Goal: Task Accomplishment & Management: Complete application form

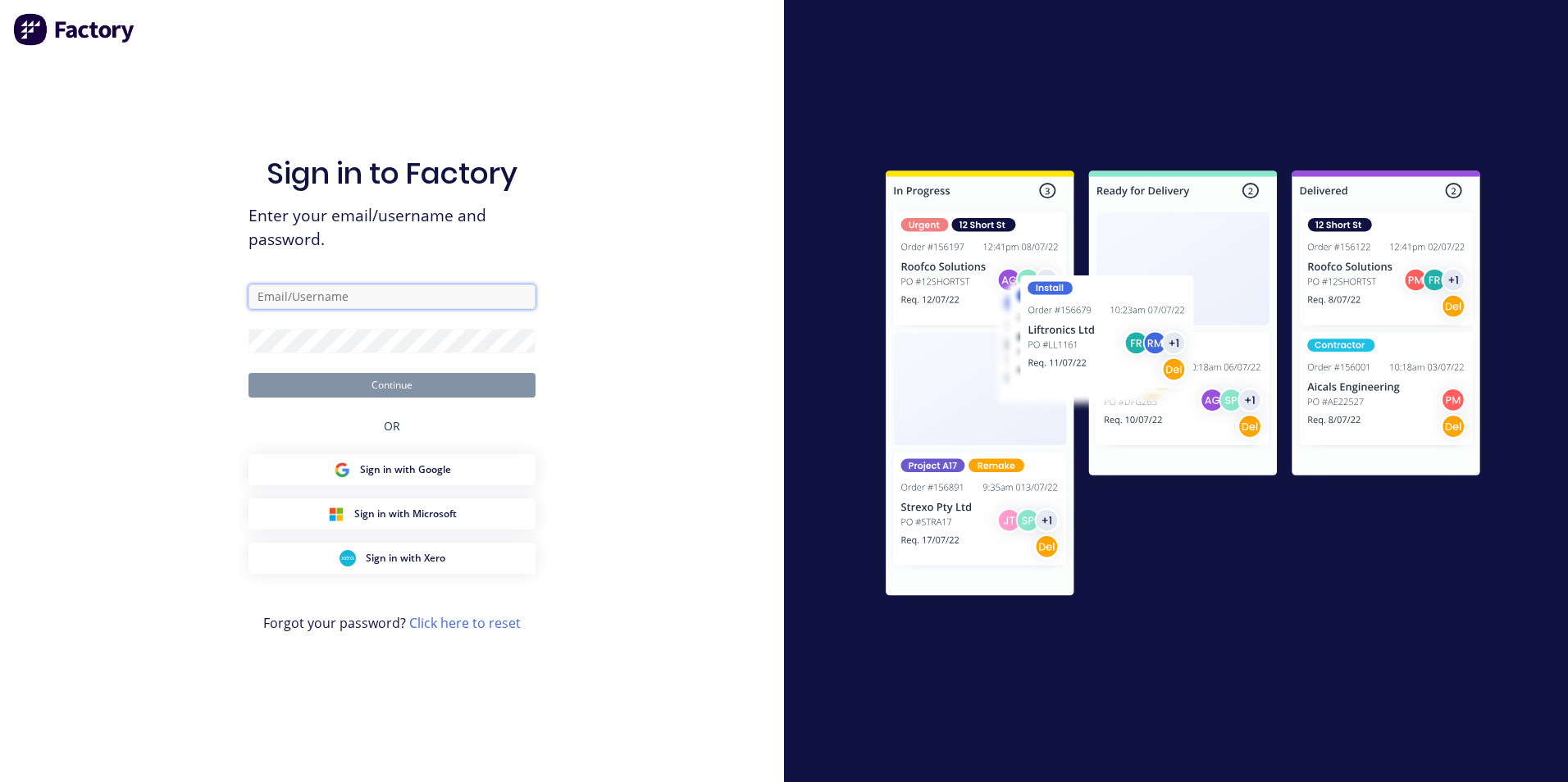
type input "[EMAIL_ADDRESS][DOMAIN_NAME]"
click at [395, 387] on button "Continue" at bounding box center [391, 385] width 287 height 25
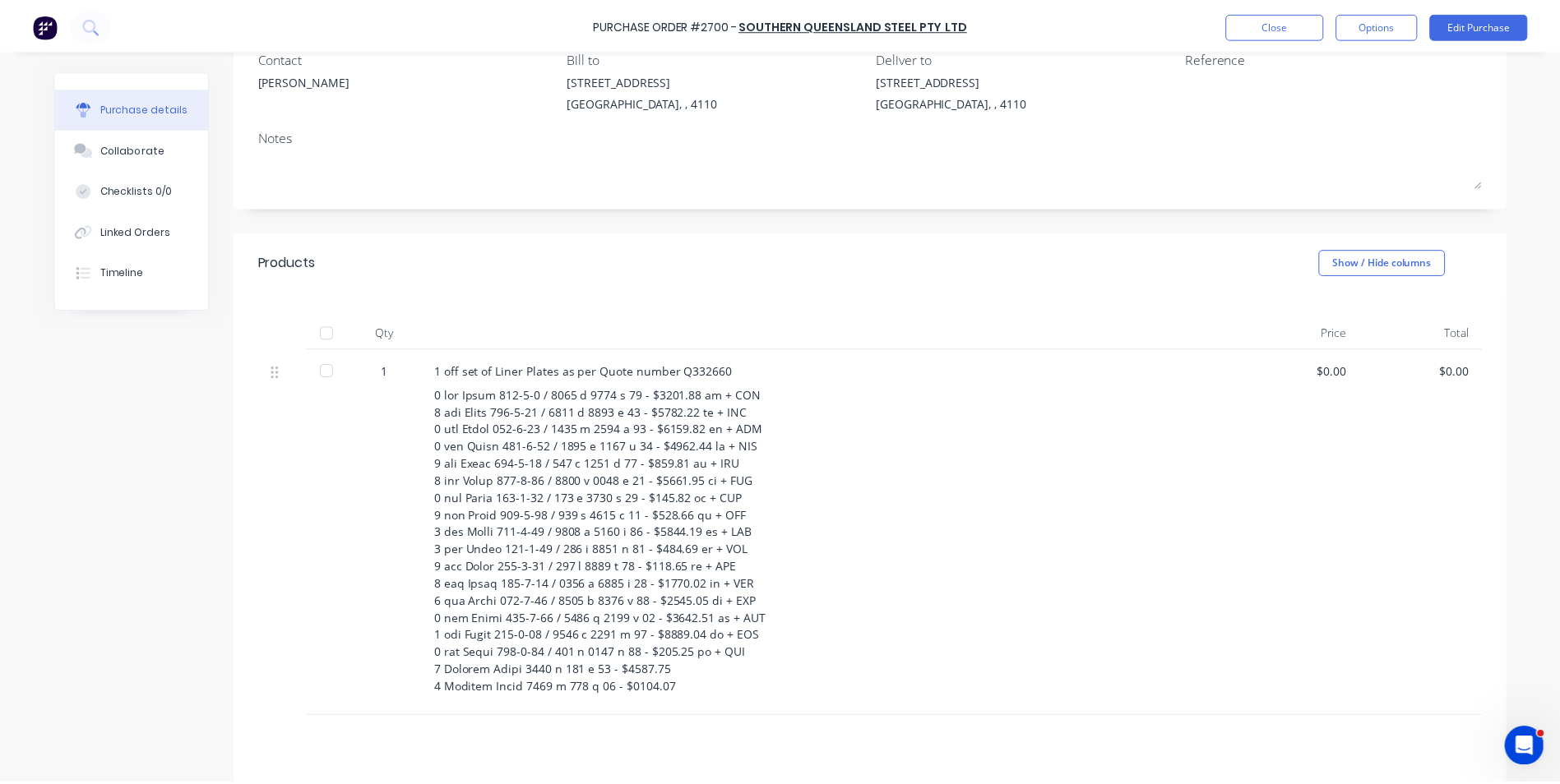
scroll to position [165, 0]
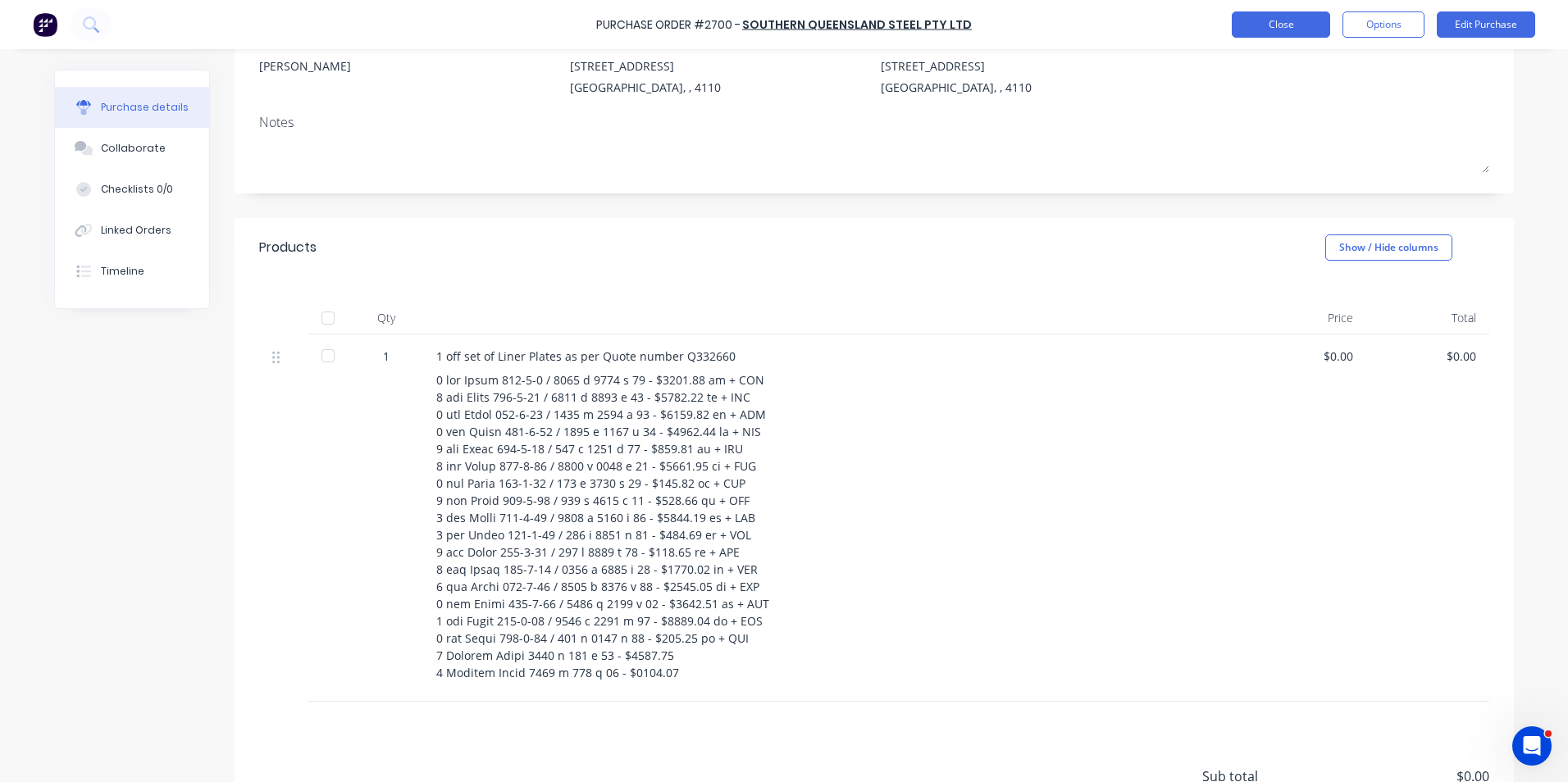
click at [1277, 22] on button "Close" at bounding box center [1280, 24] width 99 height 26
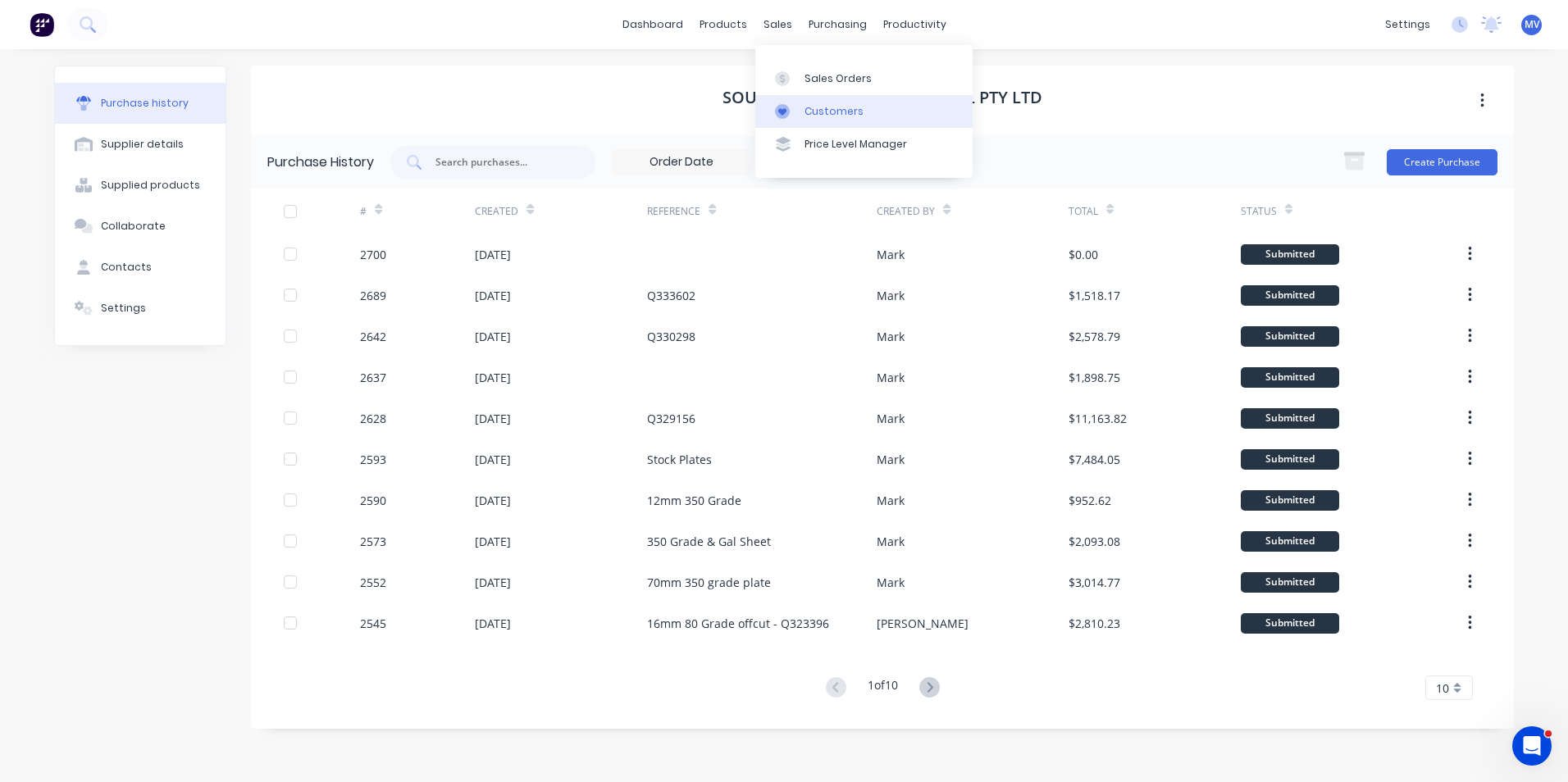
click at [820, 108] on div "Customers" at bounding box center [833, 112] width 59 height 15
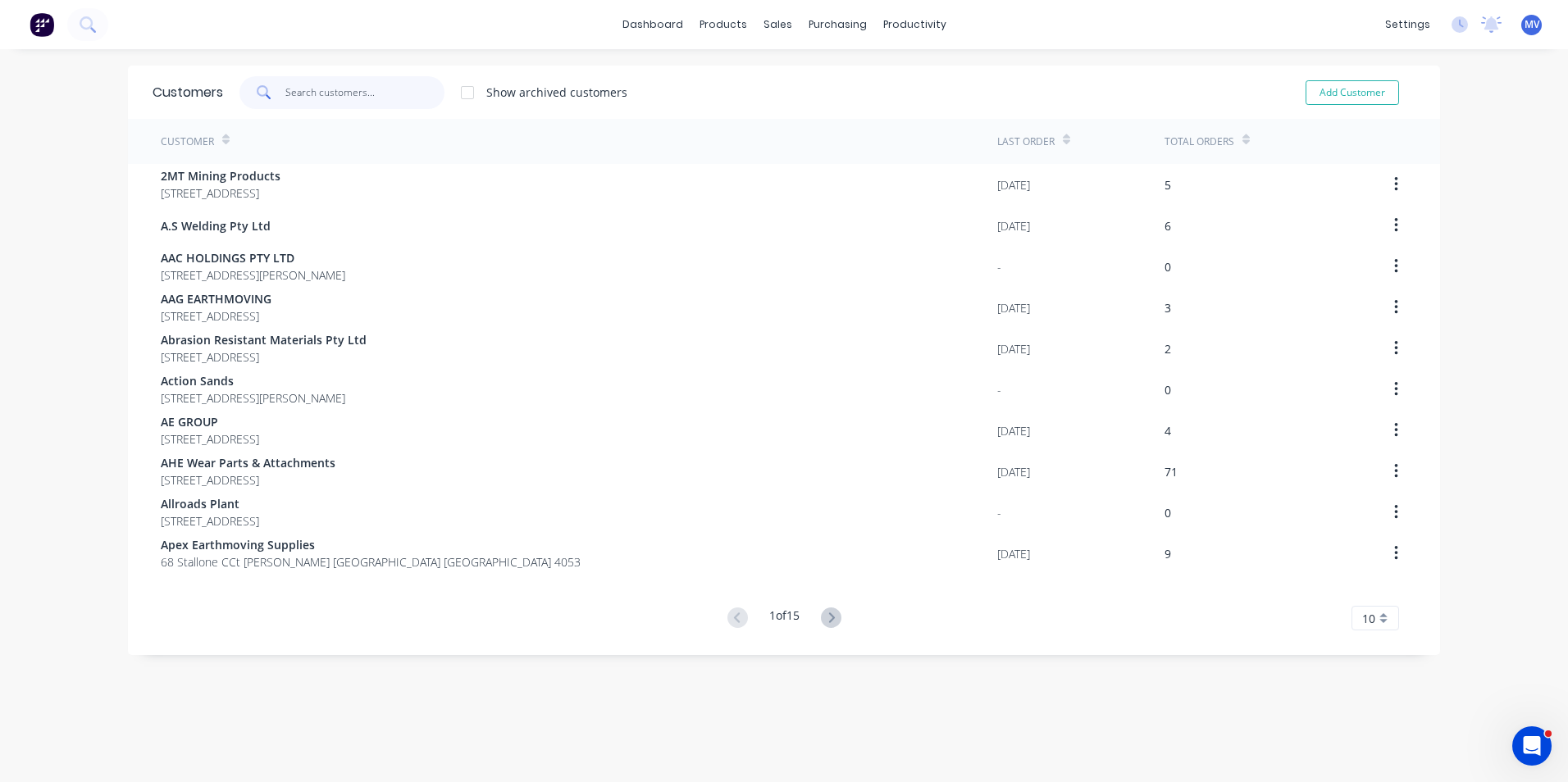
click at [293, 94] on input "text" at bounding box center [365, 93] width 160 height 33
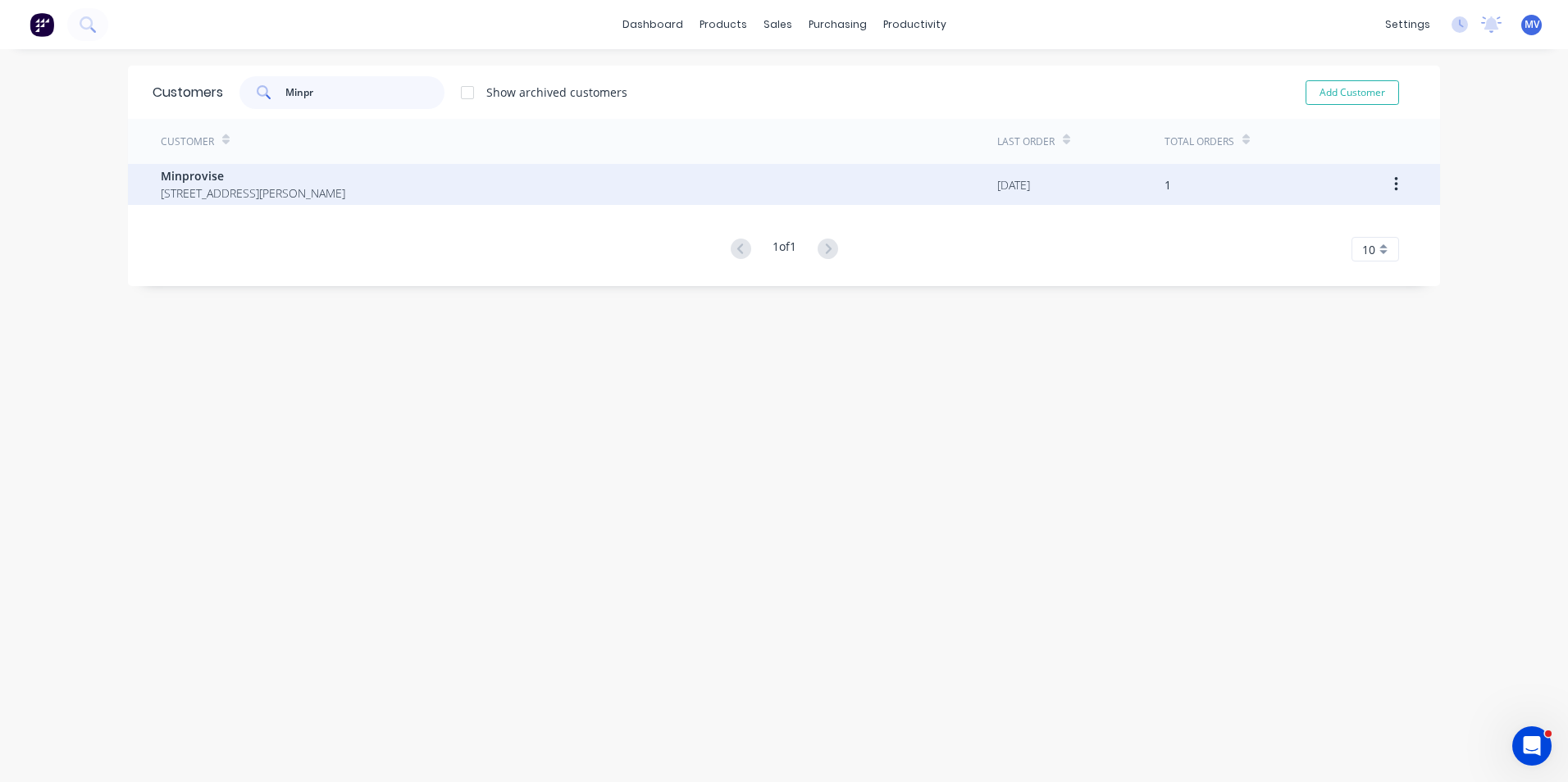
type input "Minpr"
click at [233, 186] on span "[STREET_ADDRESS][PERSON_NAME]" at bounding box center [253, 193] width 185 height 18
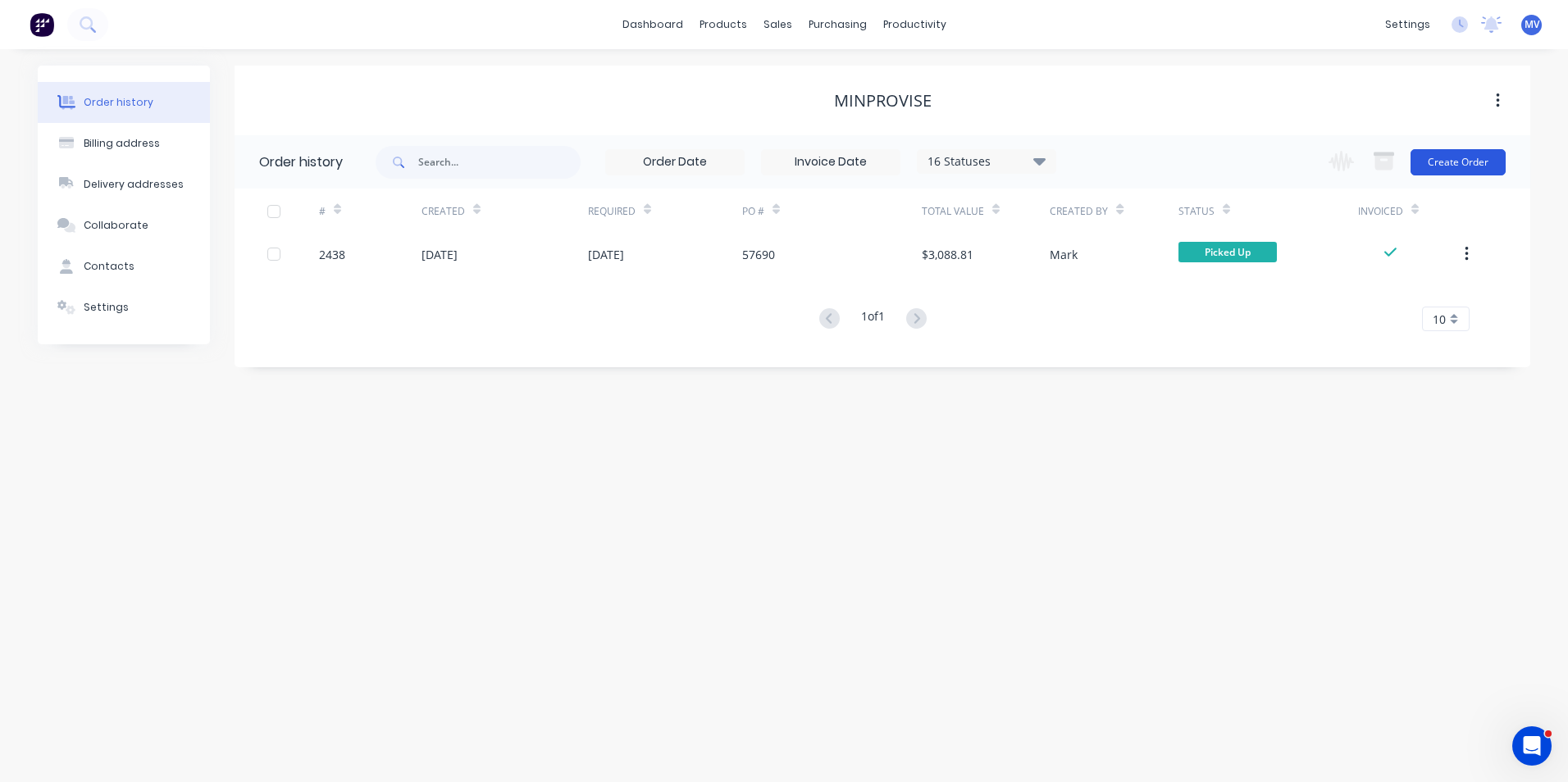
click at [1453, 162] on button "Create Order" at bounding box center [1457, 162] width 95 height 26
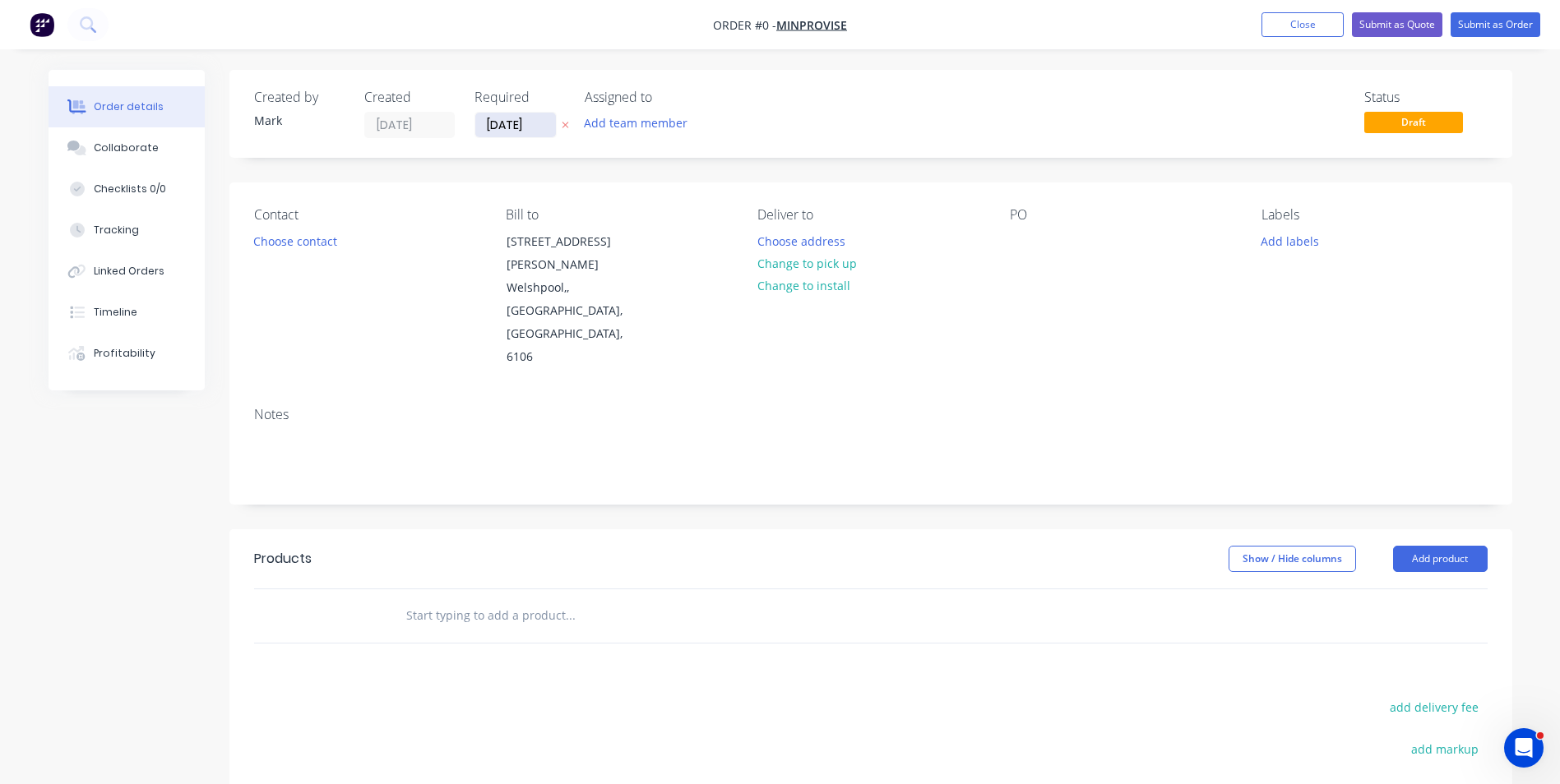
click at [512, 125] on input "[DATE]" at bounding box center [515, 125] width 81 height 25
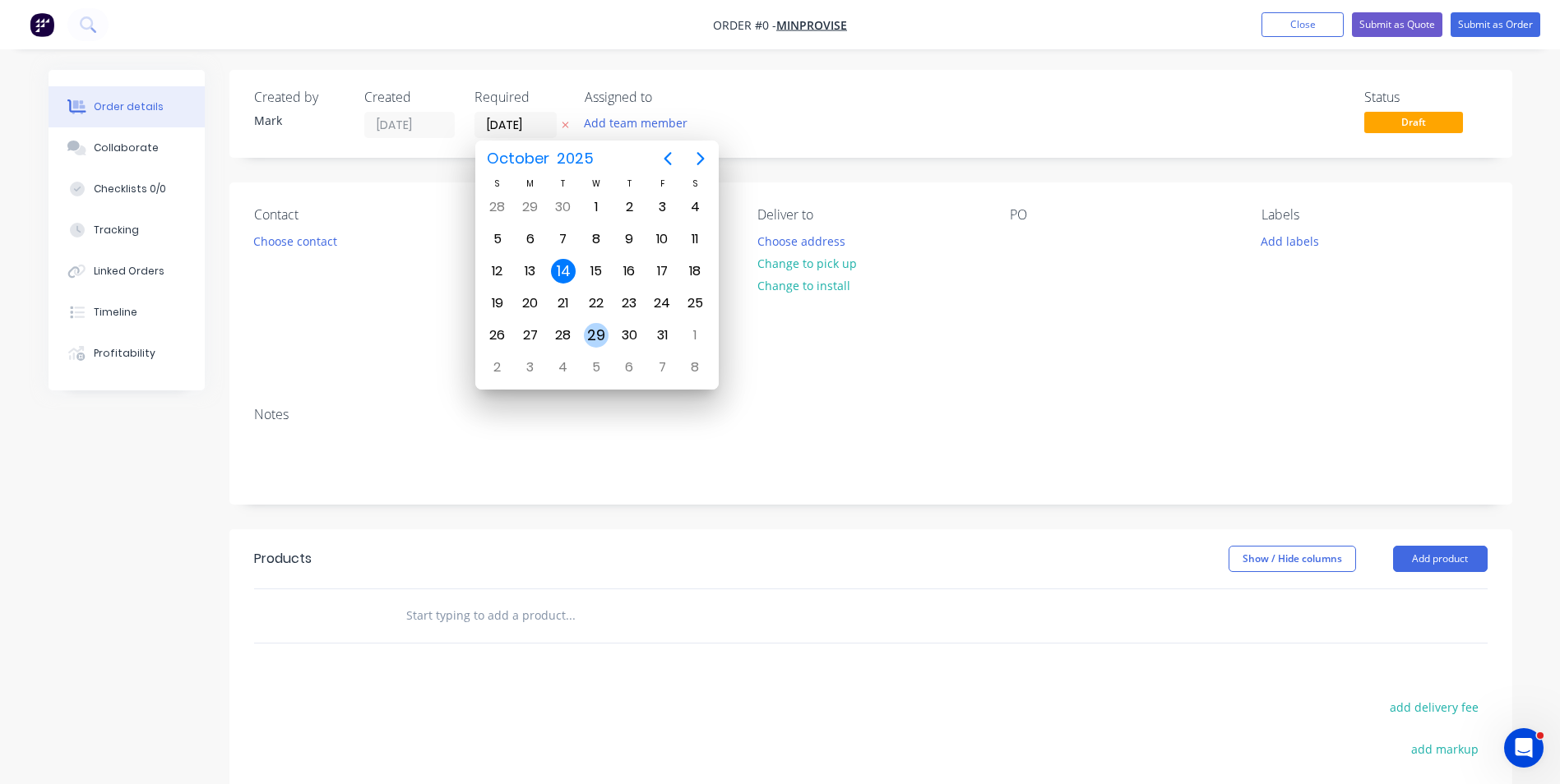
click at [599, 333] on div "29" at bounding box center [596, 335] width 25 height 25
type input "[DATE]"
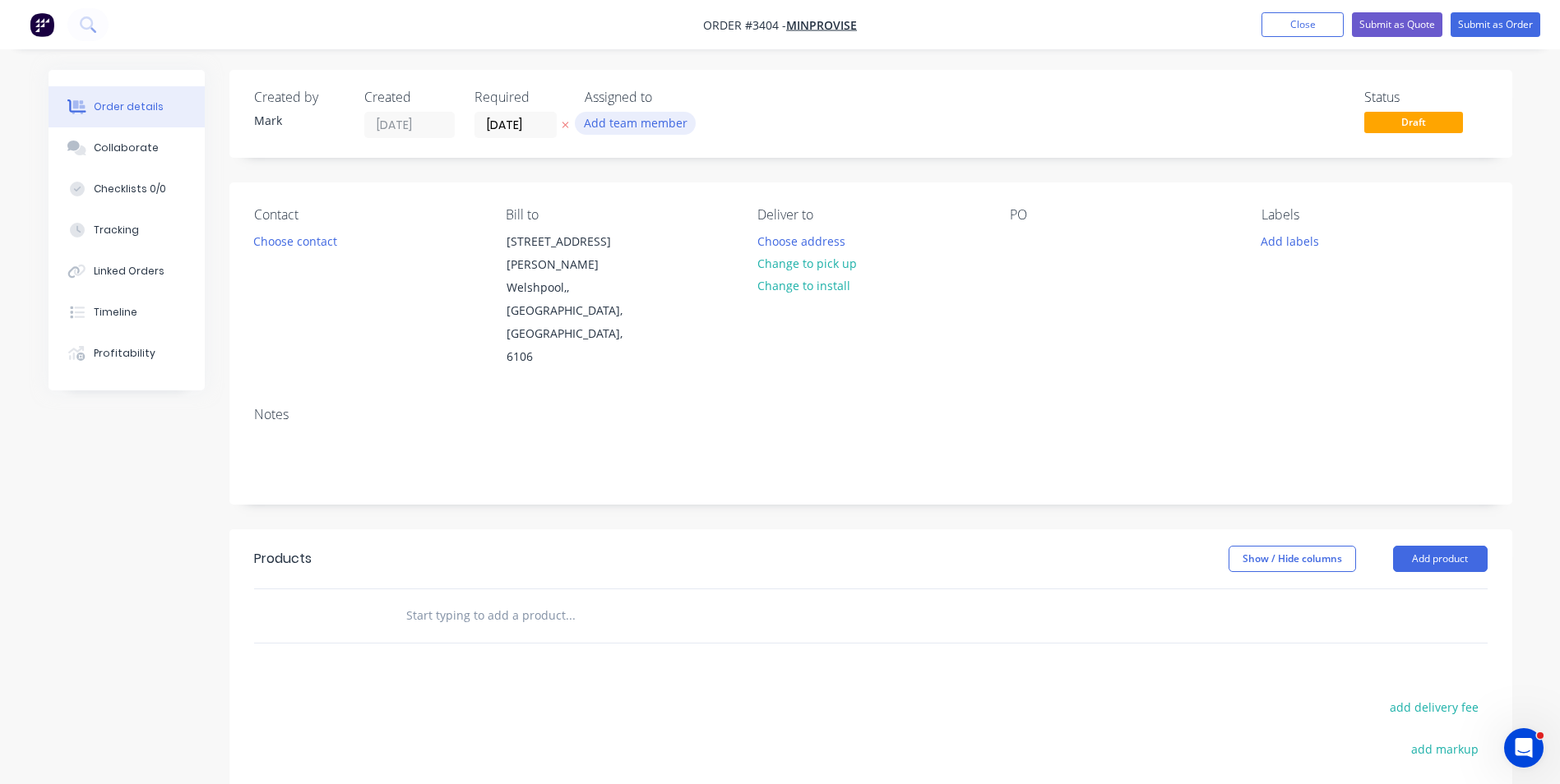
click at [625, 123] on button "Add team member" at bounding box center [635, 123] width 121 height 22
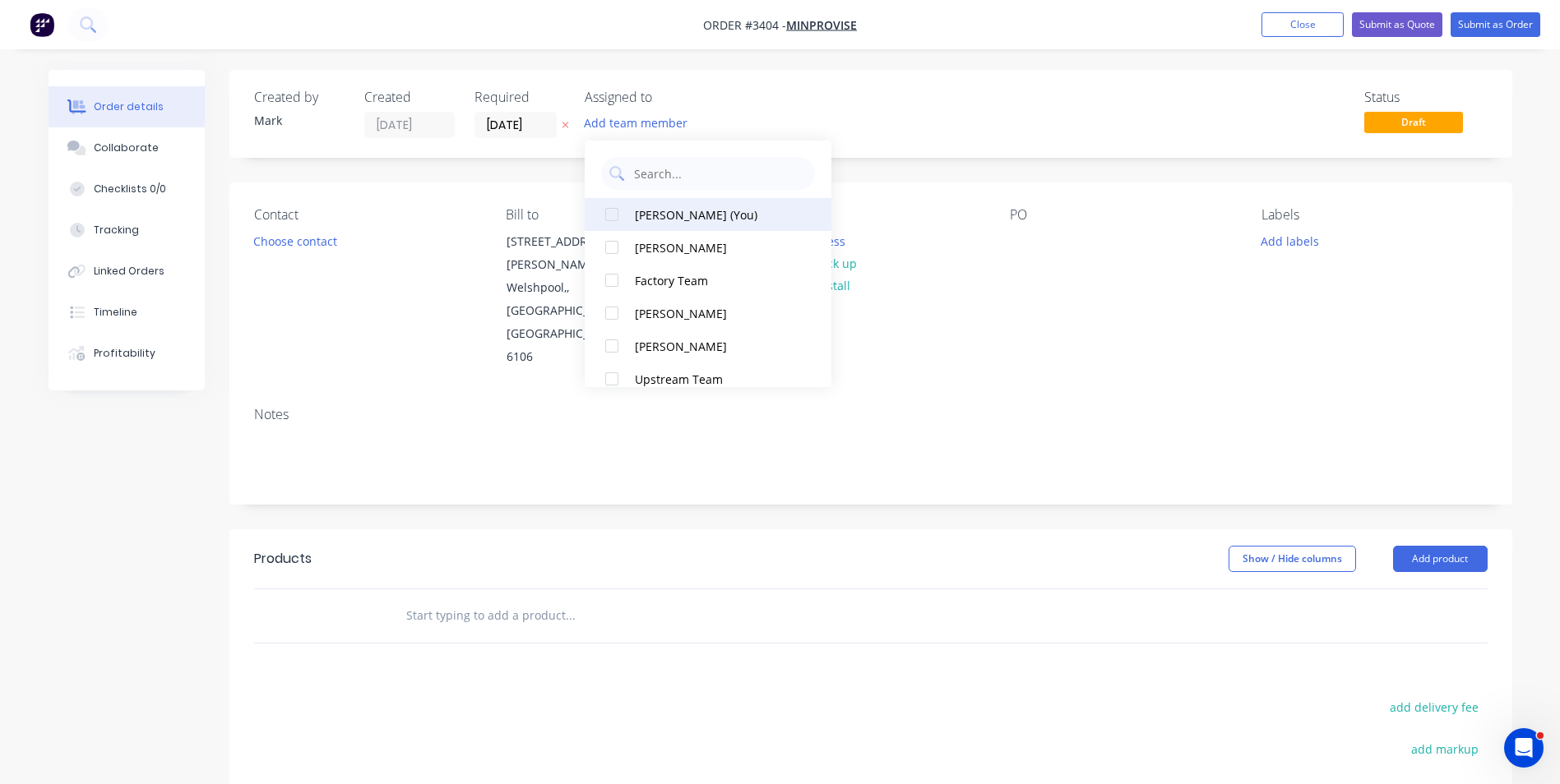
click at [667, 210] on div "[PERSON_NAME] (You)" at bounding box center [718, 215] width 165 height 18
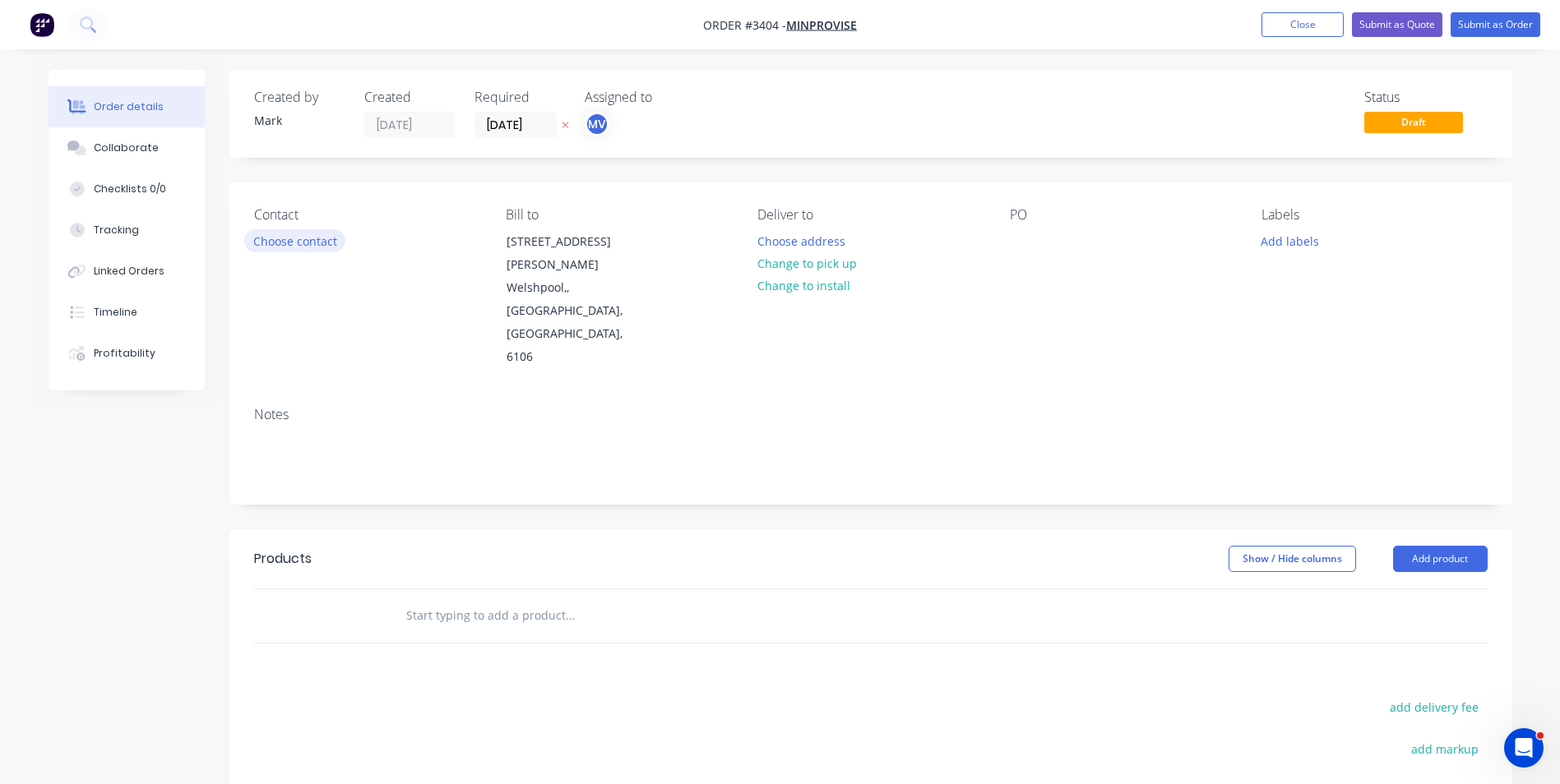
click at [271, 242] on button "Choose contact" at bounding box center [294, 241] width 101 height 22
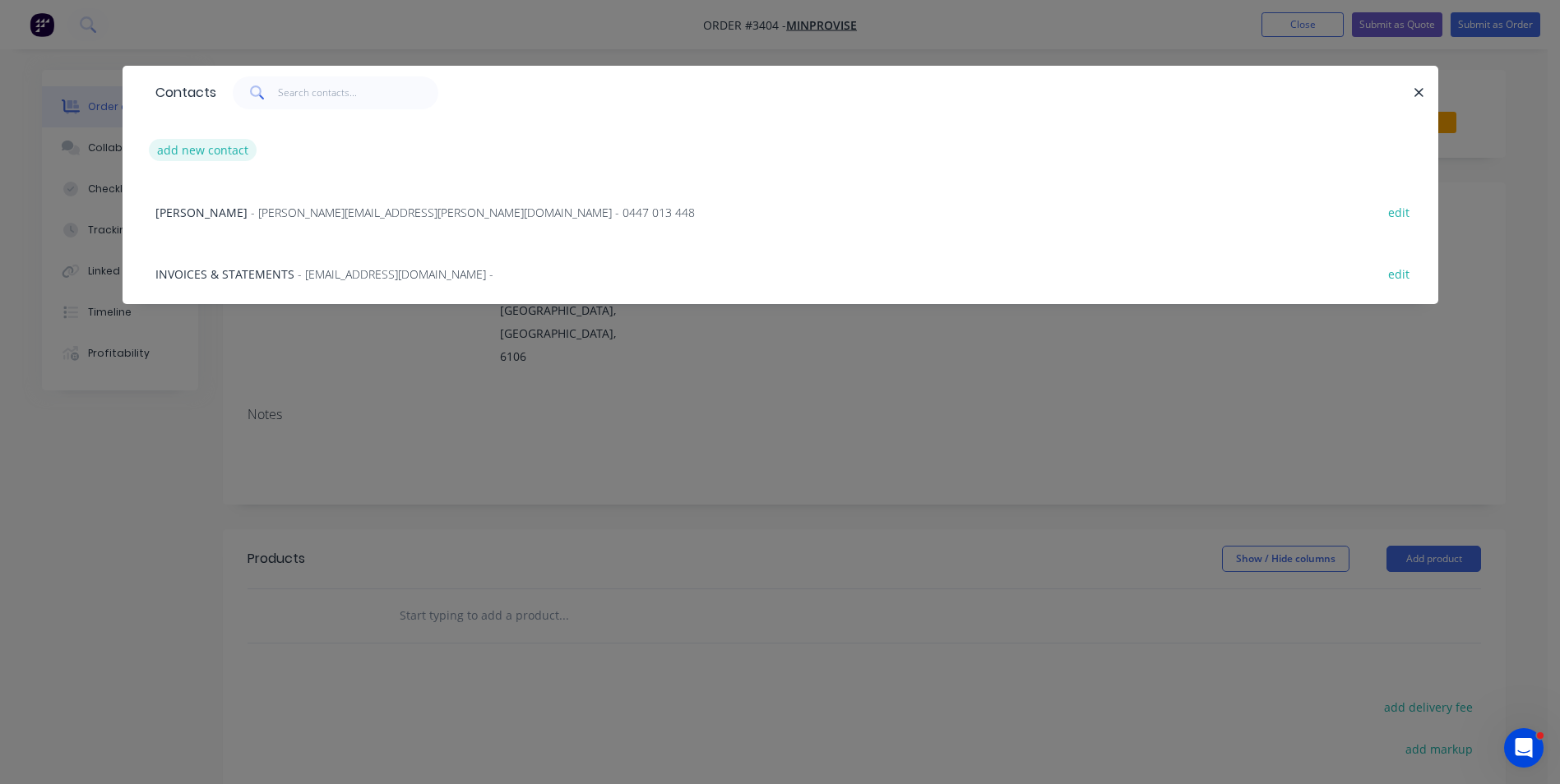
click at [206, 150] on button "add new contact" at bounding box center [203, 150] width 108 height 22
select select "AU"
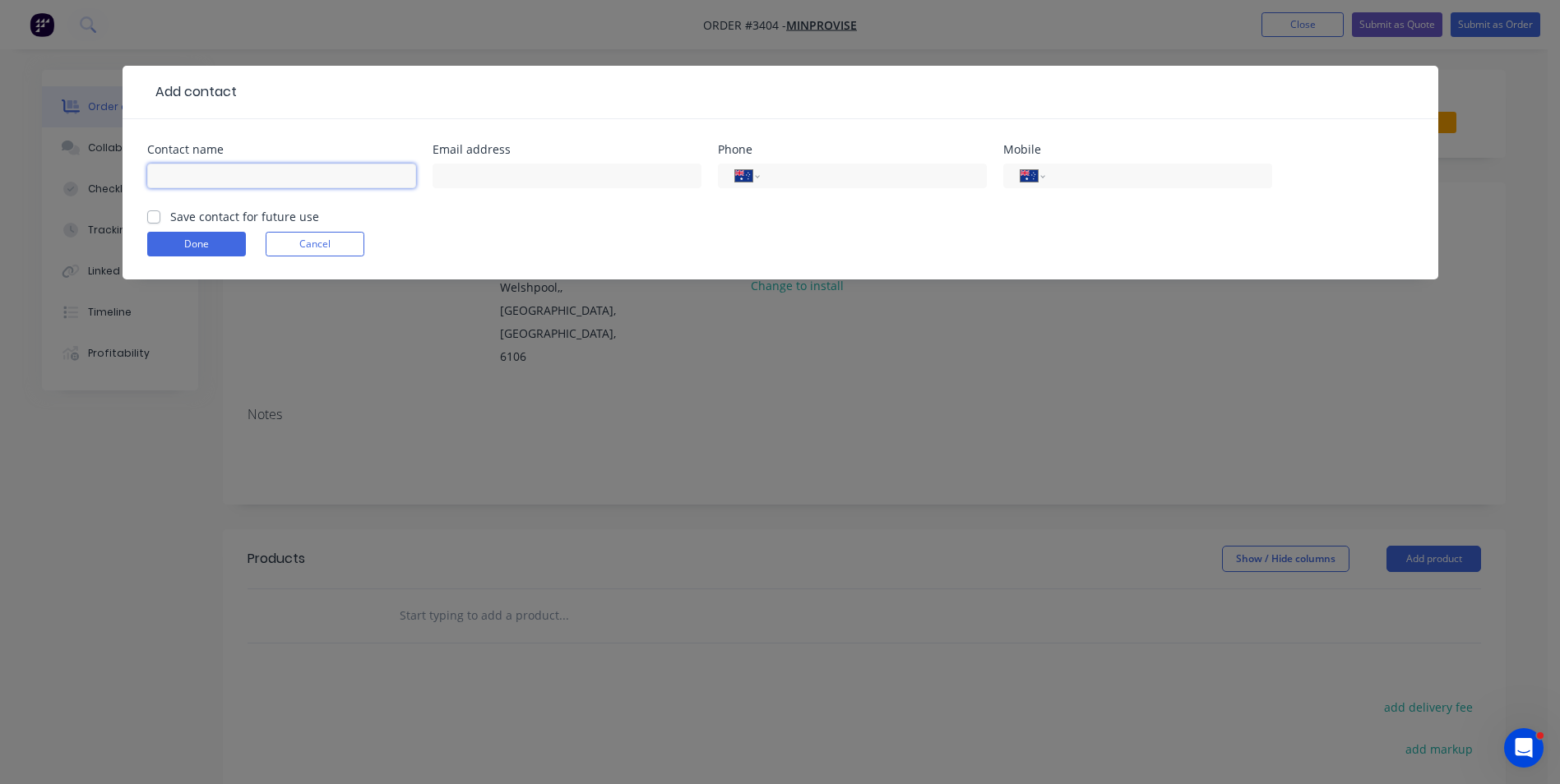
click at [179, 171] on input "text" at bounding box center [281, 176] width 268 height 25
click at [200, 180] on input "[PERSON_NAME]" at bounding box center [281, 176] width 268 height 25
type input "[PERSON_NAME]"
click at [489, 180] on input "text" at bounding box center [567, 176] width 268 height 25
type input "[PERSON_NAME][EMAIL_ADDRESS][DOMAIN_NAME]"
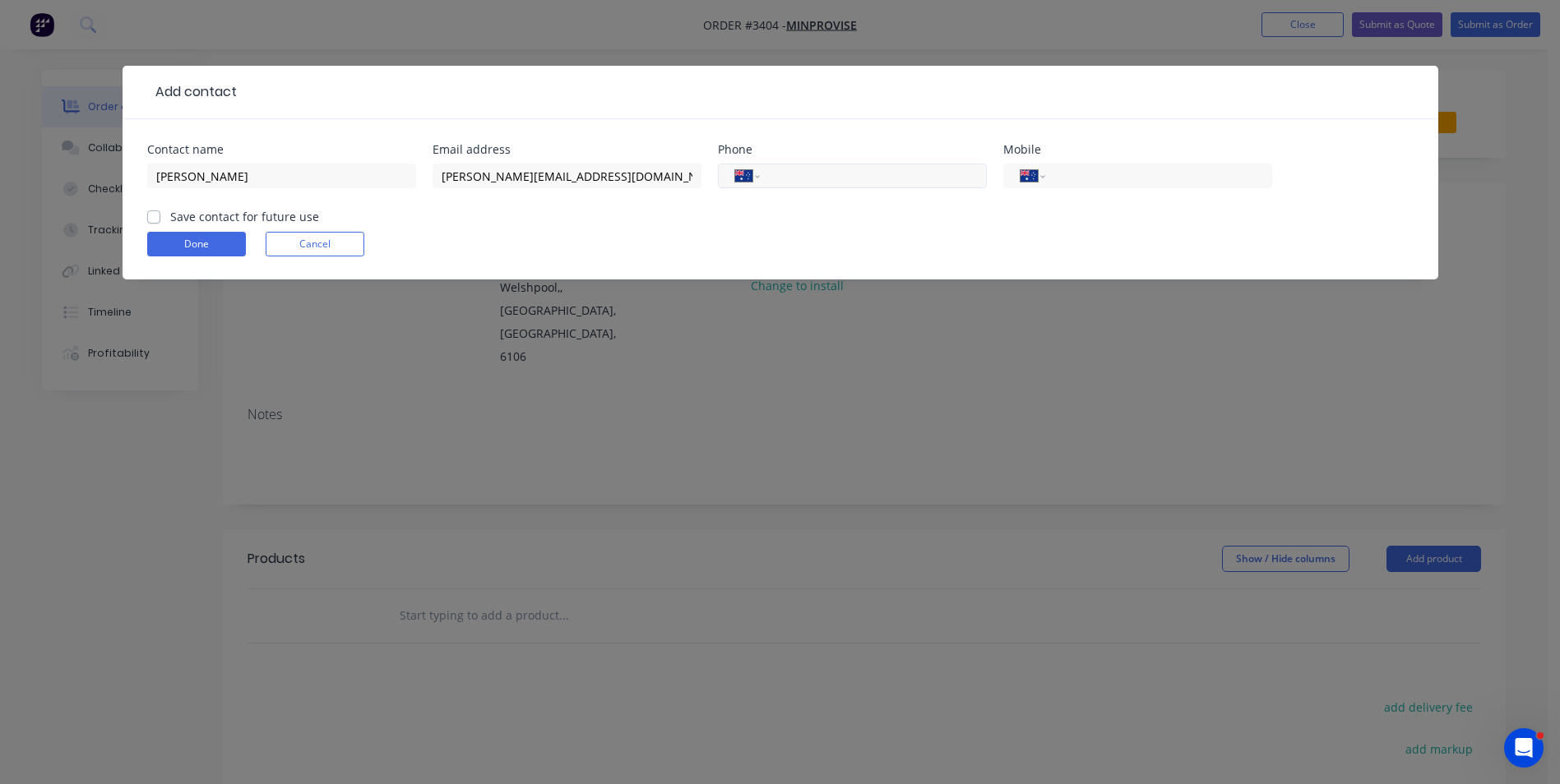
click at [770, 177] on div "International [GEOGRAPHIC_DATA] [GEOGRAPHIC_DATA] [GEOGRAPHIC_DATA] [GEOGRAPHIC…" at bounding box center [853, 176] width 268 height 25
click at [1042, 175] on select "International [GEOGRAPHIC_DATA] [GEOGRAPHIC_DATA] [GEOGRAPHIC_DATA] [GEOGRAPHIC…" at bounding box center [1032, 176] width 25 height 23
click at [909, 231] on form "Contact name [PERSON_NAME] Email address [PERSON_NAME][EMAIL_ADDRESS][DOMAIN_NA…" at bounding box center [780, 211] width 1267 height 136
click at [1084, 173] on input "tel" at bounding box center [1155, 176] width 197 height 19
click at [170, 216] on label "Save contact for future use" at bounding box center [244, 217] width 149 height 18
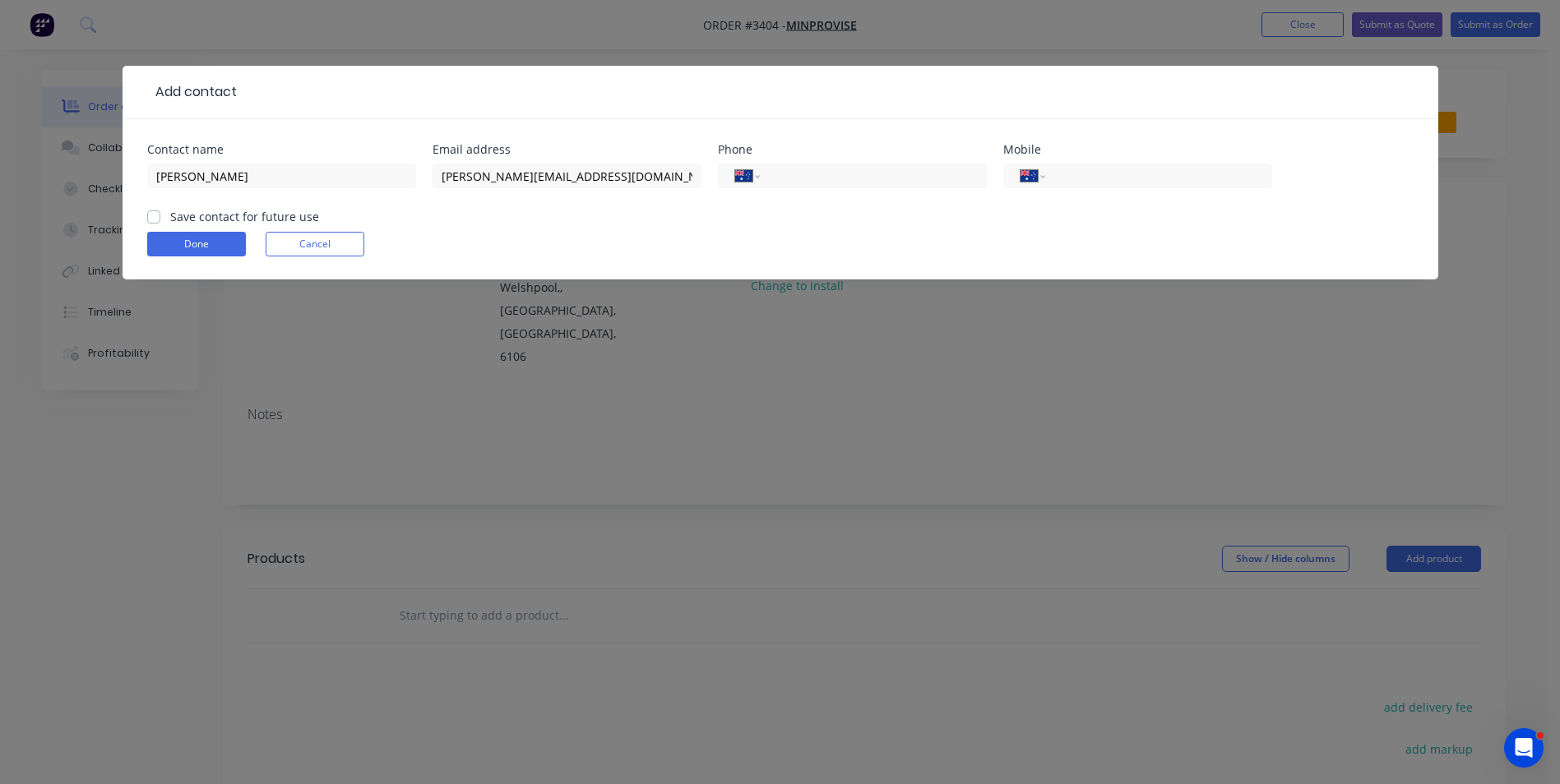
click at [151, 216] on input "Save contact for future use" at bounding box center [154, 216] width 13 height 16
checkbox input "true"
click at [1067, 181] on input "tel" at bounding box center [1155, 176] width 197 height 19
click at [942, 613] on div "Add contact Contact name [PERSON_NAME] Email address [PERSON_NAME][EMAIL_ADDRES…" at bounding box center [780, 392] width 1560 height 784
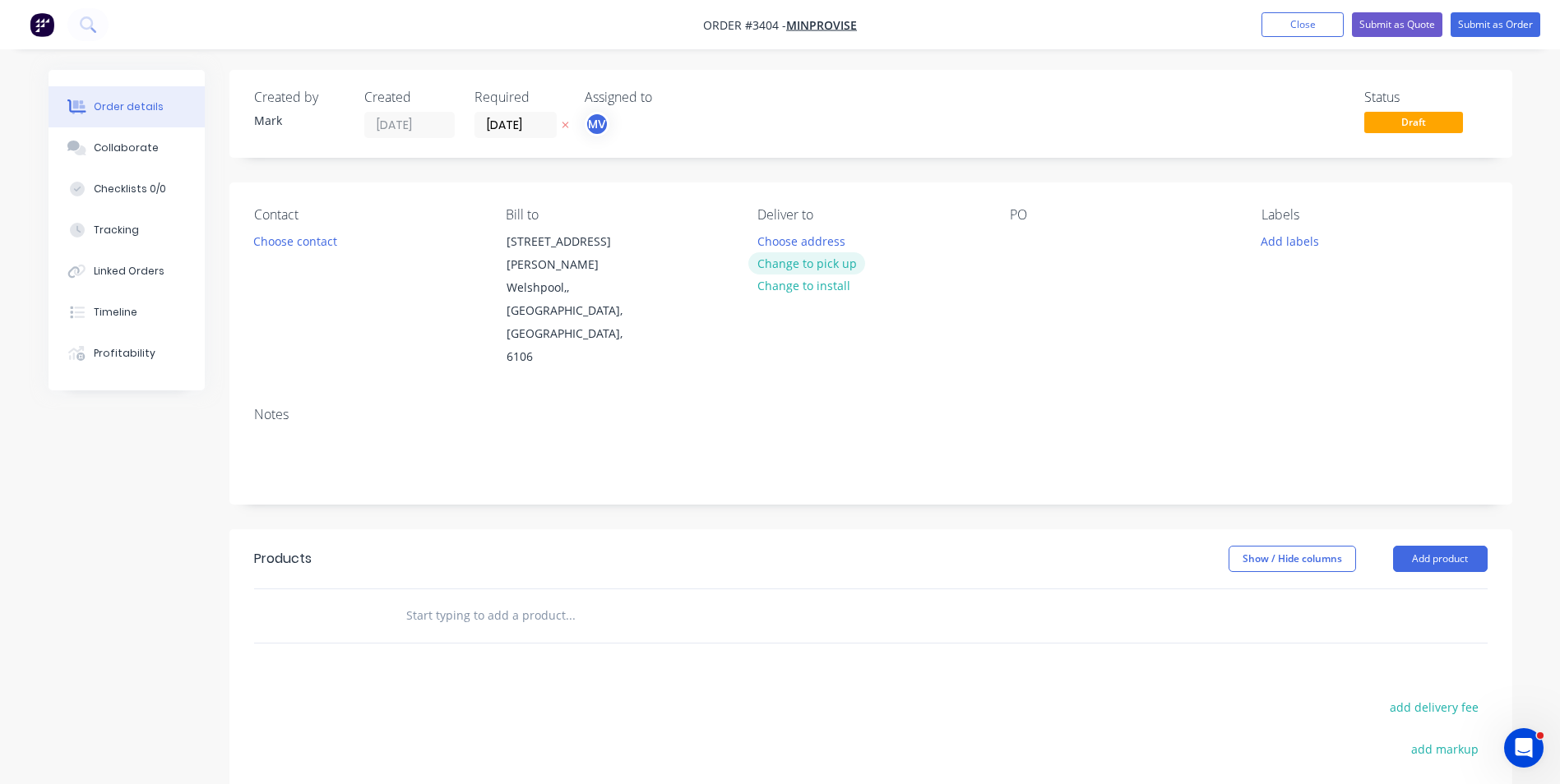
click at [791, 260] on button "Change to pick up" at bounding box center [806, 264] width 117 height 22
click at [1025, 231] on div at bounding box center [1023, 242] width 26 height 24
click at [1287, 237] on button "Add labels" at bounding box center [1291, 241] width 76 height 22
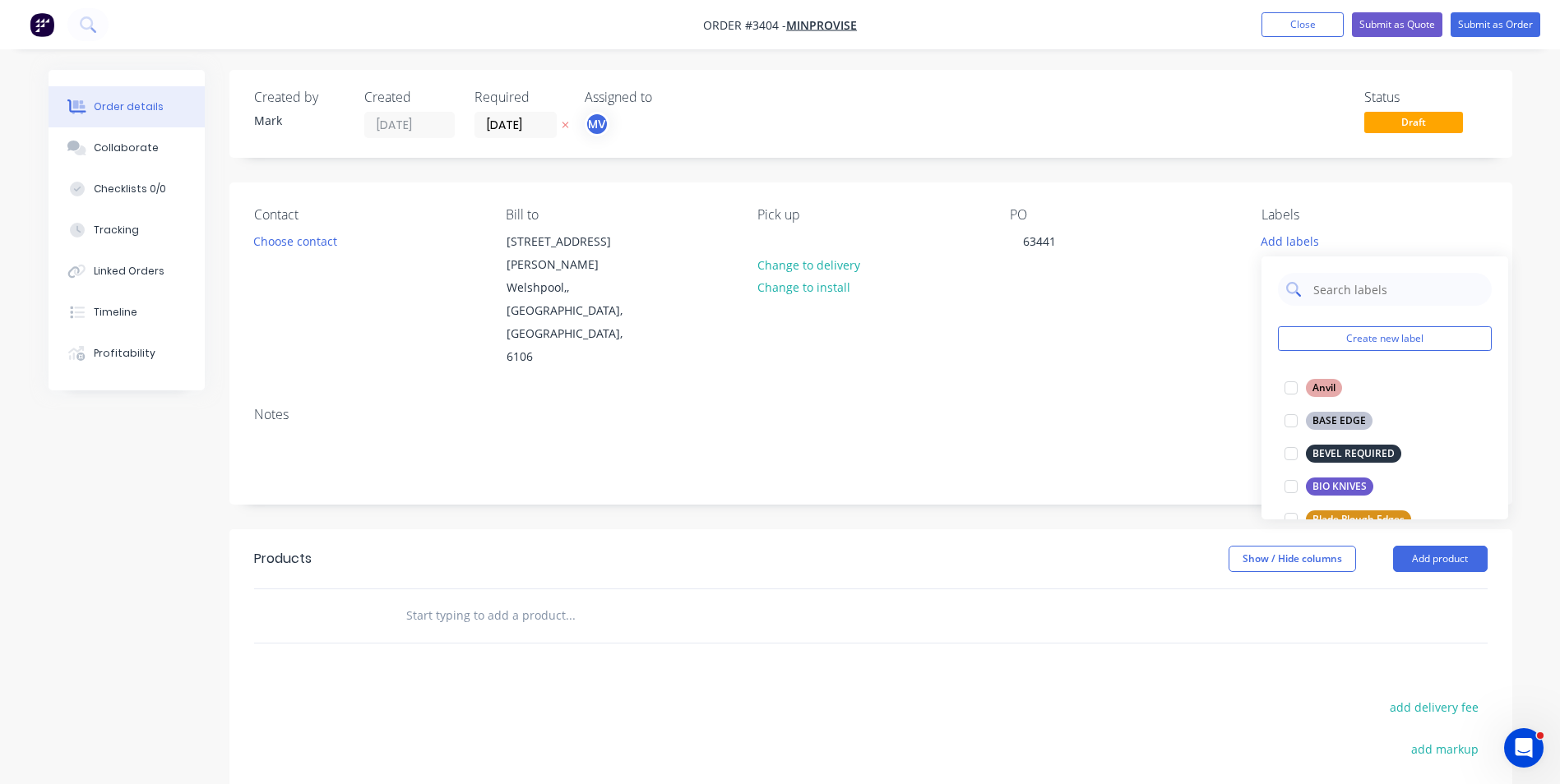
click at [1332, 290] on input "text" at bounding box center [1398, 290] width 172 height 33
type input "Liner"
click at [1355, 449] on div "LINER PLATES" at bounding box center [1346, 454] width 80 height 19
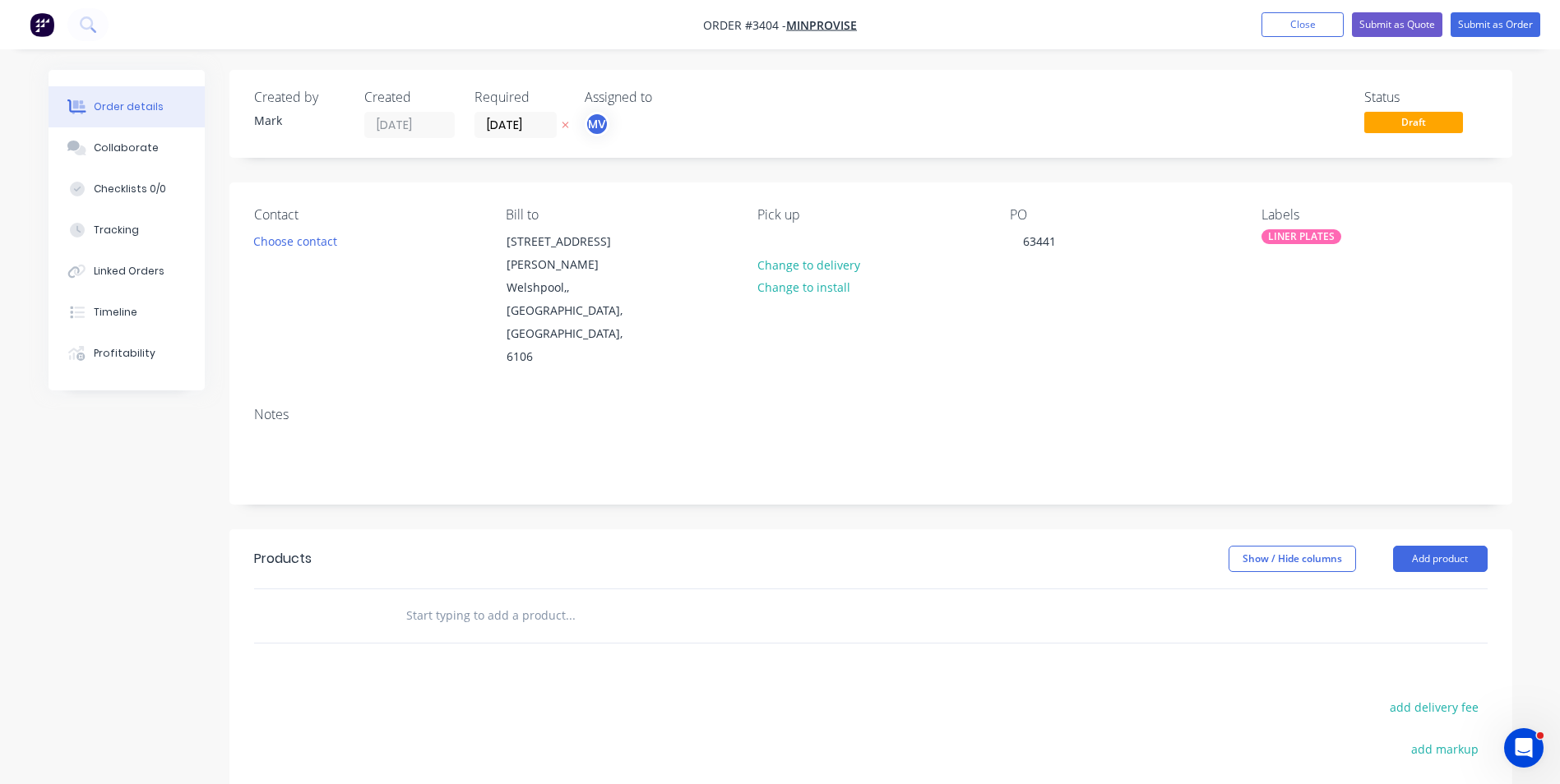
click at [1349, 696] on div "add delivery fee" at bounding box center [1385, 716] width 206 height 42
click at [1426, 546] on button "Add product" at bounding box center [1441, 559] width 94 height 26
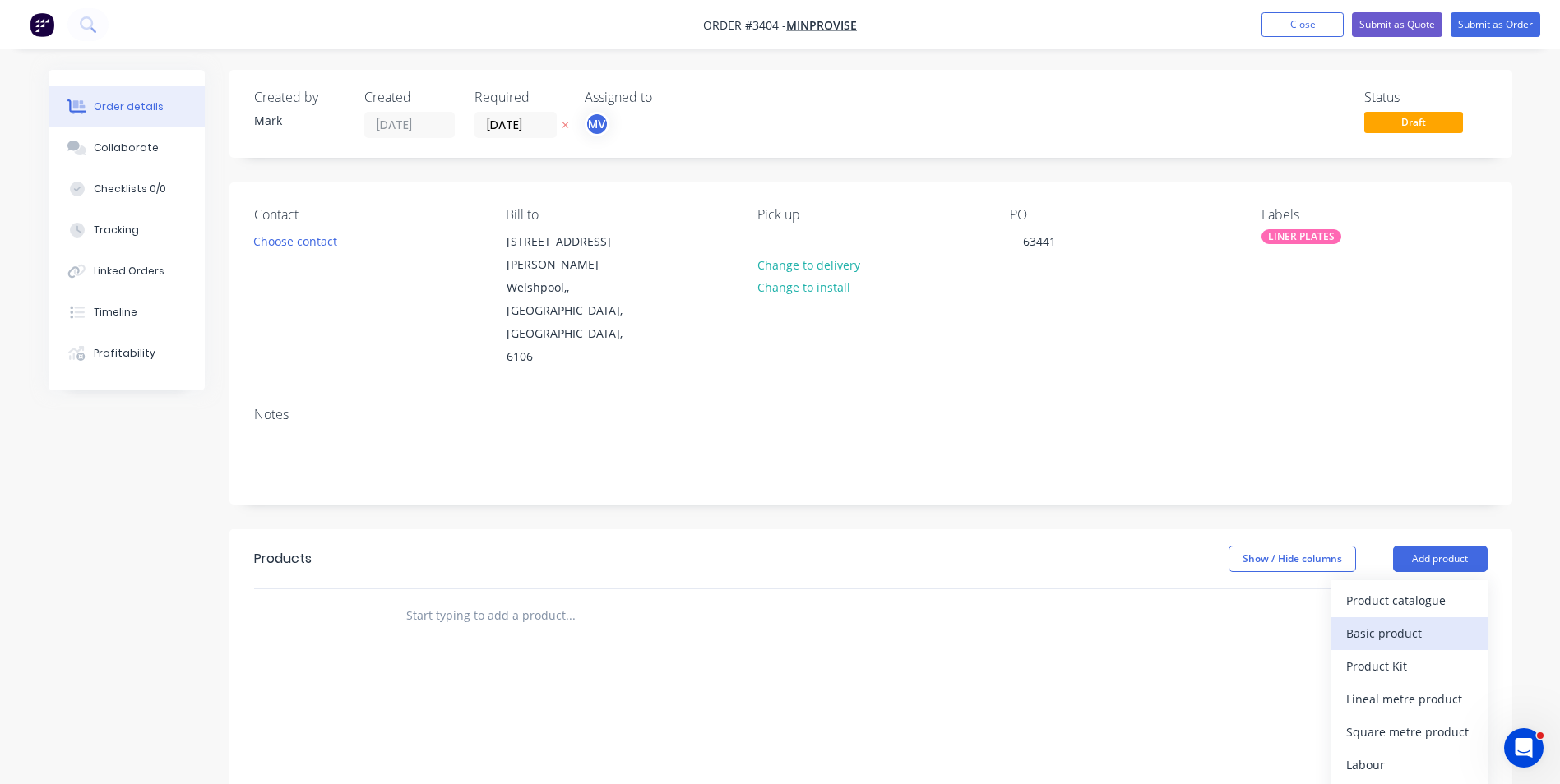
click at [1384, 622] on div "Basic product" at bounding box center [1409, 634] width 127 height 24
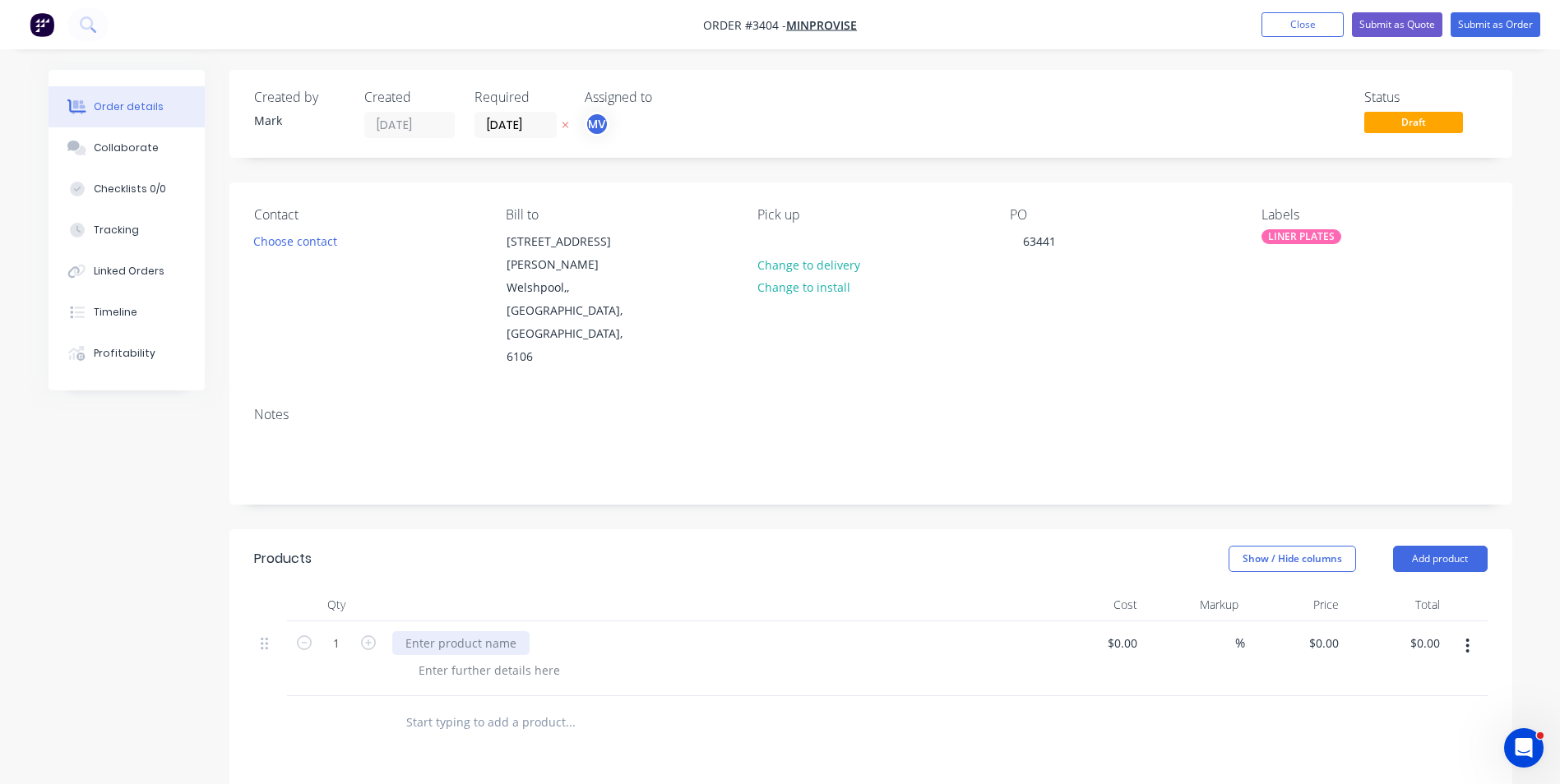
click at [431, 631] on div at bounding box center [461, 643] width 137 height 24
click at [439, 659] on div at bounding box center [489, 671] width 168 height 24
click at [440, 659] on div at bounding box center [489, 671] width 168 height 24
click at [1464, 631] on button "button" at bounding box center [1467, 646] width 39 height 30
click at [1369, 711] on div "Duplicate" at bounding box center [1409, 723] width 127 height 24
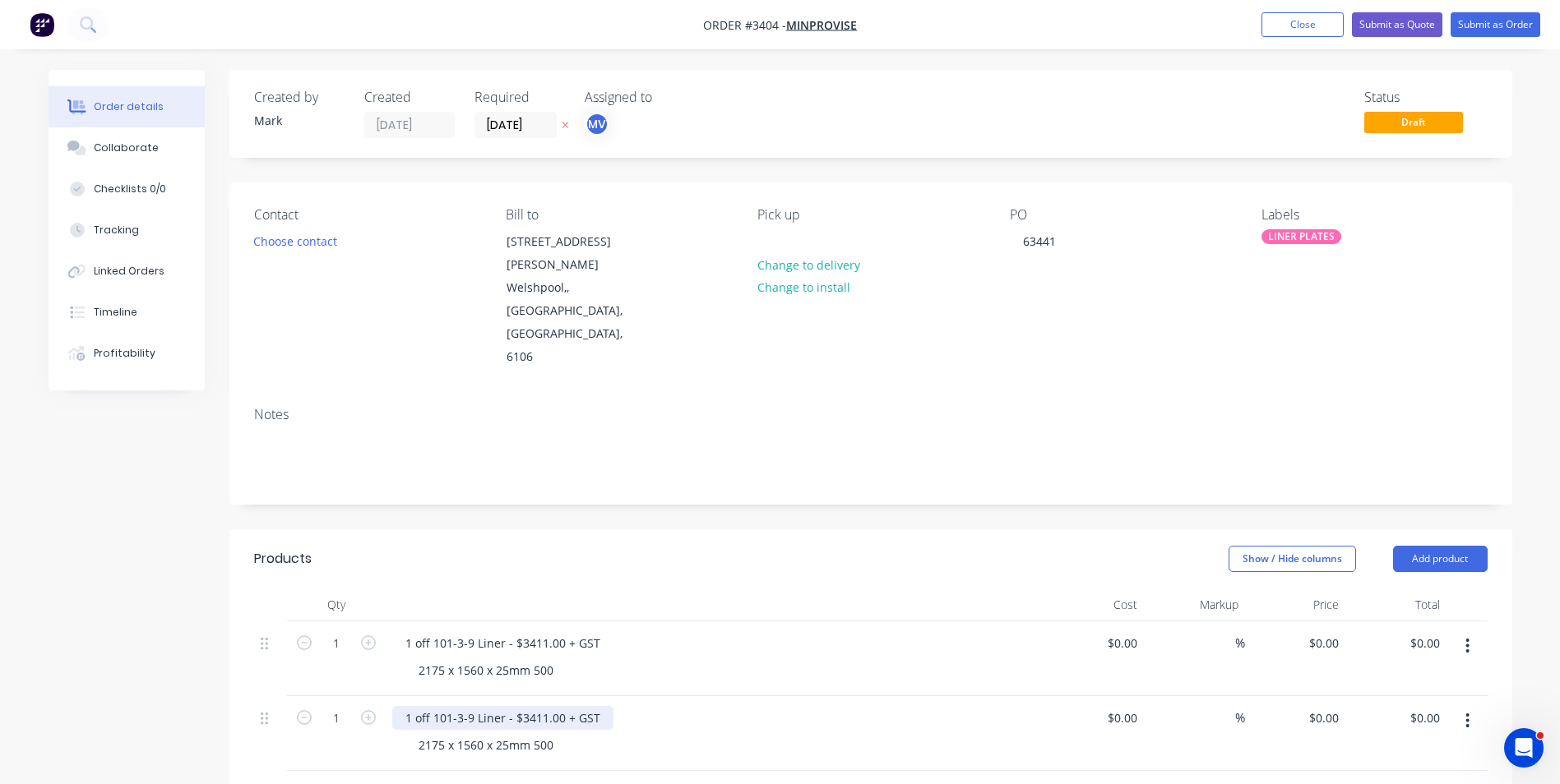
click at [468, 706] on div "1 off 101-3-9 Liner - $3411.00 + GST" at bounding box center [503, 718] width 221 height 24
click at [527, 706] on div "1 off 101-3-10 Liner - $3411.00 + GST" at bounding box center [506, 718] width 228 height 24
click at [418, 733] on div "2175 x 1560 x 25mm 500" at bounding box center [486, 745] width 161 height 24
click at [424, 733] on div "2175 x 1560 x 25mm 500" at bounding box center [486, 745] width 161 height 24
click at [1469, 714] on icon "button" at bounding box center [1468, 721] width 4 height 15
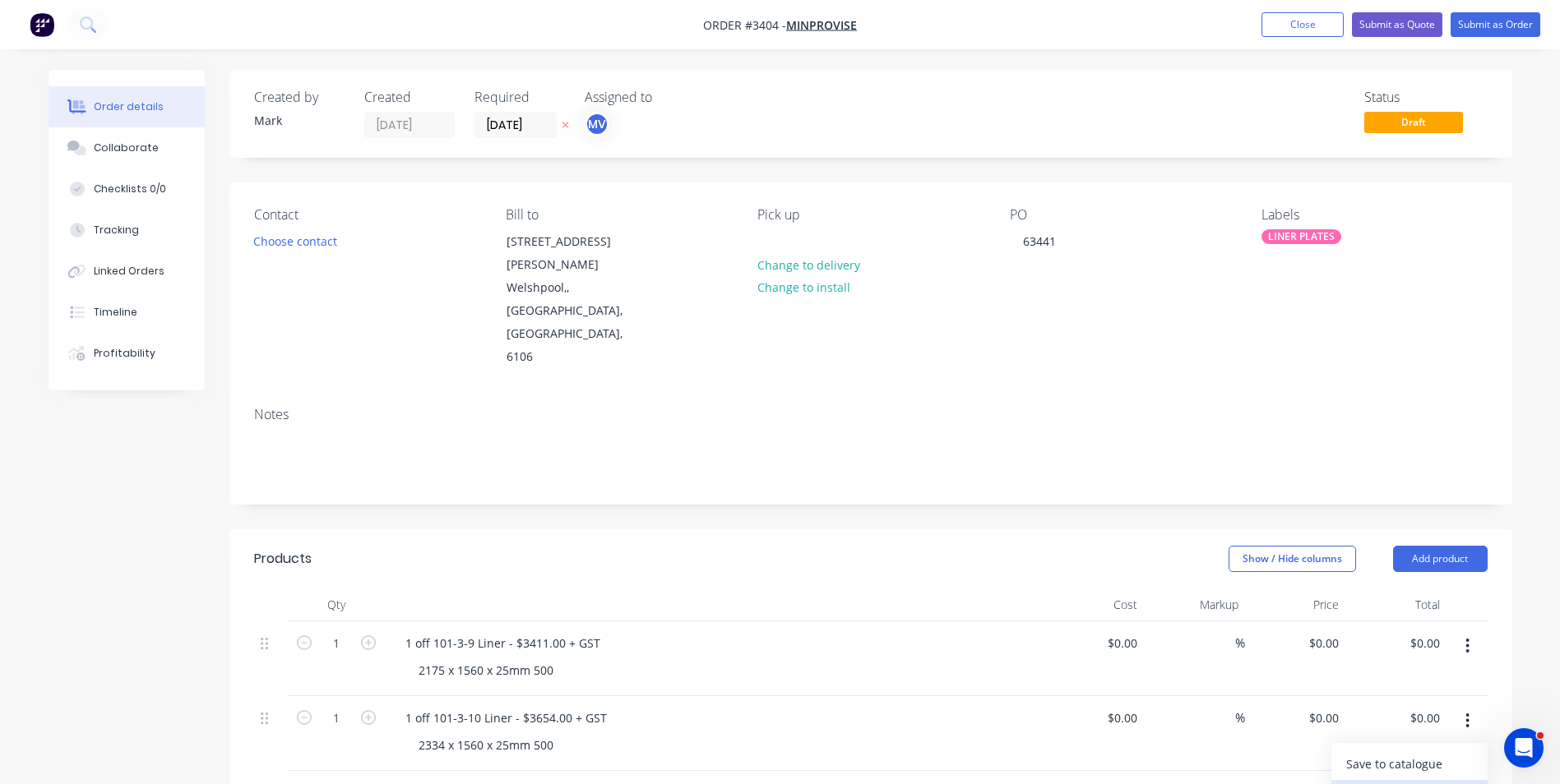
click at [1367, 784] on div "Duplicate" at bounding box center [1409, 797] width 127 height 24
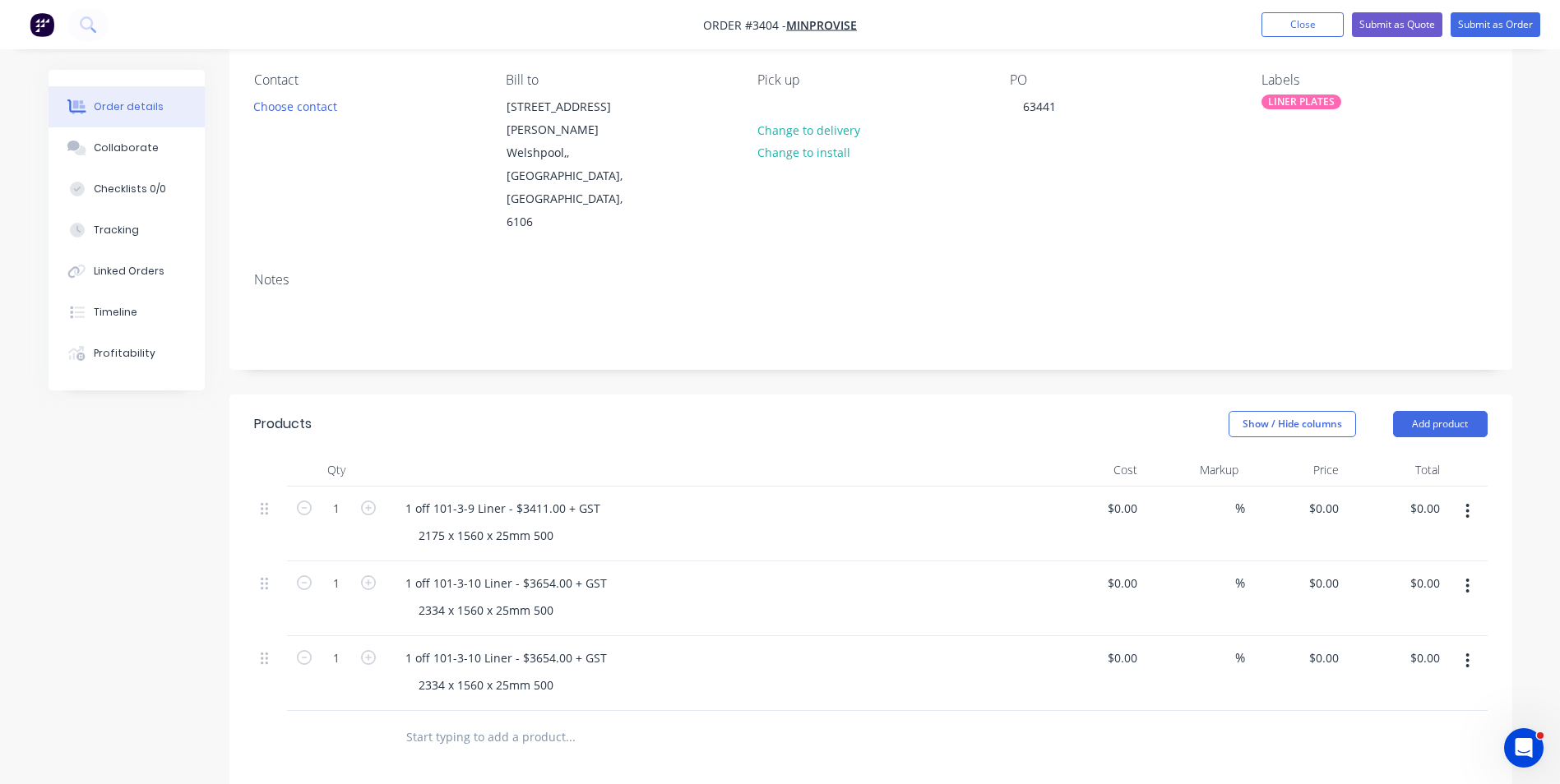
scroll to position [165, 0]
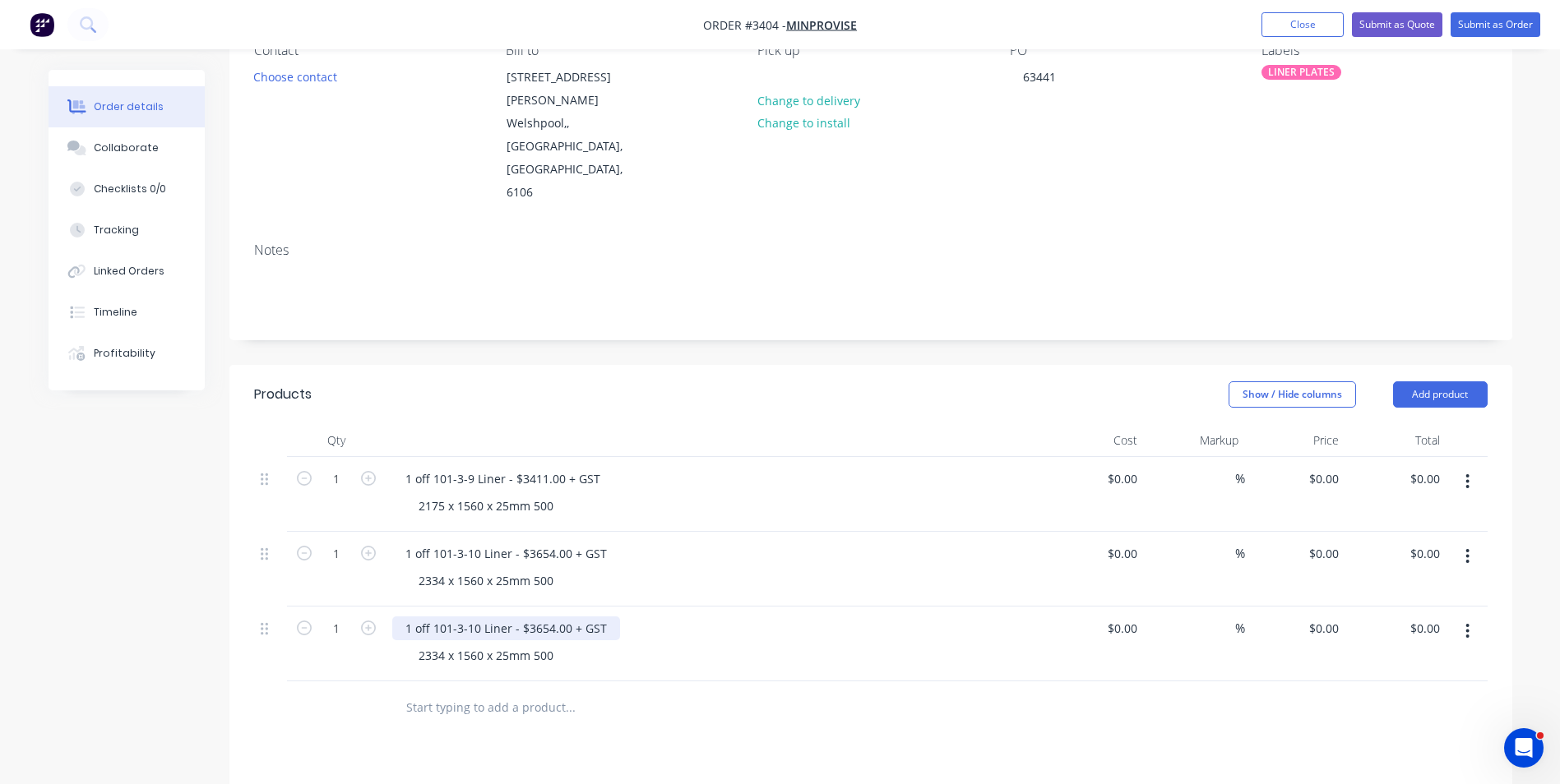
click at [469, 616] on div "1 off 101-3-10 Liner - $3654.00 + GST" at bounding box center [506, 628] width 228 height 24
click at [427, 644] on div "2334 x 1560 x 25mm 500" at bounding box center [486, 656] width 161 height 24
click at [425, 644] on div "2334 x 1560 x 25mm 500" at bounding box center [486, 656] width 161 height 24
click at [528, 616] on div "1 off 101-3-11 Liner - $3654.00 + GST" at bounding box center [506, 628] width 228 height 24
click at [1469, 624] on icon "button" at bounding box center [1468, 631] width 4 height 15
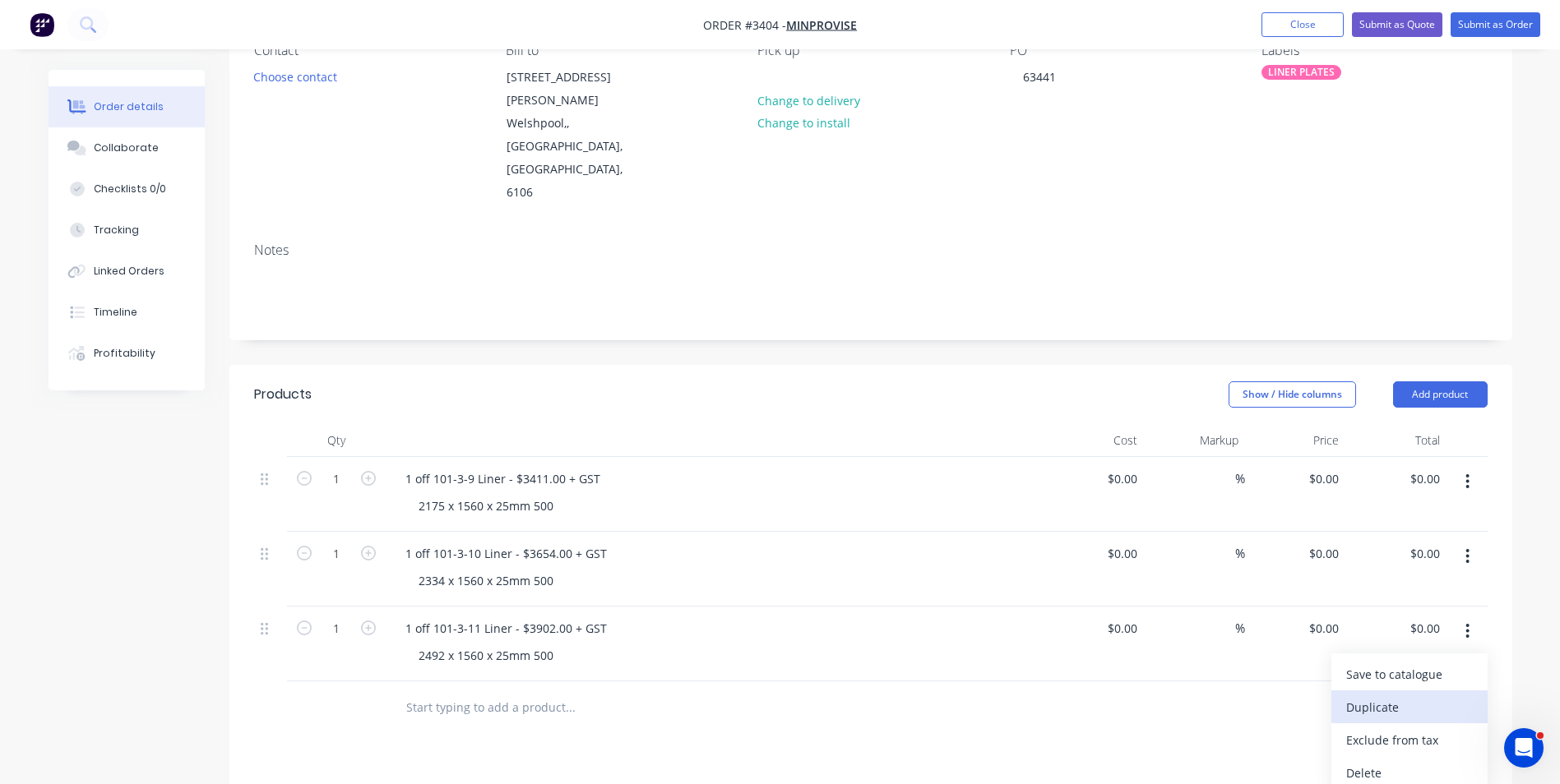
click at [1391, 696] on div "Duplicate" at bounding box center [1409, 708] width 127 height 24
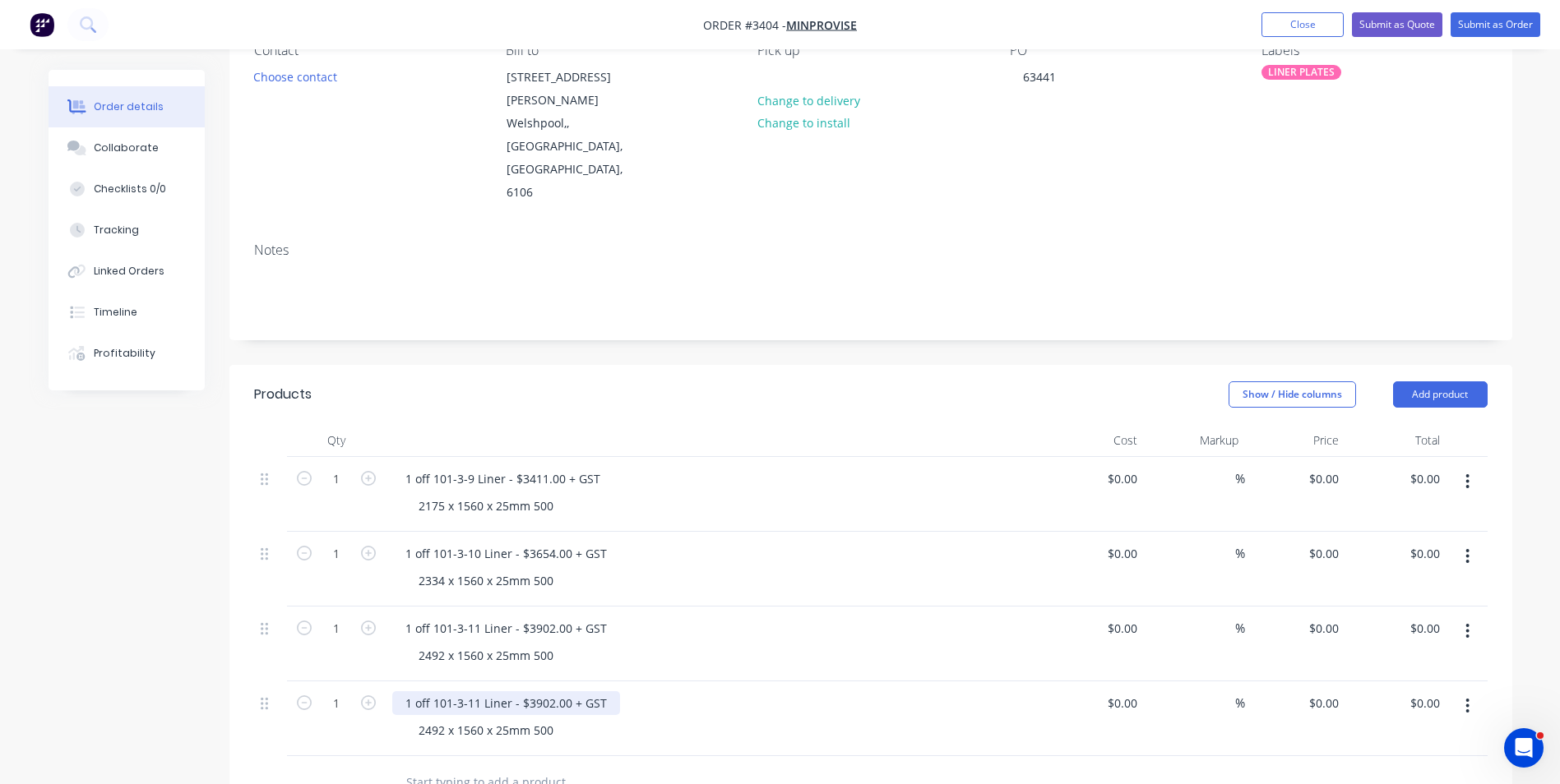
click at [475, 691] on div "1 off 101-3-11 Liner - $3902.00 + GST" at bounding box center [506, 703] width 228 height 24
click at [473, 691] on div "1 off 101-3-14 Liner - $3902.00 + GST" at bounding box center [506, 703] width 228 height 24
click at [527, 691] on div "1 off 101-3-12 Liner - $3902.00 + GST" at bounding box center [506, 703] width 228 height 24
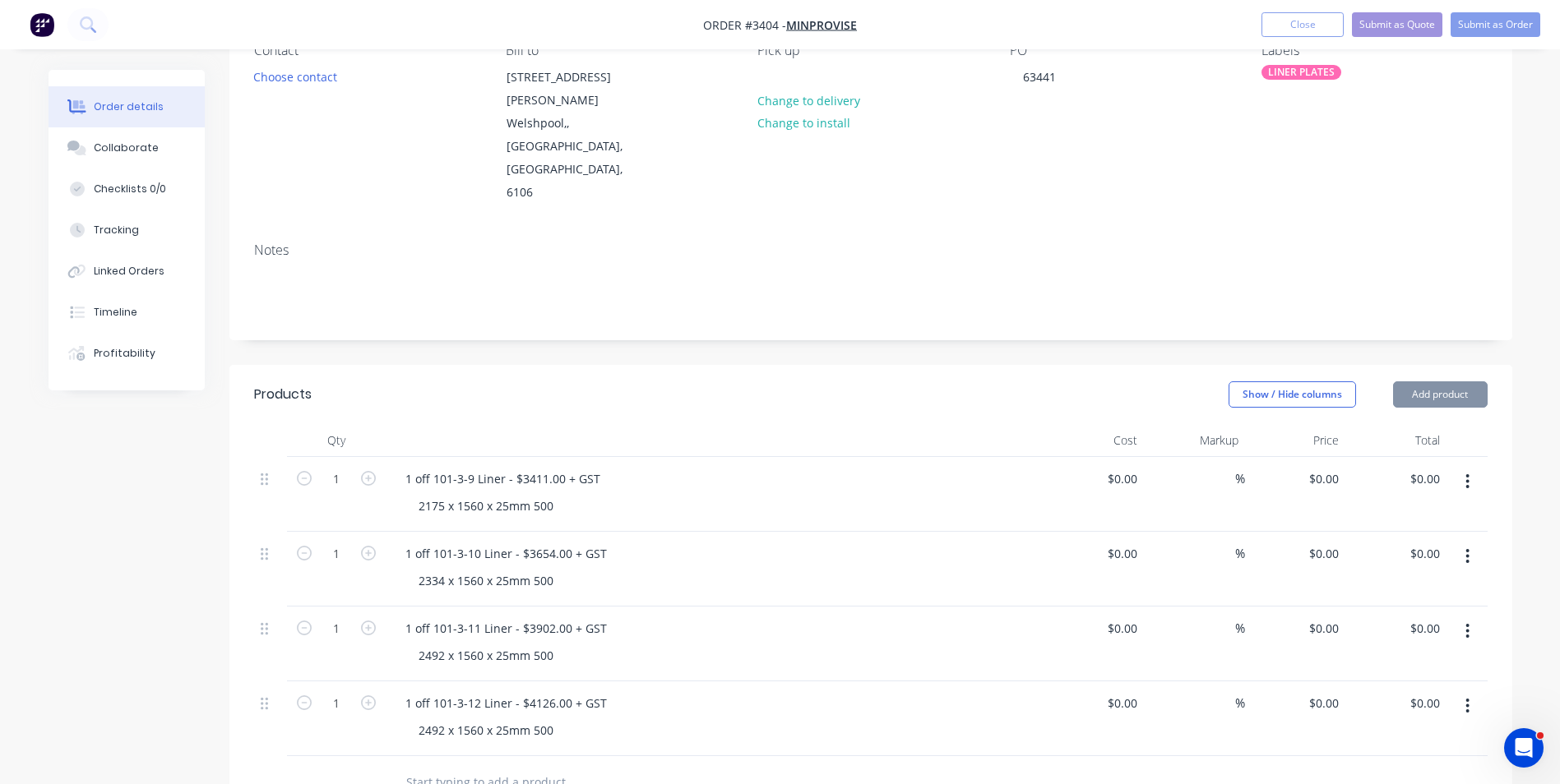
click at [688, 681] on div "1 off 101-3-12 Liner - $4126.00 + GST 2492 x 1560 x 25mm 500" at bounding box center [715, 718] width 658 height 75
click at [428, 718] on div "2492 x 1560 x 25mm 500" at bounding box center [486, 730] width 161 height 24
click at [1470, 691] on button "button" at bounding box center [1467, 706] width 39 height 30
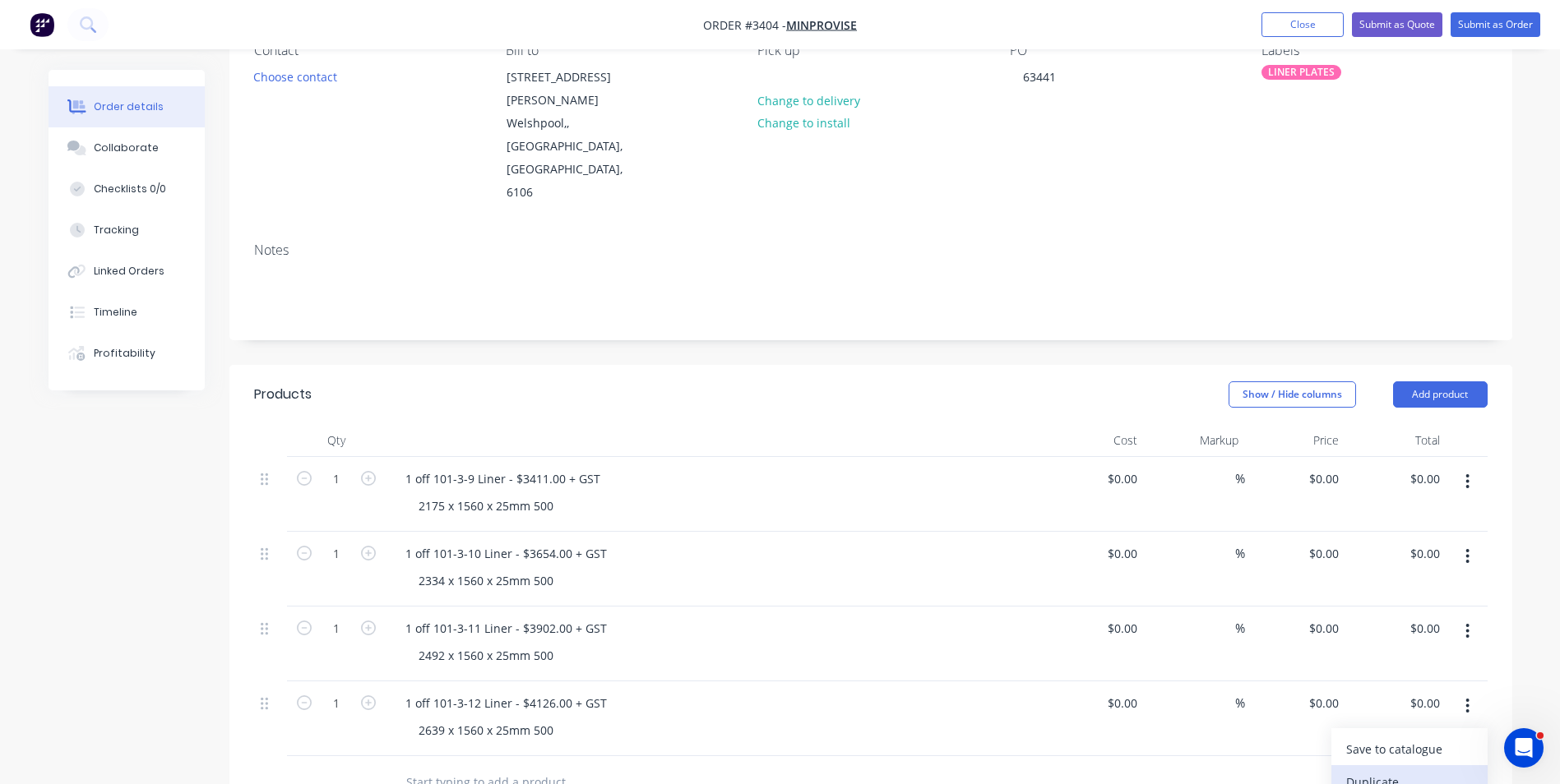
click at [1371, 770] on div "Duplicate" at bounding box center [1409, 782] width 127 height 24
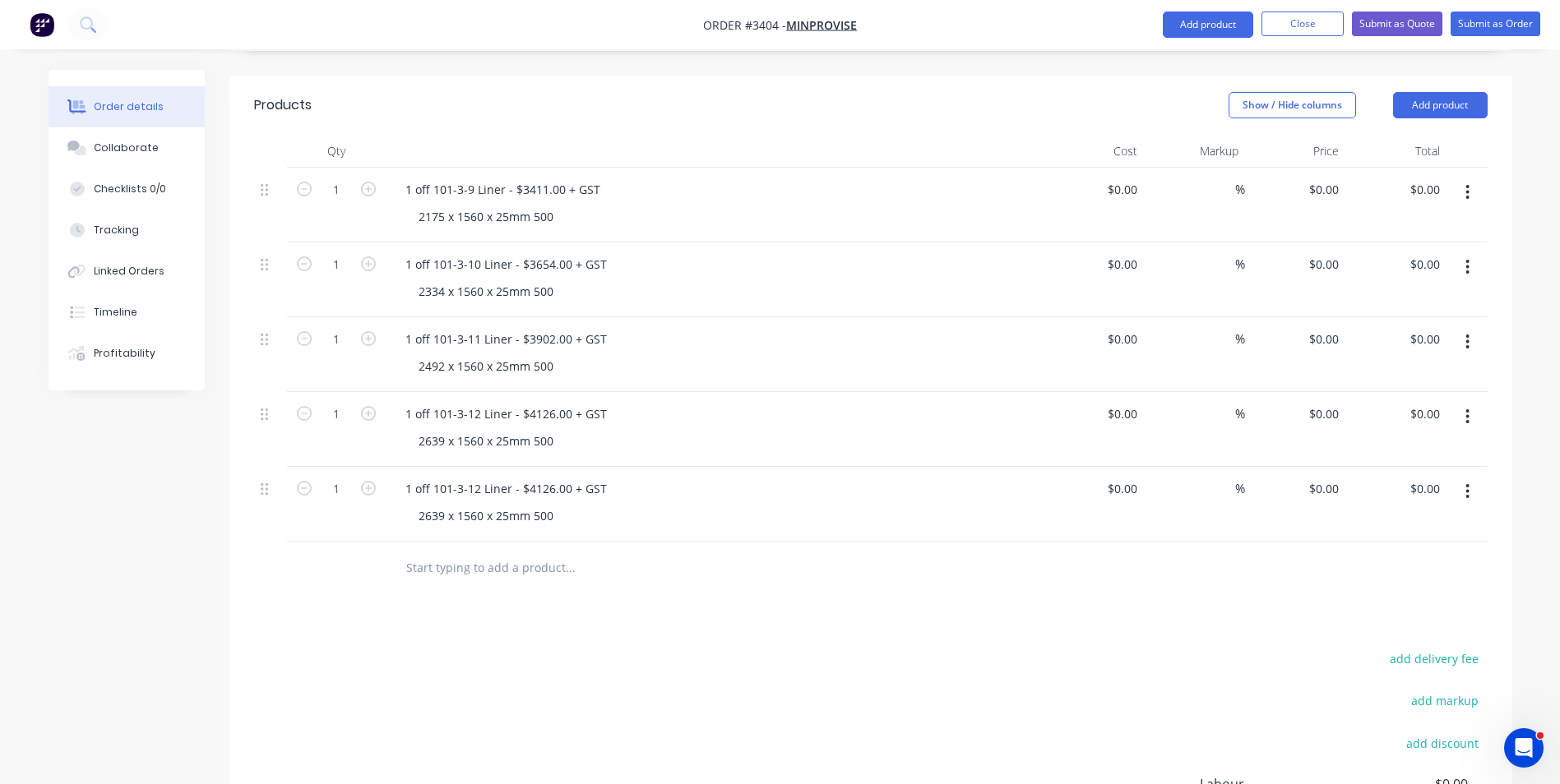
scroll to position [493, 0]
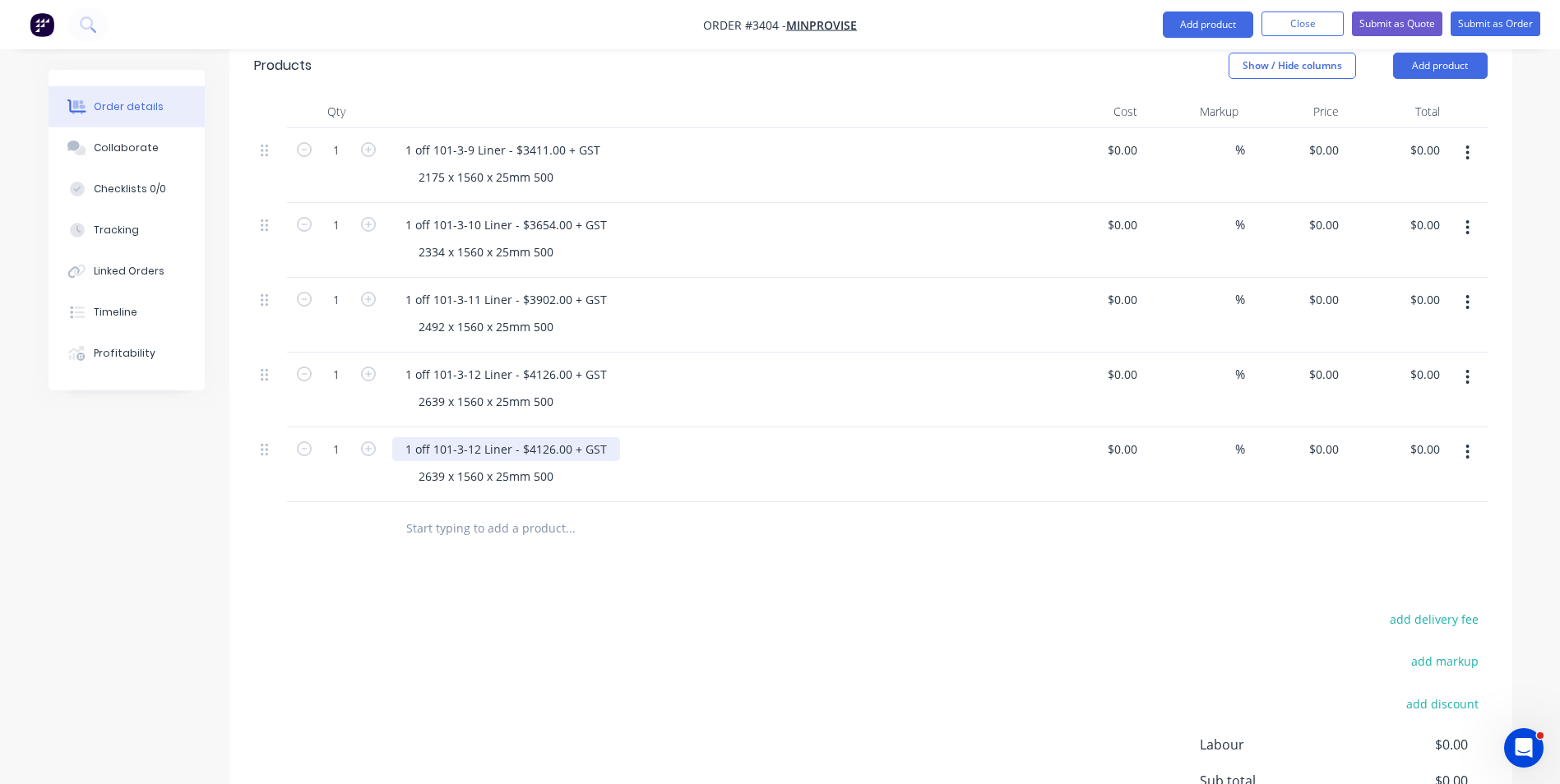
click at [475, 438] on div "1 off 101-3-12 Liner - $4126.00 + GST" at bounding box center [506, 450] width 228 height 24
click at [524, 438] on div "1 off 101-3-13 Liner - $4126.00 + GST" at bounding box center [506, 450] width 228 height 24
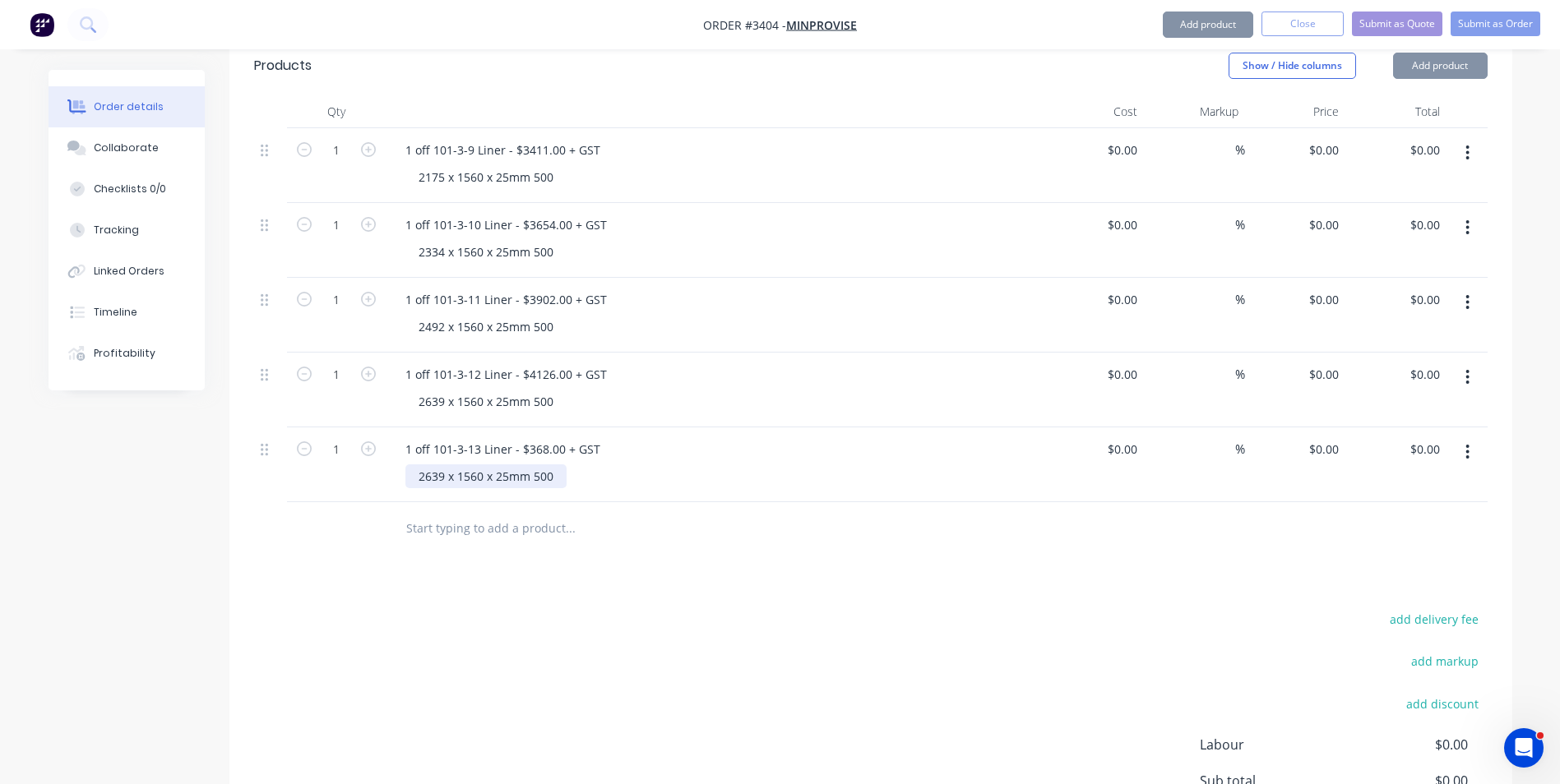
click at [422, 465] on div "2639 x 1560 x 25mm 500" at bounding box center [486, 477] width 161 height 24
drag, startPoint x: 415, startPoint y: 404, endPoint x: 429, endPoint y: 408, distance: 14.6
click at [417, 465] on div "2639 x 1560 x 25mm 500" at bounding box center [486, 477] width 161 height 24
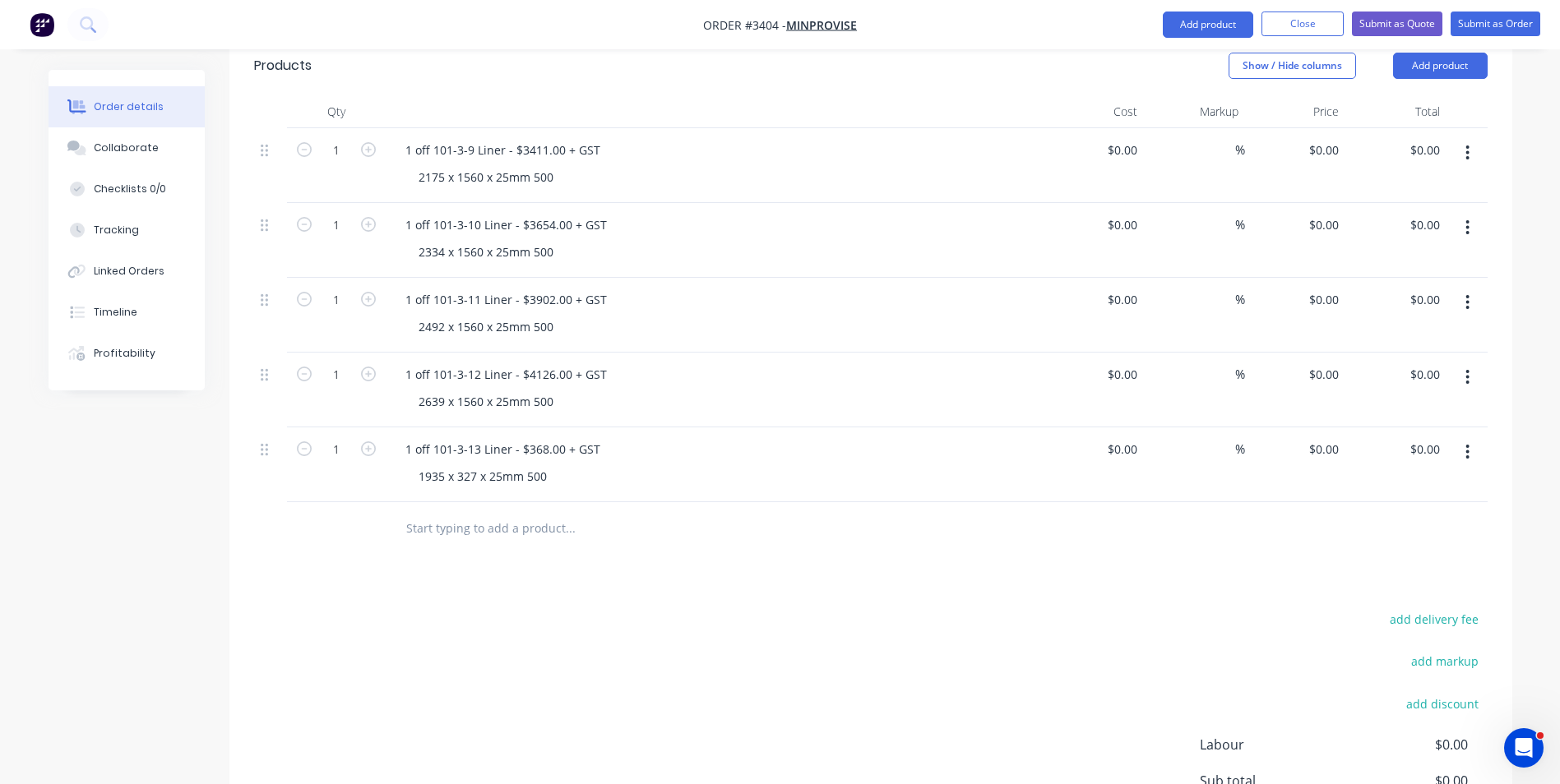
click at [785, 608] on div "add delivery fee add markup add discount Labour $0.00 Sub total $0.00 Margin $0…" at bounding box center [871, 766] width 1234 height 317
click at [1462, 438] on button "button" at bounding box center [1467, 453] width 39 height 30
click at [1385, 516] on div "Duplicate" at bounding box center [1409, 529] width 127 height 24
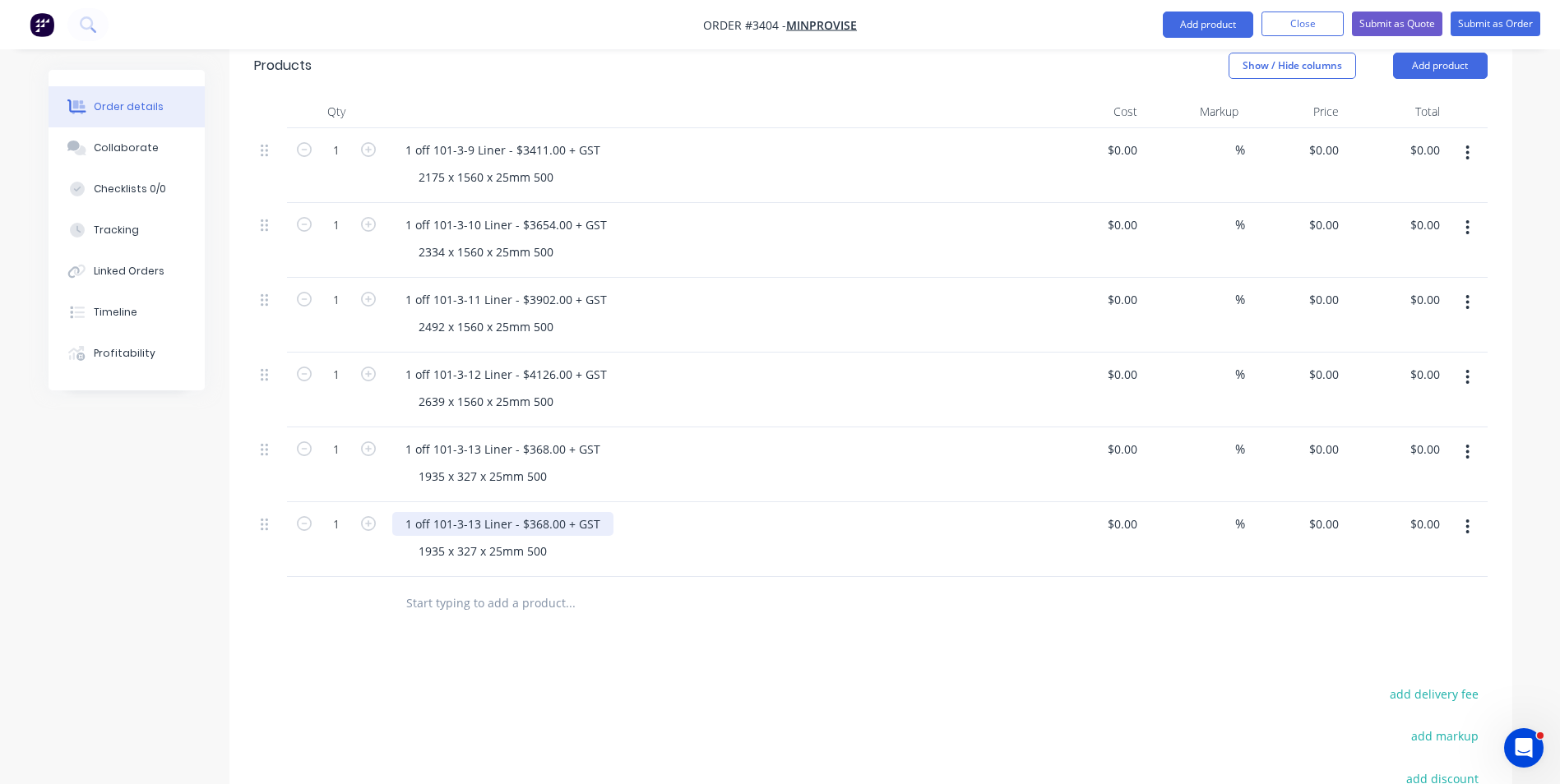
click at [470, 512] on div "1 off 101-3-13 Liner - $368.00 + GST" at bounding box center [503, 524] width 221 height 24
drag, startPoint x: 527, startPoint y: 454, endPoint x: 544, endPoint y: 454, distance: 17.0
click at [544, 512] on div "1 off 101-3-14 Liner - $368.00 + GST" at bounding box center [503, 524] width 221 height 24
click at [418, 540] on div "1935 x 327 x 25mm 500" at bounding box center [482, 552] width 155 height 24
click at [419, 540] on div "1935 x 327 x 25mm 500" at bounding box center [482, 552] width 155 height 24
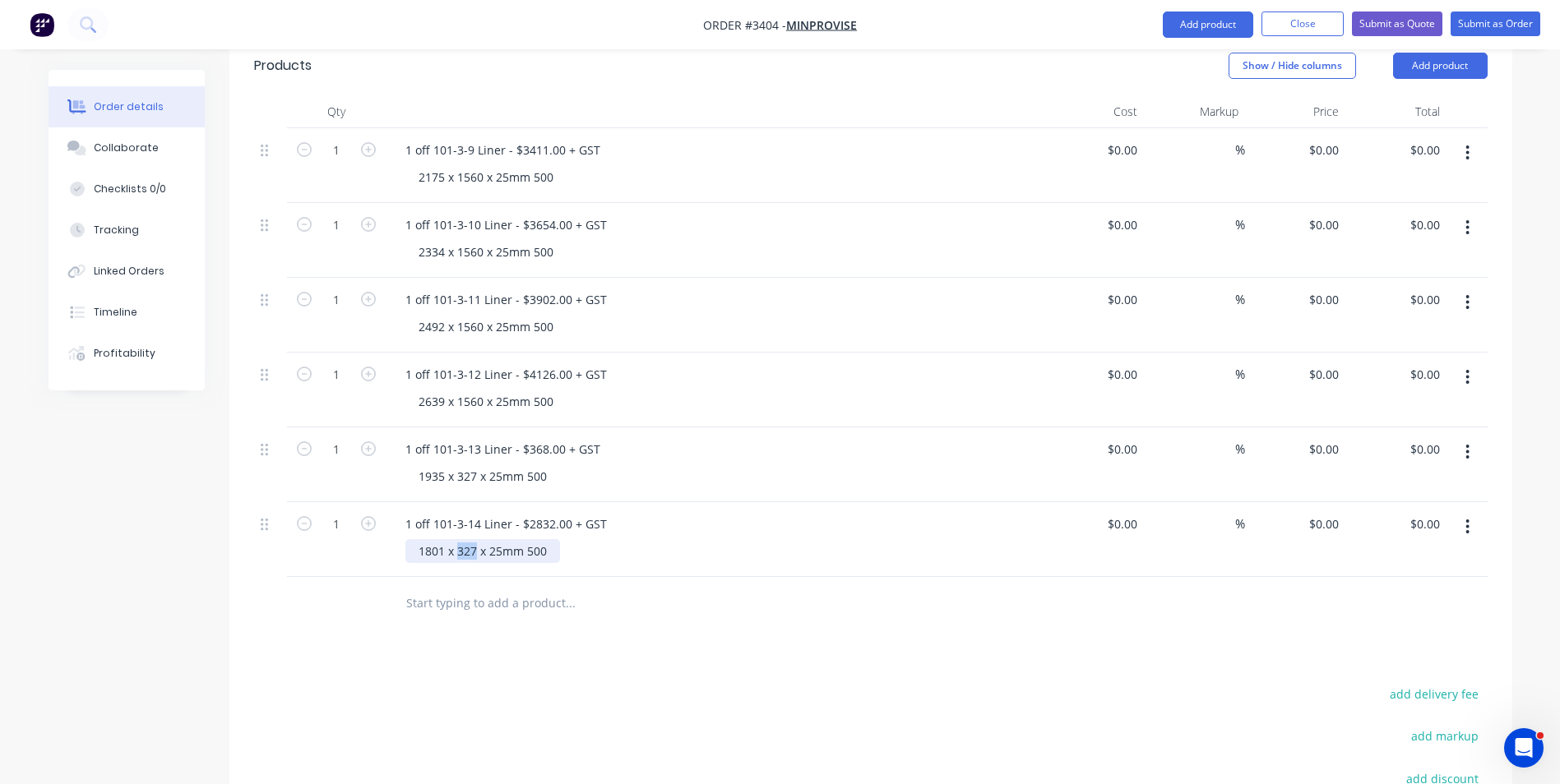
drag, startPoint x: 458, startPoint y: 480, endPoint x: 475, endPoint y: 481, distance: 17.0
click at [475, 540] on div "1801 x 327 x 25mm 500" at bounding box center [482, 552] width 155 height 24
click at [801, 512] on div "1 off 101-3-14 Liner - $2832.00 + GST" at bounding box center [715, 524] width 644 height 24
click at [1468, 518] on icon "button" at bounding box center [1467, 528] width 4 height 19
click at [1379, 591] on div "Duplicate" at bounding box center [1409, 604] width 127 height 24
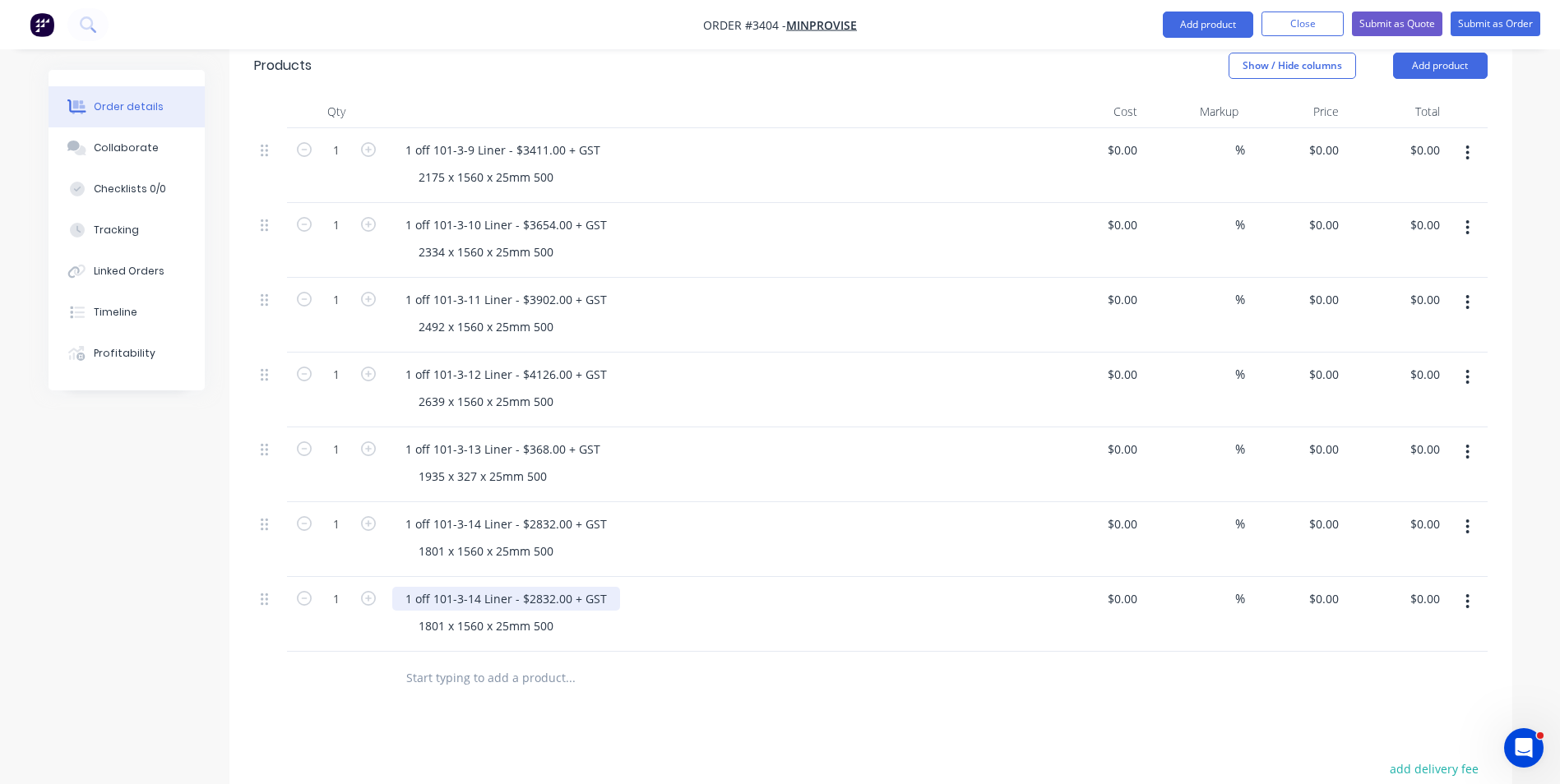
click at [475, 587] on div "1 off 101-3-14 Liner - $2832.00 + GST" at bounding box center [506, 599] width 228 height 24
drag, startPoint x: 418, startPoint y: 554, endPoint x: 438, endPoint y: 555, distance: 20.0
click at [438, 615] on div "1801 x 1560 x 25mm 500" at bounding box center [486, 627] width 161 height 24
drag, startPoint x: 417, startPoint y: 556, endPoint x: 434, endPoint y: 554, distance: 17.1
click at [441, 615] on div "1801 x 1560 x 25mm 500" at bounding box center [486, 627] width 161 height 24
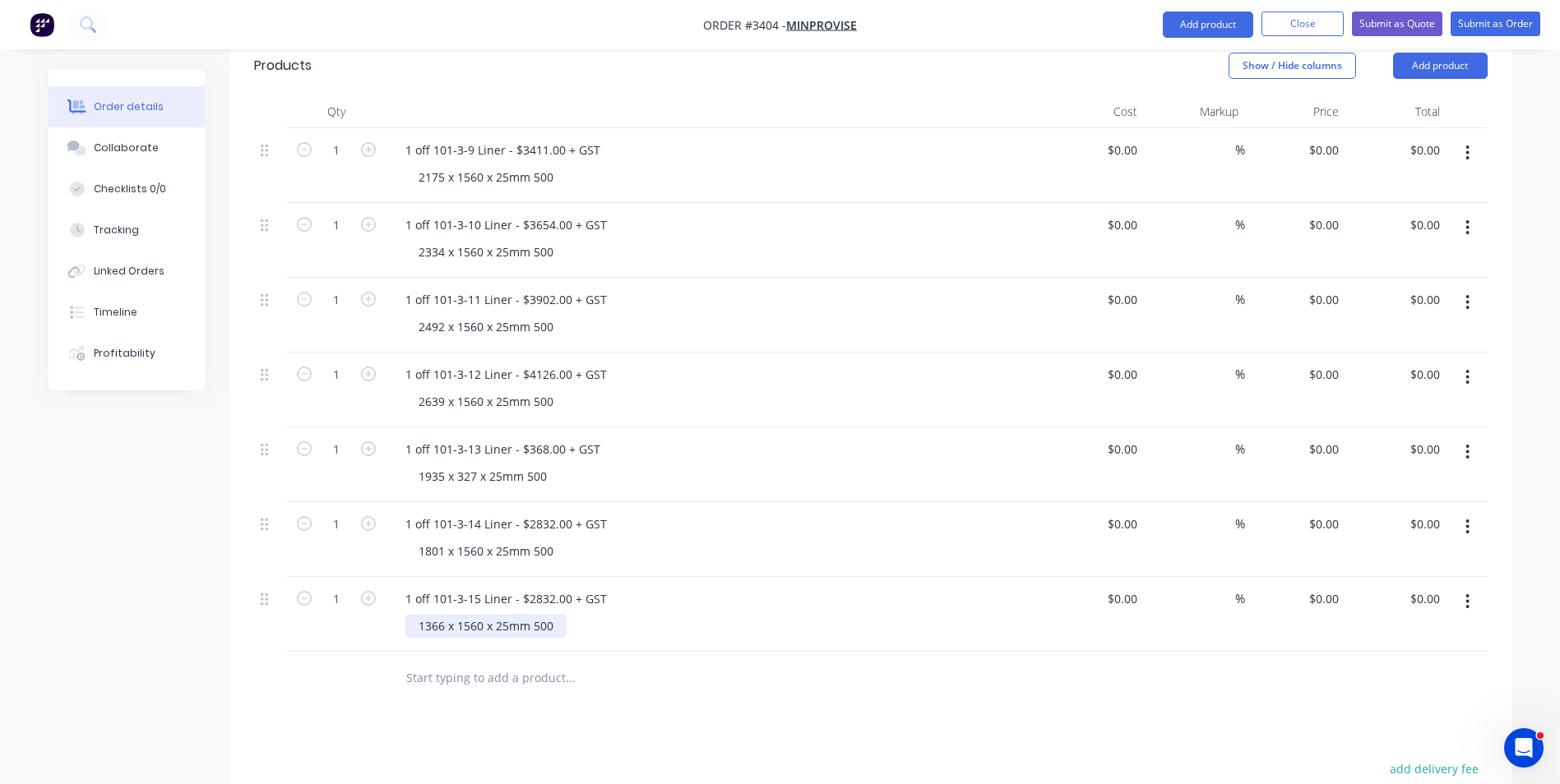
click at [460, 615] on div "1366 x 1560 x 25mm 500" at bounding box center [486, 627] width 161 height 24
drag, startPoint x: 526, startPoint y: 530, endPoint x: 550, endPoint y: 529, distance: 24.0
click at [550, 587] on div "1 off 101-3-15 Liner - $2832.00 + GST" at bounding box center [506, 599] width 228 height 24
click at [799, 615] on div "1366 x 447 x 25mm 500" at bounding box center [721, 627] width 631 height 24
click at [1464, 587] on button "button" at bounding box center [1467, 602] width 39 height 30
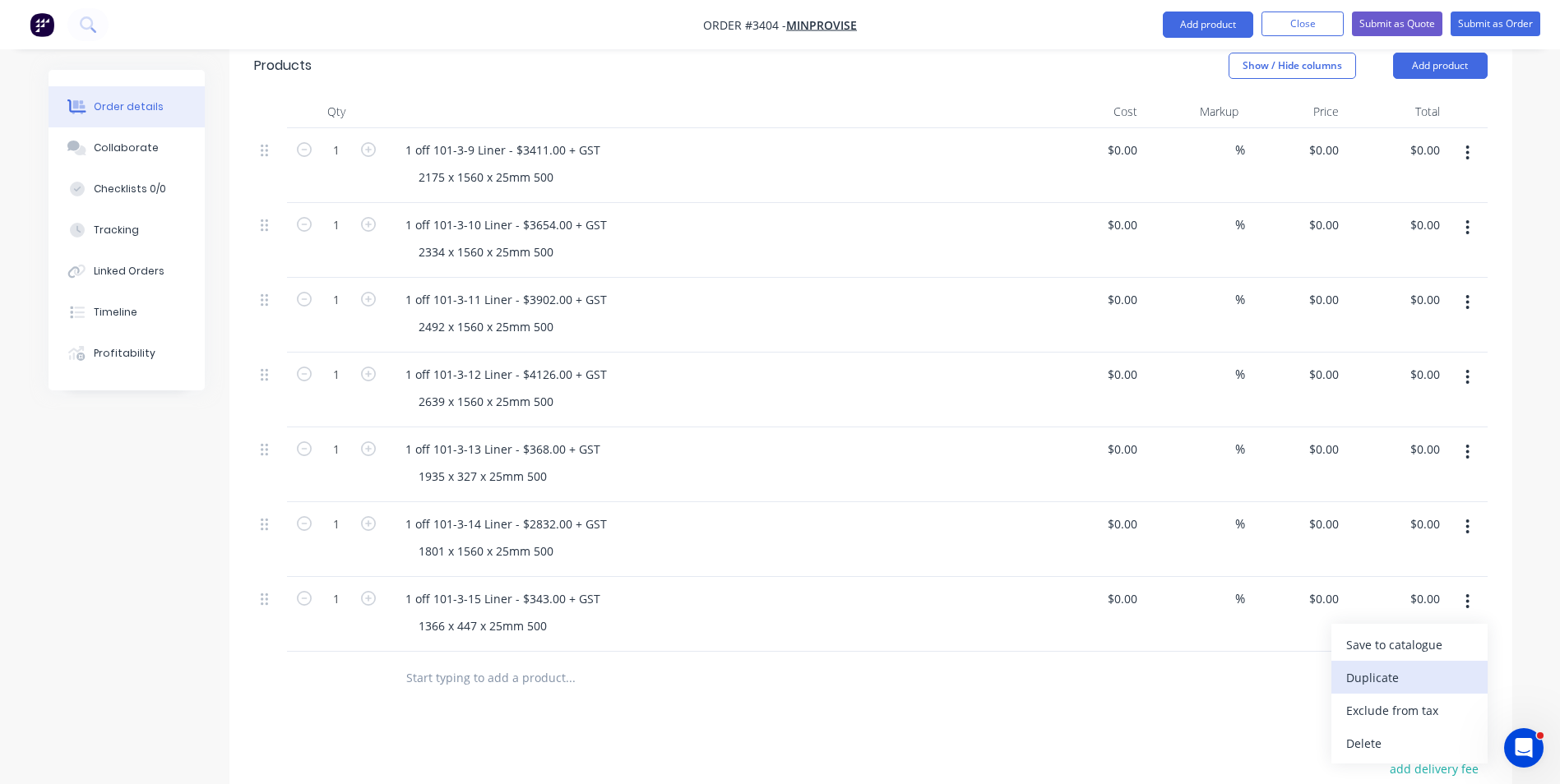
click at [1371, 666] on div "Duplicate" at bounding box center [1409, 678] width 127 height 24
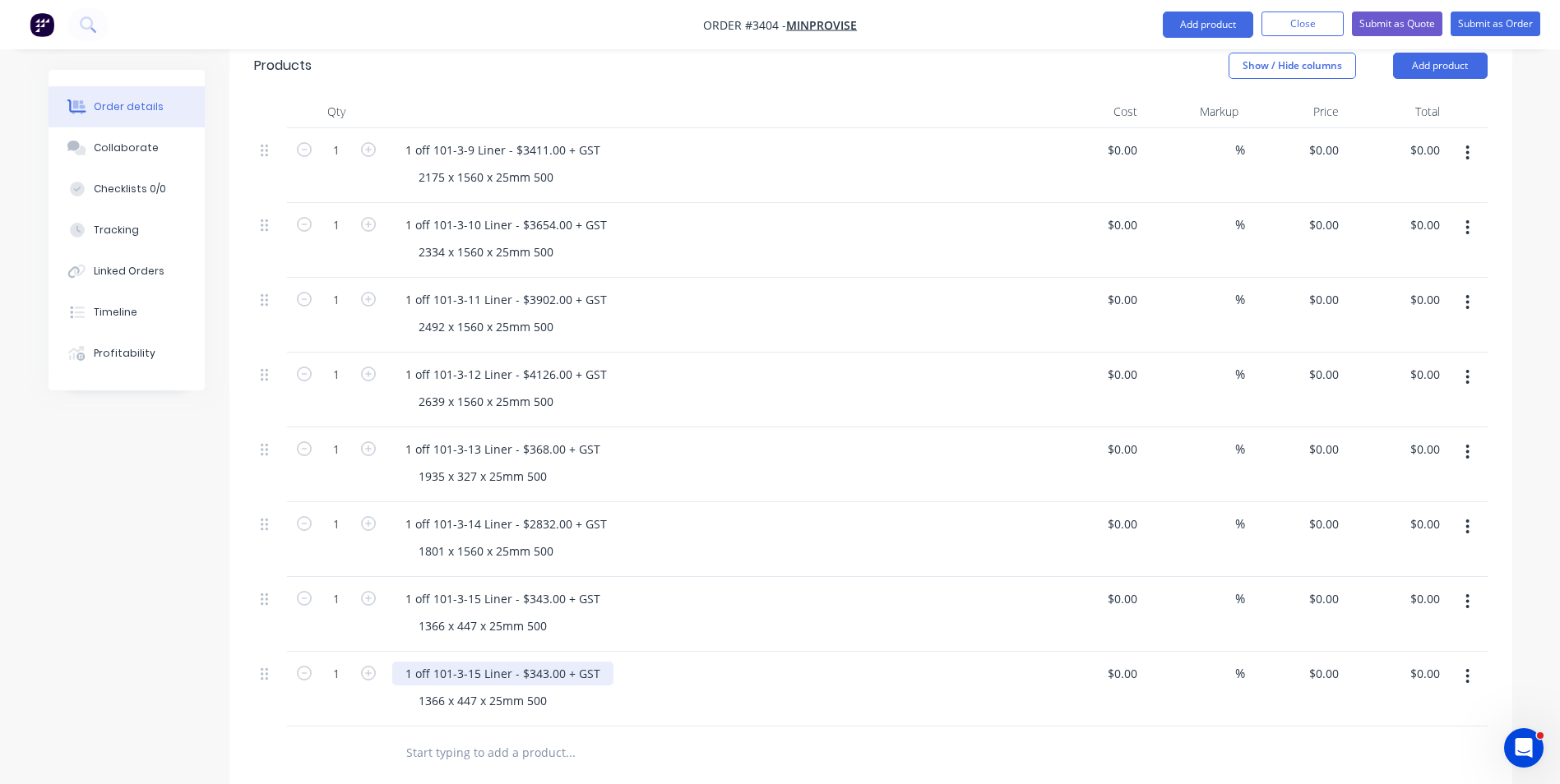
click at [474, 662] on div "1 off 101-3-15 Liner - $343.00 + GST" at bounding box center [503, 674] width 221 height 24
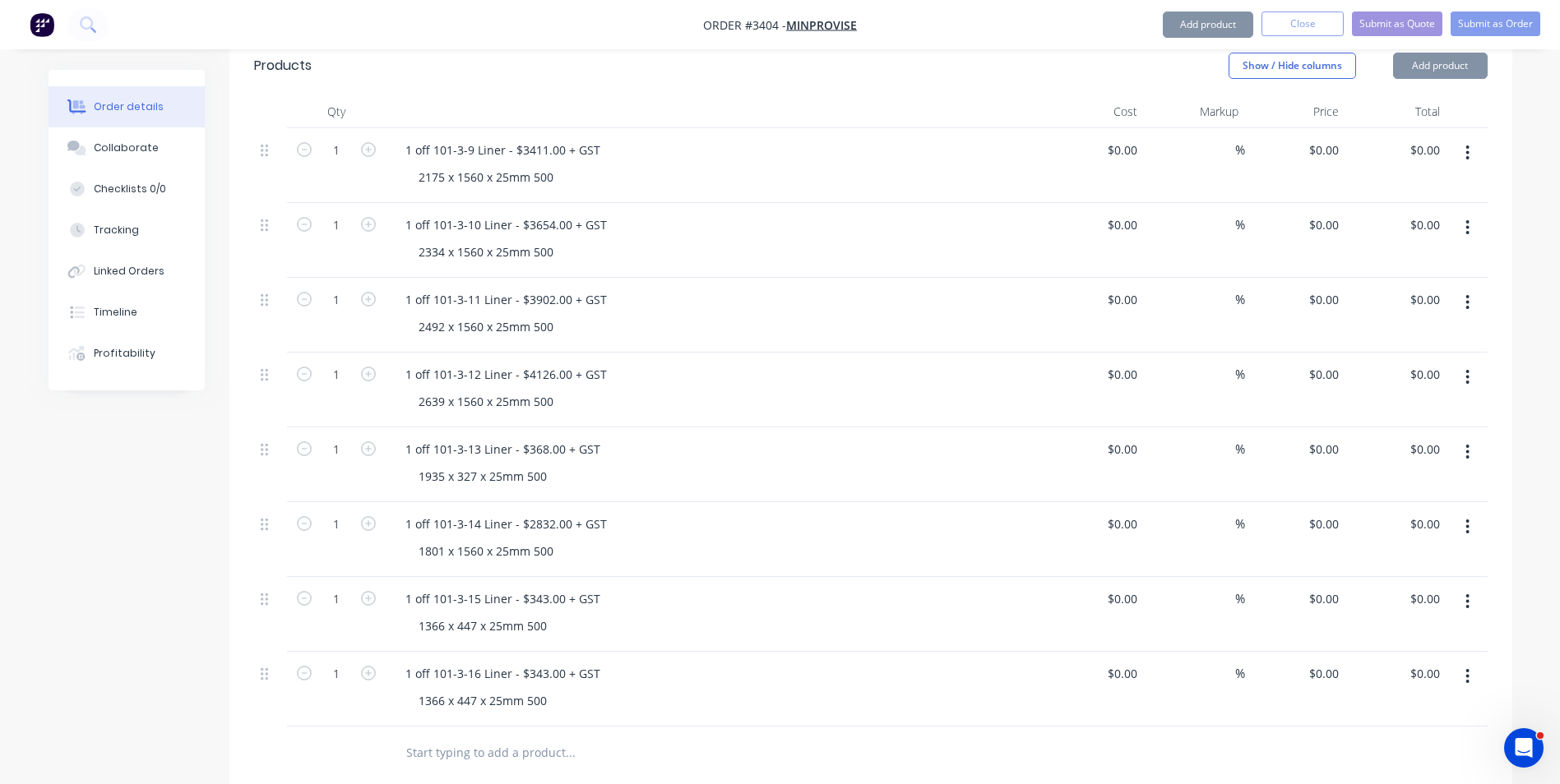
click at [801, 652] on div "1 off 101-3-16 Liner - $343.00 + GST 1366 x 447 x 25mm 500" at bounding box center [715, 689] width 658 height 75
click at [1467, 669] on icon "button" at bounding box center [1468, 677] width 4 height 15
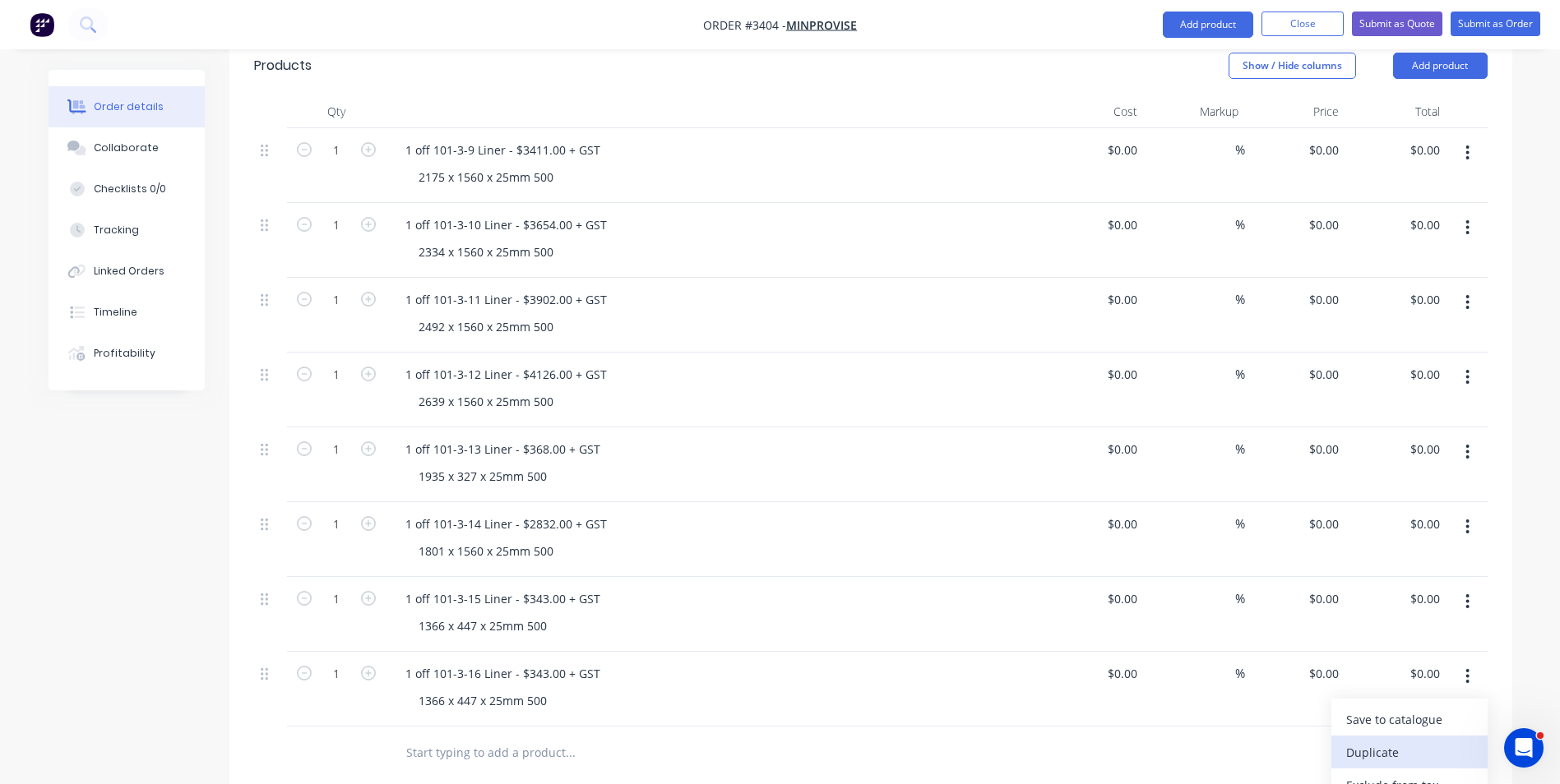
click at [1372, 740] on div "Duplicate" at bounding box center [1409, 753] width 127 height 24
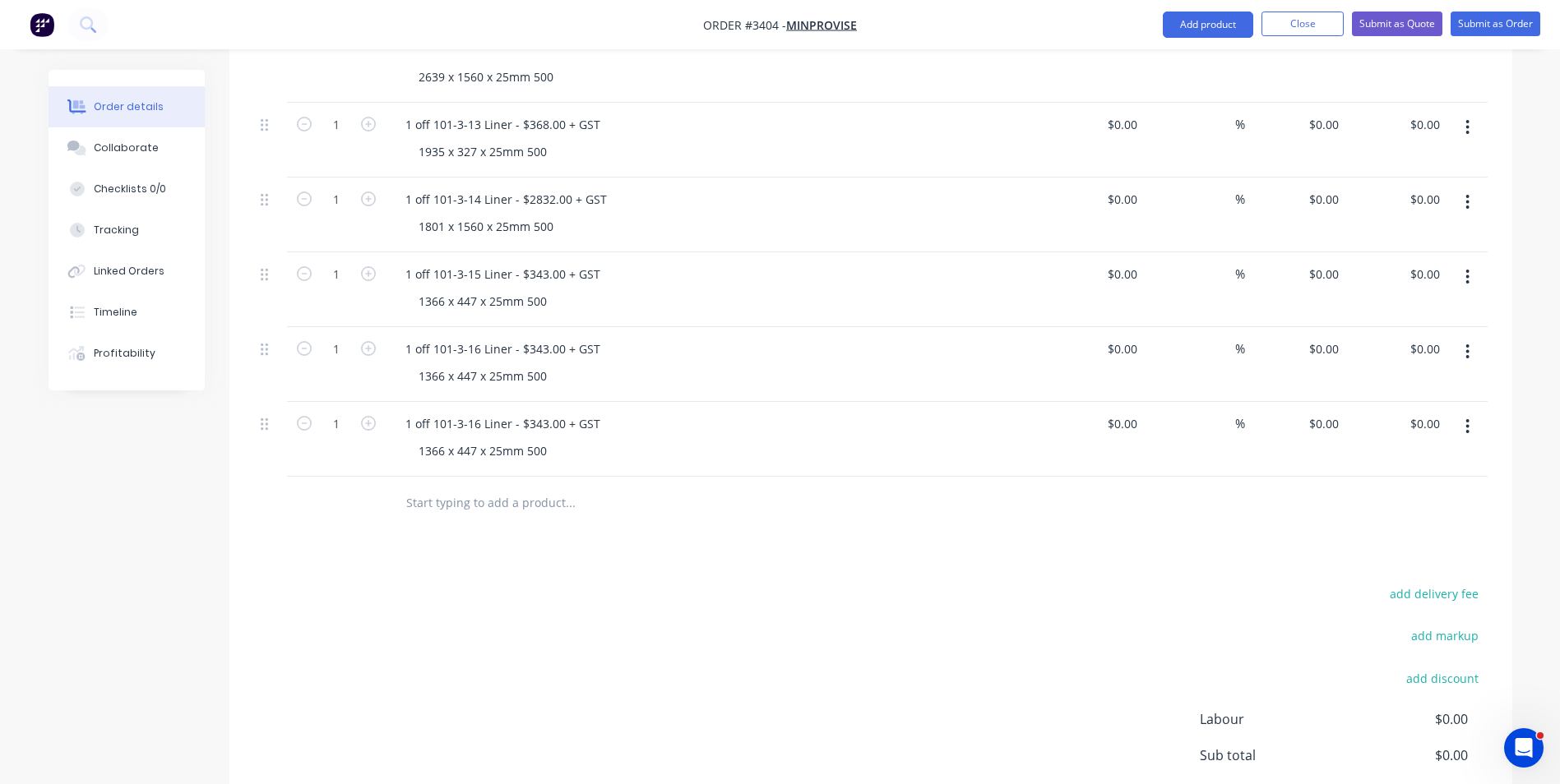
scroll to position [822, 0]
click at [475, 408] on div "1 off 101-3-16 Liner - $343.00 + GST" at bounding box center [503, 420] width 221 height 24
drag, startPoint x: 419, startPoint y: 377, endPoint x: 436, endPoint y: 375, distance: 17.1
click at [436, 435] on div "1366 x 447 x 25mm 500" at bounding box center [482, 447] width 155 height 24
click at [417, 435] on div "1366 x 447 x 25mm 500" at bounding box center [482, 447] width 155 height 24
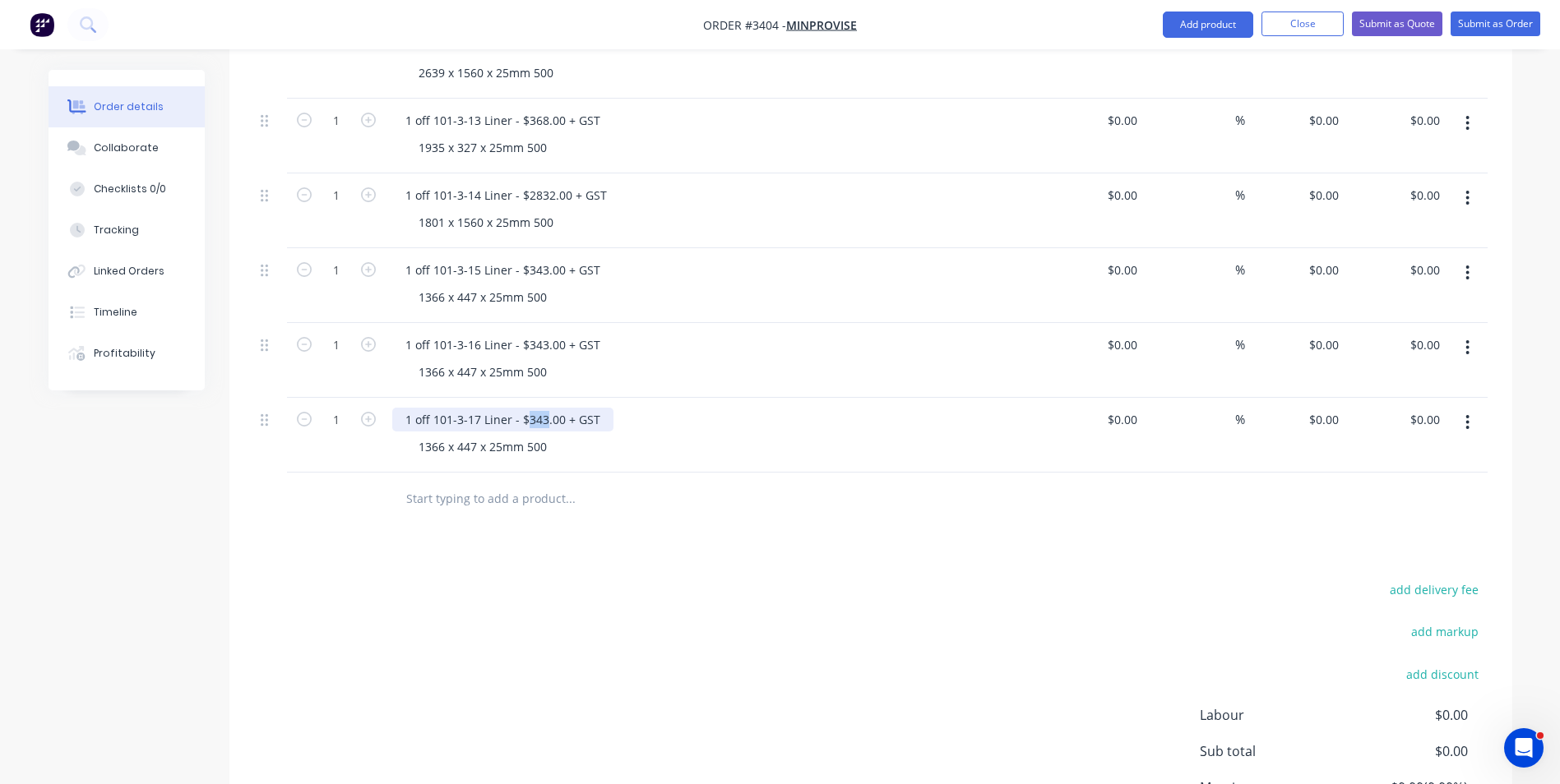
drag, startPoint x: 527, startPoint y: 350, endPoint x: 544, endPoint y: 351, distance: 17.0
click at [544, 408] on div "1 off 101-3-17 Liner - $343.00 + GST" at bounding box center [503, 420] width 221 height 24
click at [418, 435] on div "1366 x 447 x 25mm 500" at bounding box center [482, 447] width 155 height 24
click at [422, 435] on div "1366 x 447 x 25mm 500" at bounding box center [482, 447] width 155 height 24
click at [417, 435] on div "1366 x 447 x 25mm 500" at bounding box center [482, 447] width 155 height 24
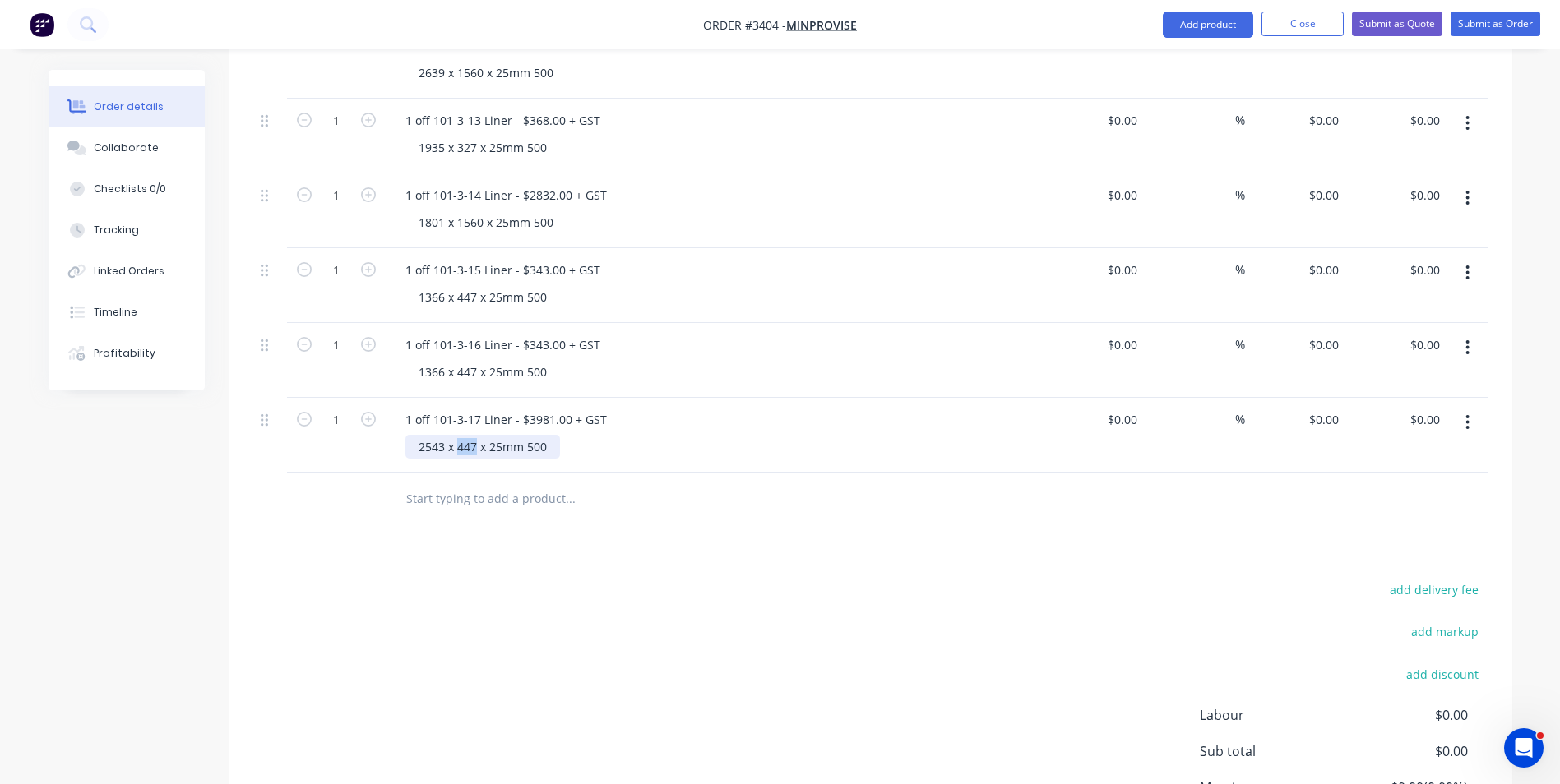
drag, startPoint x: 456, startPoint y: 377, endPoint x: 475, endPoint y: 376, distance: 19.0
click at [475, 435] on div "2543 x 447 x 25mm 500" at bounding box center [482, 447] width 155 height 24
click at [706, 579] on div "add delivery fee add markup add discount Labour $0.00 Sub total $0.00 Margin $0…" at bounding box center [871, 737] width 1234 height 317
click at [1469, 414] on icon "button" at bounding box center [1467, 423] width 4 height 19
click at [1377, 487] on div "Duplicate" at bounding box center [1409, 499] width 127 height 24
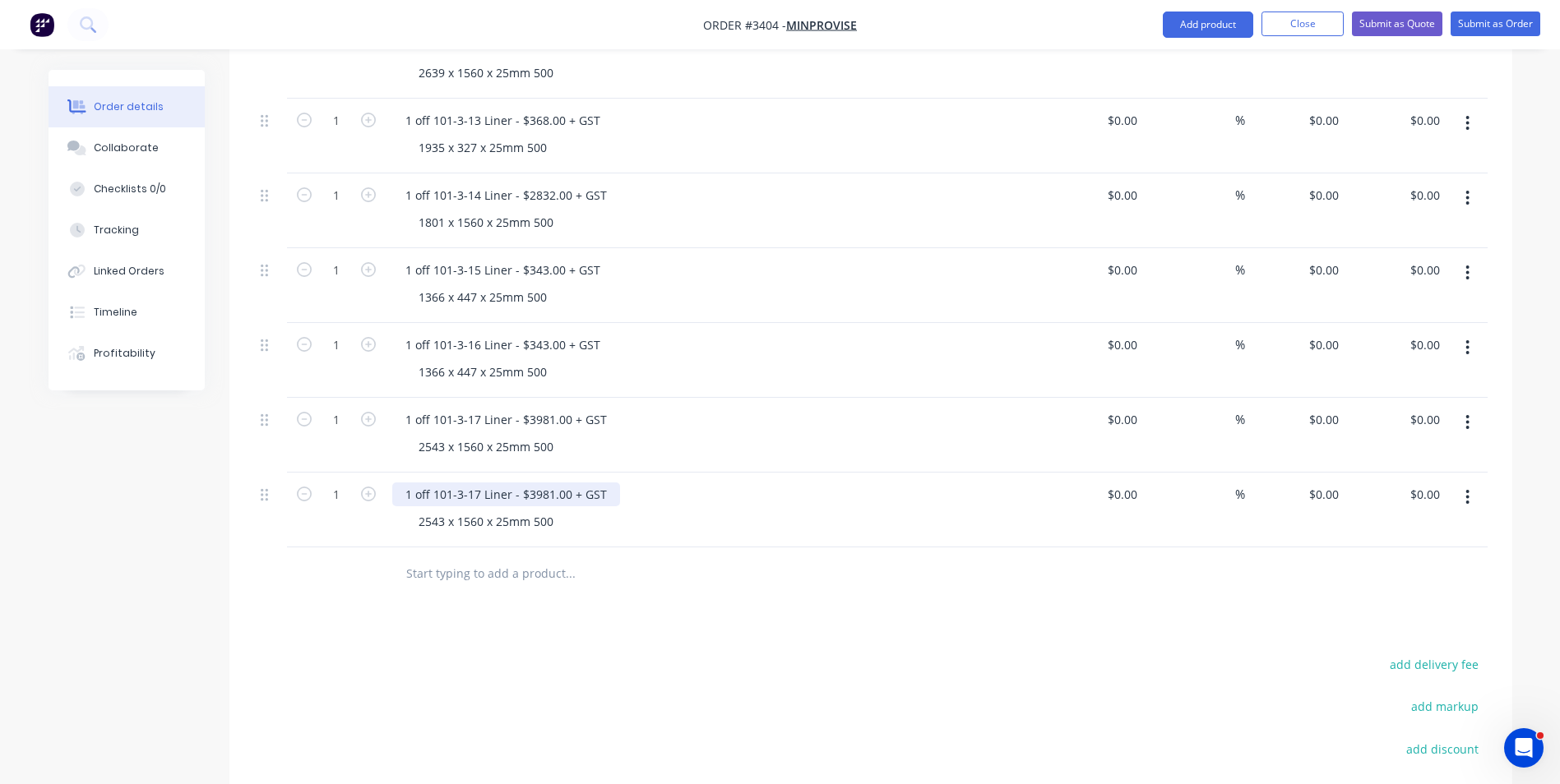
click at [475, 482] on div "1 off 101-3-17 Liner - $3981.00 + GST" at bounding box center [506, 494] width 228 height 24
click at [634, 542] on div "Products Show / Hide columns Add product Qty Cost Markup Price Total 1 1 off 10…" at bounding box center [871, 352] width 1283 height 1288
drag, startPoint x: 526, startPoint y: 423, endPoint x: 550, endPoint y: 424, distance: 24.0
click at [550, 482] on div "1 off 101-3-18 Liner - $3981.00 + GST" at bounding box center [506, 494] width 228 height 24
click at [752, 557] on div at bounding box center [639, 574] width 493 height 33
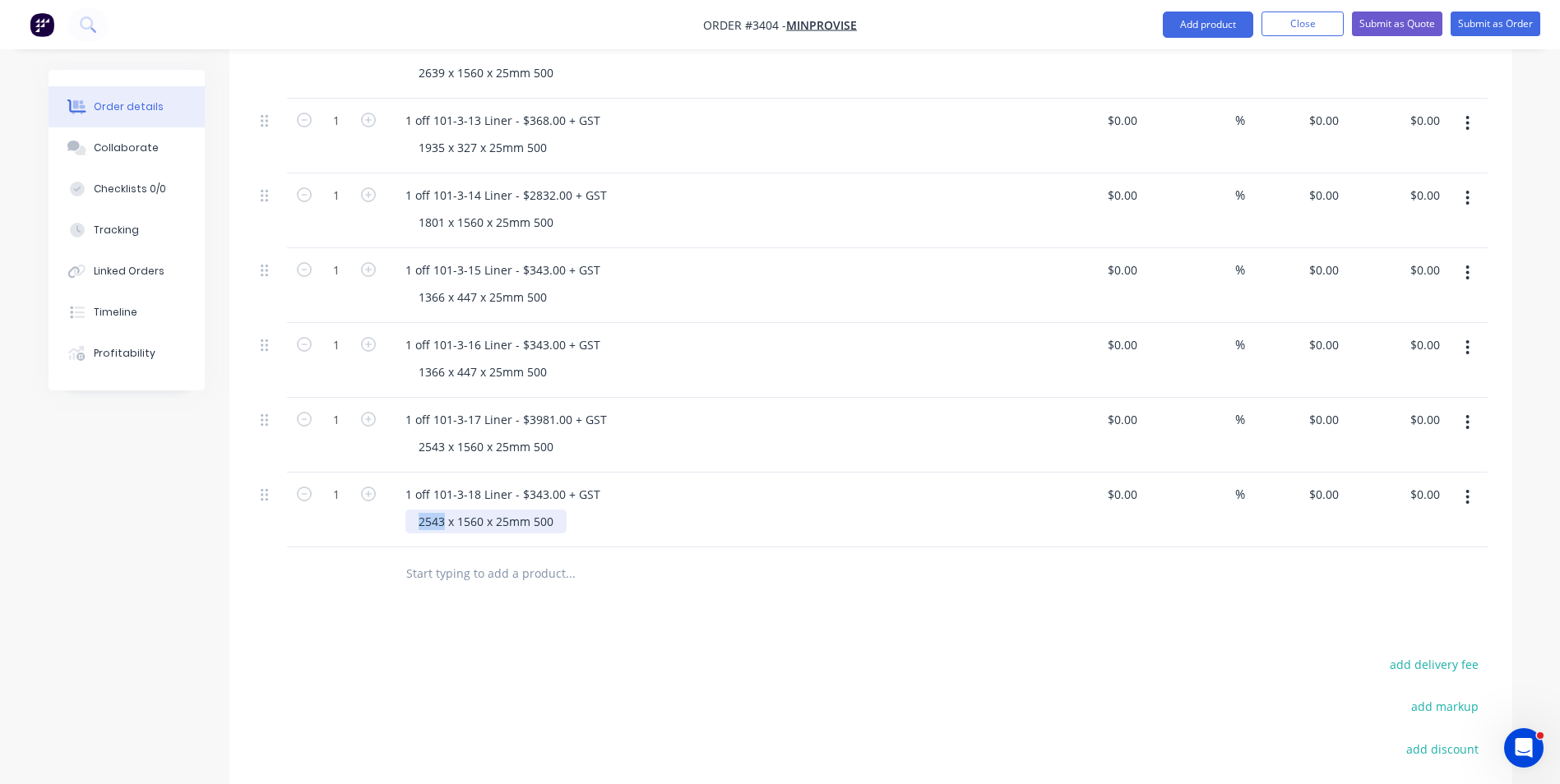
drag, startPoint x: 419, startPoint y: 451, endPoint x: 442, endPoint y: 453, distance: 23.1
click at [442, 510] on div "2543 x 1560 x 25mm 500" at bounding box center [486, 522] width 161 height 24
click at [459, 510] on div "1367 x 1560 x 25mm 500" at bounding box center [486, 522] width 161 height 24
click at [770, 582] on div "Products Show / Hide columns Add product Qty Cost Markup Price Total 1 1 off 10…" at bounding box center [871, 352] width 1283 height 1288
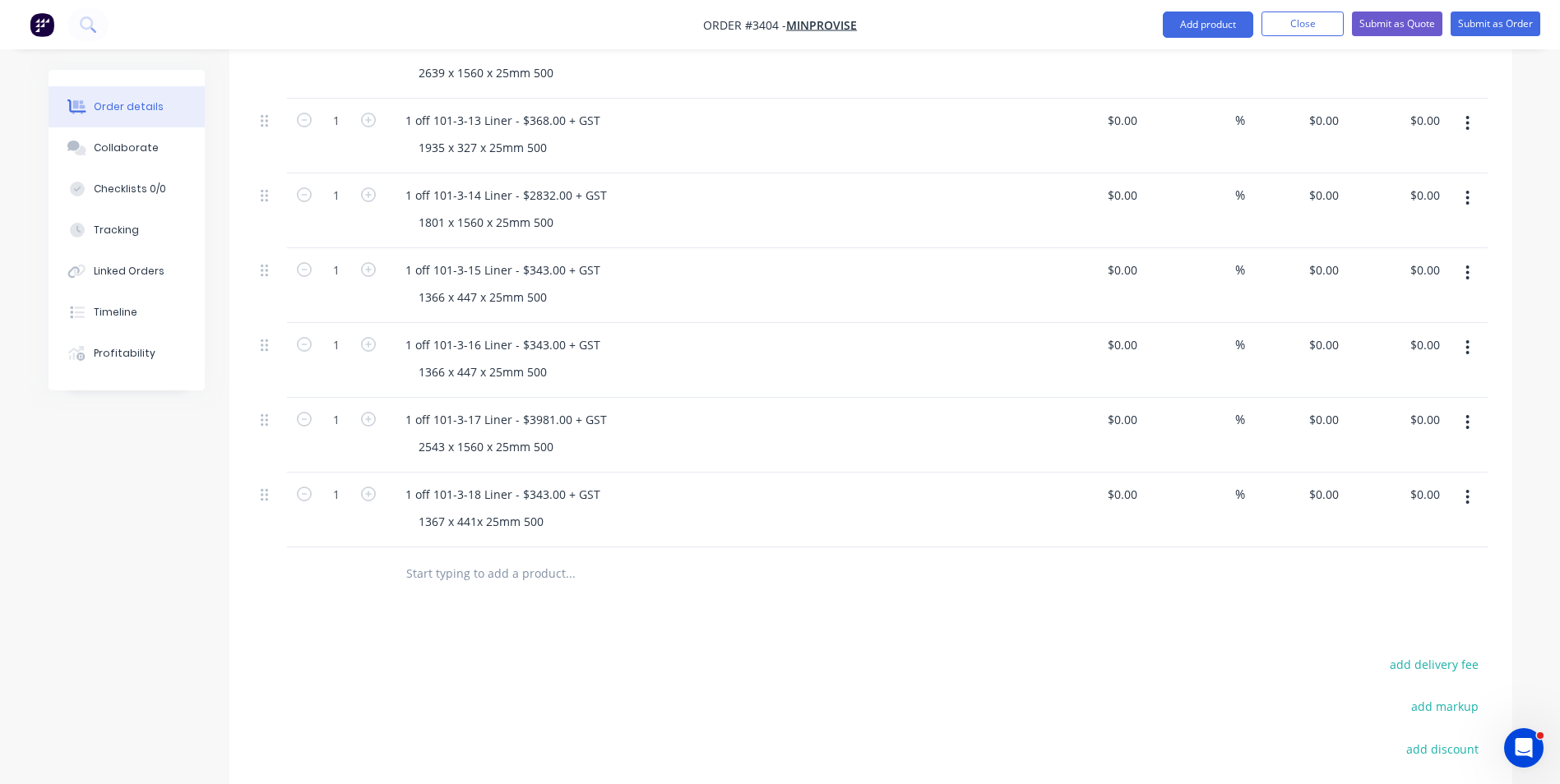
click at [1470, 482] on button "button" at bounding box center [1467, 497] width 39 height 30
click at [1386, 562] on div "Duplicate" at bounding box center [1409, 574] width 127 height 24
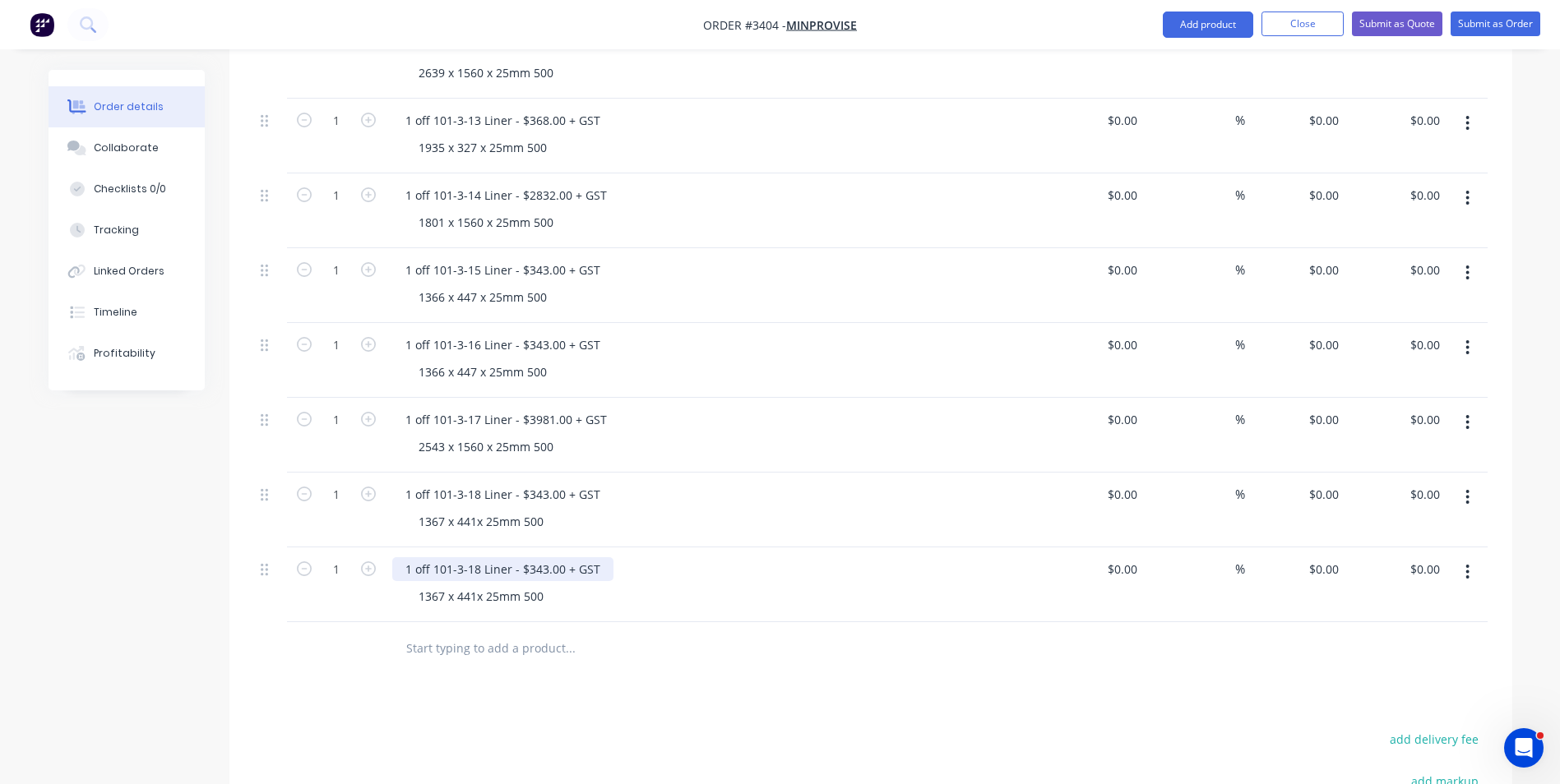
click at [471, 557] on div "1 off 101-3-18 Liner - $343.00 + GST" at bounding box center [503, 569] width 221 height 24
click at [704, 585] on div "1367 x 441x 25mm 500" at bounding box center [721, 597] width 631 height 24
click at [1466, 565] on icon "button" at bounding box center [1468, 572] width 4 height 15
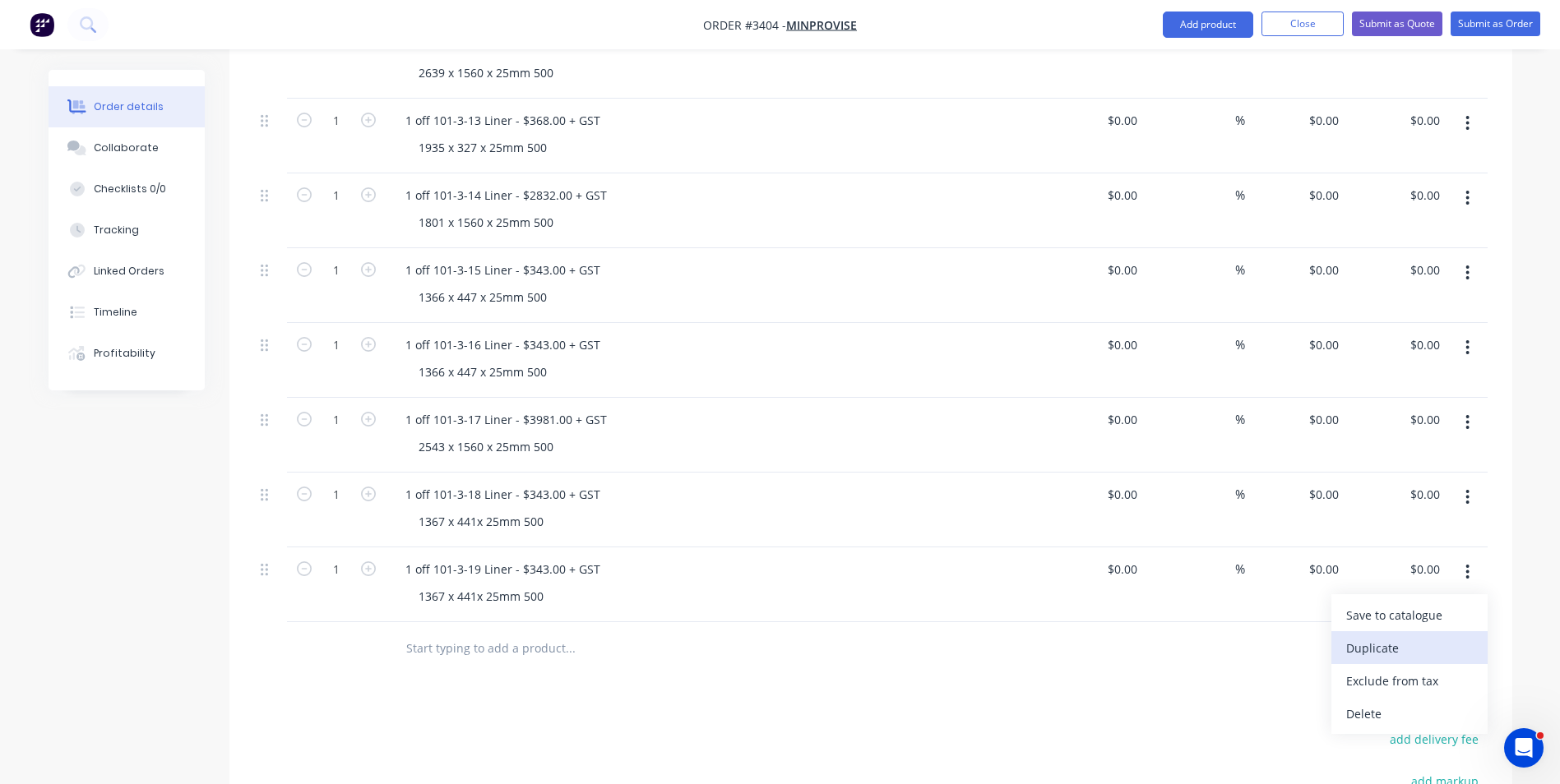
click at [1397, 637] on div "Duplicate" at bounding box center [1409, 649] width 127 height 24
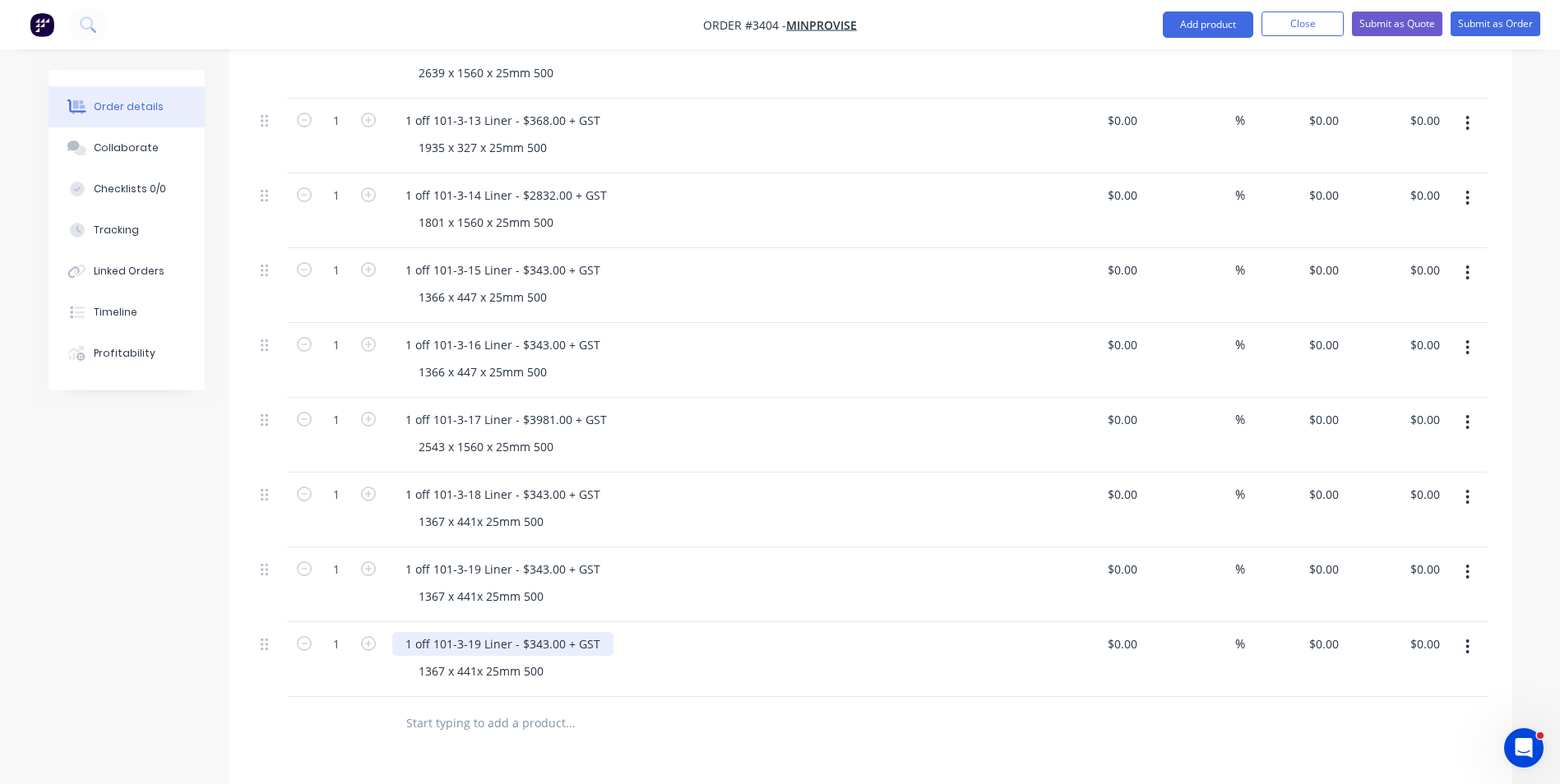
click at [473, 632] on div "1 off 101-3-19 Liner - $343.00 + GST" at bounding box center [503, 644] width 221 height 24
click at [880, 632] on div "1 off 101-3-20 Liner - $343.00 + GST" at bounding box center [715, 644] width 644 height 24
drag, startPoint x: 531, startPoint y: 573, endPoint x: 543, endPoint y: 572, distance: 12.0
click at [543, 632] on div "1 off 101-3-20 Liner - $343.00 + GST" at bounding box center [503, 644] width 221 height 24
click at [693, 585] on div "1367 x 441x 25mm 500" at bounding box center [721, 597] width 631 height 24
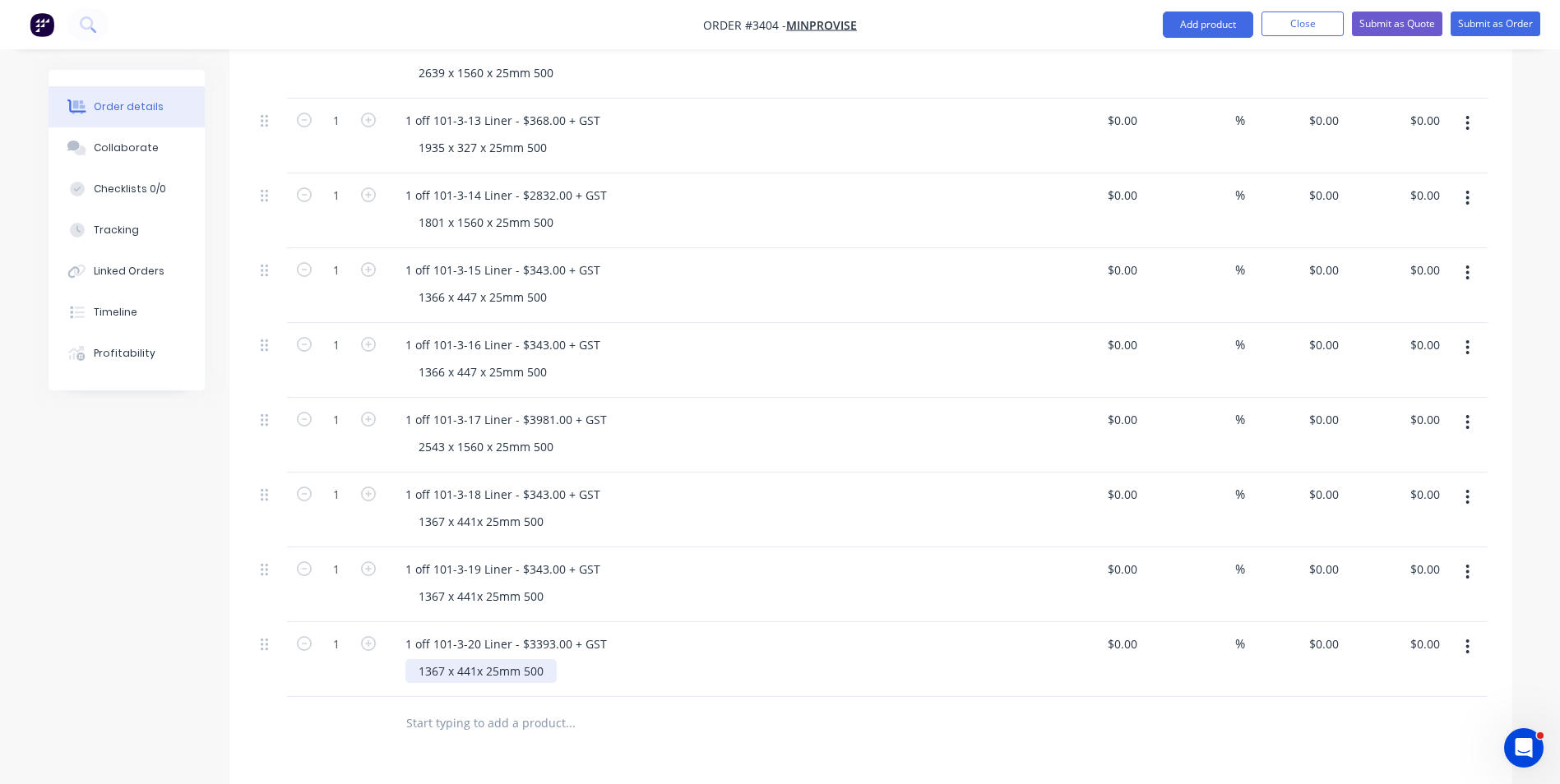
click at [418, 659] on div "1367 x 441x 25mm 500" at bounding box center [480, 671] width 151 height 24
click at [457, 659] on div "2164 x 441x 25mm 500" at bounding box center [480, 671] width 151 height 24
click at [758, 548] on div "1 off 101-3-19 Liner - $343.00 + GST 1367 x 441x 25mm 500" at bounding box center [715, 585] width 658 height 75
click at [1469, 638] on icon "button" at bounding box center [1467, 647] width 4 height 19
click at [1376, 711] on div "Duplicate" at bounding box center [1409, 723] width 127 height 24
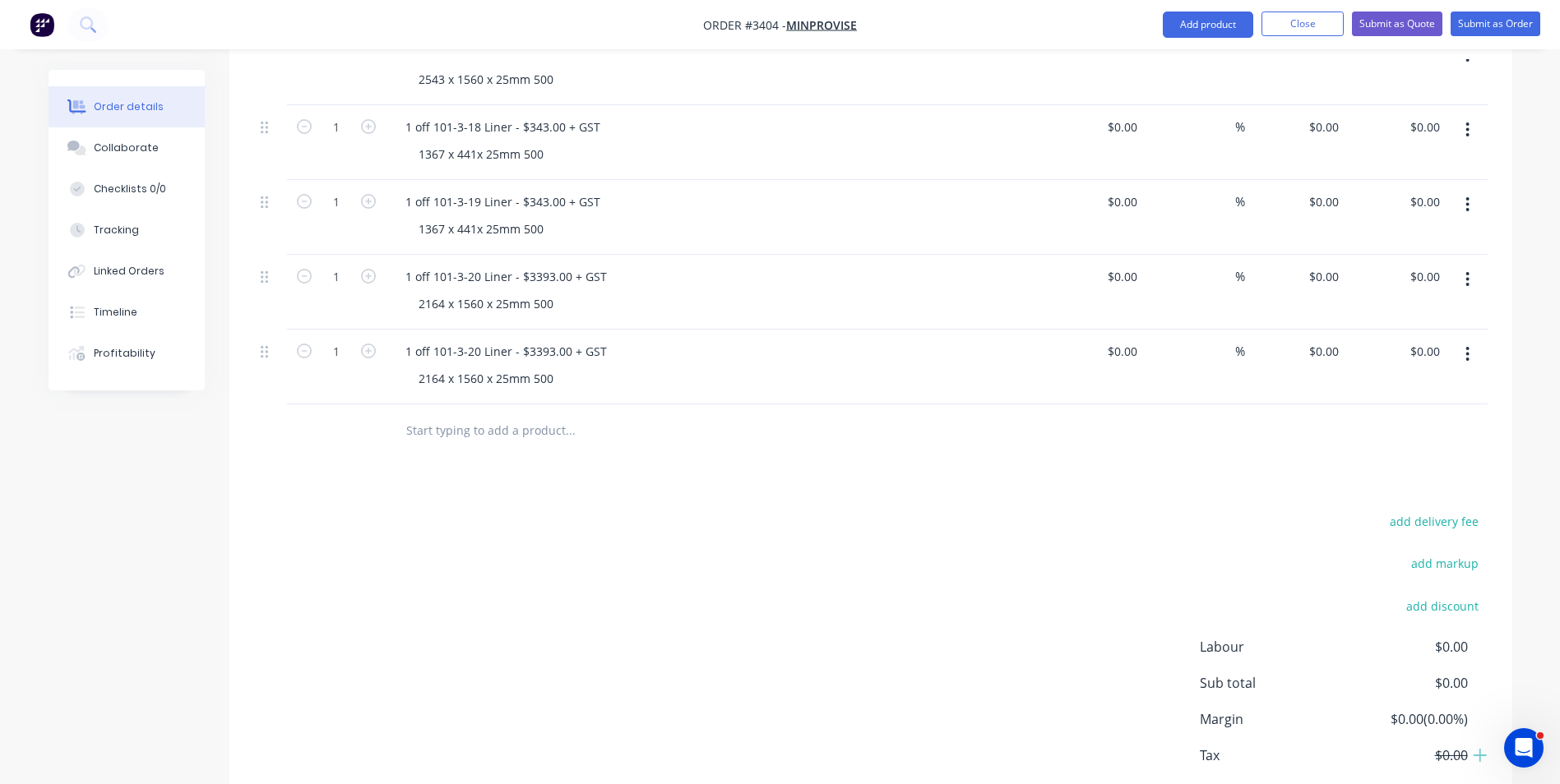
scroll to position [1213, 0]
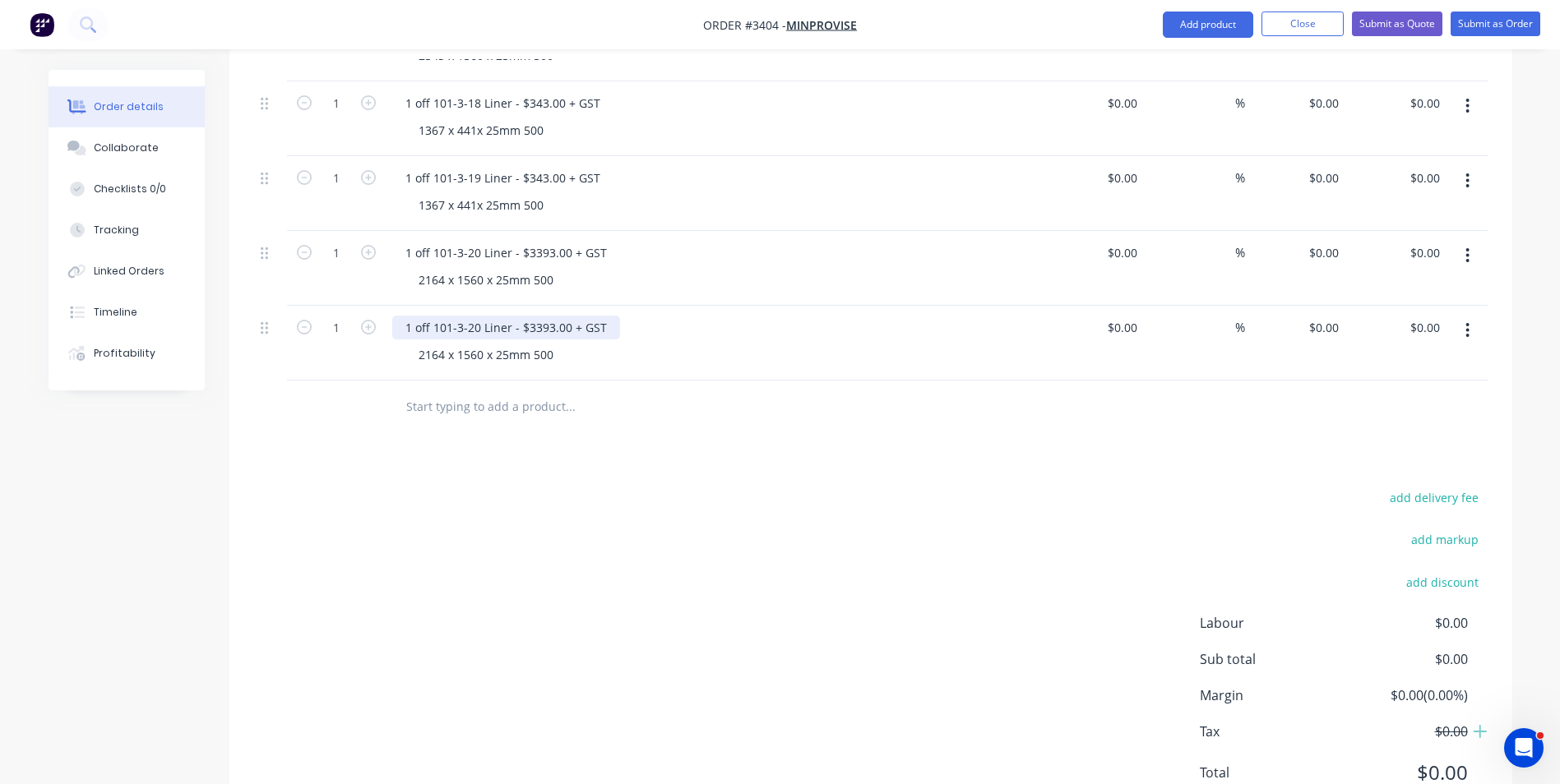
click at [472, 316] on div "1 off 101-3-20 Liner - $3393.00 + GST" at bounding box center [506, 328] width 228 height 24
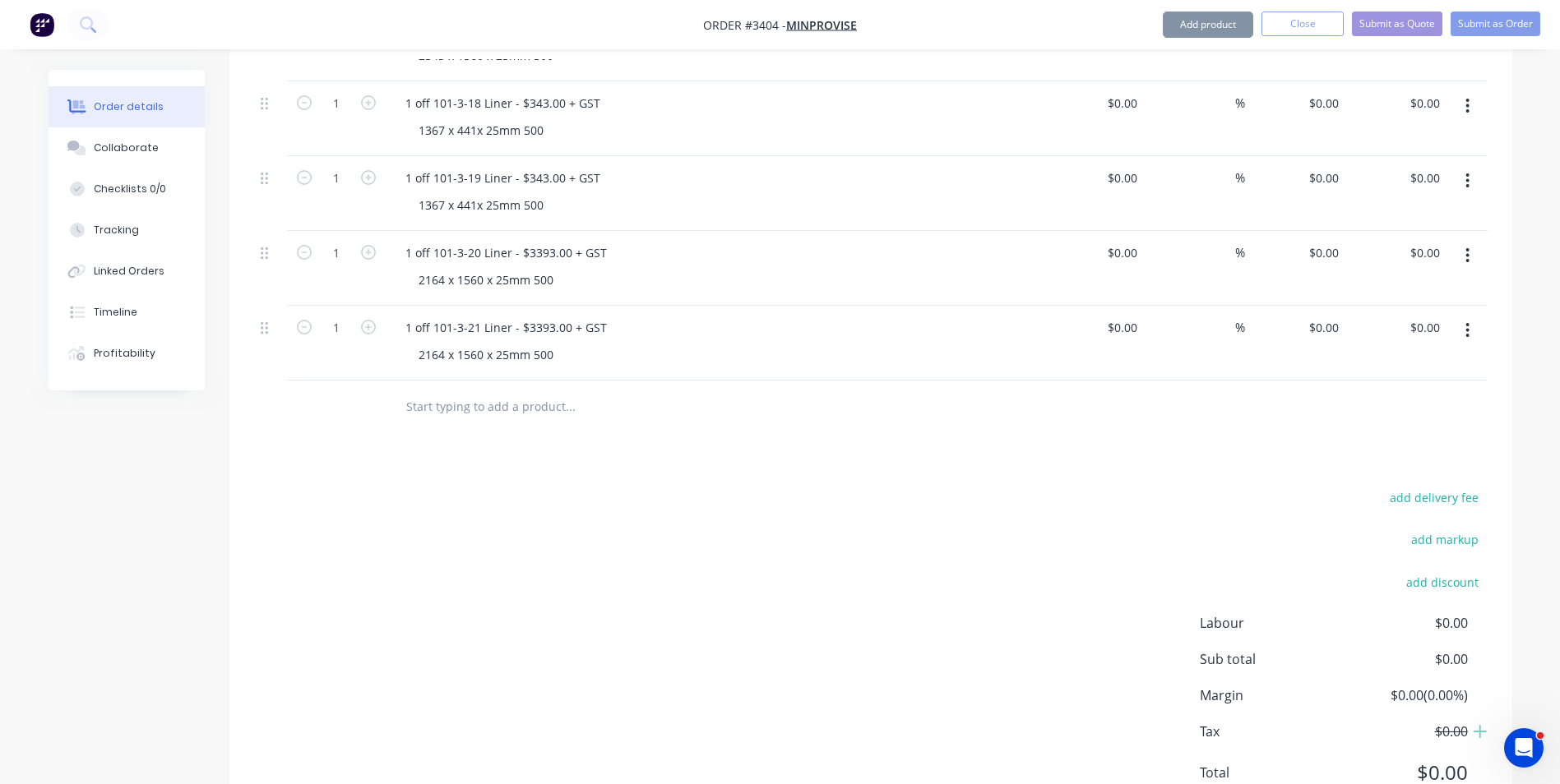
click at [596, 387] on div "Products Show / Hide columns Add product Qty Cost Markup Price Total 1 1 off 10…" at bounding box center [871, 72] width 1283 height 1513
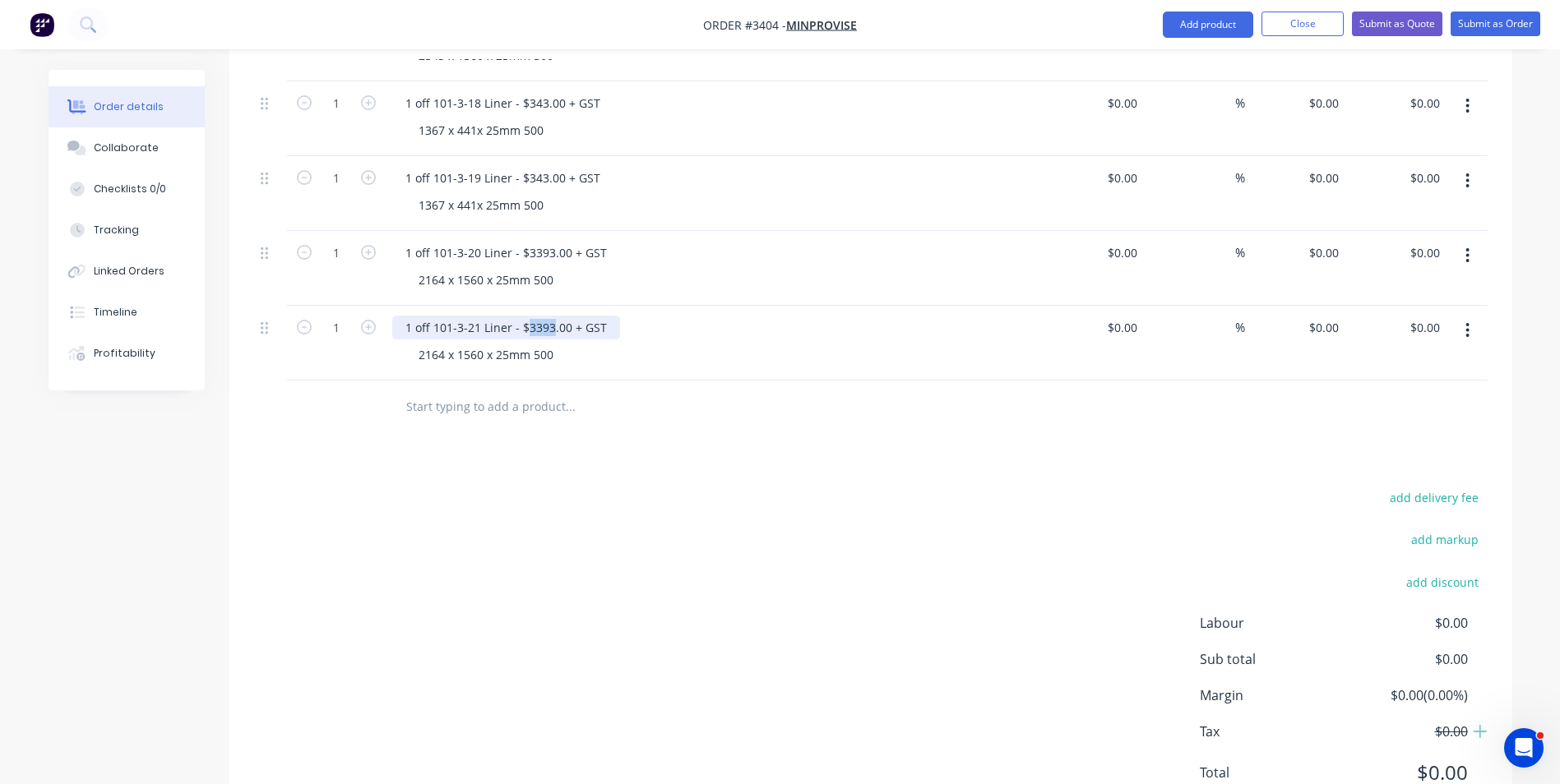
drag, startPoint x: 526, startPoint y: 260, endPoint x: 549, endPoint y: 258, distance: 23.1
click at [549, 316] on div "1 off 101-3-21 Liner - $3393.00 + GST" at bounding box center [506, 328] width 228 height 24
drag, startPoint x: 417, startPoint y: 287, endPoint x: 425, endPoint y: 285, distance: 8.2
click at [425, 342] on div "2164 x 1560 x 25mm 500" at bounding box center [486, 355] width 161 height 24
drag, startPoint x: 418, startPoint y: 285, endPoint x: 443, endPoint y: 285, distance: 25.0
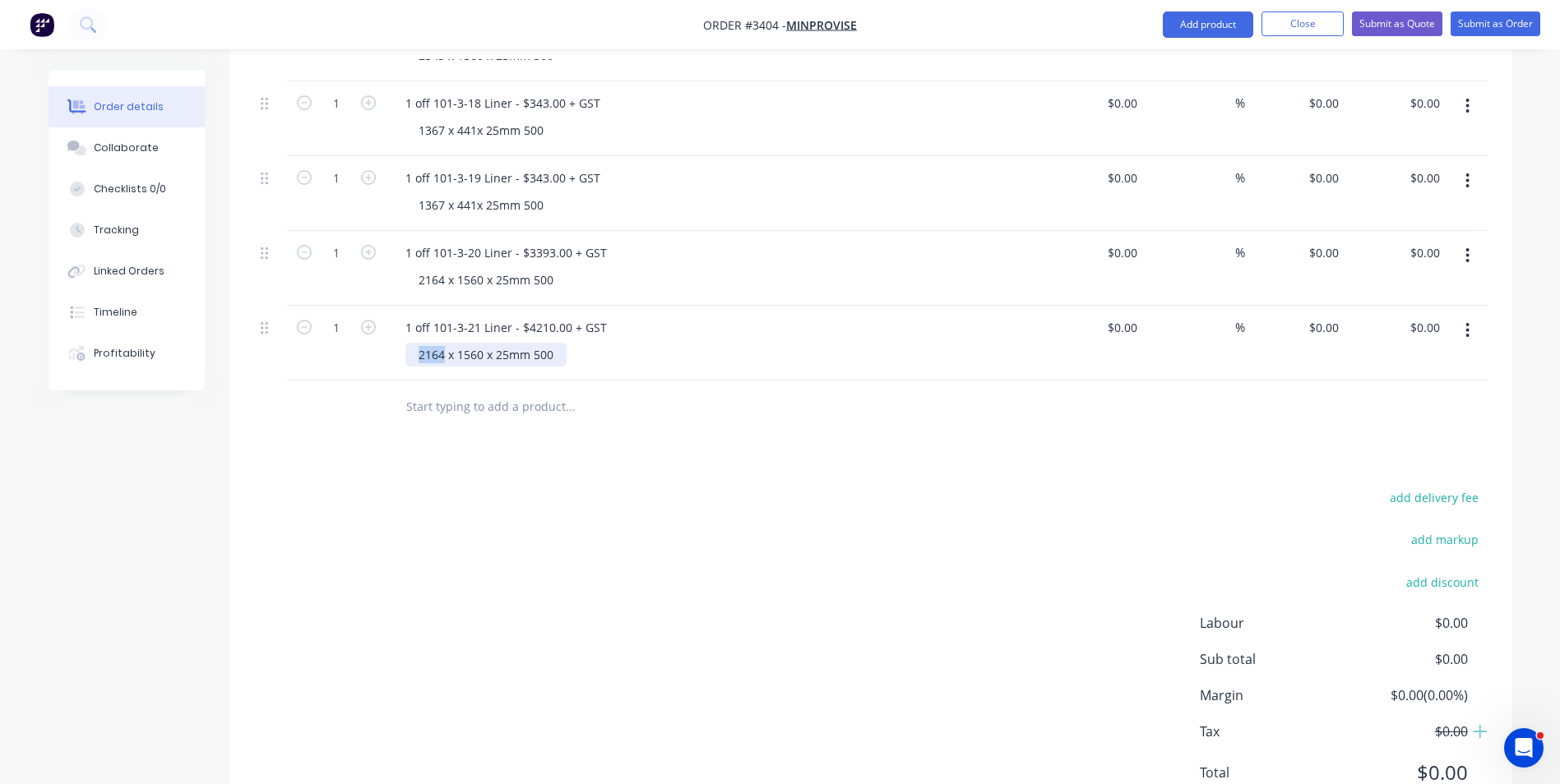
click at [443, 342] on div "2164 x 1560 x 25mm 500" at bounding box center [486, 355] width 161 height 24
click at [876, 380] on div at bounding box center [682, 407] width 593 height 54
click at [1467, 321] on icon "button" at bounding box center [1467, 330] width 4 height 19
click at [1374, 394] on div "Duplicate" at bounding box center [1409, 406] width 127 height 24
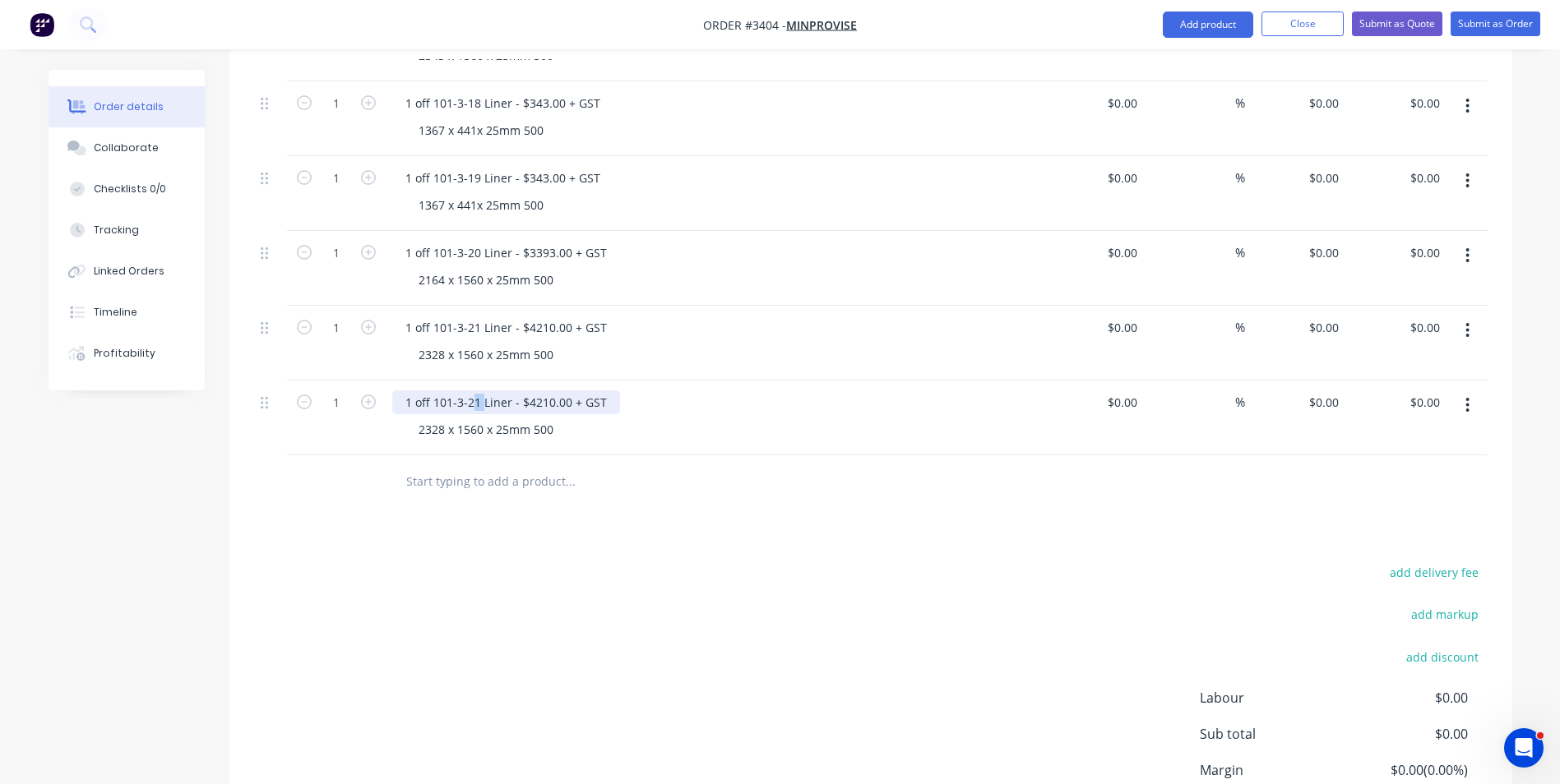
drag, startPoint x: 474, startPoint y: 331, endPoint x: 485, endPoint y: 331, distance: 11.0
click at [484, 391] on div "1 off 101-3-21 Liner - $4210.00 + GST" at bounding box center [506, 403] width 228 height 24
drag, startPoint x: 525, startPoint y: 332, endPoint x: 550, endPoint y: 335, distance: 25.2
click at [550, 391] on div "1 off 101-3-22 Liner - $4210.00 + GST" at bounding box center [506, 403] width 228 height 24
drag, startPoint x: 417, startPoint y: 358, endPoint x: 441, endPoint y: 359, distance: 24.0
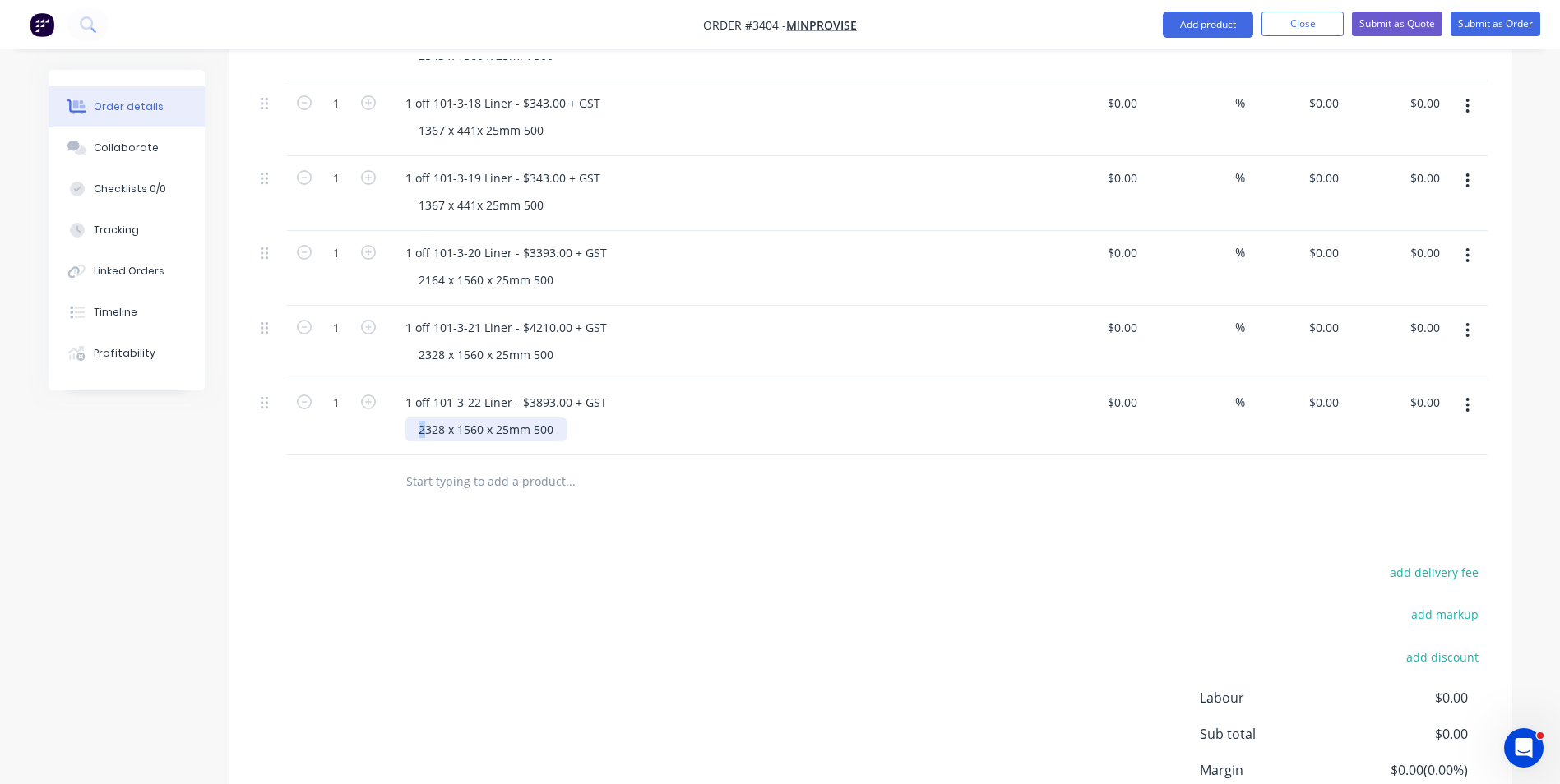
click at [441, 417] on div "2328 x 1560 x 25mm 500" at bounding box center [486, 429] width 161 height 24
drag, startPoint x: 419, startPoint y: 361, endPoint x: 439, endPoint y: 360, distance: 20.0
click at [441, 417] on div "32 28 x 1560 x 25mm 500" at bounding box center [486, 429] width 161 height 24
click at [1468, 396] on icon "button" at bounding box center [1467, 405] width 4 height 19
click at [1386, 469] on div "Duplicate" at bounding box center [1409, 481] width 127 height 24
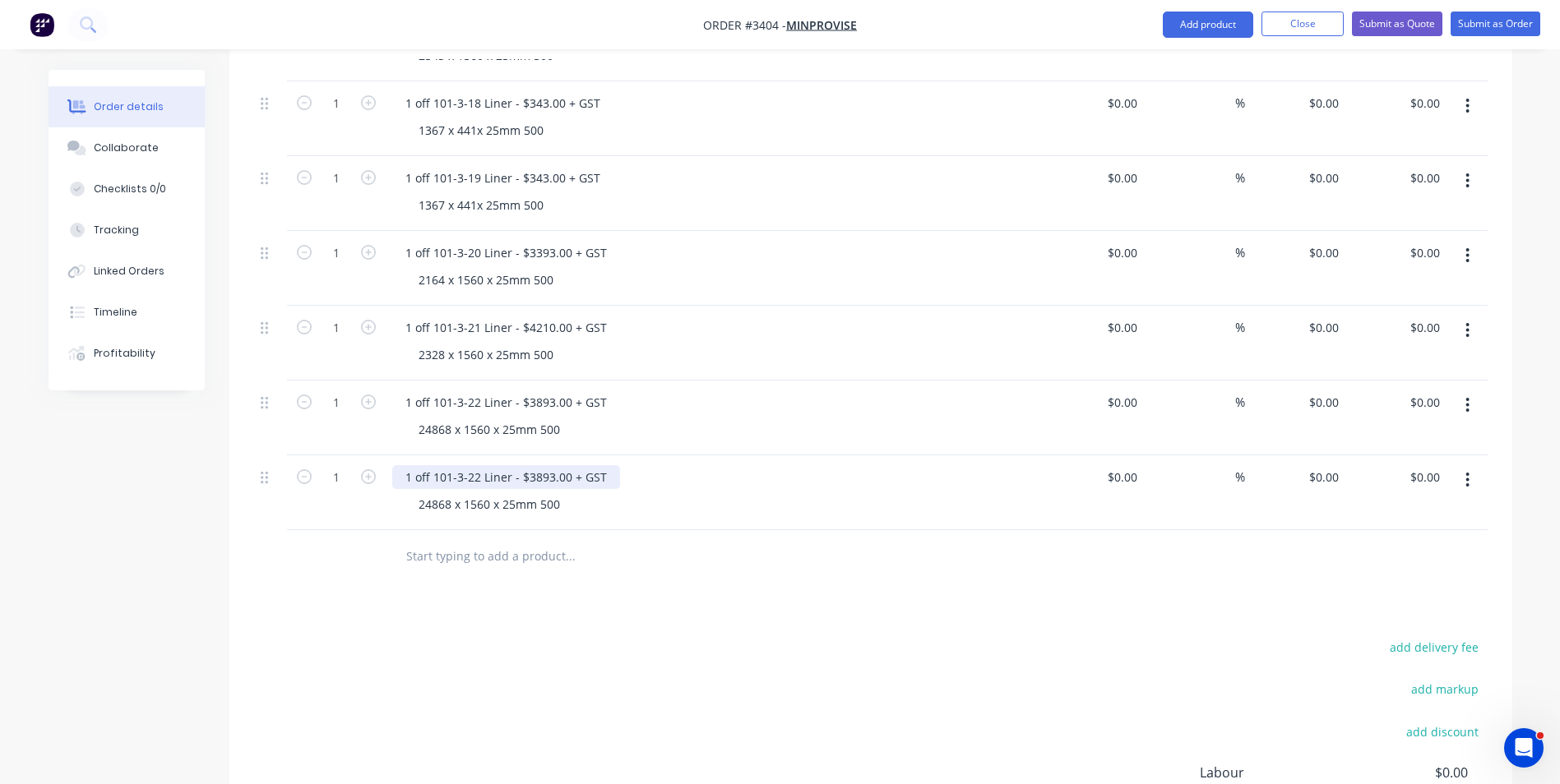
click at [475, 466] on div "1 off 101-3-22 Liner - $3893.00 + GST" at bounding box center [506, 478] width 228 height 24
drag, startPoint x: 527, startPoint y: 406, endPoint x: 551, endPoint y: 408, distance: 24.1
click at [551, 466] on div "1 off 101-3-23 Liner - $3893.00 + GST" at bounding box center [506, 478] width 228 height 24
click at [417, 492] on div "24868 x 1560 x 25mm 500" at bounding box center [489, 504] width 168 height 24
click at [418, 492] on div "24868 x 1560 x 25mm 500" at bounding box center [489, 504] width 168 height 24
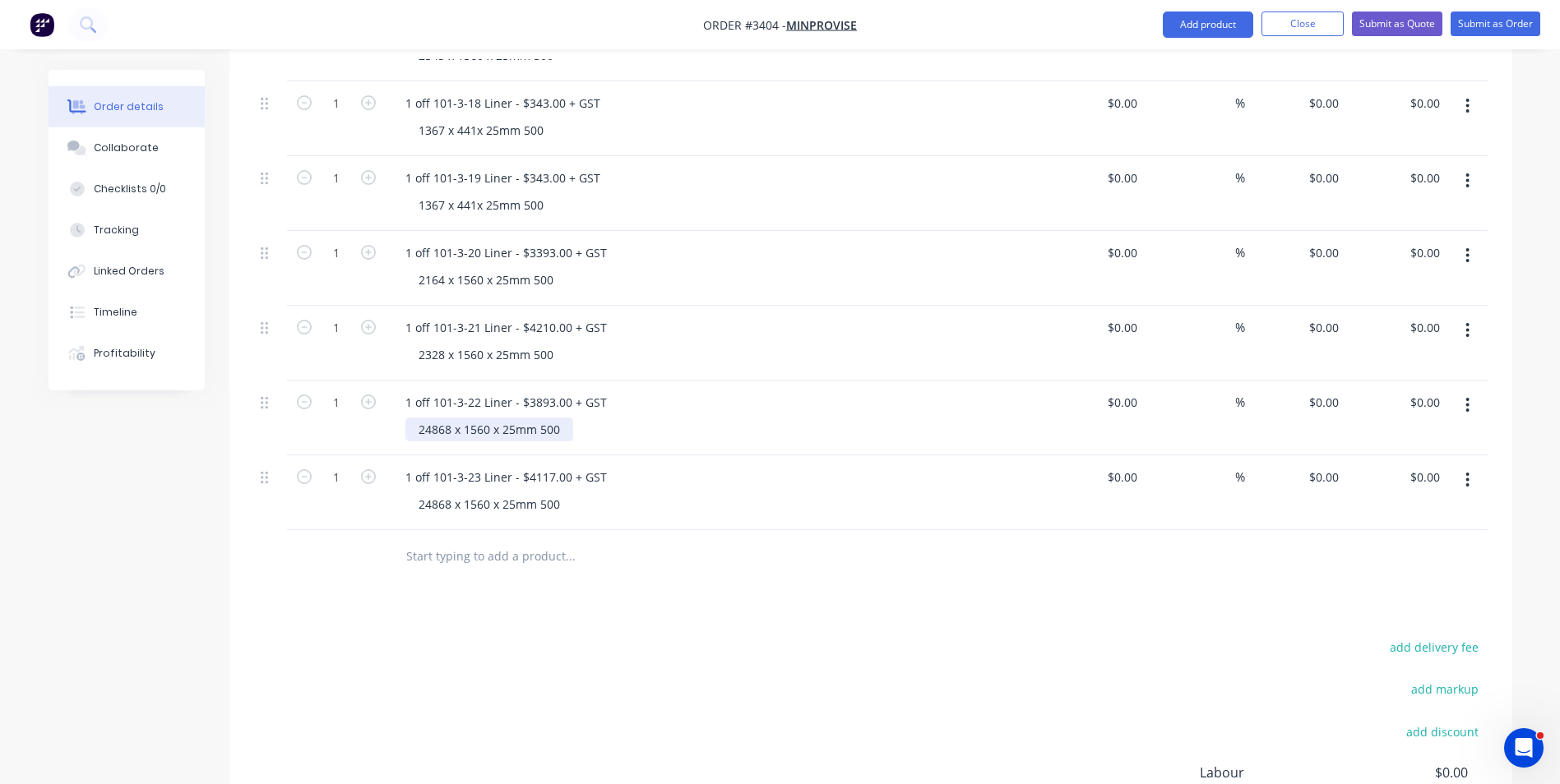
click at [443, 417] on div "24868 x 1560 x 25mm 500" at bounding box center [489, 429] width 168 height 24
drag, startPoint x: 418, startPoint y: 434, endPoint x: 449, endPoint y: 434, distance: 31.0
click at [449, 492] on div "24868 x 1560 x 25mm 500" at bounding box center [489, 504] width 168 height 24
click at [1461, 466] on button "button" at bounding box center [1467, 480] width 39 height 30
click at [1371, 544] on div "Duplicate" at bounding box center [1409, 556] width 127 height 24
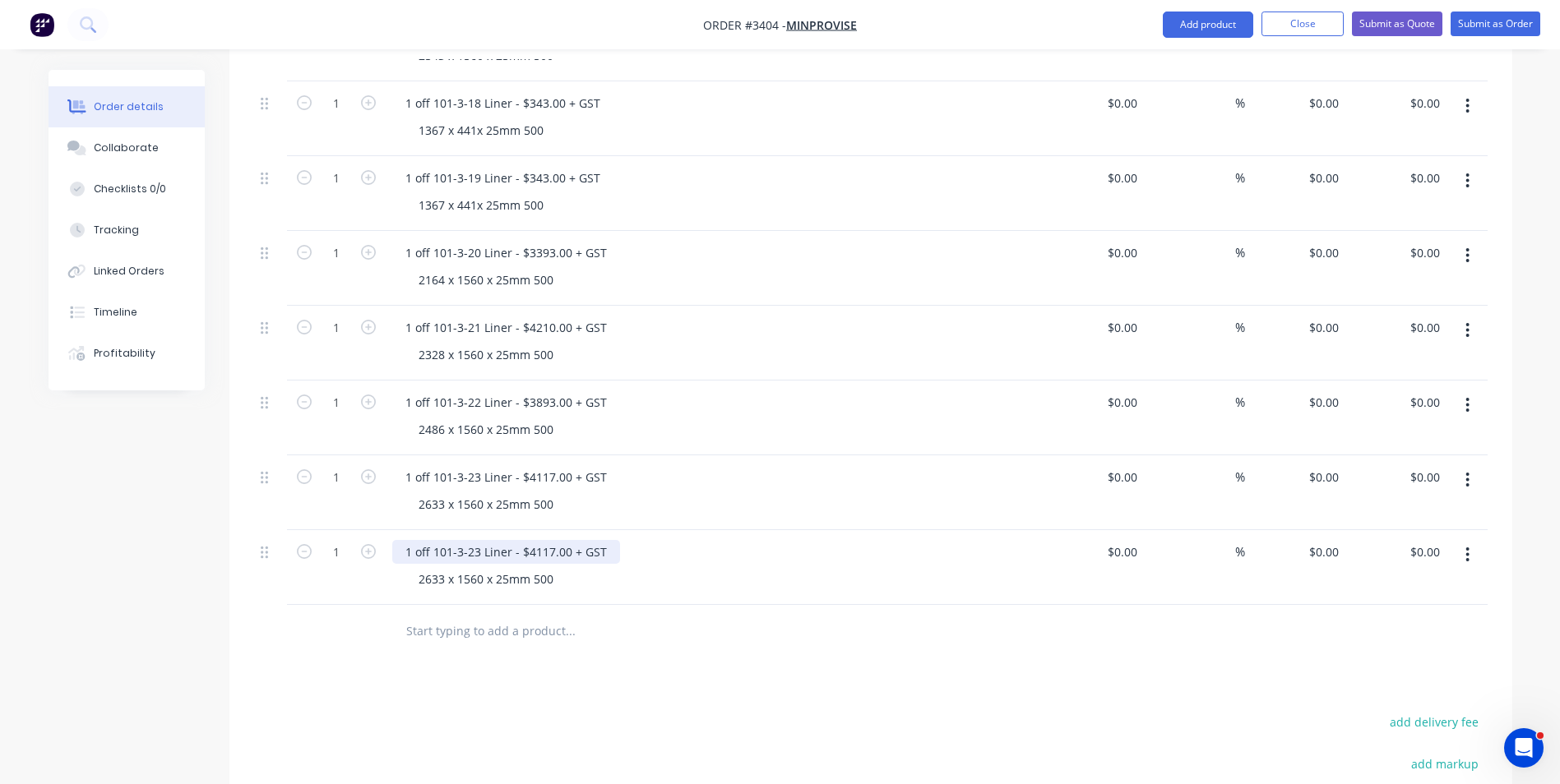
click at [475, 541] on div "1 off 101-3-23 Liner - $4117.00 + GST" at bounding box center [506, 553] width 228 height 24
drag, startPoint x: 526, startPoint y: 484, endPoint x: 551, endPoint y: 483, distance: 25.0
click at [551, 541] on div "1 off 101-3-24 Liner - $4117.00 + GST" at bounding box center [506, 553] width 228 height 24
drag, startPoint x: 418, startPoint y: 508, endPoint x: 443, endPoint y: 509, distance: 25.0
click at [443, 567] on div "2633 x 1560 x 25mm 500" at bounding box center [486, 579] width 161 height 24
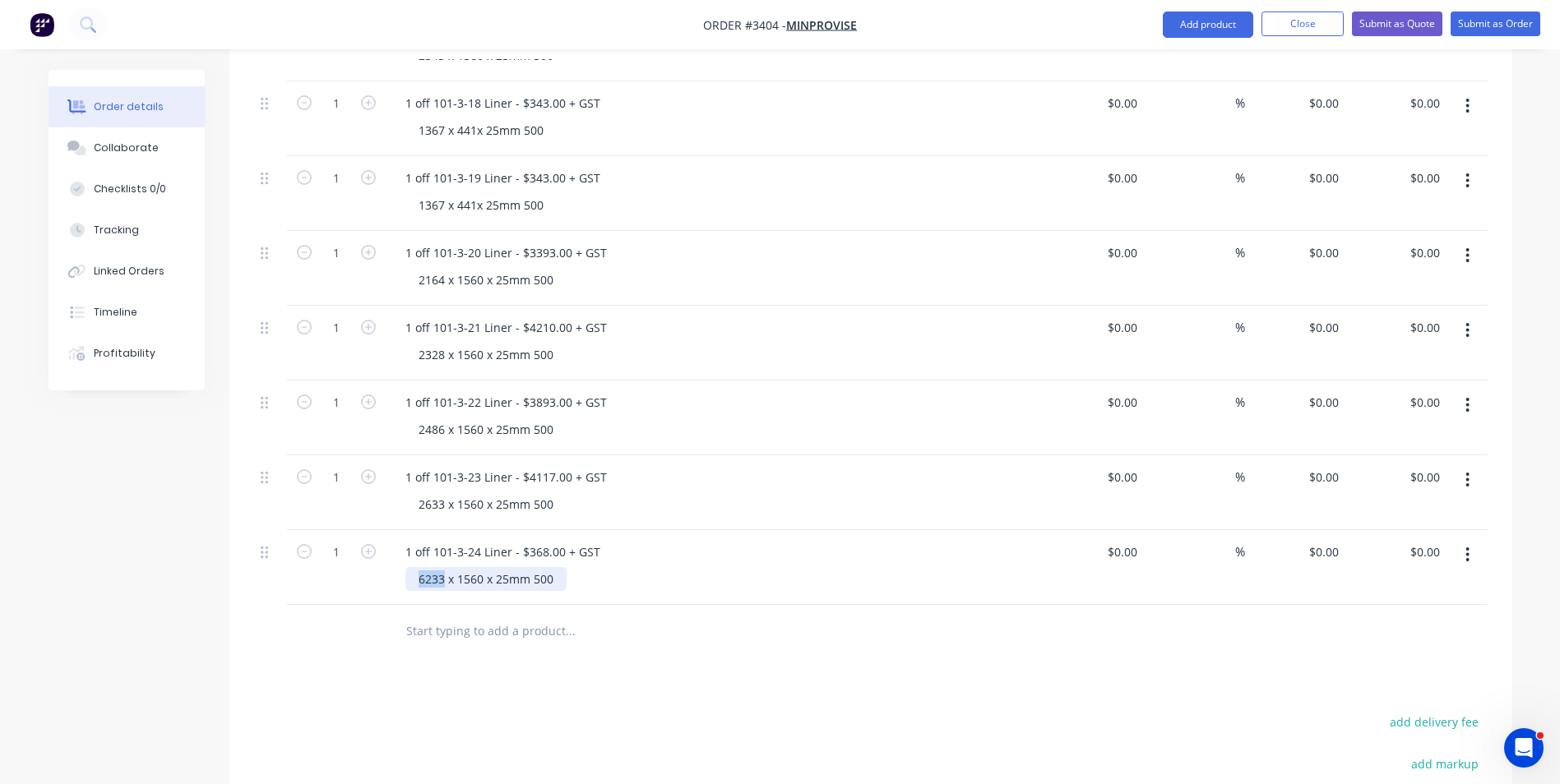
drag, startPoint x: 418, startPoint y: 510, endPoint x: 443, endPoint y: 510, distance: 25.0
click at [443, 567] on div "62 33 x 1560 x 25mm 500" at bounding box center [486, 579] width 161 height 24
click at [460, 567] on div "1947 x 1560 x 25mm 500" at bounding box center [486, 579] width 161 height 24
click at [658, 530] on div "1 off 101-3-24 Liner - $368.00 + GST 1947 x 326 x 25mm 500" at bounding box center [715, 567] width 658 height 75
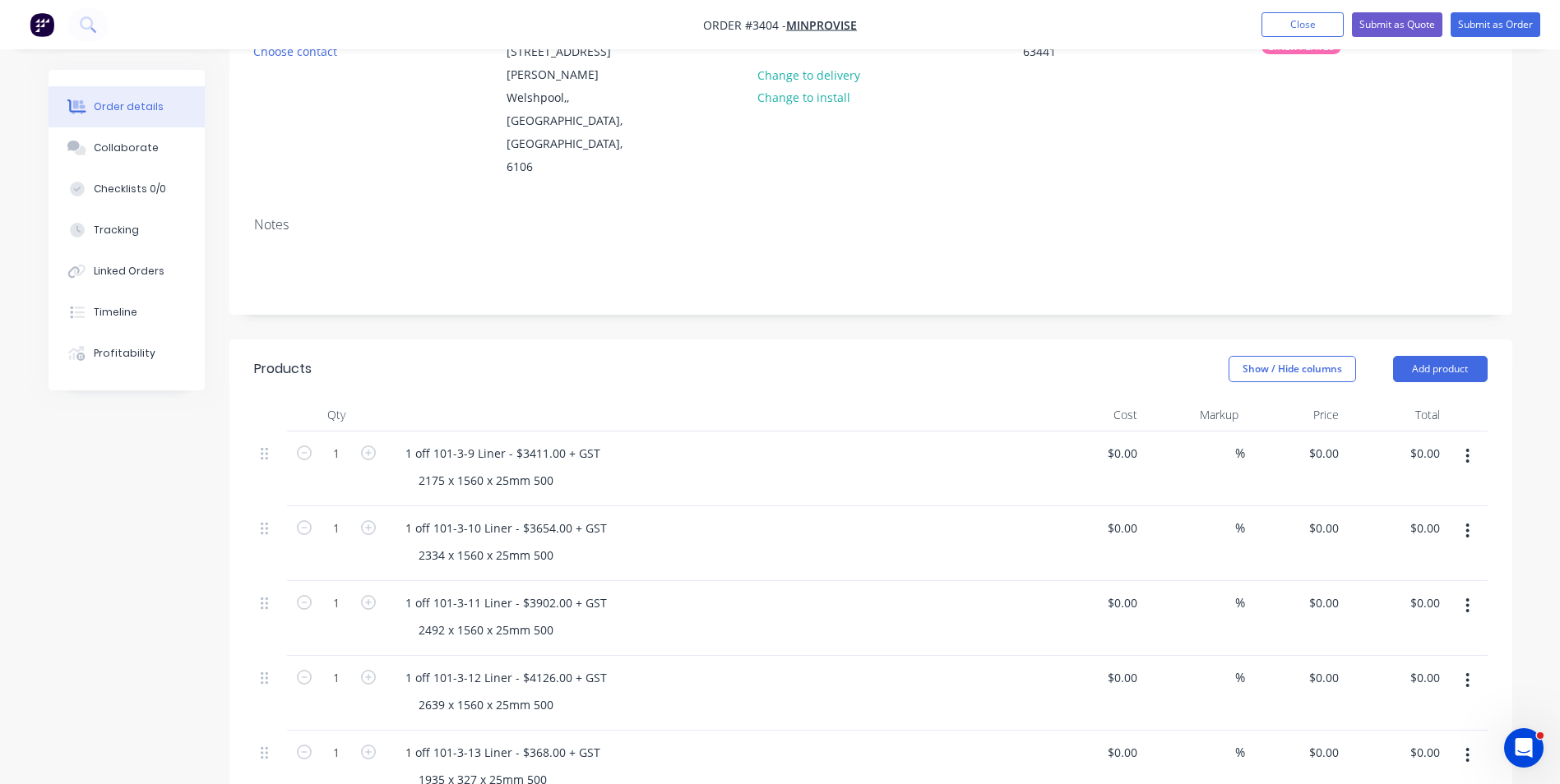
scroll to position [227, 0]
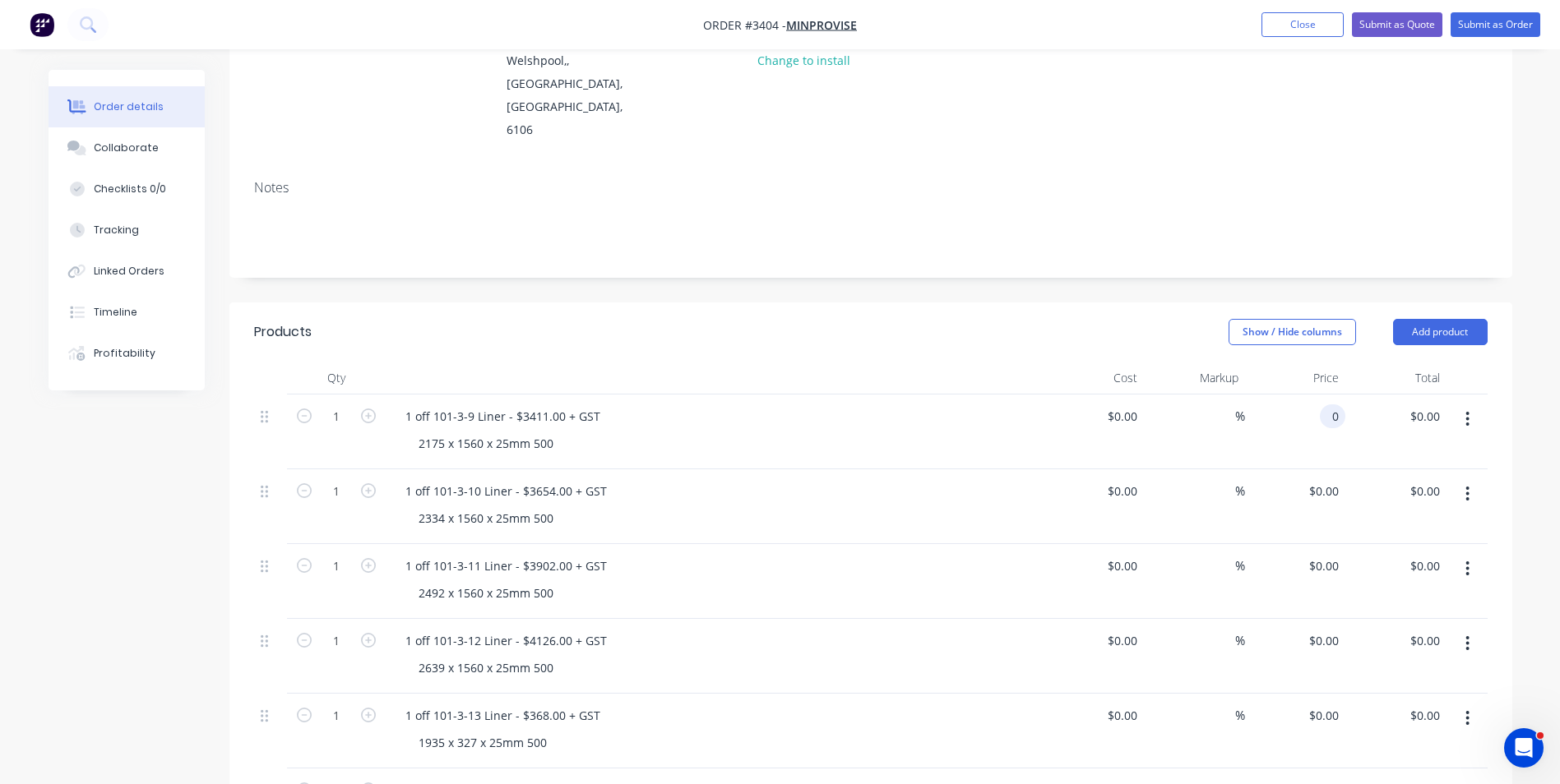
click at [1322, 404] on div "0 0" at bounding box center [1333, 417] width 26 height 24
type input "$3,411.00"
click at [1252, 544] on div "$0.00 $0.00" at bounding box center [1295, 581] width 101 height 75
click at [1322, 479] on div "0 0" at bounding box center [1333, 492] width 26 height 24
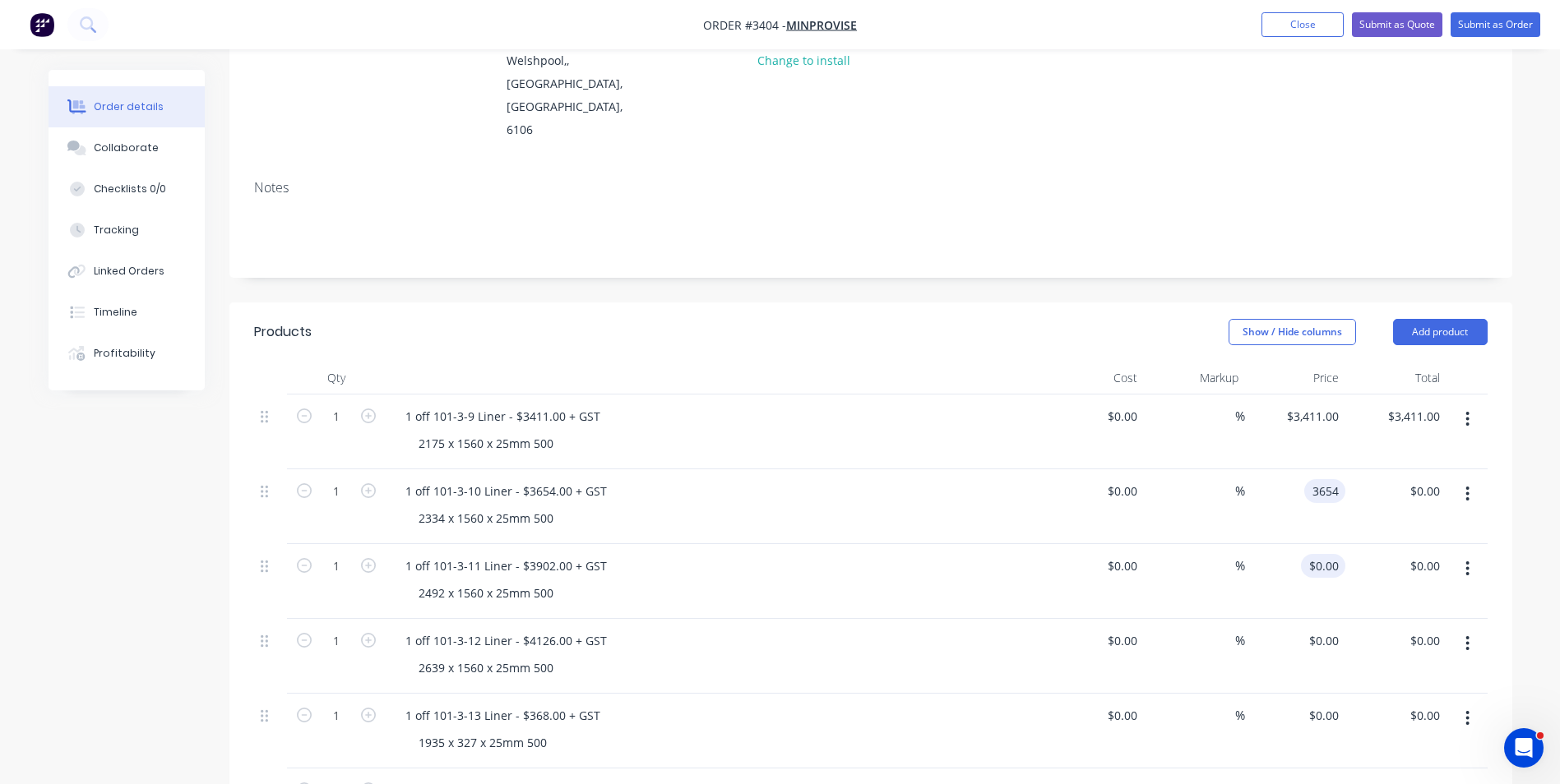
type input "$3,654.00"
click at [1322, 554] on div "0 0" at bounding box center [1333, 566] width 26 height 24
type input "$3,902.00"
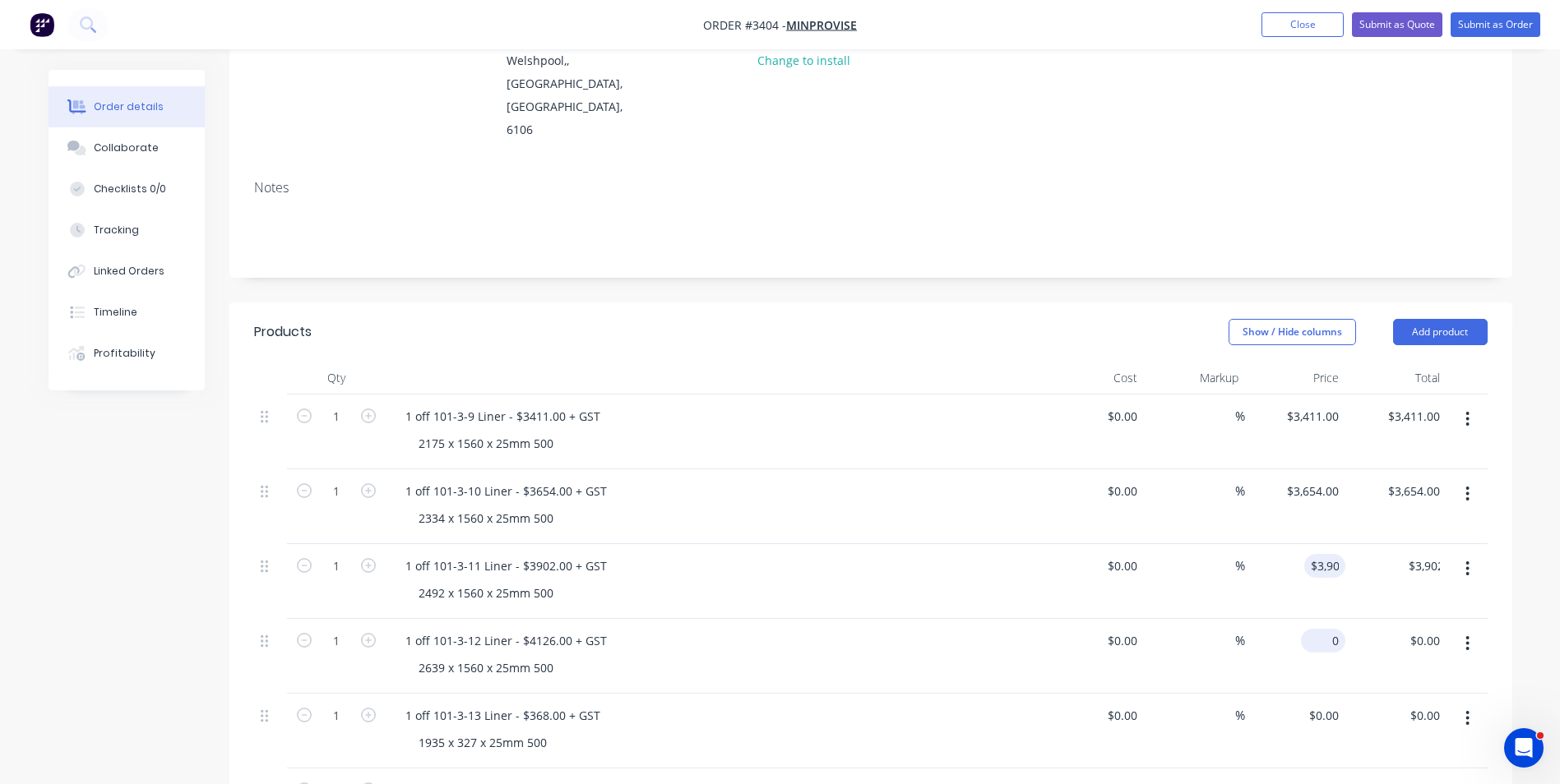
click at [1320, 619] on div "0 $0.00" at bounding box center [1295, 656] width 101 height 75
type input "$4,126.00"
click at [1328, 703] on input "0" at bounding box center [1326, 716] width 38 height 24
type input "$368.00"
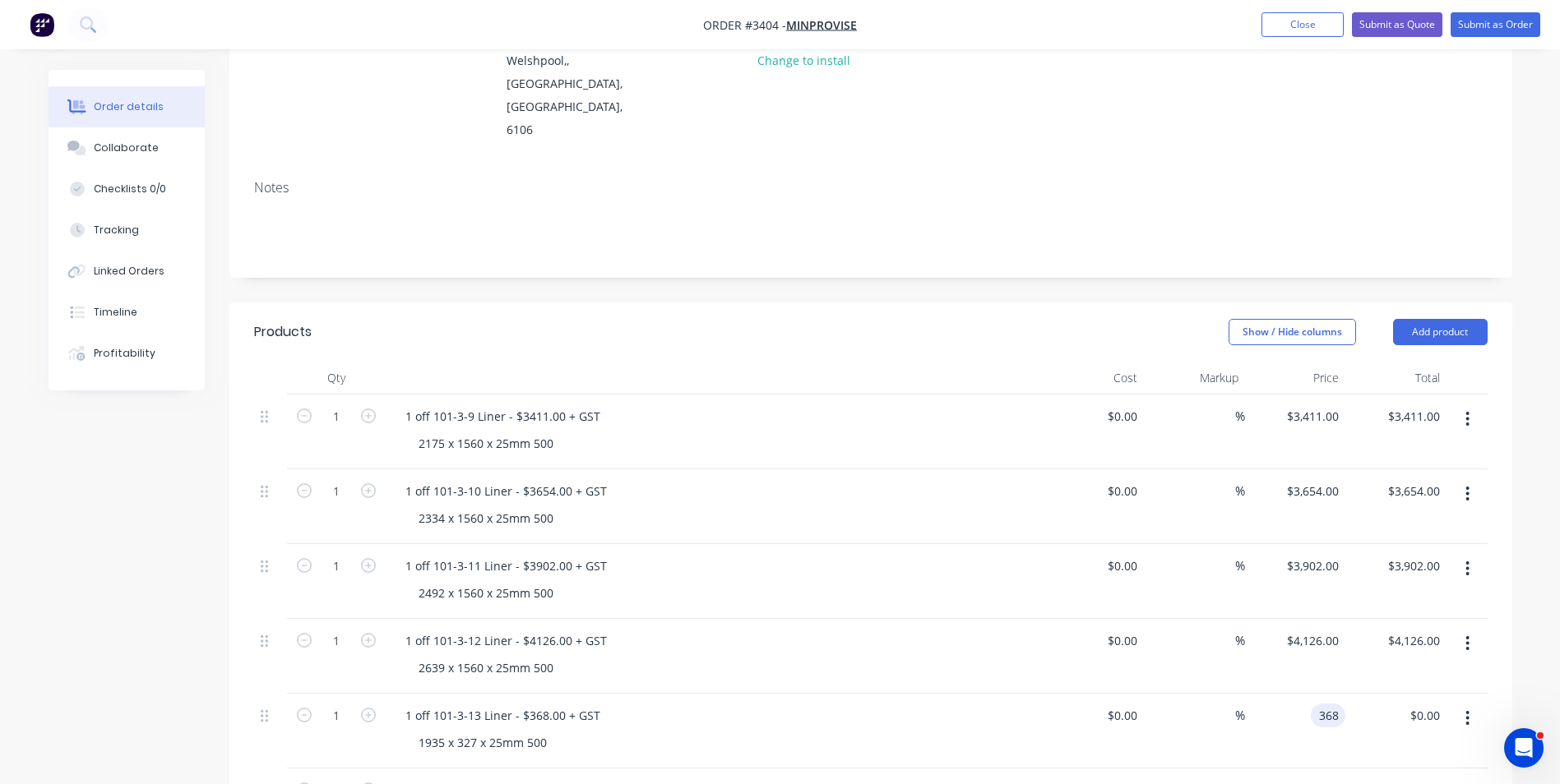
type input "$368.00"
click at [1234, 694] on div "%" at bounding box center [1194, 731] width 101 height 75
click at [1324, 778] on div "0 0" at bounding box center [1333, 790] width 26 height 24
type input "$2,832.00"
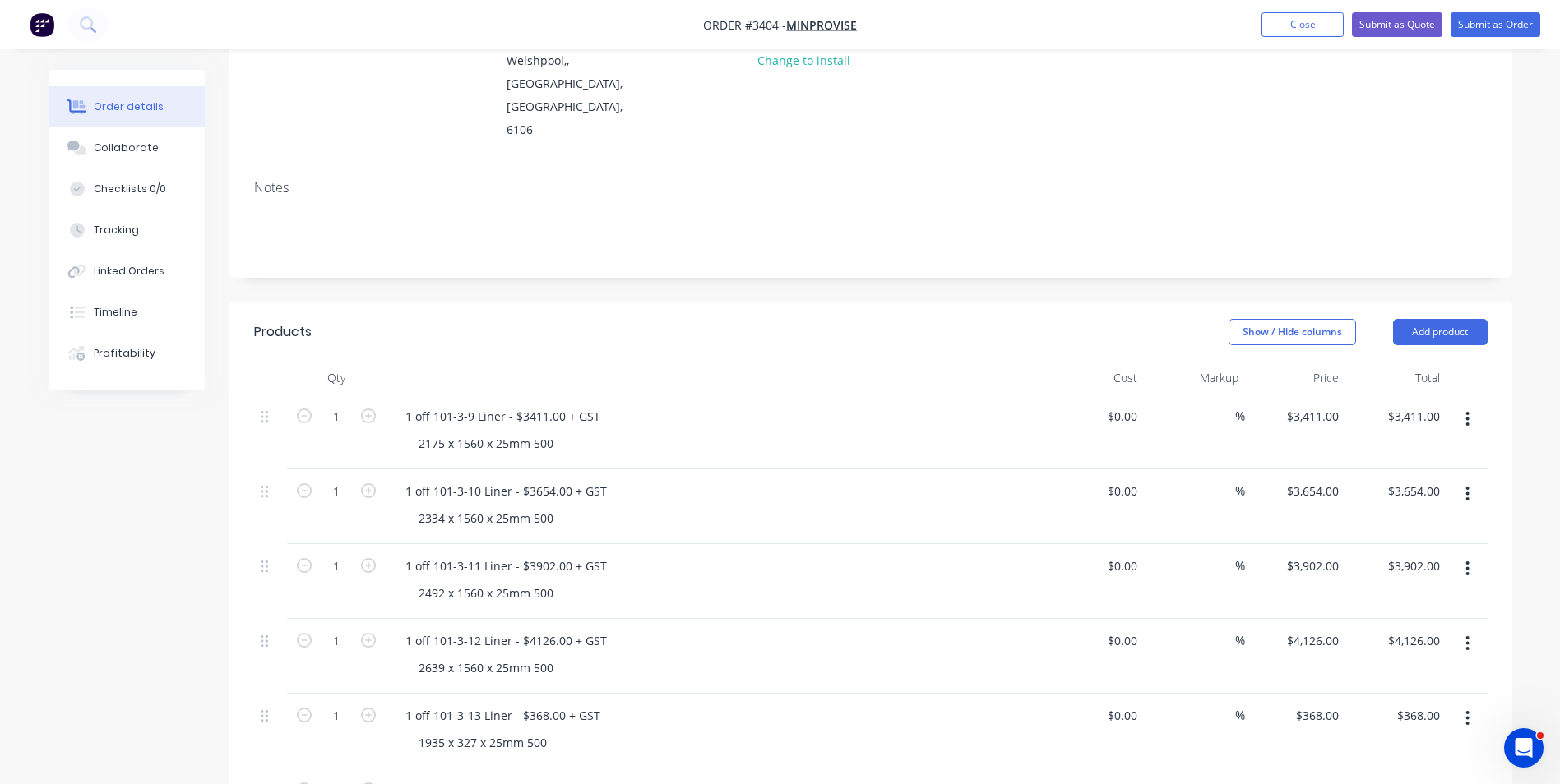
click at [1393, 694] on div "$368.00 $368.00" at bounding box center [1395, 731] width 101 height 75
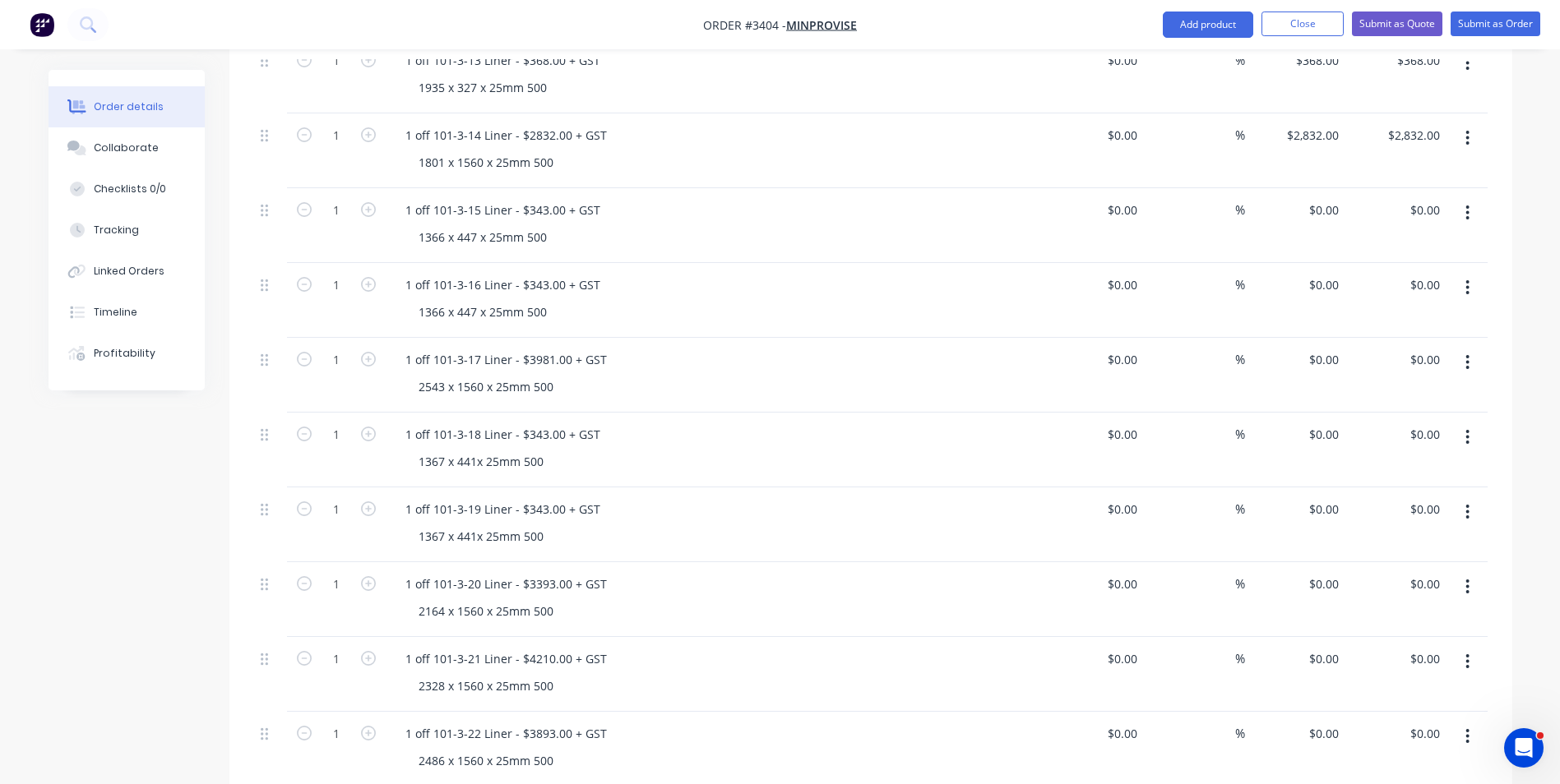
scroll to position [885, 0]
click at [1329, 195] on input "0" at bounding box center [1326, 207] width 38 height 24
type input "$343.00"
click at [1338, 261] on div "$0.00 $0.00" at bounding box center [1295, 298] width 101 height 75
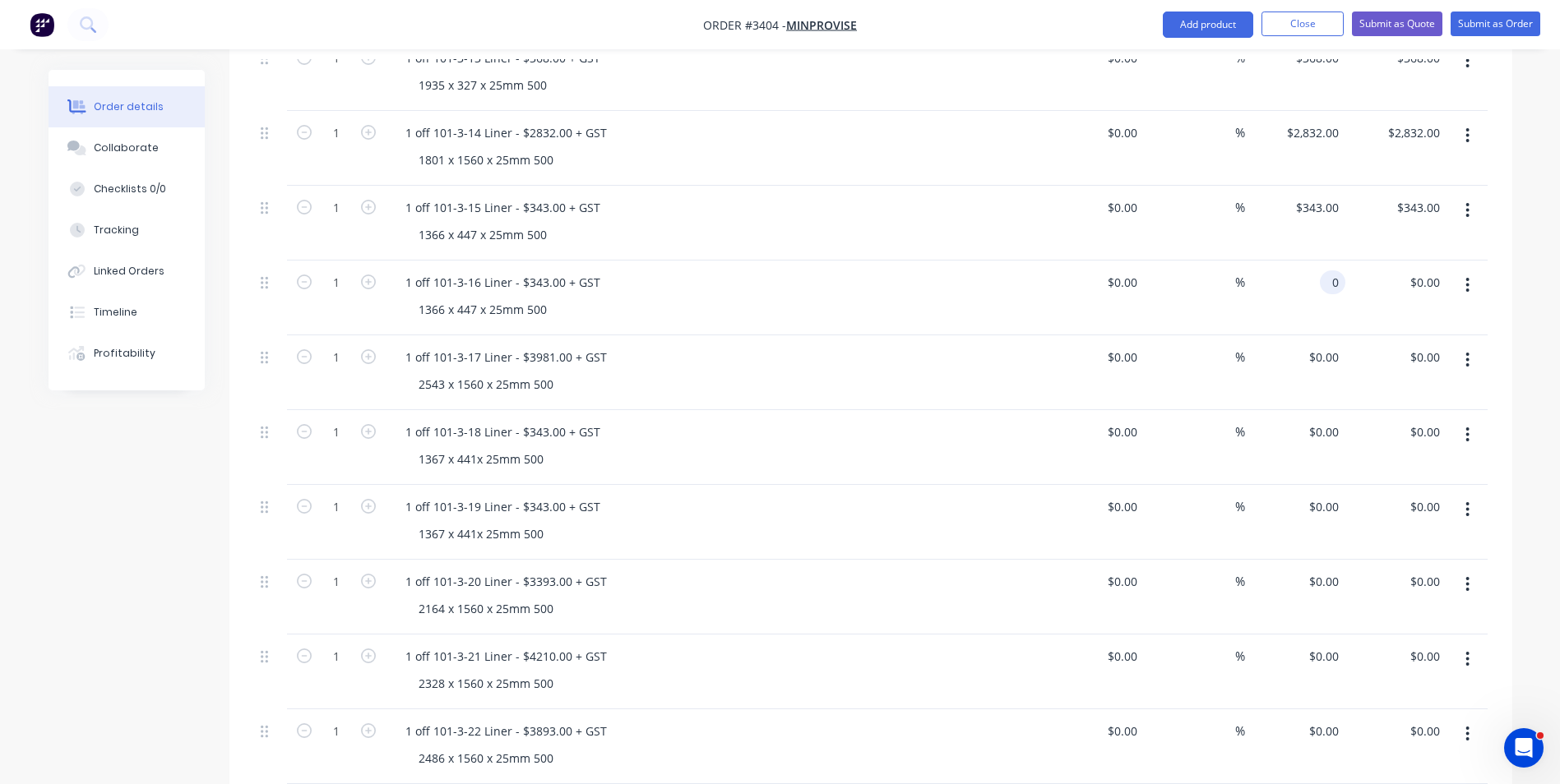
click at [1338, 270] on input "0" at bounding box center [1336, 282] width 19 height 24
type input "$343.00"
click at [1350, 335] on div "$0.00 $0.00" at bounding box center [1395, 372] width 101 height 75
click at [1321, 345] on div "0 0" at bounding box center [1333, 357] width 26 height 24
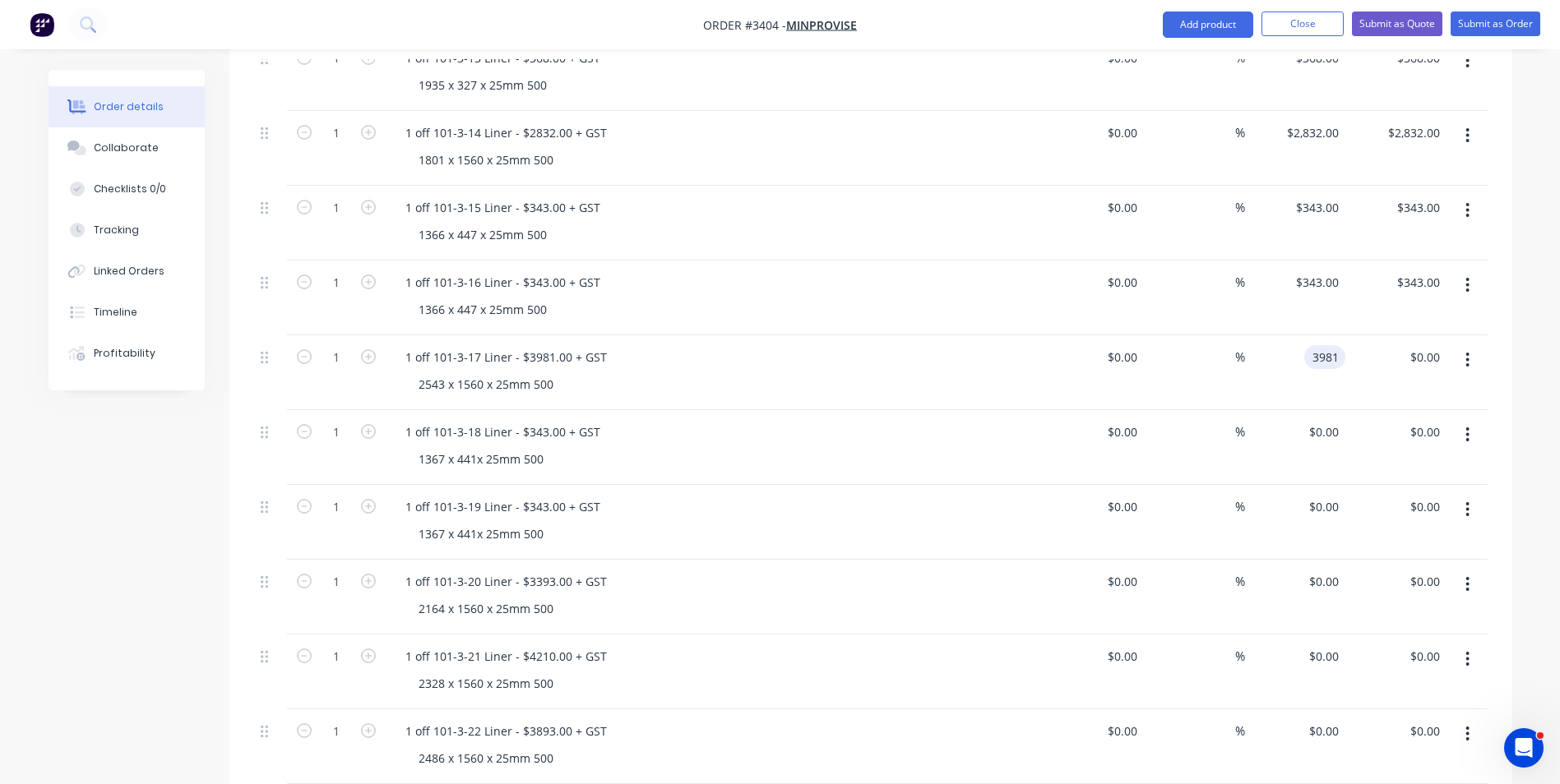
type input "$3,981.00"
click at [1279, 410] on div "$0.00 $0.00" at bounding box center [1295, 447] width 101 height 75
click at [1333, 420] on input "0" at bounding box center [1326, 432] width 38 height 24
type input "$343.00"
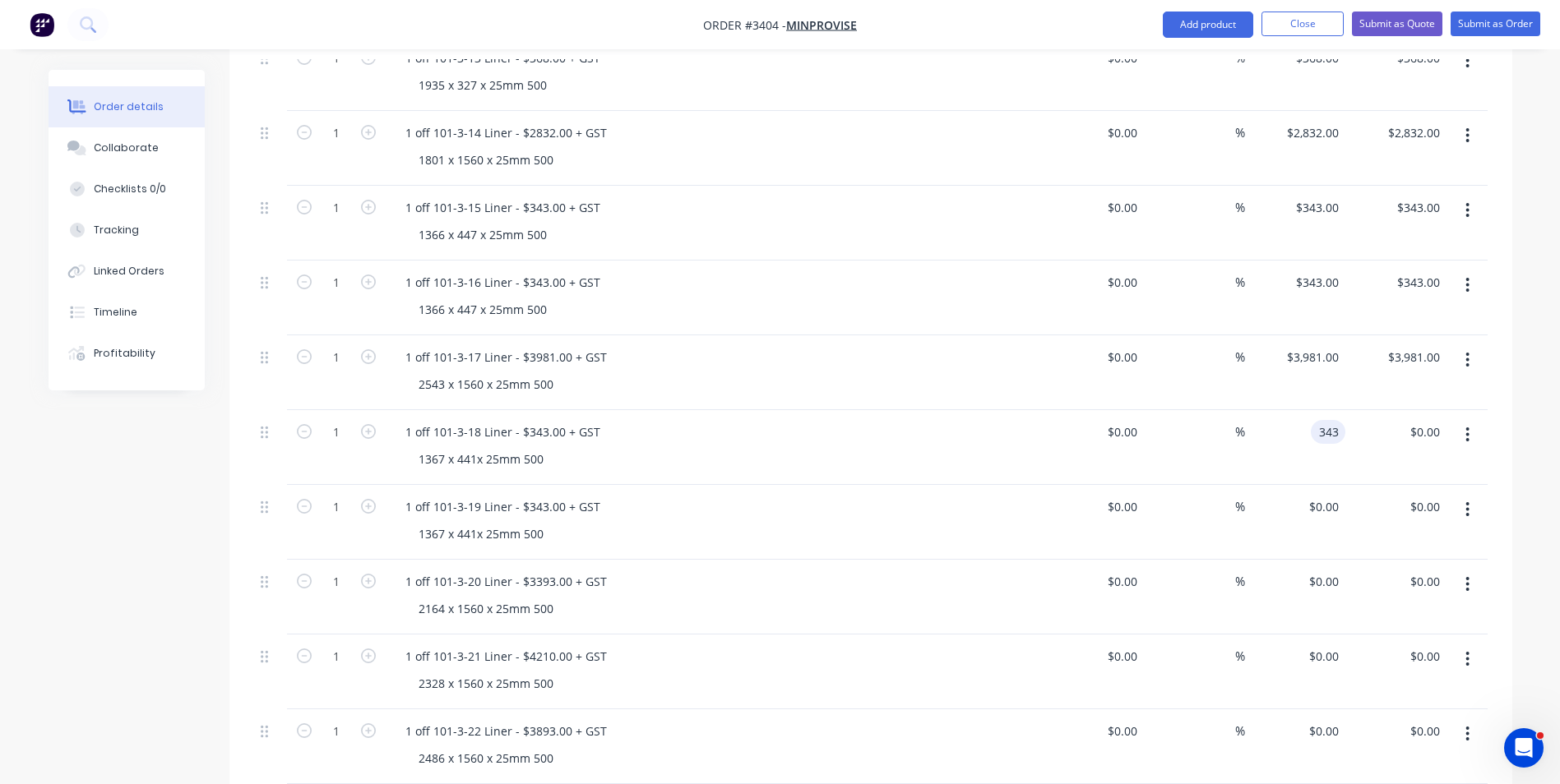
type input "$343.00"
click at [1374, 410] on div "$343.00 $0.00" at bounding box center [1395, 447] width 101 height 75
click at [1331, 495] on input "0" at bounding box center [1336, 507] width 19 height 24
type input "$343.00"
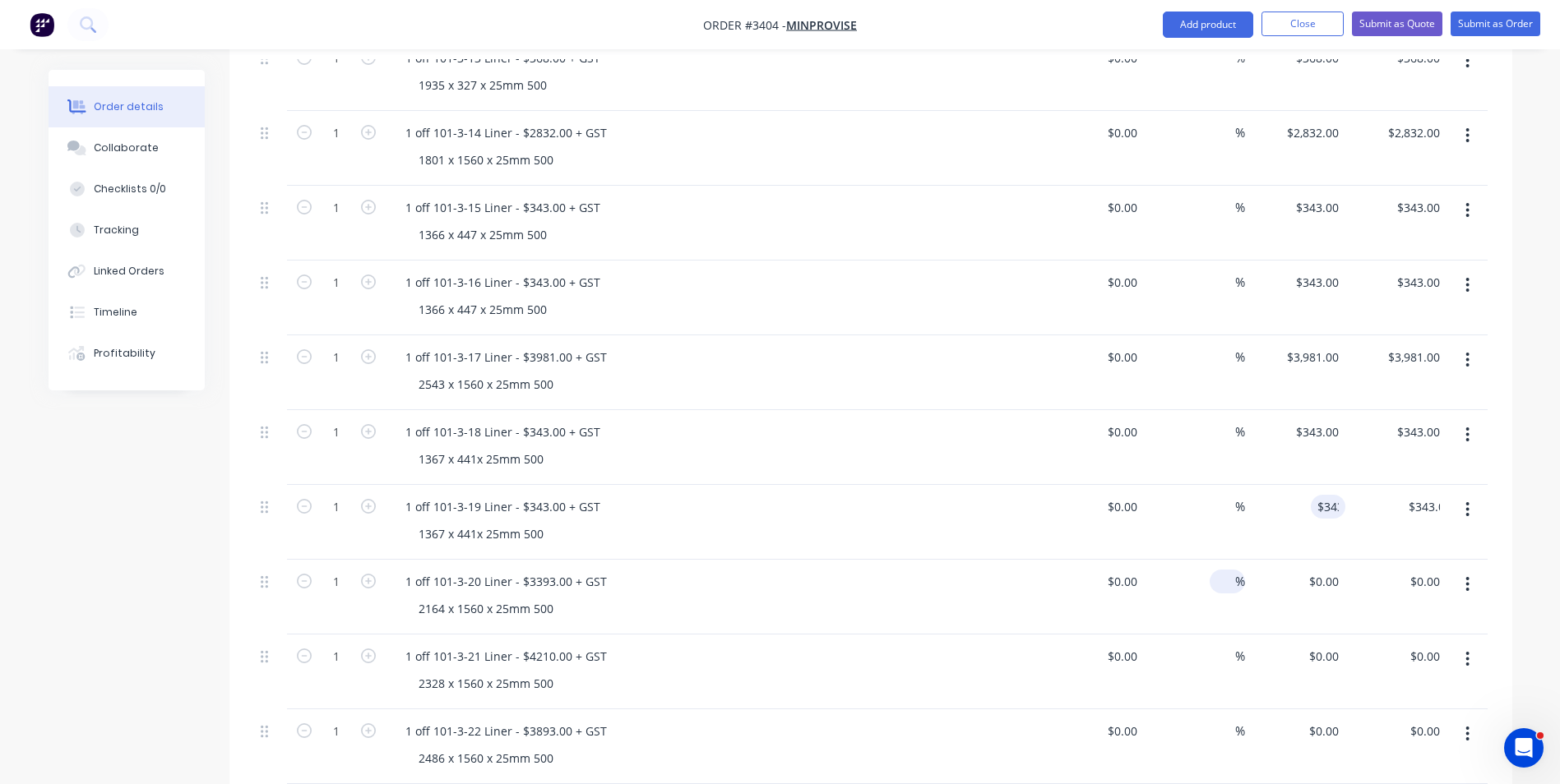
click at [1224, 570] on input at bounding box center [1226, 582] width 19 height 24
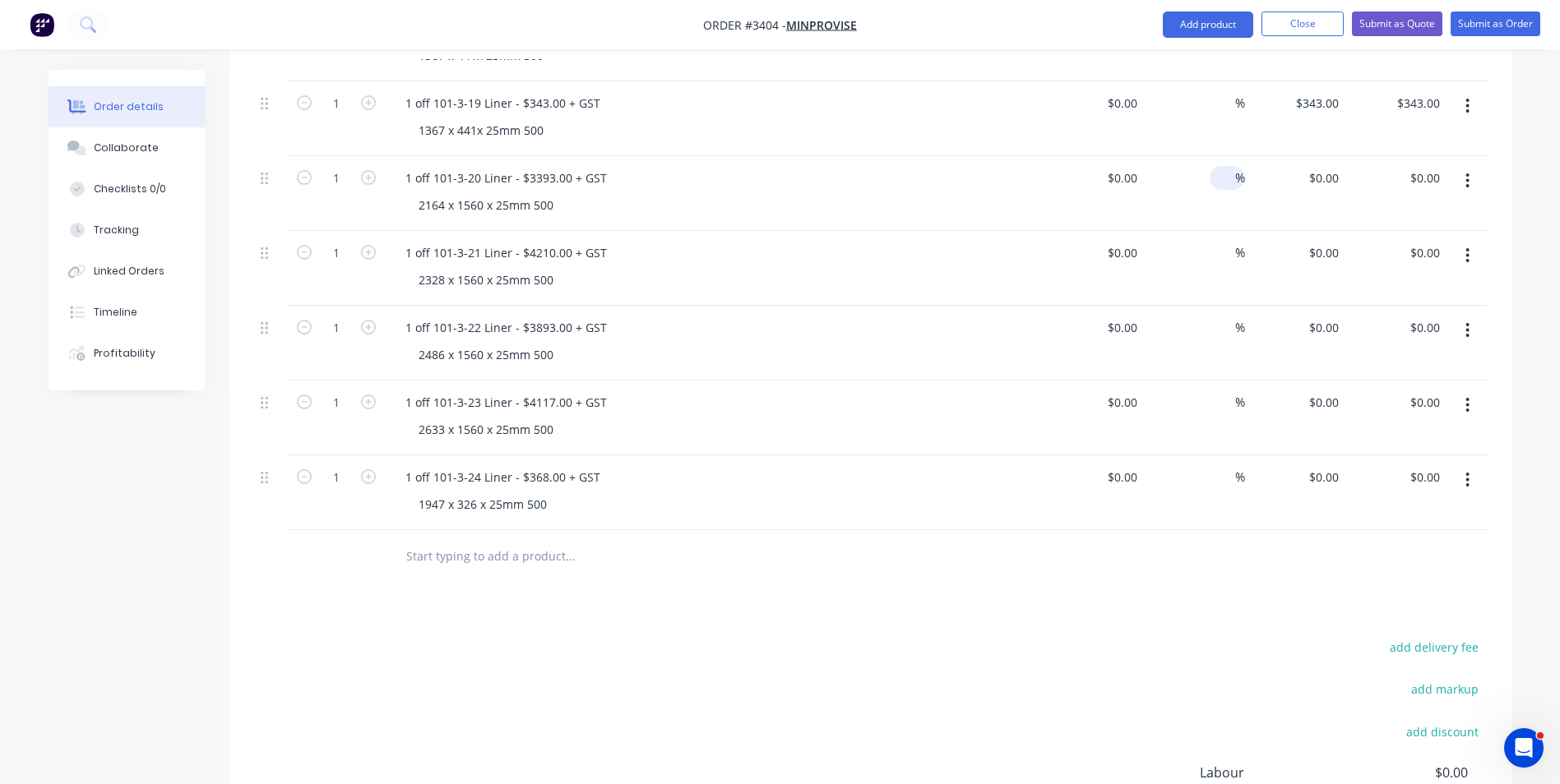
scroll to position [1296, 0]
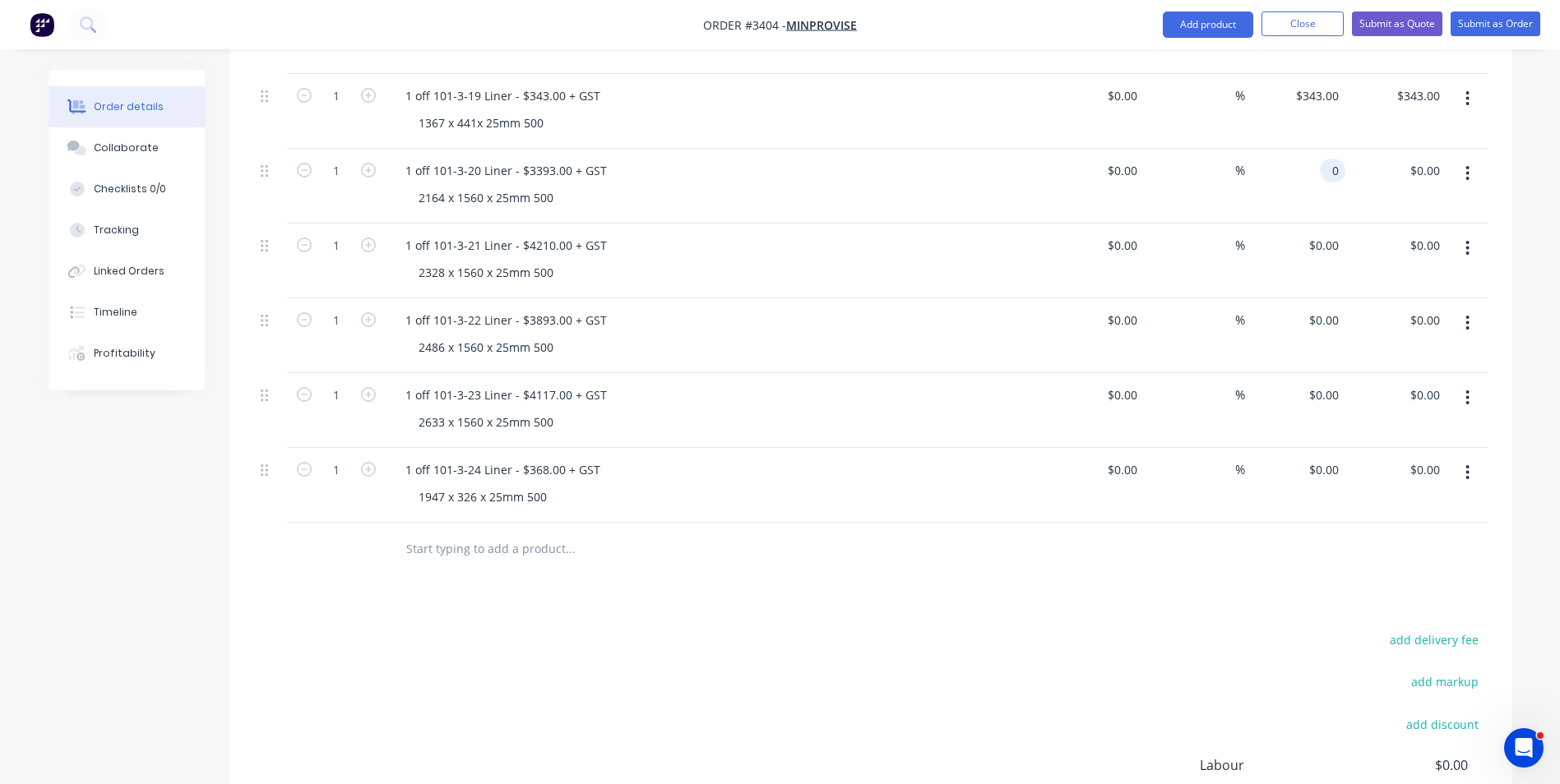
click at [1326, 158] on div "0 0" at bounding box center [1333, 170] width 26 height 24
type input "$3,393.00"
click at [1378, 373] on div "$0.00 $0.00" at bounding box center [1395, 410] width 101 height 75
click at [1324, 224] on div "0 0" at bounding box center [1295, 261] width 101 height 75
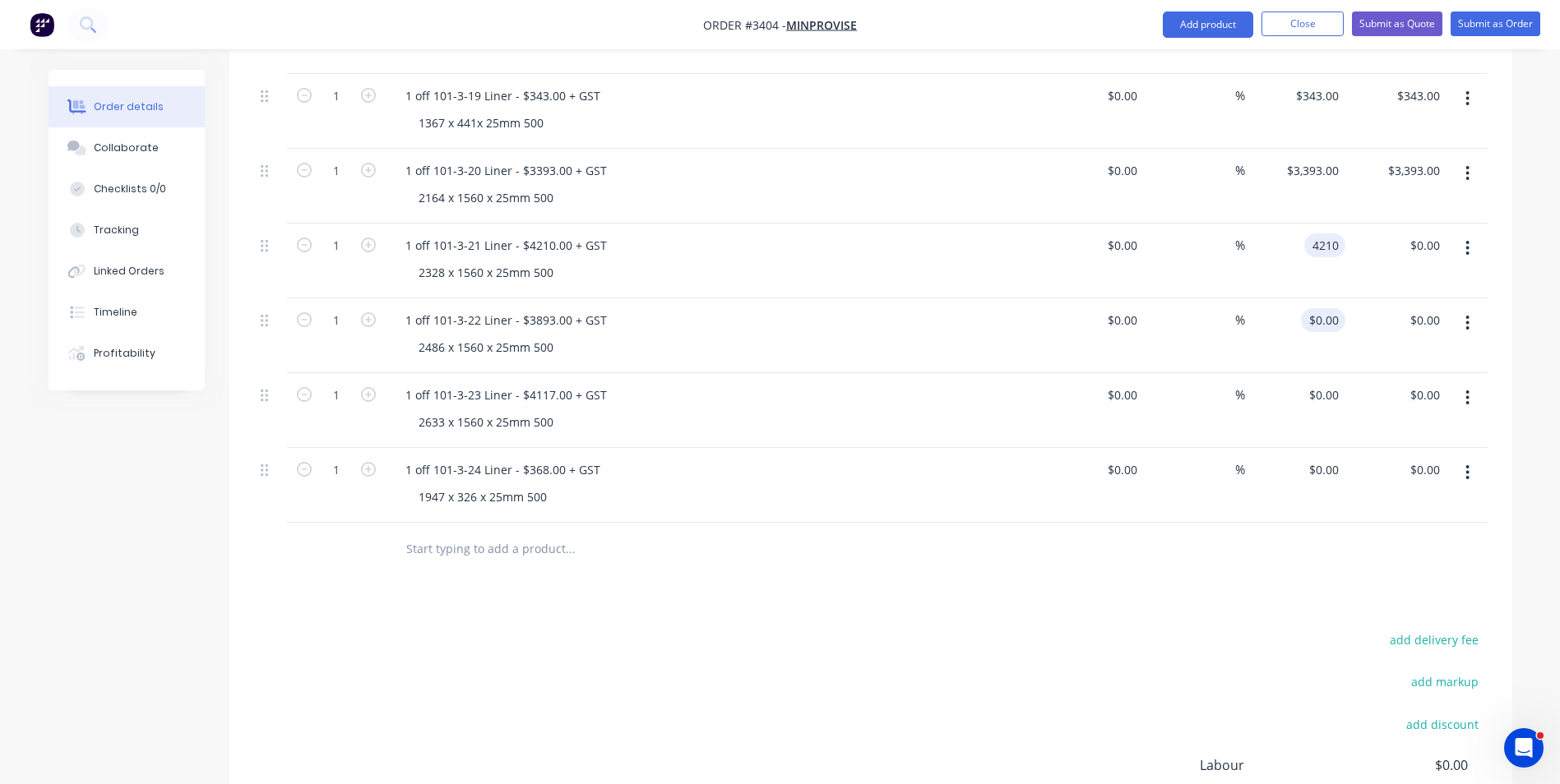
type input "$4,210.00"
click at [1321, 308] on div "0 $0.00" at bounding box center [1323, 320] width 44 height 24
type input "$3,893.00"
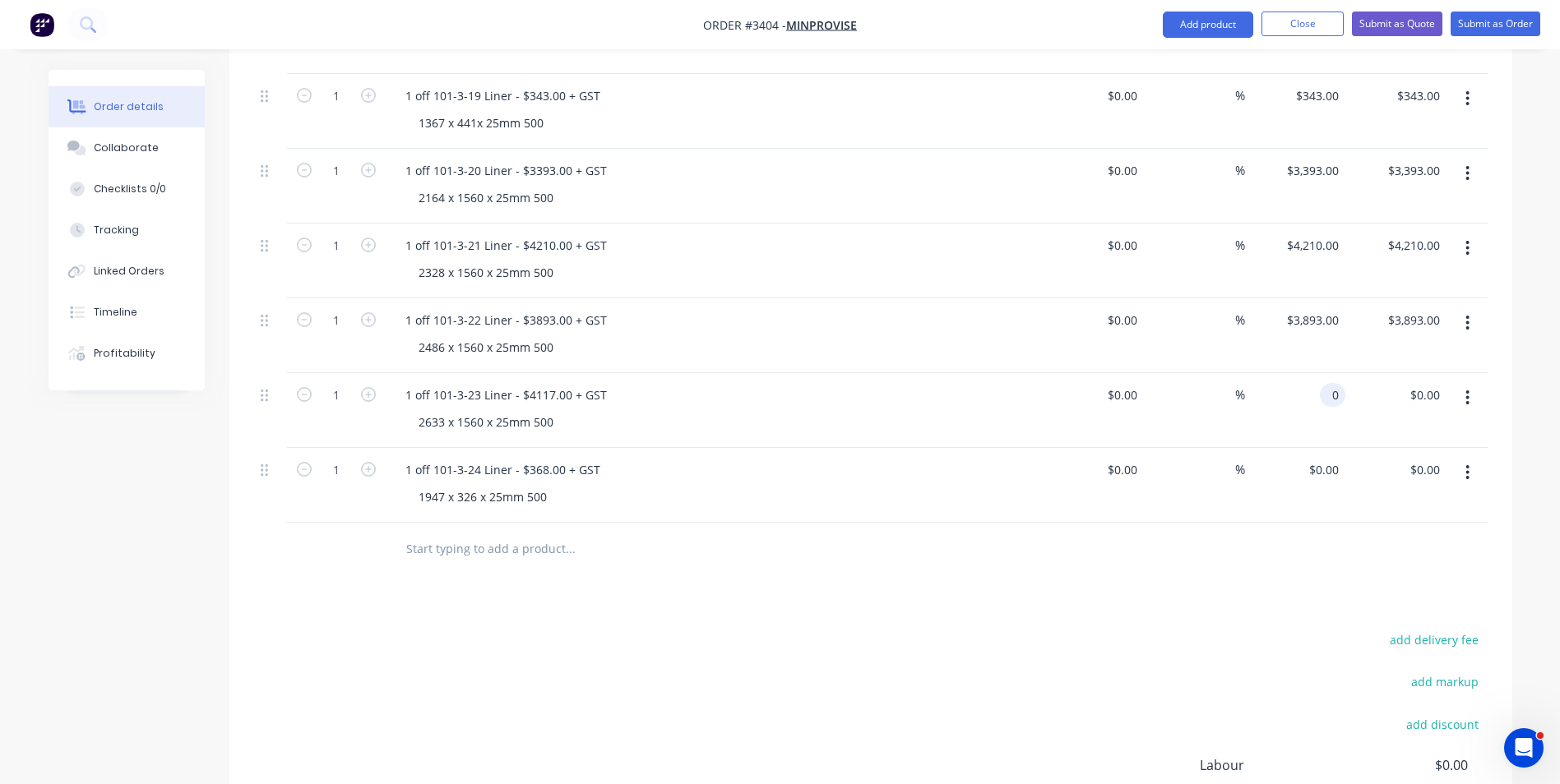
click at [1336, 383] on input "0" at bounding box center [1336, 395] width 19 height 24
type input "$4,117.00"
click at [1312, 448] on div "$0.00 $0.00" at bounding box center [1295, 485] width 101 height 75
click at [1321, 458] on div "0 0" at bounding box center [1333, 470] width 26 height 24
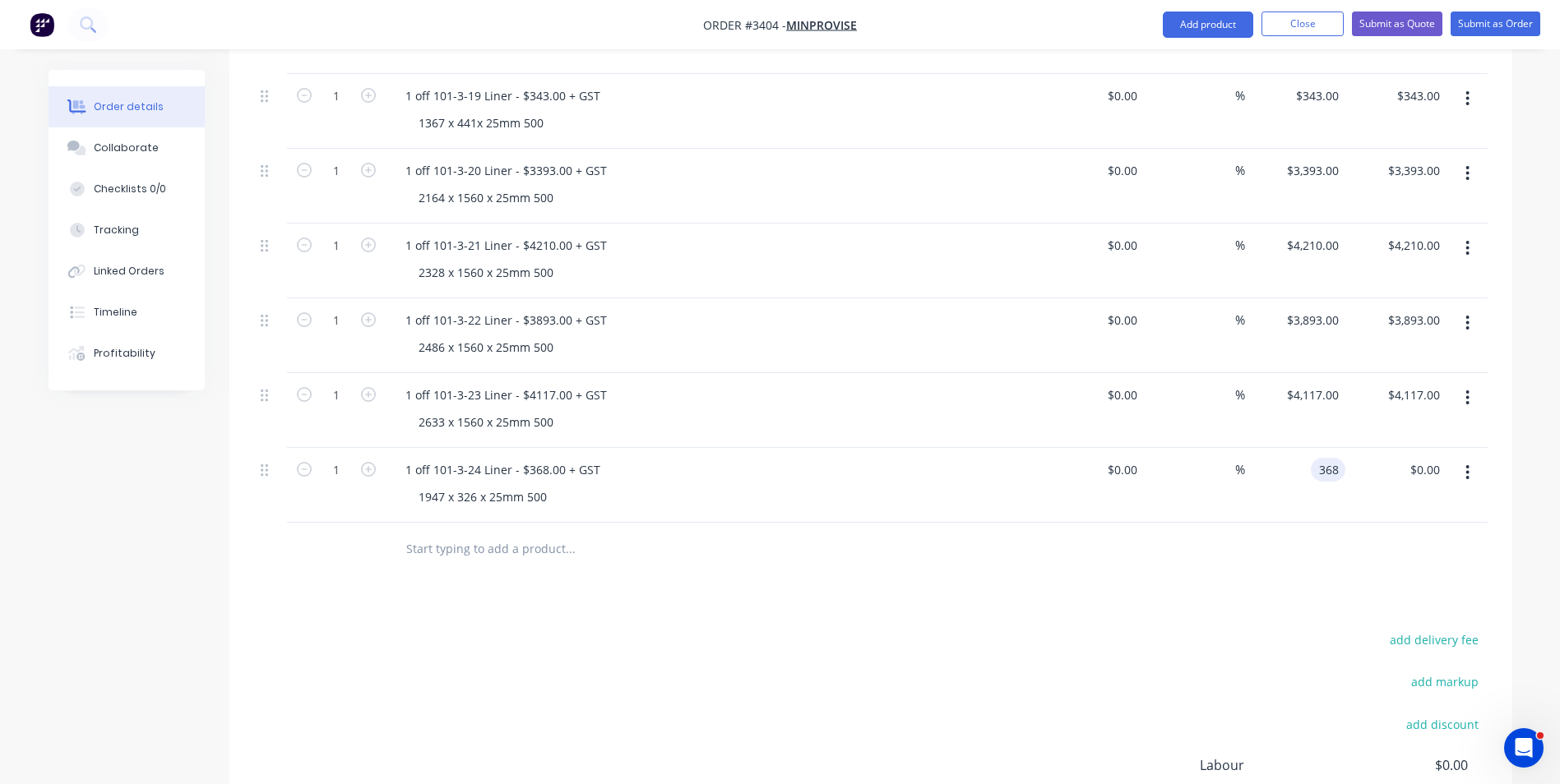
type input "$368.00"
click at [1029, 448] on div "1 off 101-3-24 Liner - $368.00 + GST 1947 x 326 x 25mm 500" at bounding box center [715, 485] width 658 height 75
click at [974, 523] on div at bounding box center [682, 550] width 593 height 54
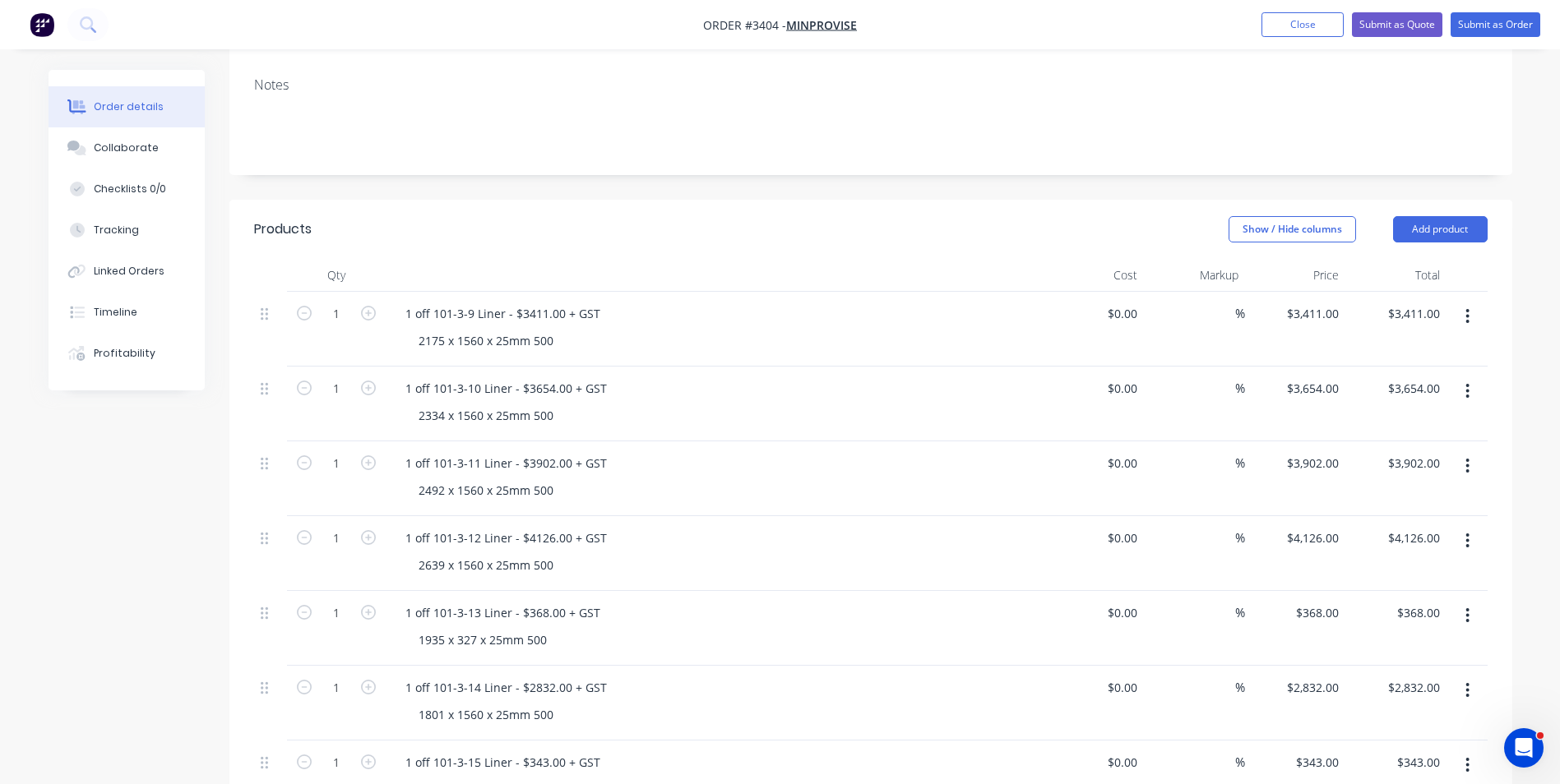
scroll to position [369, 0]
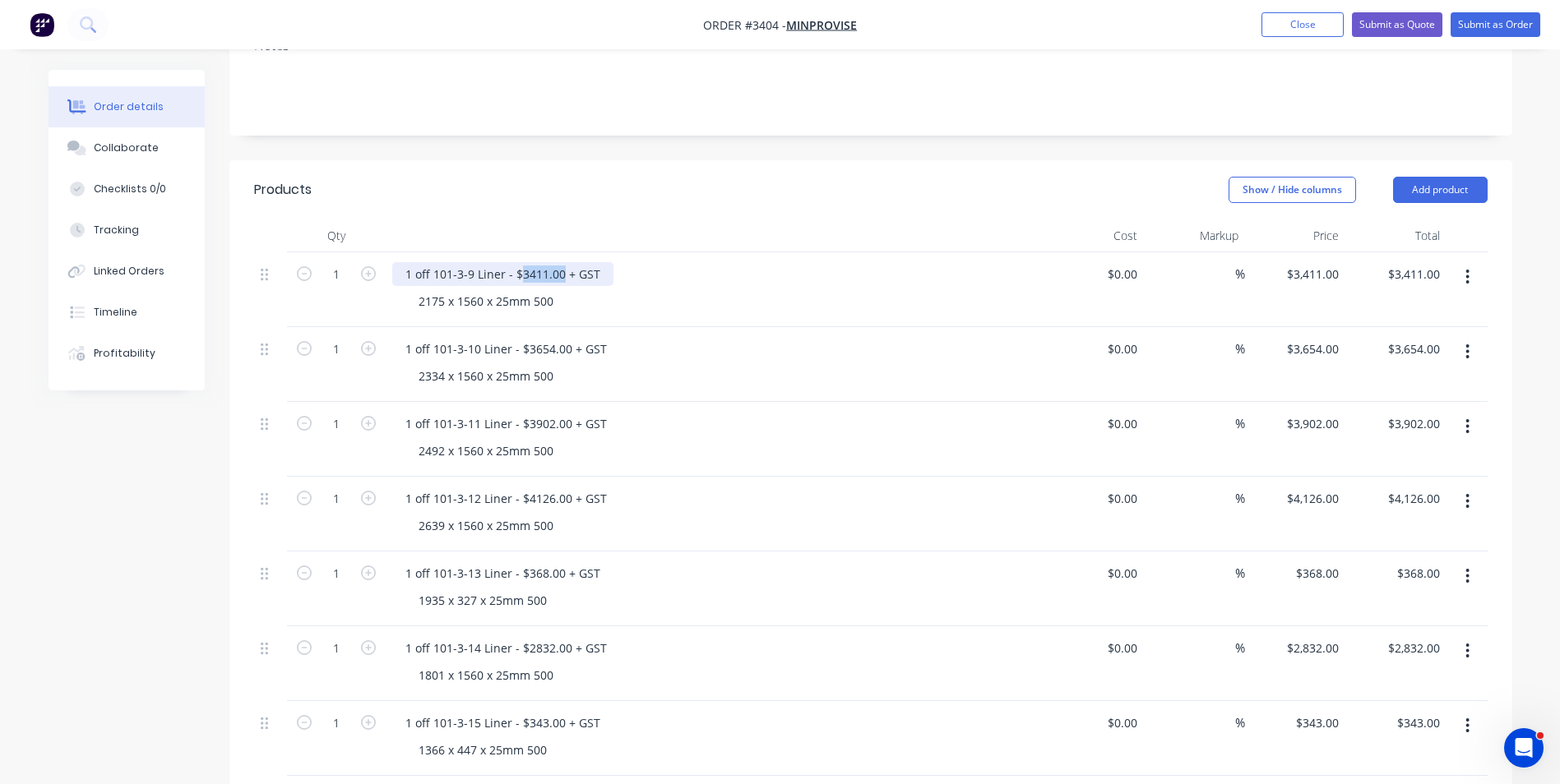
drag, startPoint x: 519, startPoint y: 202, endPoint x: 558, endPoint y: 203, distance: 39.0
click at [558, 262] on div "1 off 101-3-9 Liner - $3411.00 + GST" at bounding box center [503, 274] width 221 height 24
click at [843, 365] on div "2334 x 1560 x 25mm 500" at bounding box center [721, 377] width 631 height 24
click at [1294, 253] on div "3411 3411" at bounding box center [1295, 290] width 101 height 75
type input "$3,100.91"
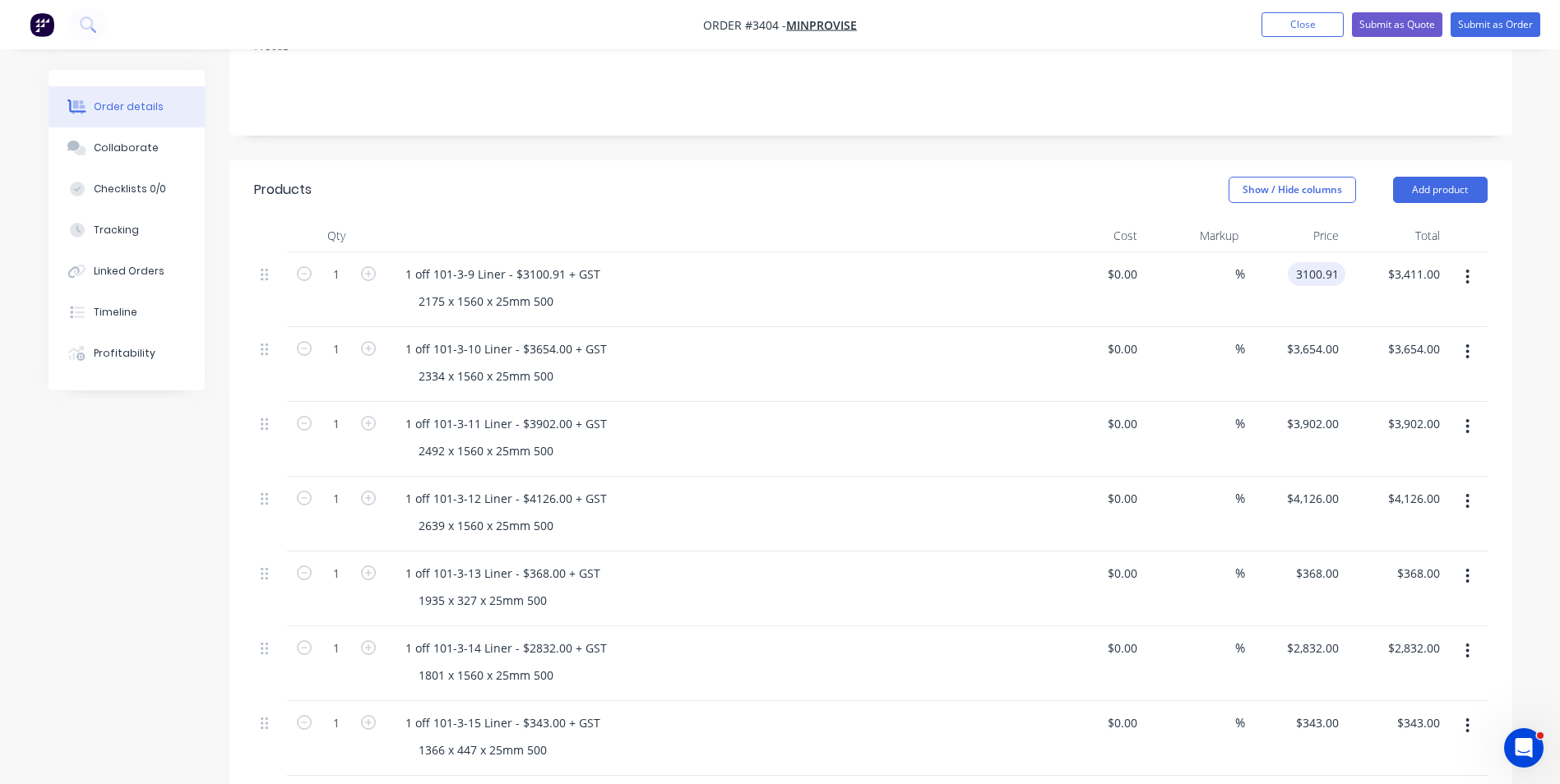
type input "$3,100.91"
click at [932, 365] on div "2334 x 1560 x 25mm 500" at bounding box center [721, 377] width 631 height 24
drag, startPoint x: 525, startPoint y: 280, endPoint x: 566, endPoint y: 280, distance: 41.0
click at [566, 337] on div "1 off 101-3-10 Liner - $3654.00 + GST" at bounding box center [506, 349] width 228 height 24
click at [734, 412] on div "1 off 101-3-11 Liner - $3902.00 + GST" at bounding box center [715, 424] width 644 height 24
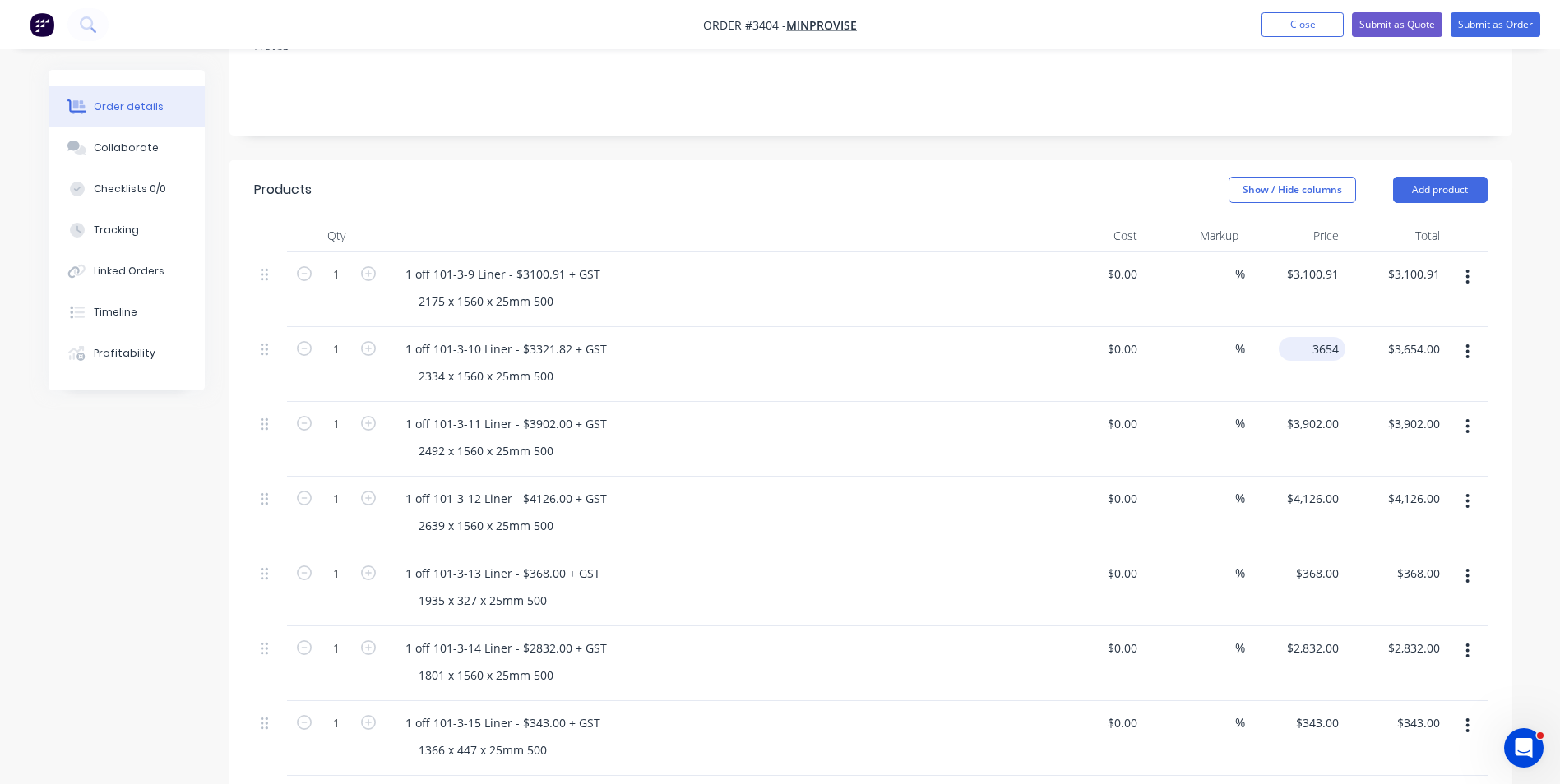
click at [1325, 337] on input "3654" at bounding box center [1316, 349] width 60 height 24
type input "$3,321.82"
click at [977, 439] on div "2492 x 1560 x 25mm 500" at bounding box center [721, 451] width 631 height 24
drag, startPoint x: 526, startPoint y: 355, endPoint x: 566, endPoint y: 354, distance: 40.0
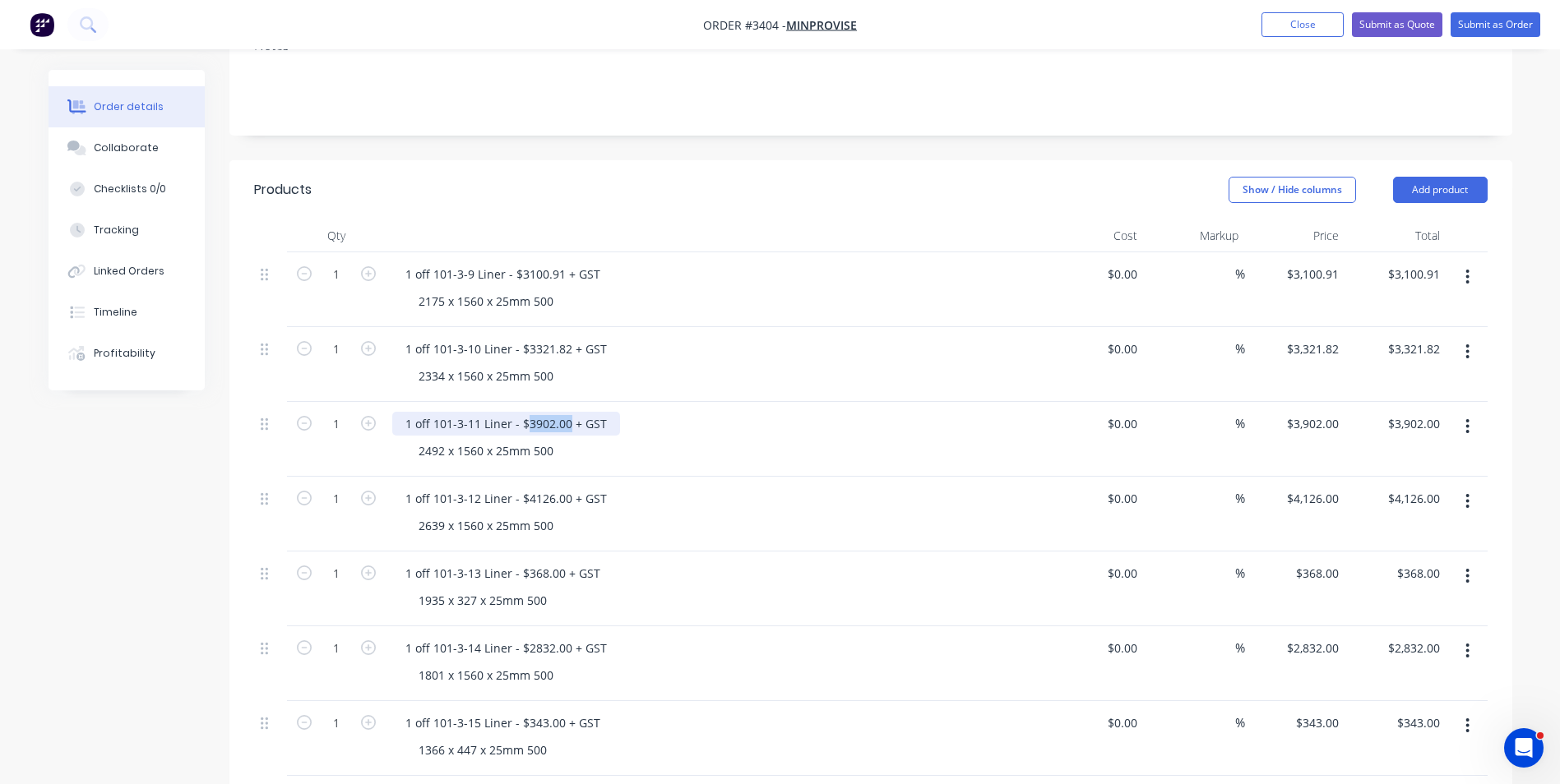
click at [566, 412] on div "1 off 101-3-11 Liner - $3902.00 + GST" at bounding box center [506, 424] width 228 height 24
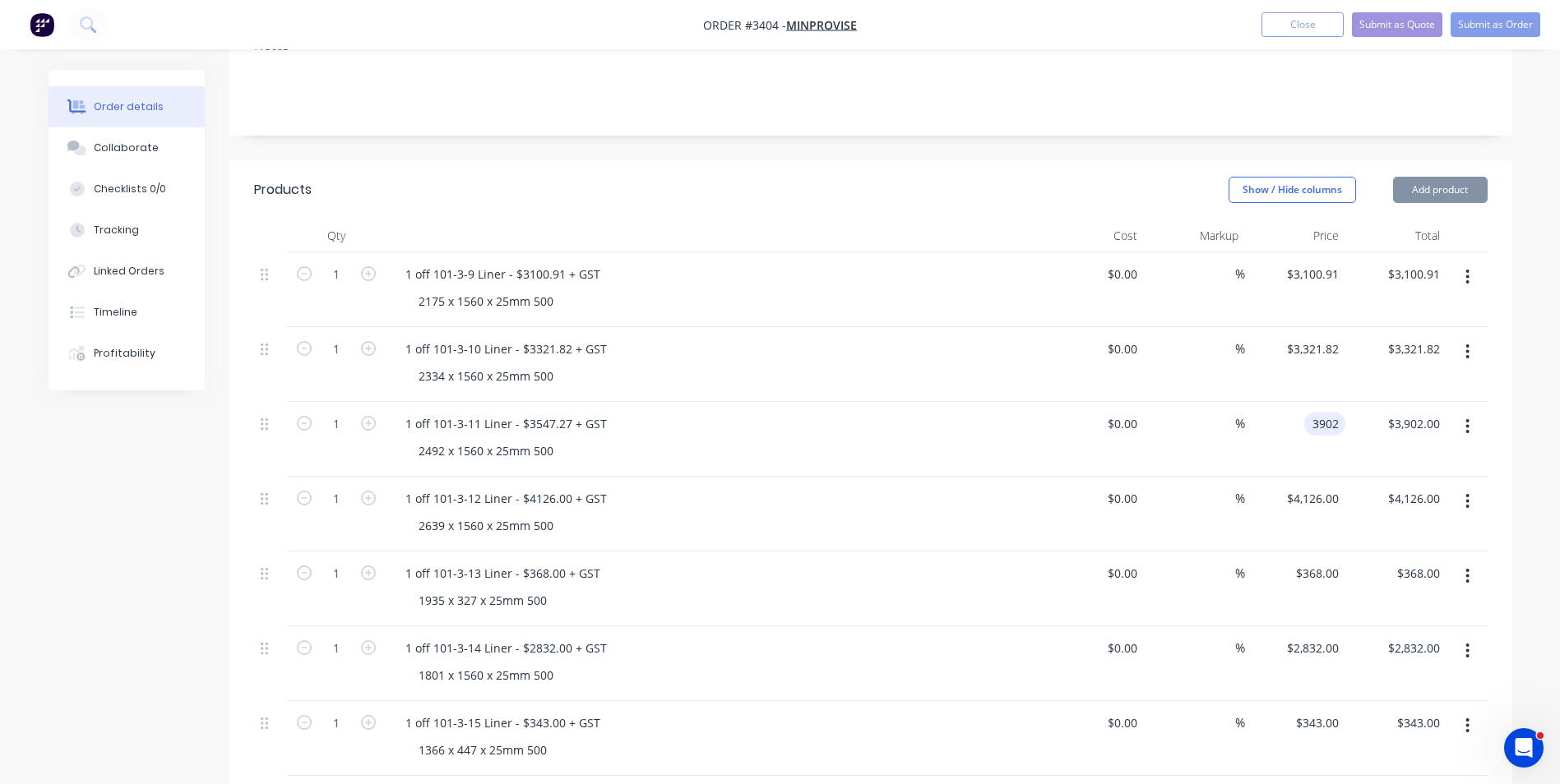
click at [1304, 412] on div "3902 3902" at bounding box center [1325, 424] width 41 height 24
type input "$3,547.27"
click at [1026, 589] on div "1935 x 327 x 25mm 500" at bounding box center [721, 601] width 631 height 24
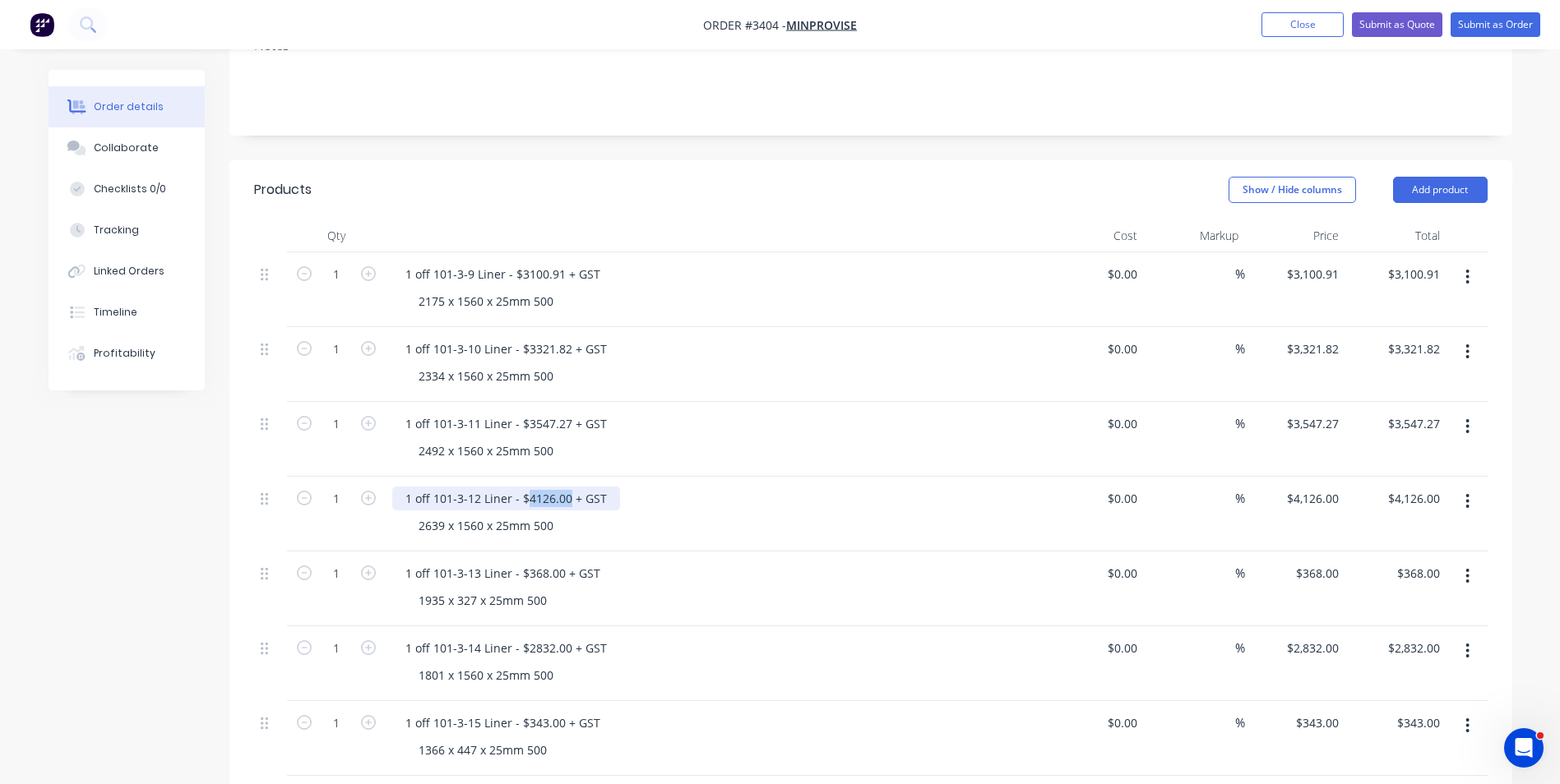
drag, startPoint x: 527, startPoint y: 429, endPoint x: 568, endPoint y: 429, distance: 41.0
click at [568, 487] on div "1 off 101-3-12 Liner - $4126.00 + GST" at bounding box center [506, 499] width 228 height 24
click at [1322, 487] on input "4126" at bounding box center [1316, 499] width 60 height 24
type input "$3,750.91"
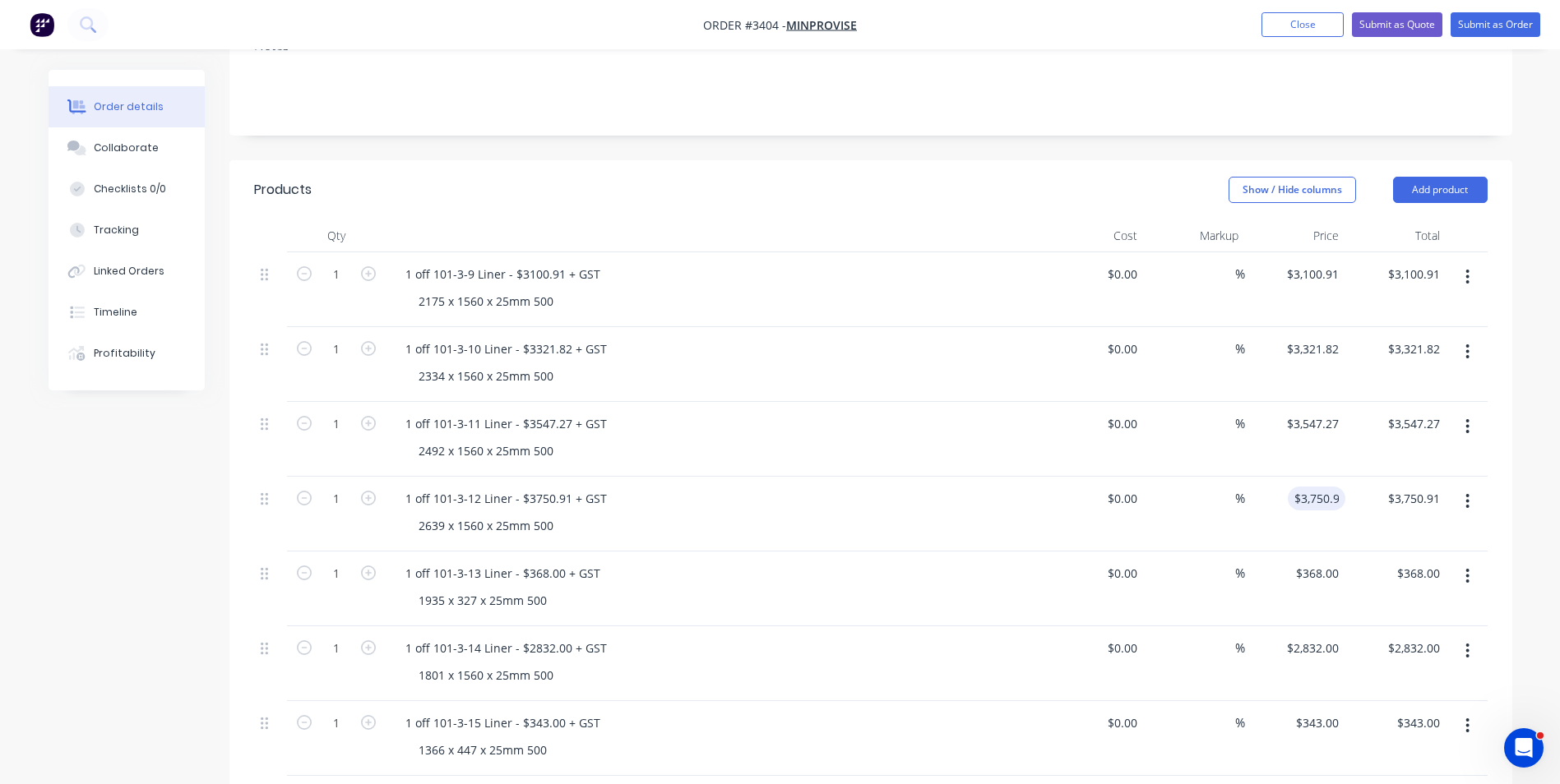
click at [1137, 552] on div "$0.00 $0.00" at bounding box center [1093, 589] width 101 height 75
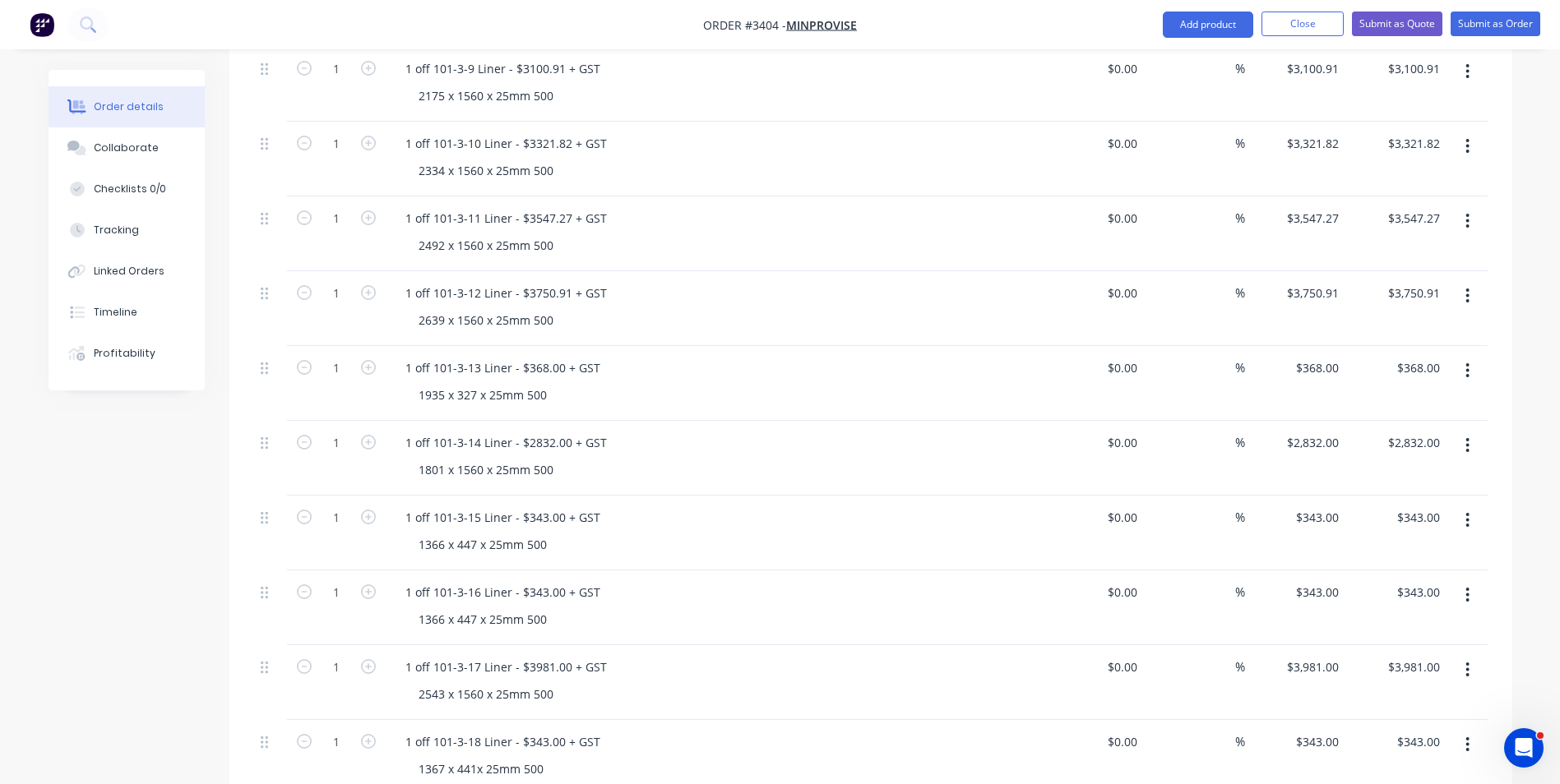
scroll to position [616, 0]
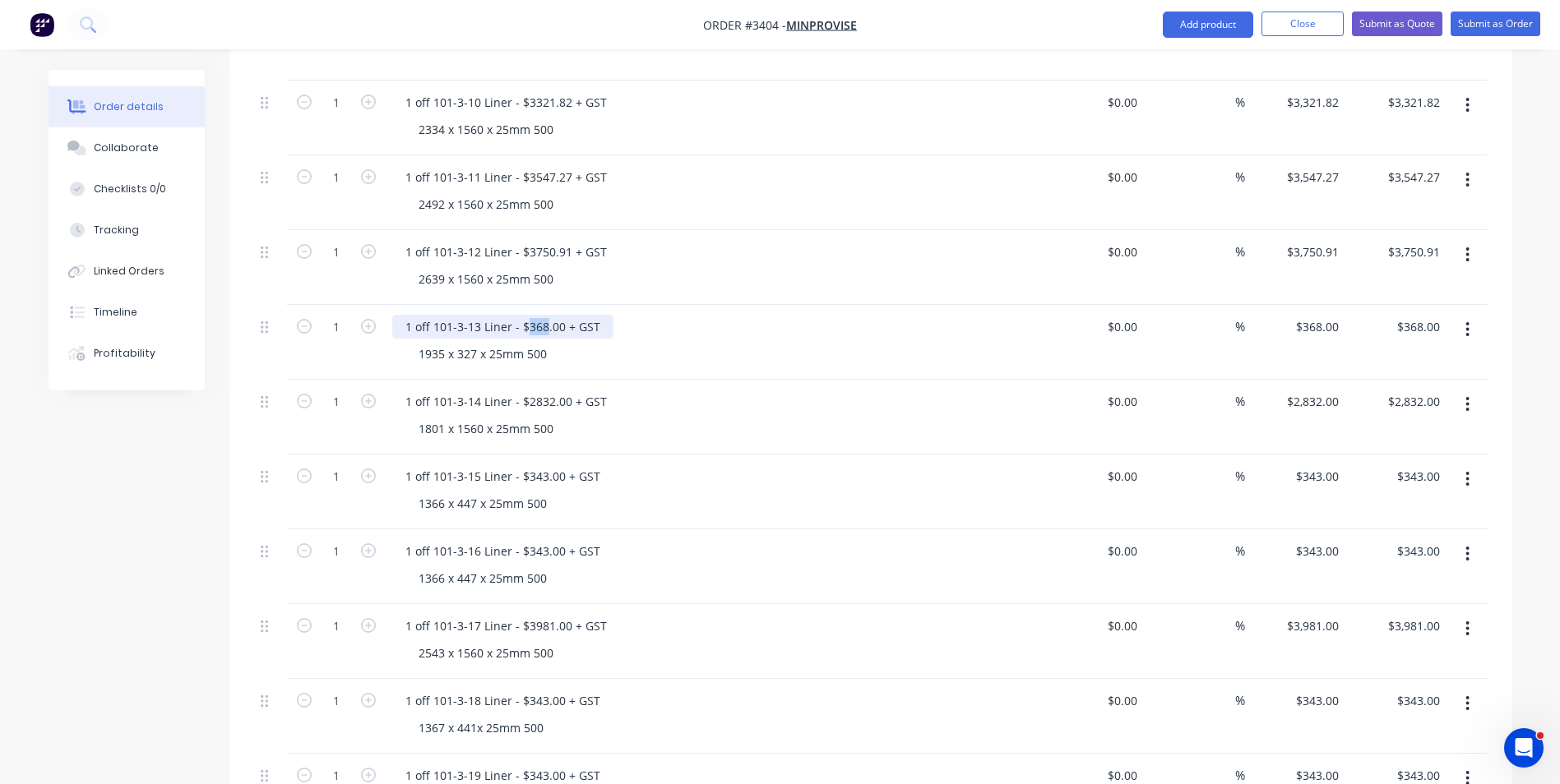
drag, startPoint x: 525, startPoint y: 255, endPoint x: 546, endPoint y: 255, distance: 21.0
click at [546, 315] on div "1 off 101-3-13 Liner - $368.00 + GST" at bounding box center [503, 327] width 221 height 24
click at [1312, 315] on div "368 $368.00" at bounding box center [1317, 327] width 57 height 24
type input "$334.55"
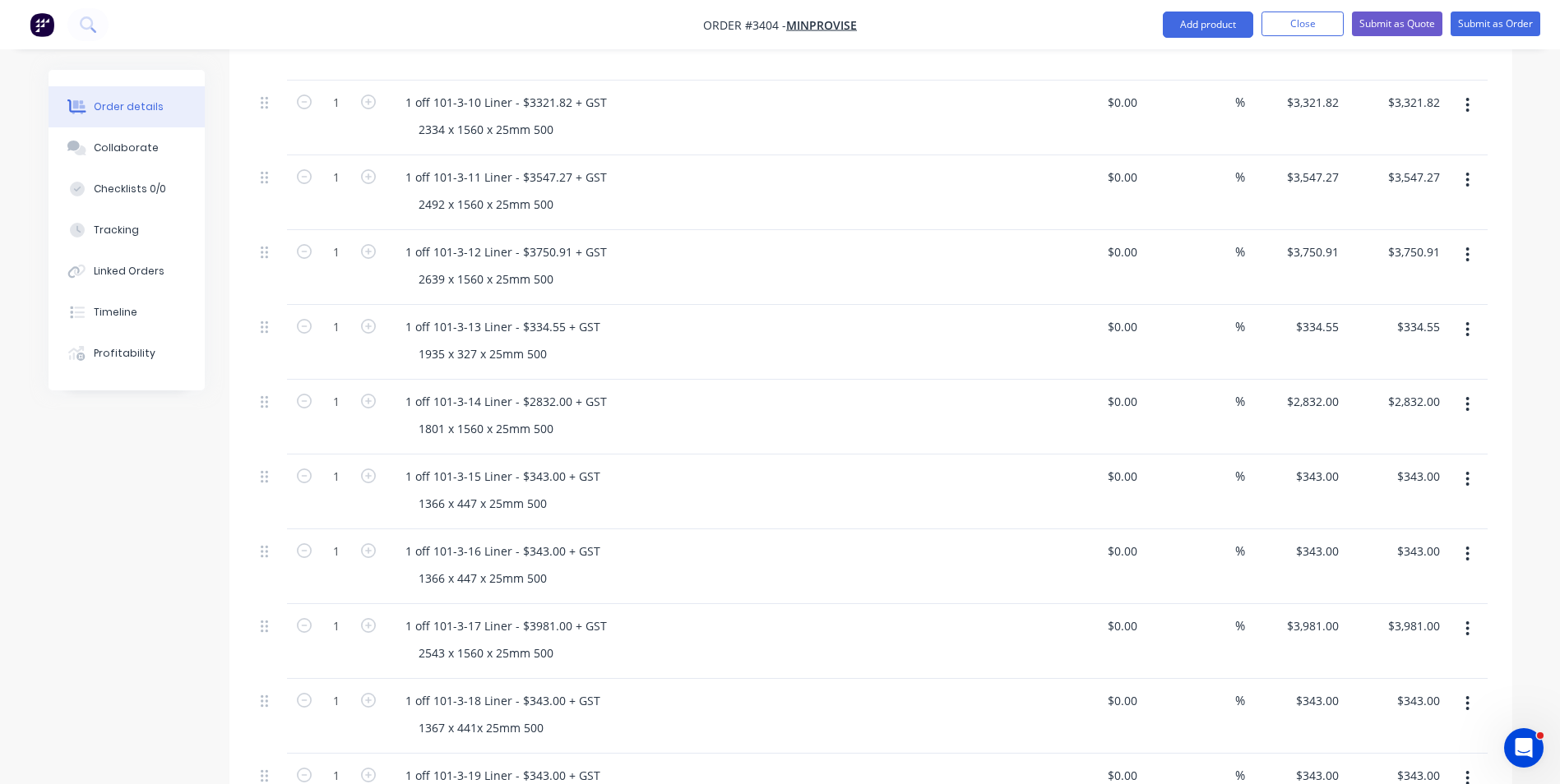
click at [969, 390] on div "1 off 101-3-14 Liner - $2832.00 + GST" at bounding box center [715, 402] width 644 height 24
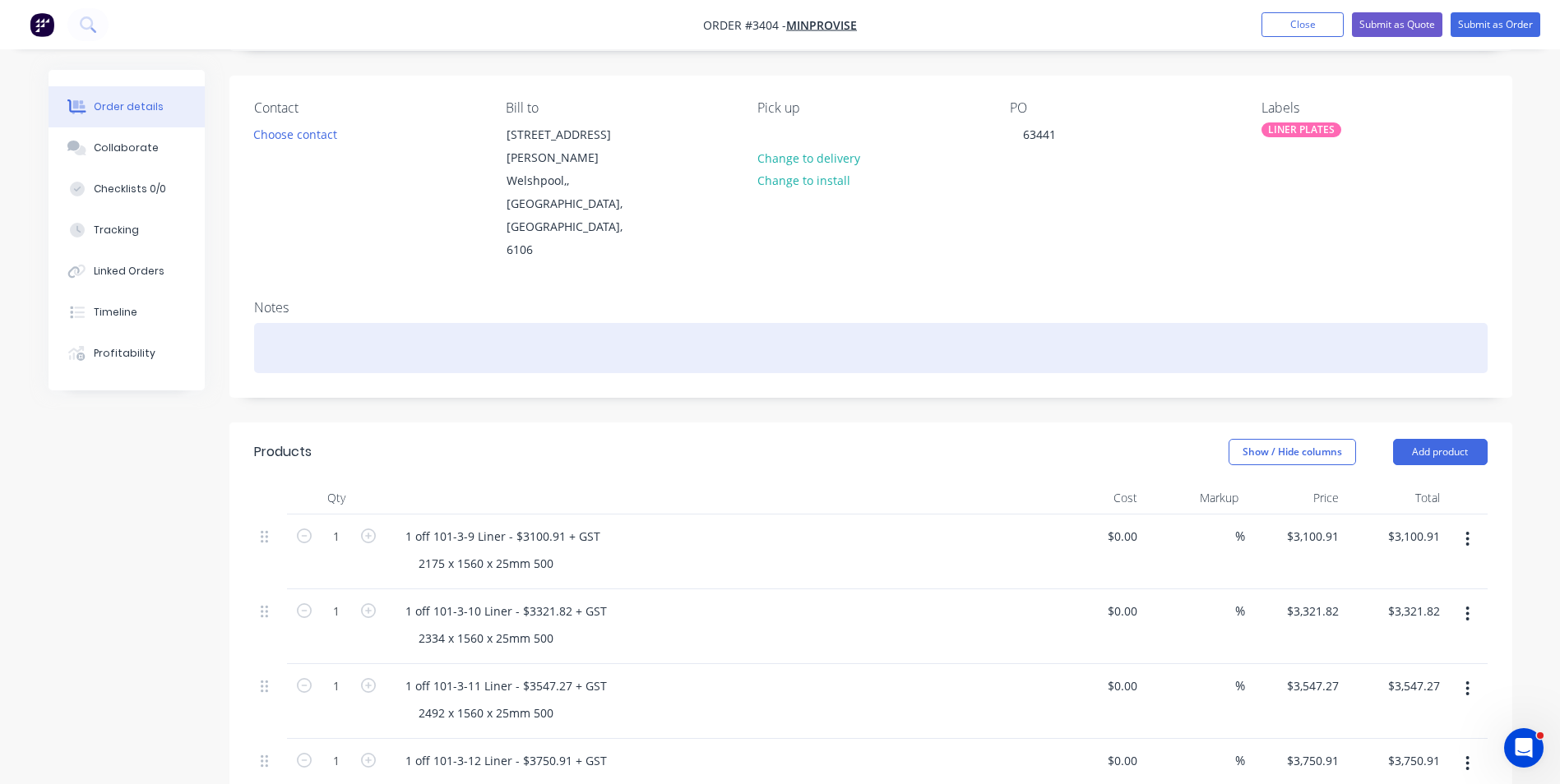
scroll to position [165, 0]
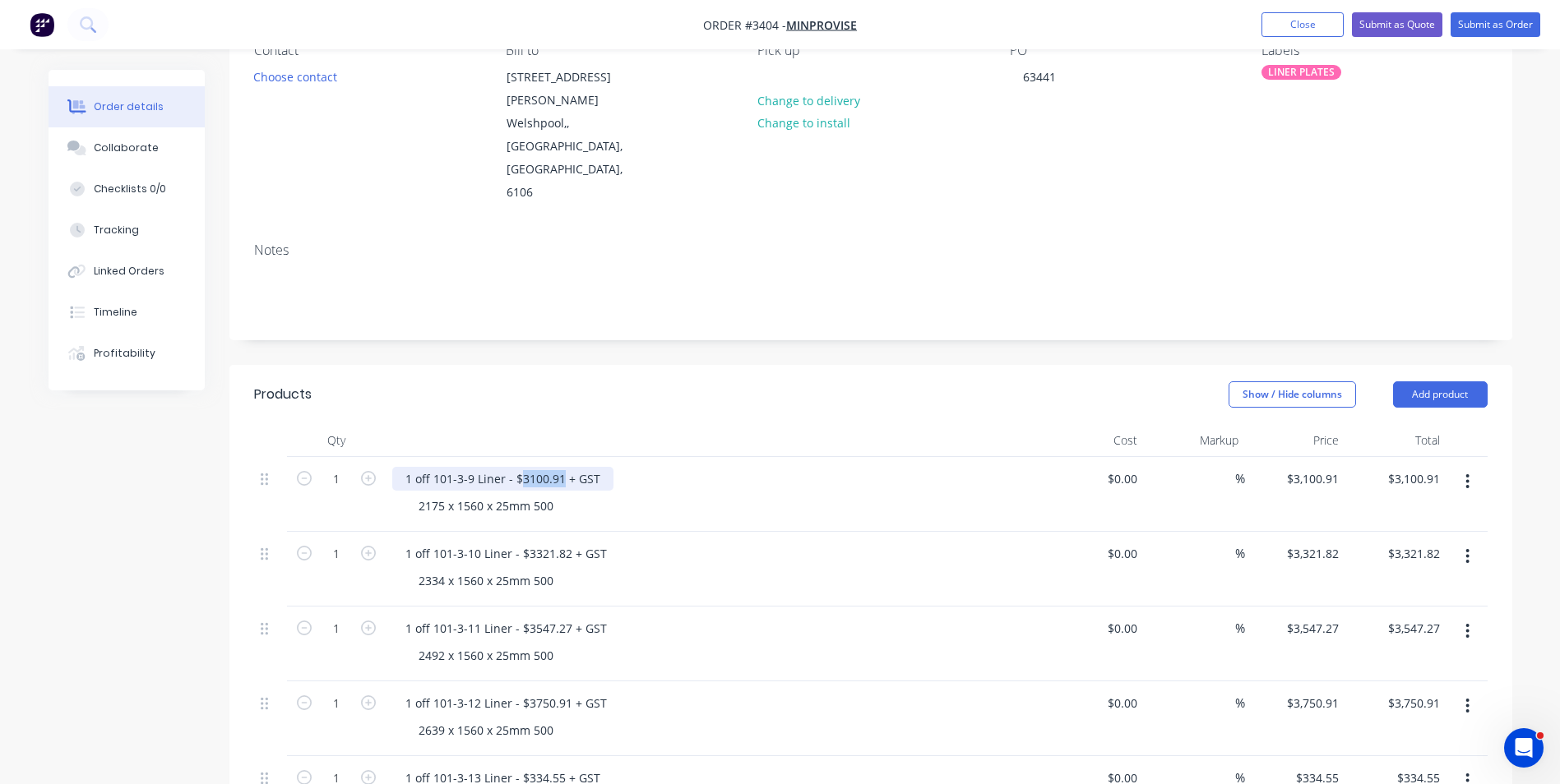
drag, startPoint x: 518, startPoint y: 409, endPoint x: 561, endPoint y: 408, distance: 43.0
click at [561, 467] on div "1 off 101-3-9 Liner - $3100.91 + GST" at bounding box center [503, 479] width 221 height 24
click at [1314, 467] on input "3100.91" at bounding box center [1319, 479] width 51 height 24
type input "$3,411.00"
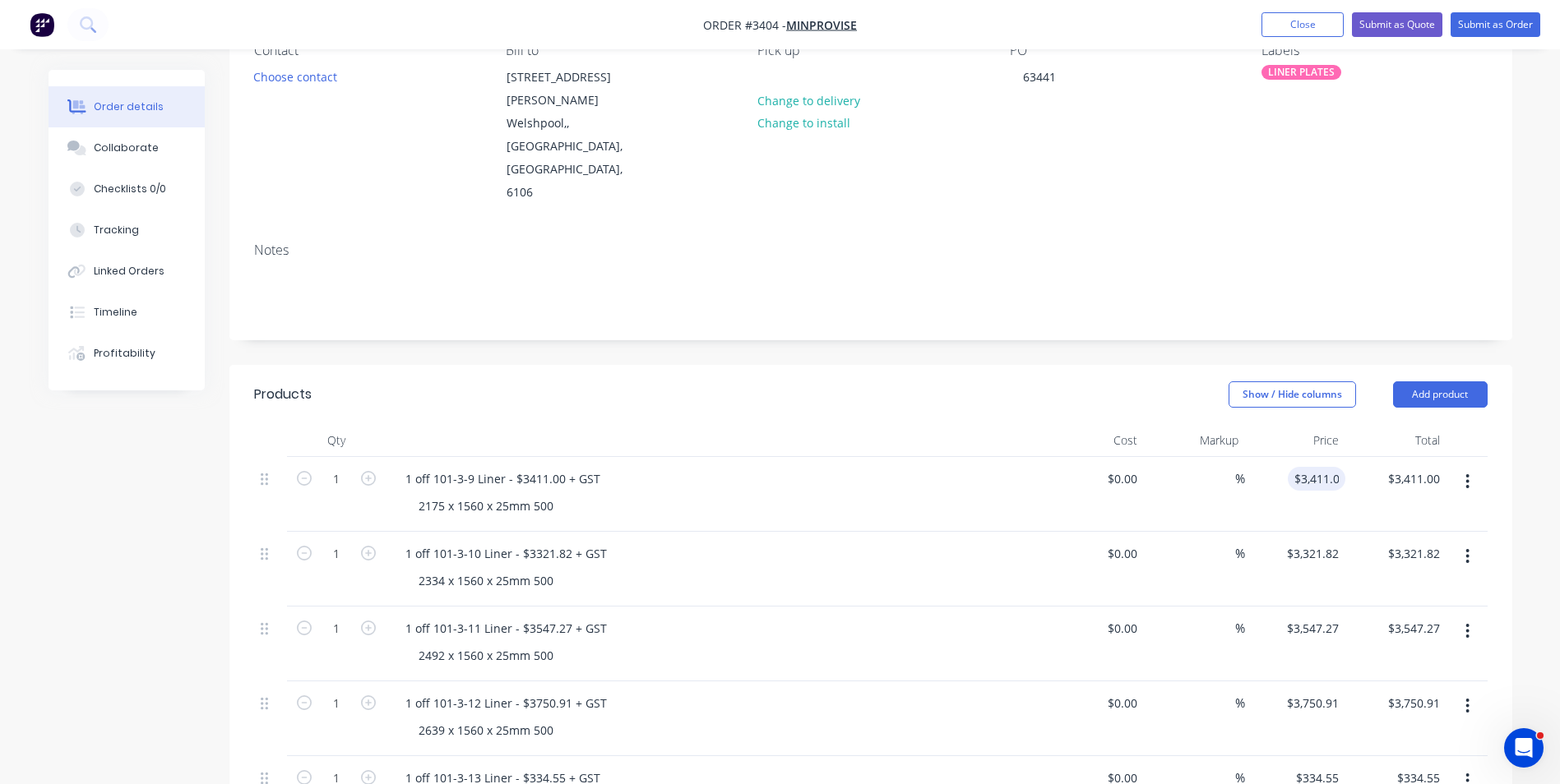
click at [1097, 532] on div "$0.00 $0.00" at bounding box center [1093, 569] width 101 height 75
drag, startPoint x: 525, startPoint y: 485, endPoint x: 566, endPoint y: 483, distance: 41.0
click at [566, 541] on div "1 off 101-3-10 Liner - $3321.82 + GST" at bounding box center [506, 554] width 228 height 24
click at [1315, 541] on input "3321.82" at bounding box center [1316, 554] width 60 height 24
type input "$3,654.00"
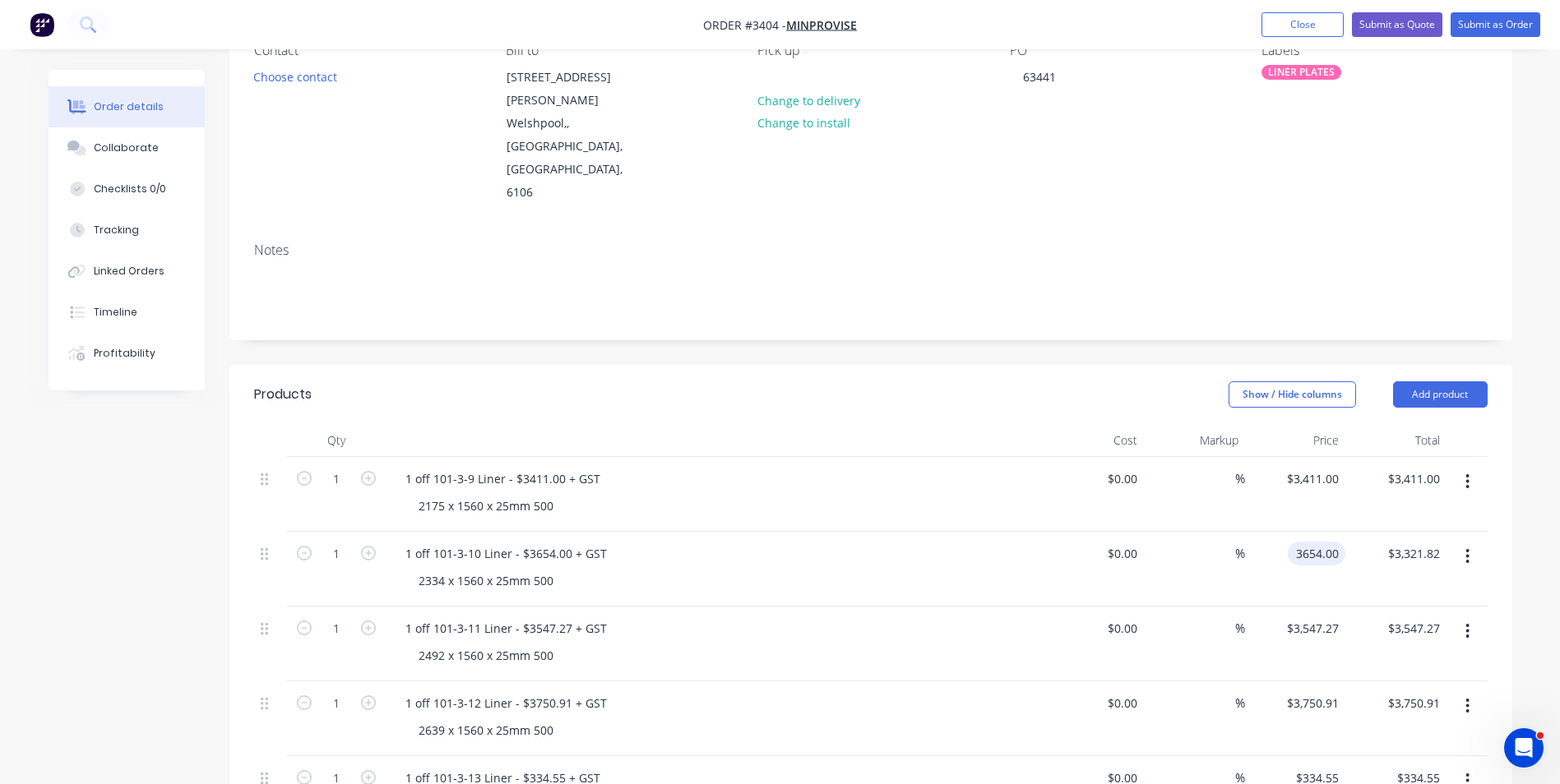
type input "$3,654.00"
click at [889, 532] on div "1 off 101-3-10 Liner - $3654.00 + GST 2334 x 1560 x 25mm 500" at bounding box center [715, 569] width 658 height 75
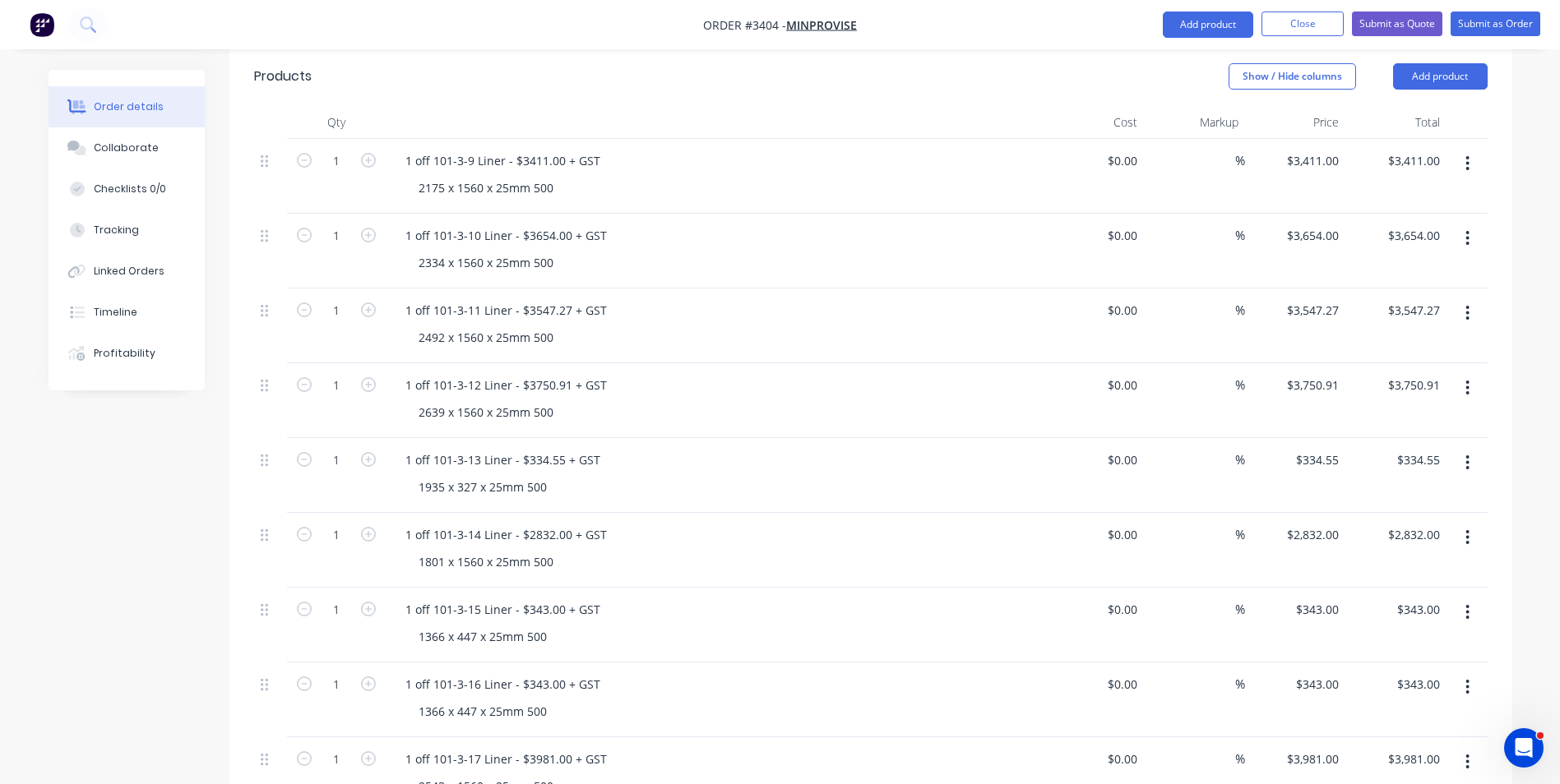
scroll to position [493, 0]
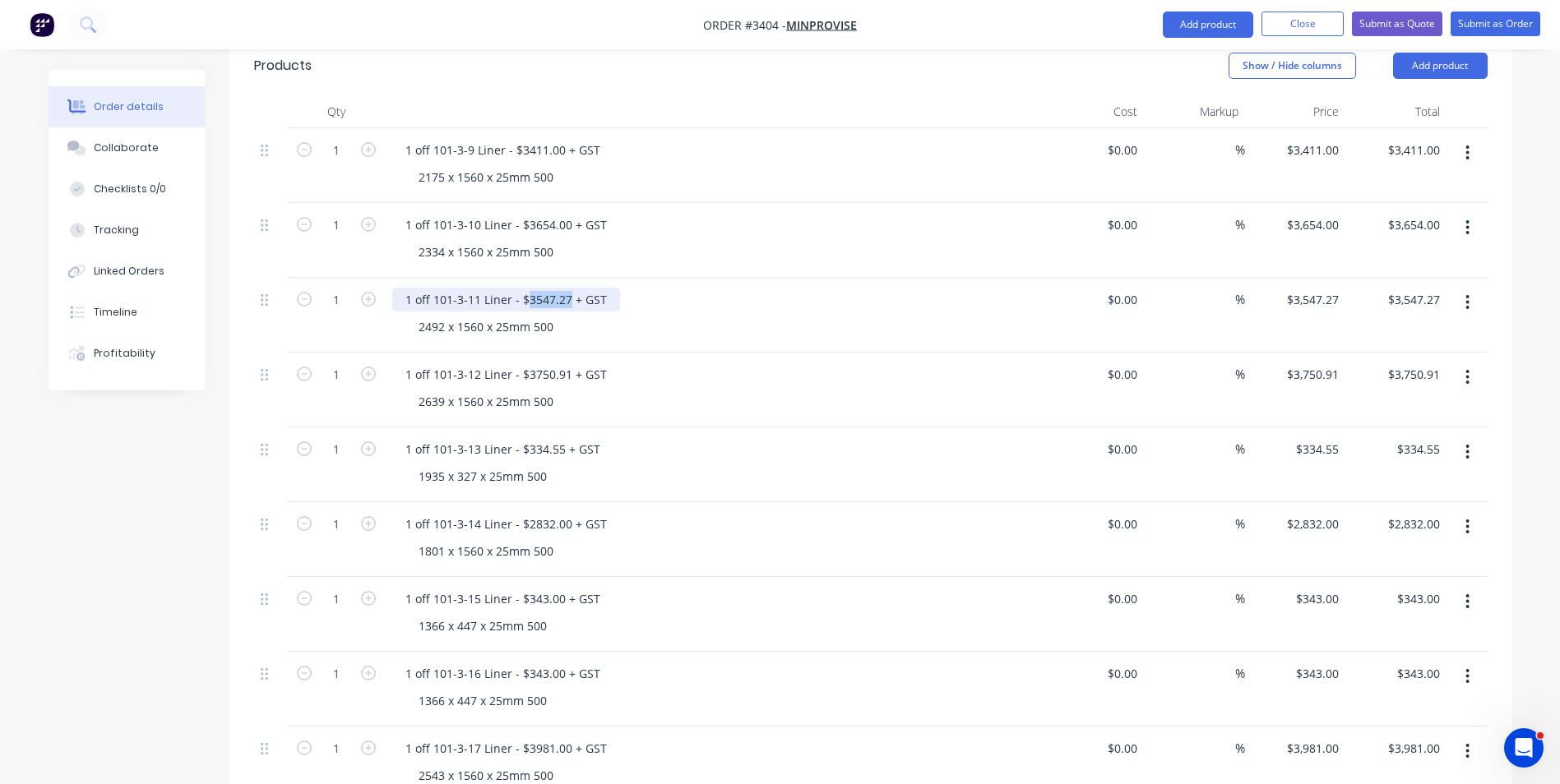
drag, startPoint x: 525, startPoint y: 230, endPoint x: 567, endPoint y: 231, distance: 42.0
click at [567, 288] on div "1 off 101-3-11 Liner - $3547.27 + GST" at bounding box center [506, 300] width 228 height 24
click at [1320, 288] on input "3547.27" at bounding box center [1316, 300] width 60 height 24
type input "$3,902.00"
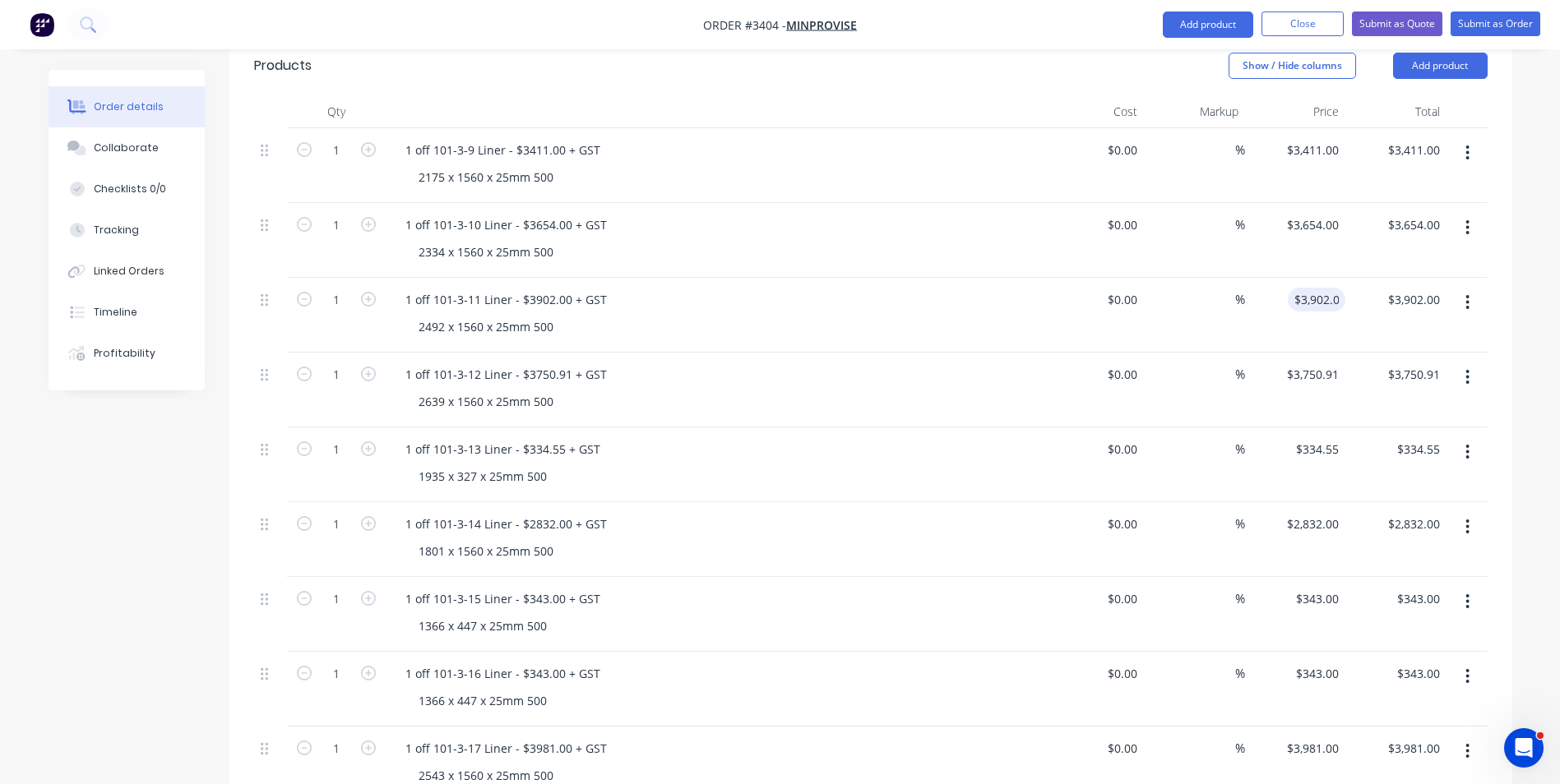
click at [829, 465] on div "1935 x 327 x 25mm 500" at bounding box center [721, 477] width 631 height 24
drag, startPoint x: 524, startPoint y: 306, endPoint x: 566, endPoint y: 305, distance: 42.0
click at [566, 363] on div "1 off 101-3-12 Liner - $3750.91 + GST" at bounding box center [506, 375] width 228 height 24
click at [1332, 363] on input "3750.91" at bounding box center [1319, 375] width 51 height 24
type input "$4,126.00"
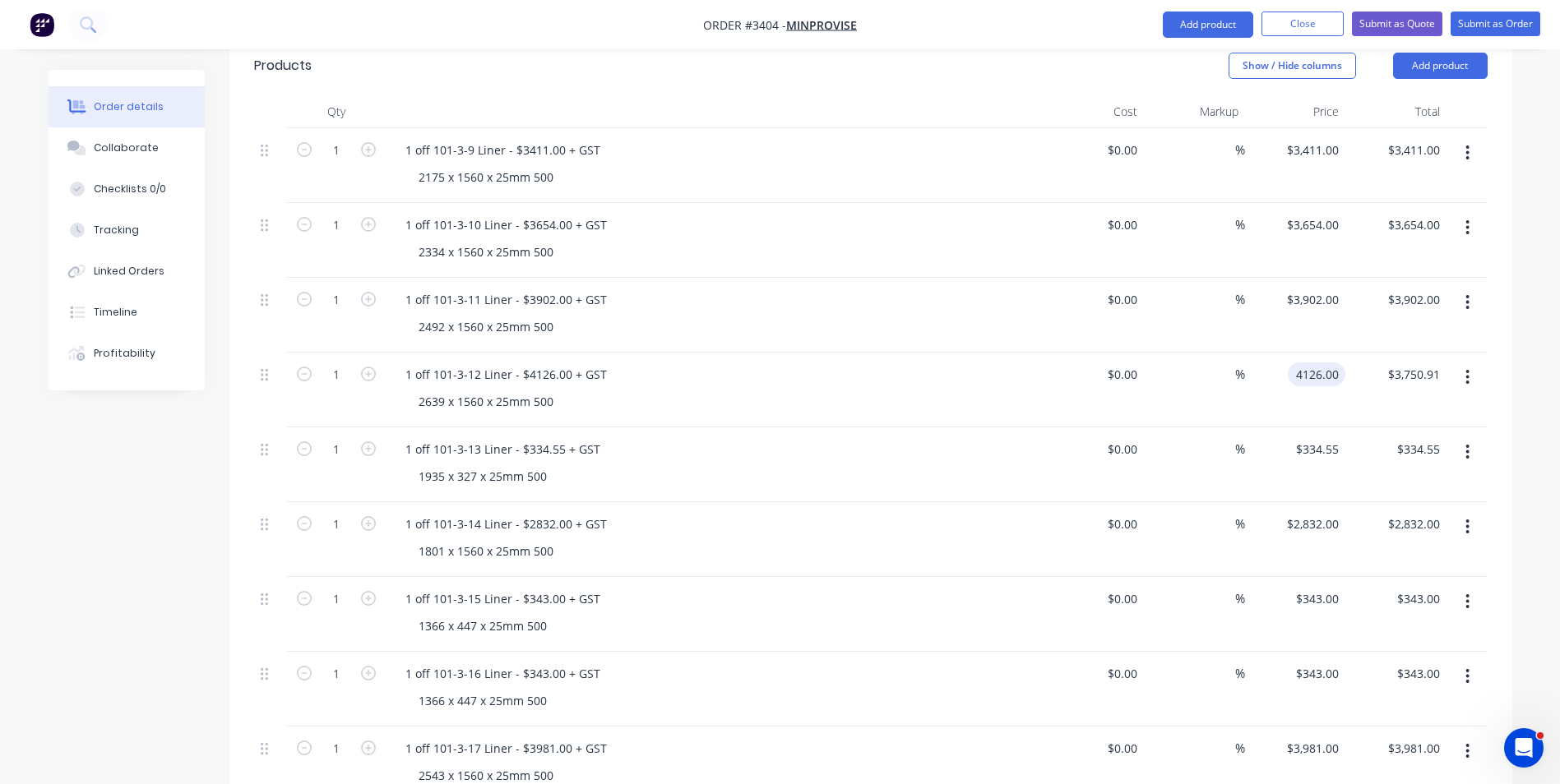
type input "$4,126.00"
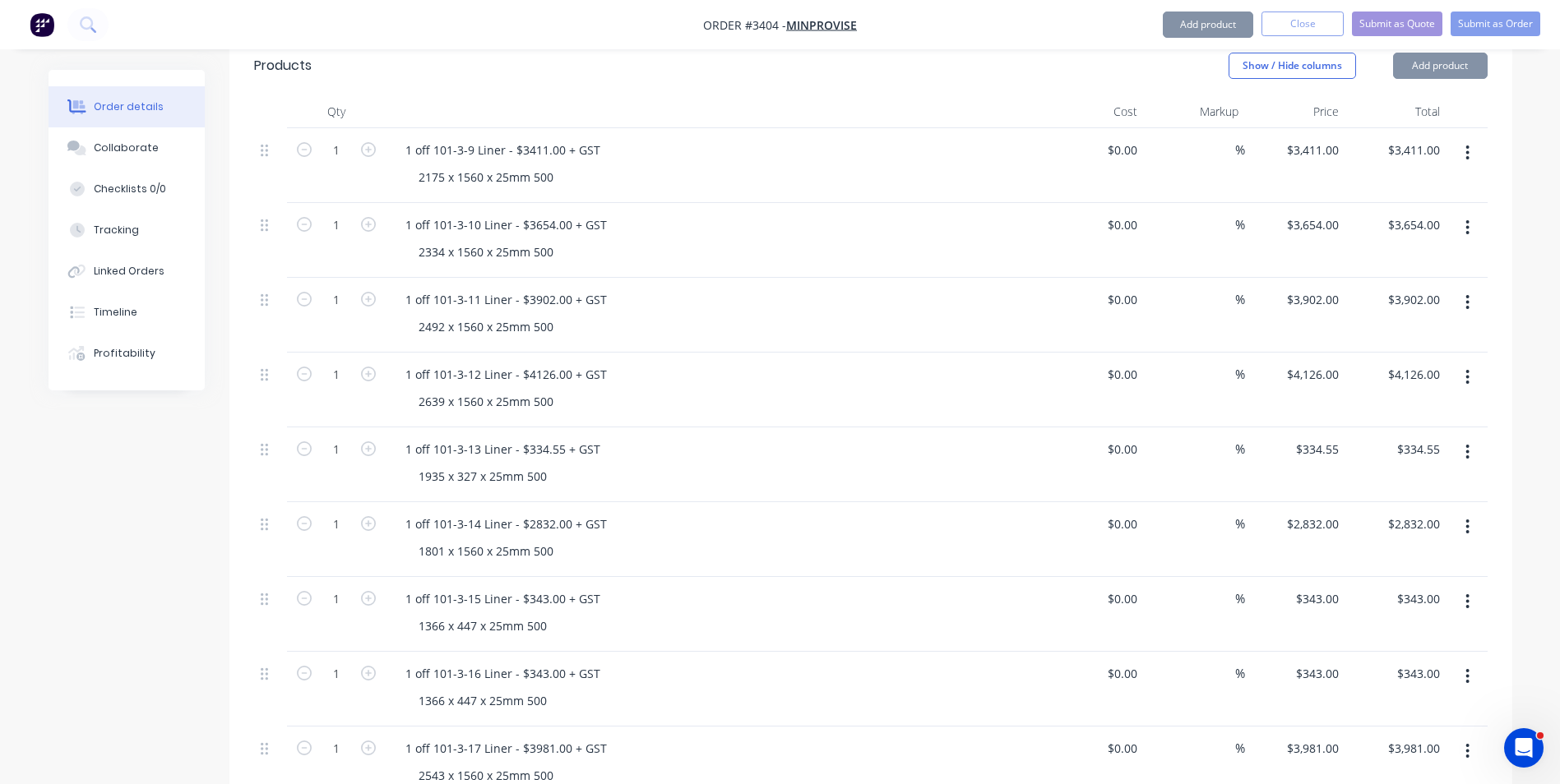
click at [1055, 353] on div "$0.00 $0.00" at bounding box center [1093, 390] width 101 height 75
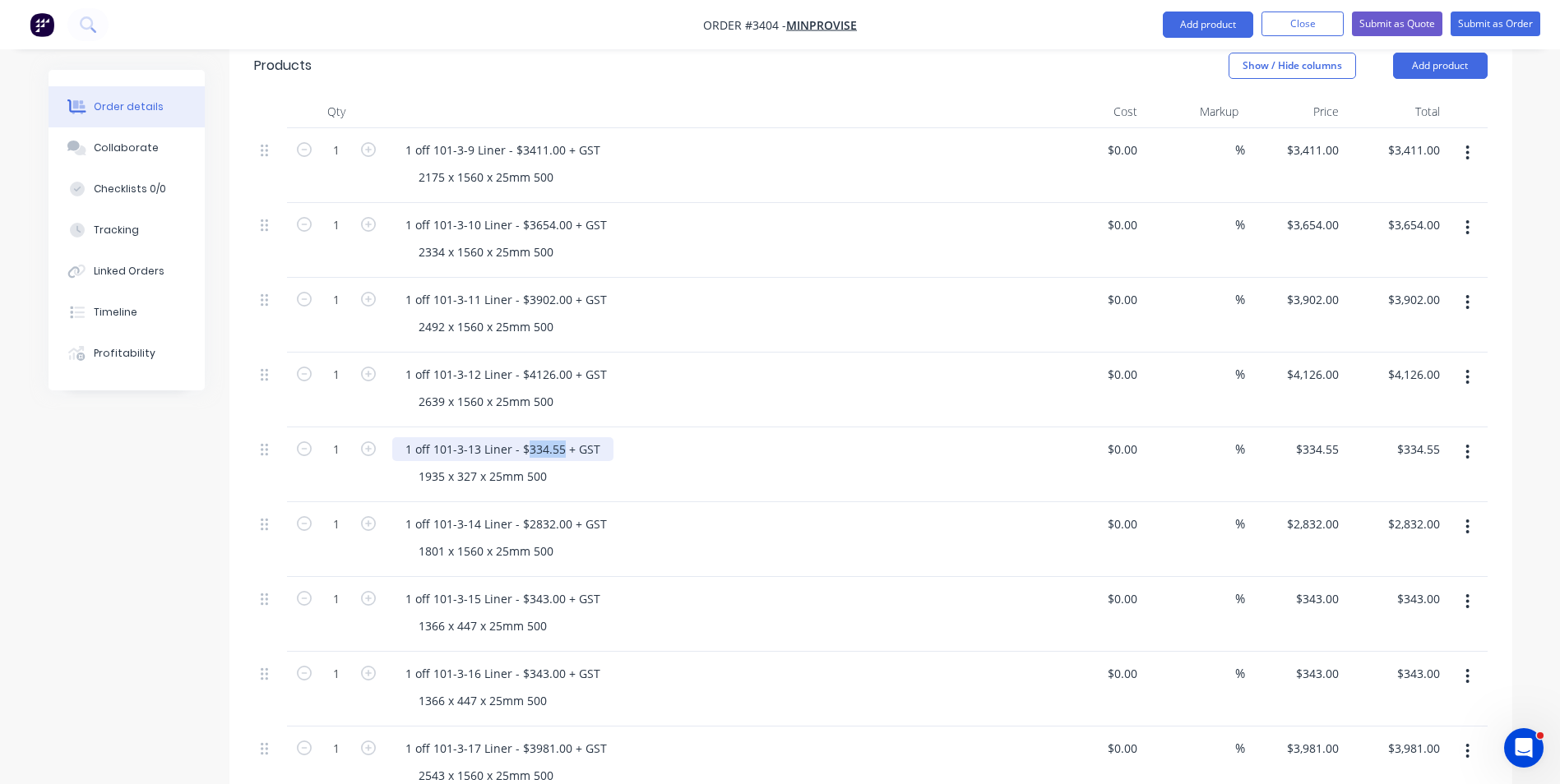
drag, startPoint x: 527, startPoint y: 380, endPoint x: 559, endPoint y: 380, distance: 32.0
click at [559, 438] on div "1 off 101-3-13 Liner - $334.55 + GST" at bounding box center [503, 450] width 221 height 24
click at [678, 438] on div "1 off 101-3-13 Liner - $368.00 + GST" at bounding box center [715, 450] width 644 height 24
click at [1309, 438] on input "334.55" at bounding box center [1323, 450] width 44 height 24
type input "$368.00"
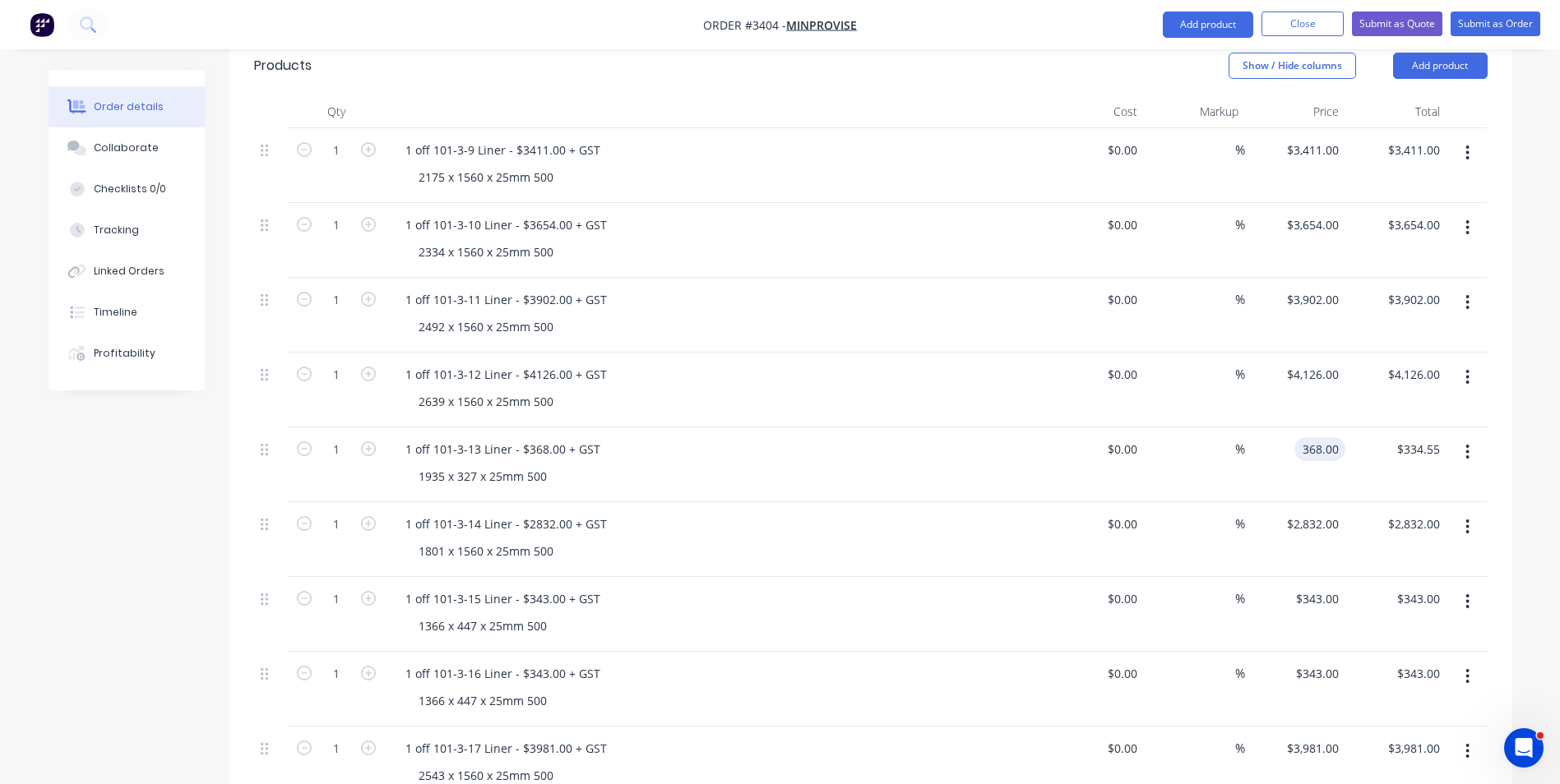
type input "$368.00"
click at [880, 465] on div "1935 x 327 x 25mm 500" at bounding box center [721, 477] width 631 height 24
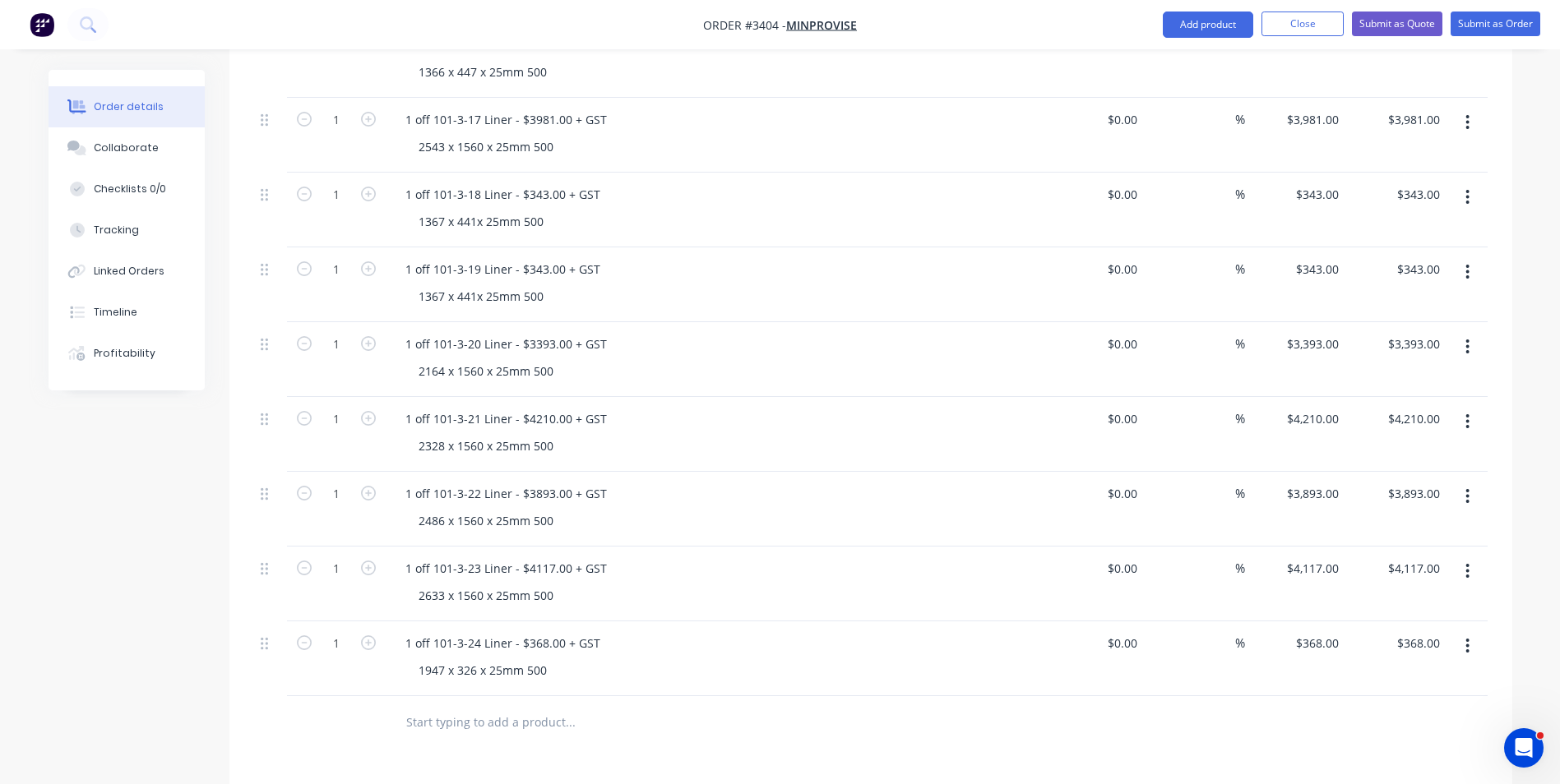
scroll to position [1151, 0]
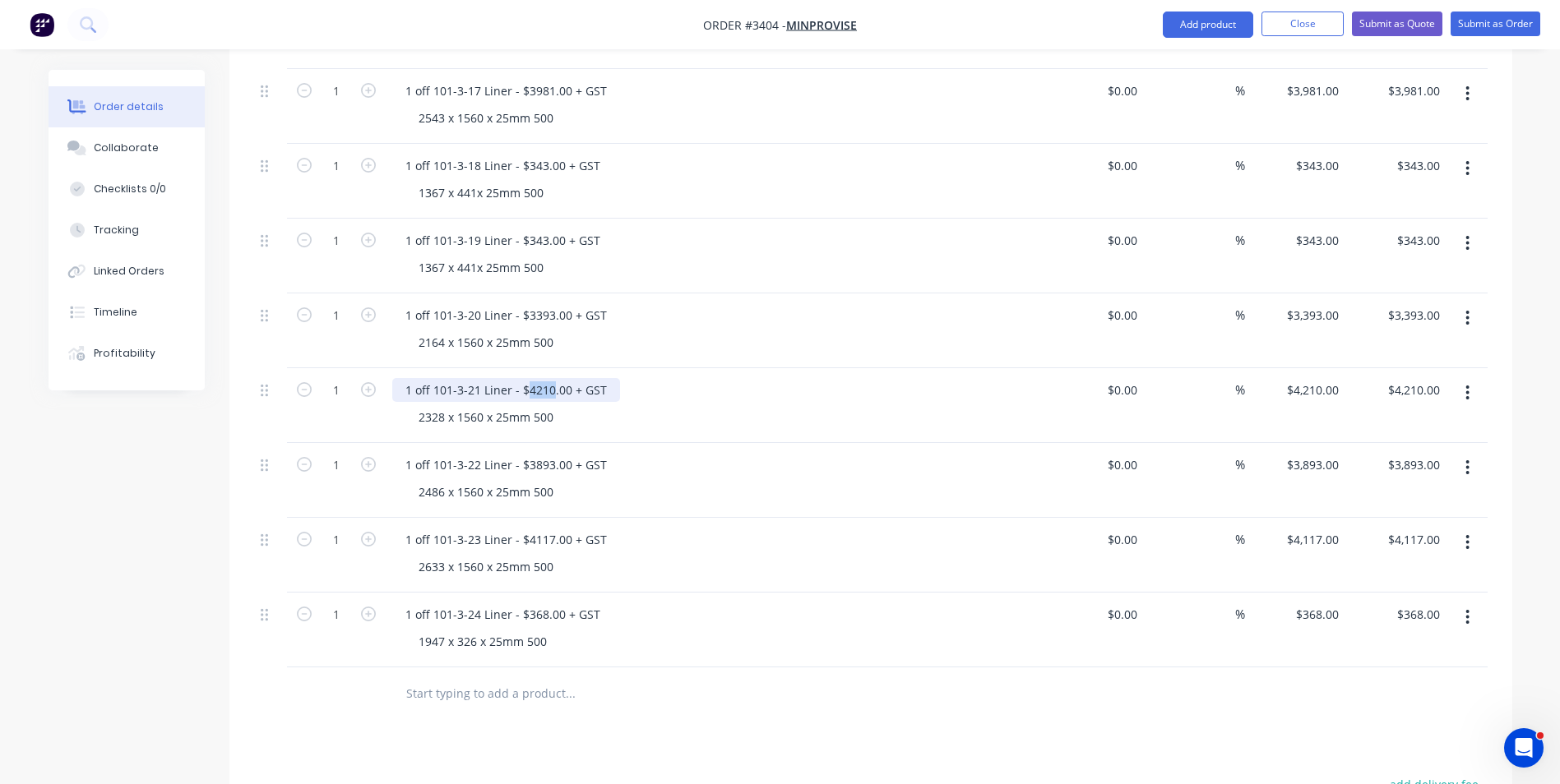
drag, startPoint x: 527, startPoint y: 322, endPoint x: 551, endPoint y: 320, distance: 24.1
click at [551, 379] on div "1 off 101-3-21 Liner - $4210.00 + GST" at bounding box center [506, 391] width 228 height 24
click at [794, 368] on div "1 off 101-3-21 Liner - $3645.00 + GST 2328 x 1560 x 25mm 500" at bounding box center [715, 405] width 658 height 75
click at [1304, 379] on div "4210 $4,210.00" at bounding box center [1312, 391] width 67 height 24
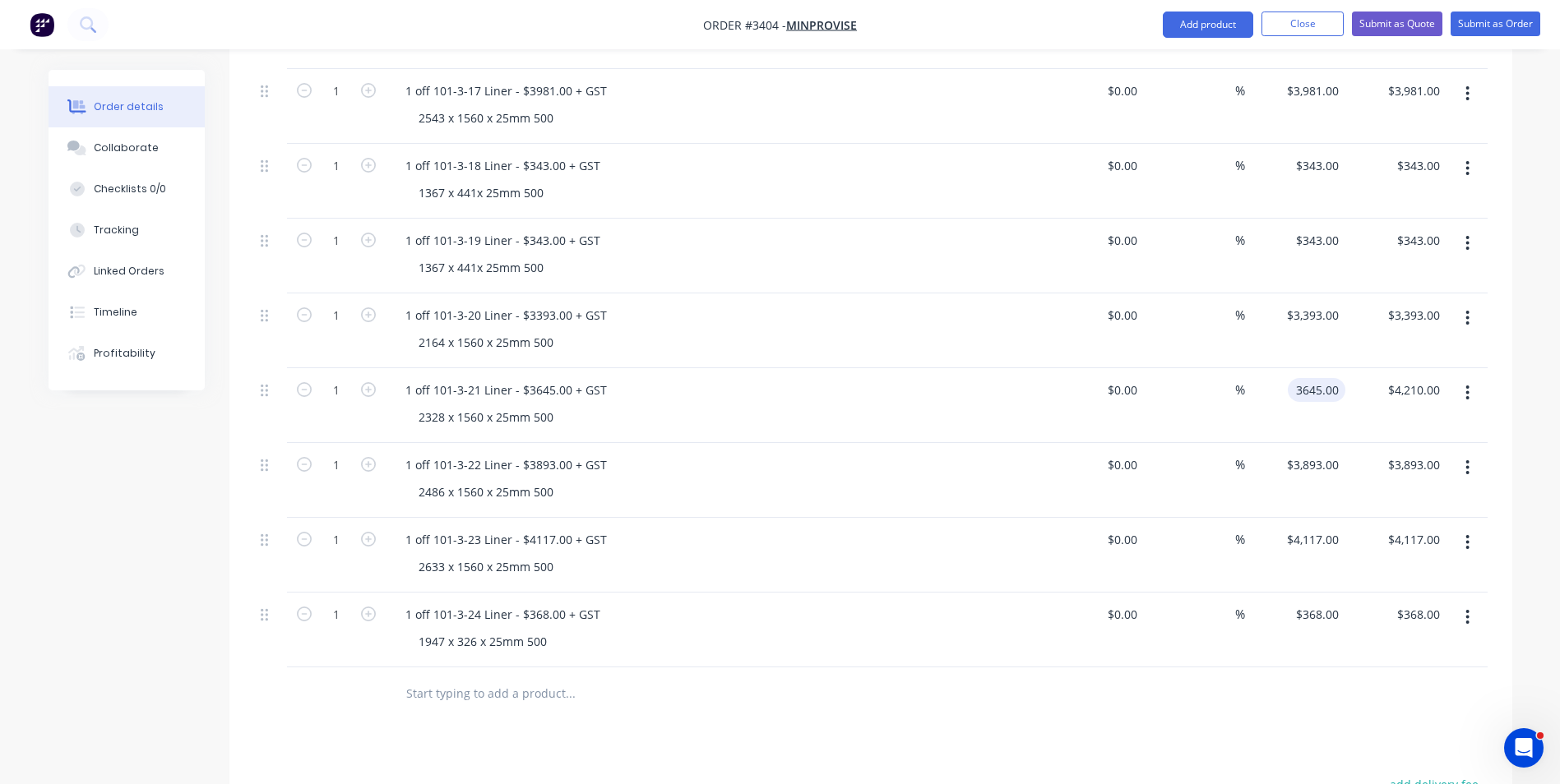
type input "$3,645.00"
click at [984, 453] on div "1 off 101-3-22 Liner - $3893.00 + GST" at bounding box center [715, 465] width 644 height 24
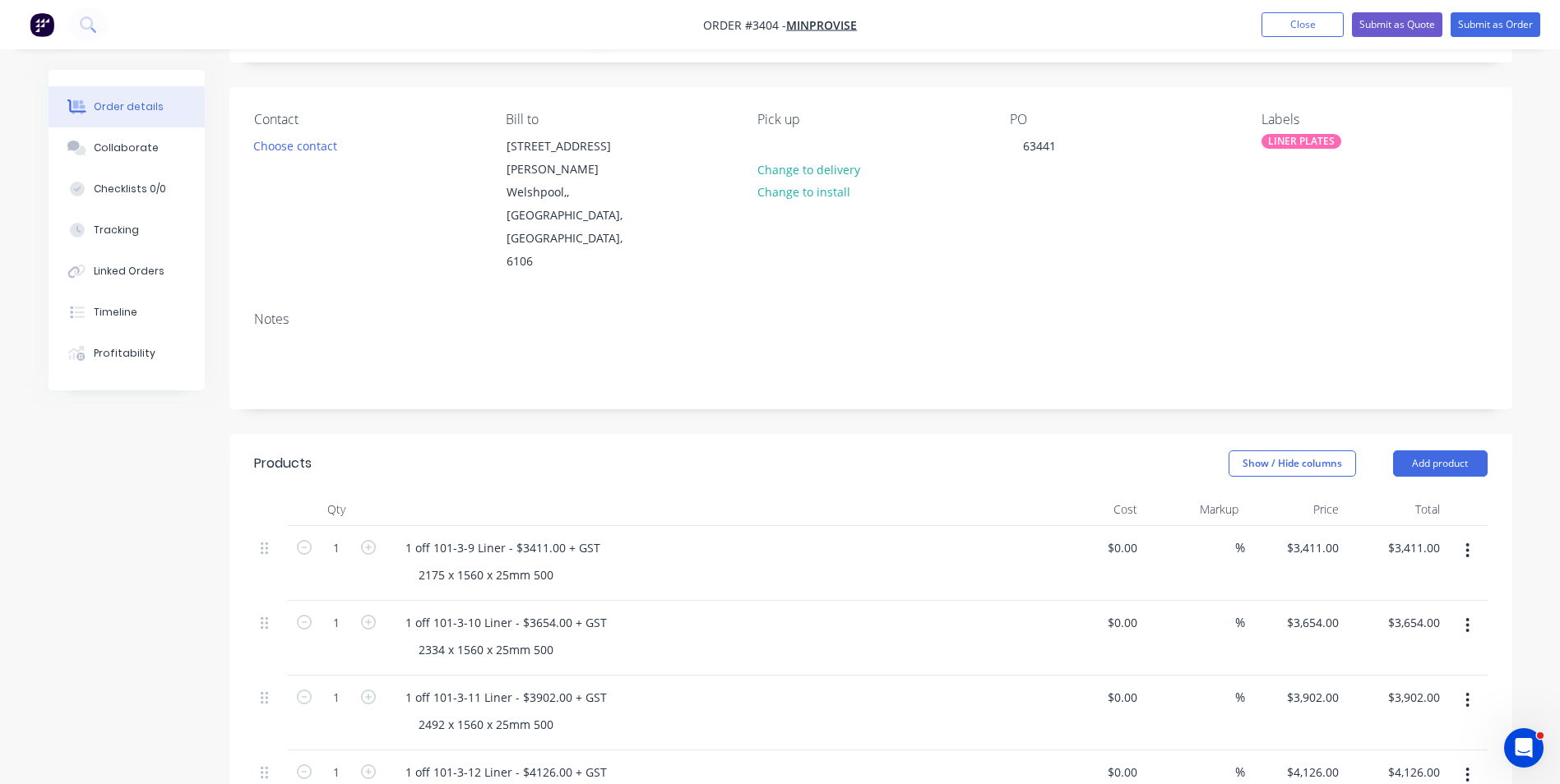
scroll to position [0, 0]
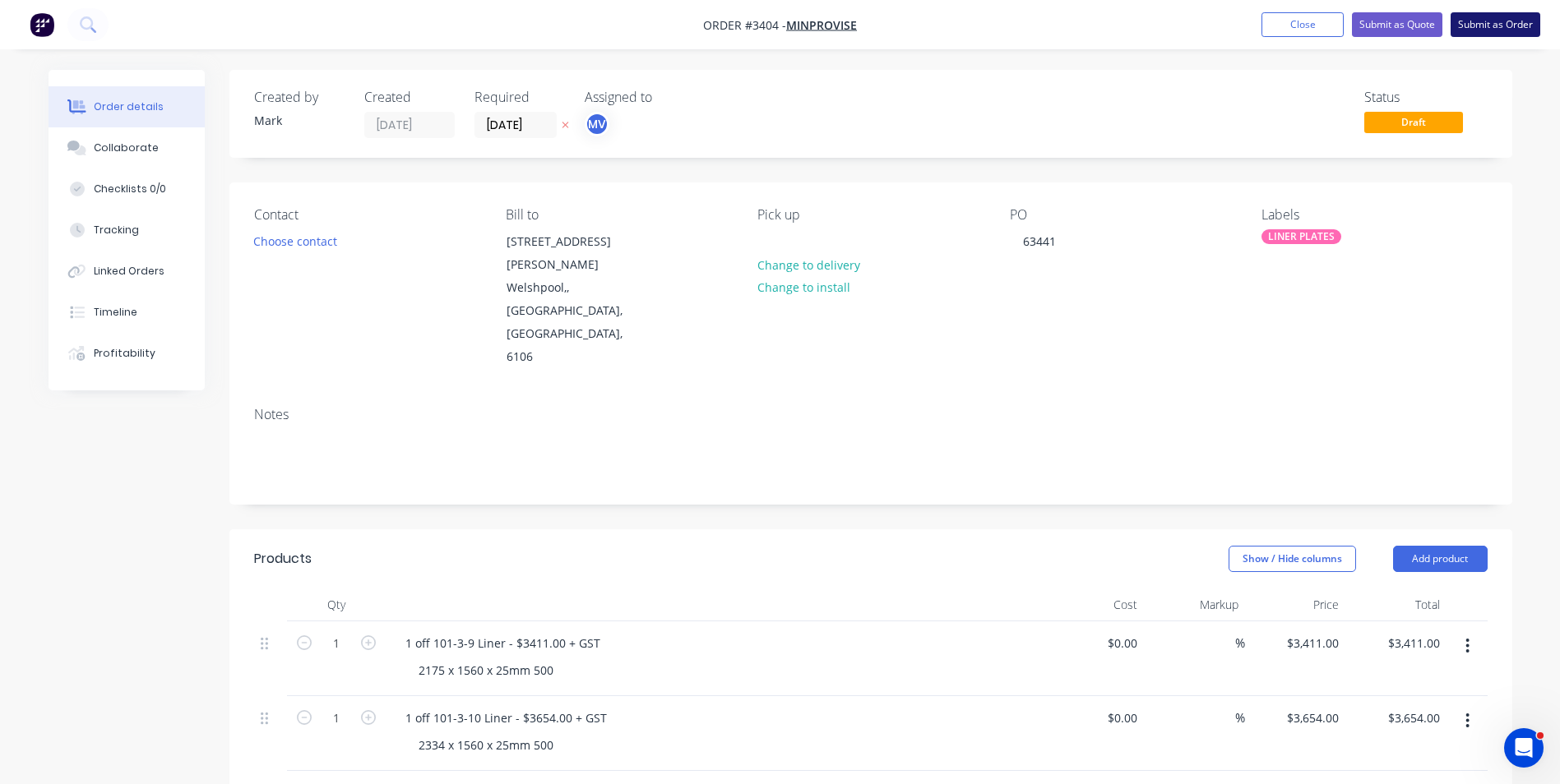
click at [1486, 20] on button "Submit as Order" at bounding box center [1495, 24] width 90 height 25
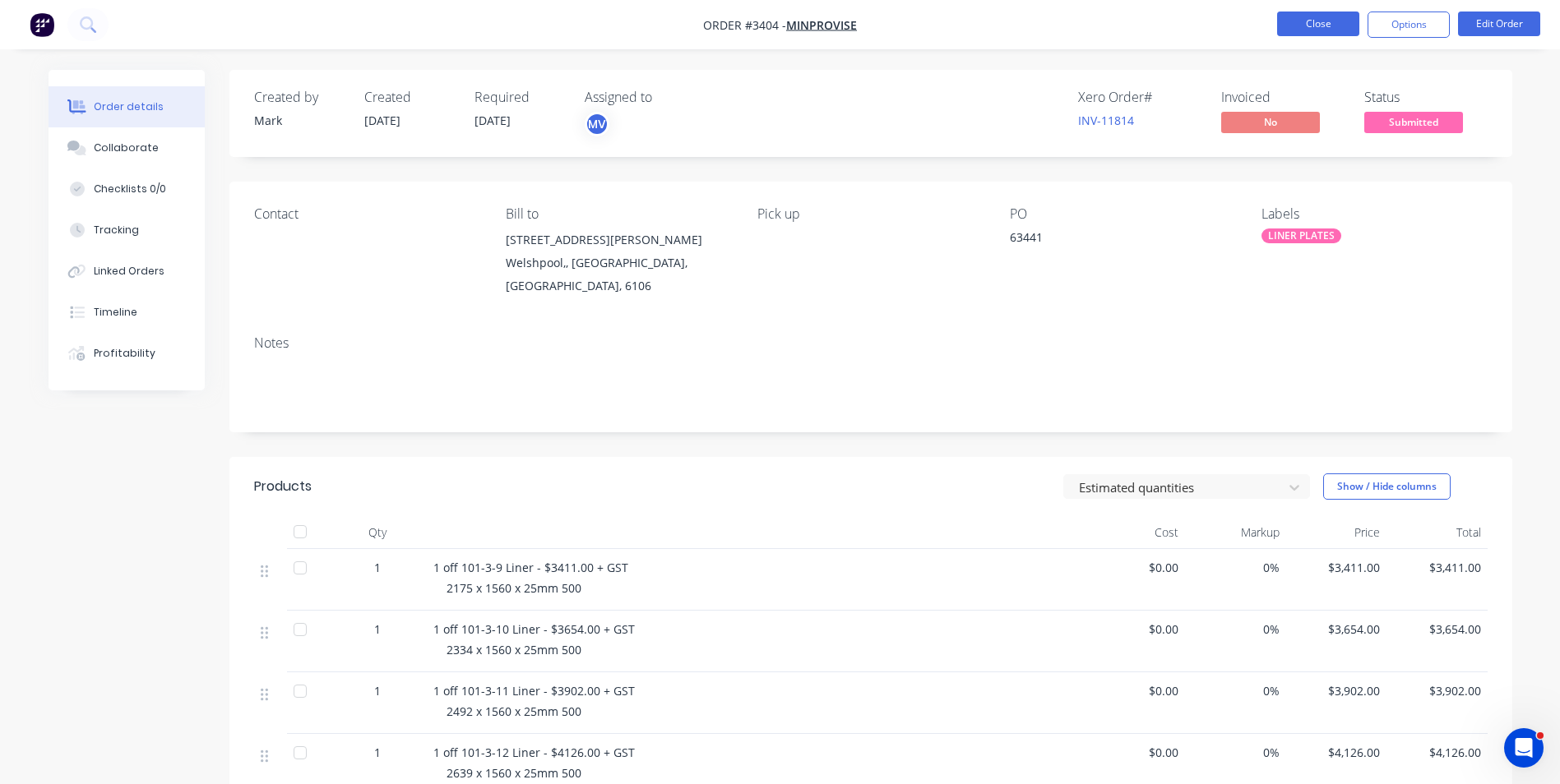
click at [1315, 22] on button "Close" at bounding box center [1318, 23] width 82 height 25
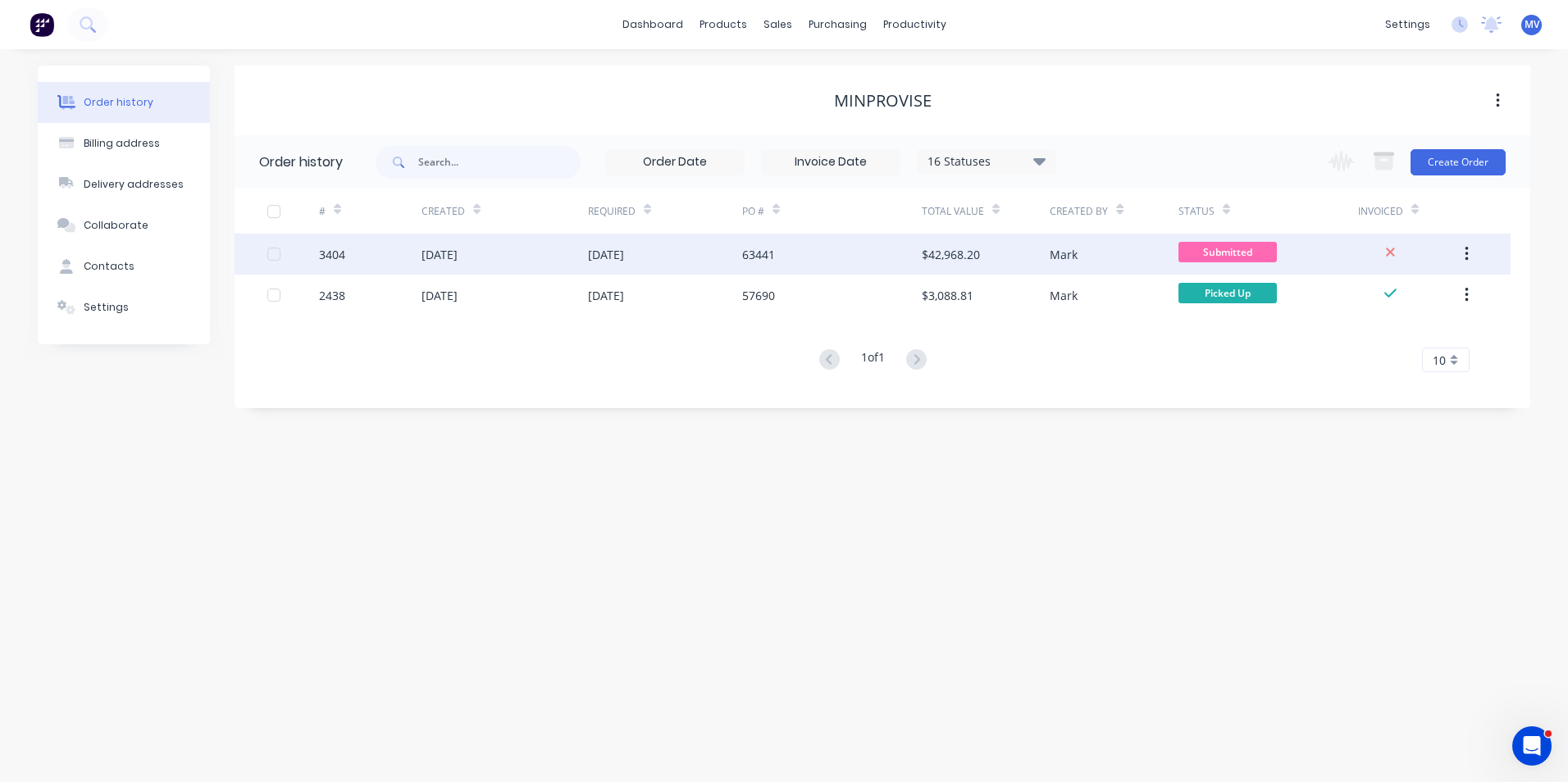
click at [613, 254] on div "[DATE]" at bounding box center [605, 255] width 36 height 18
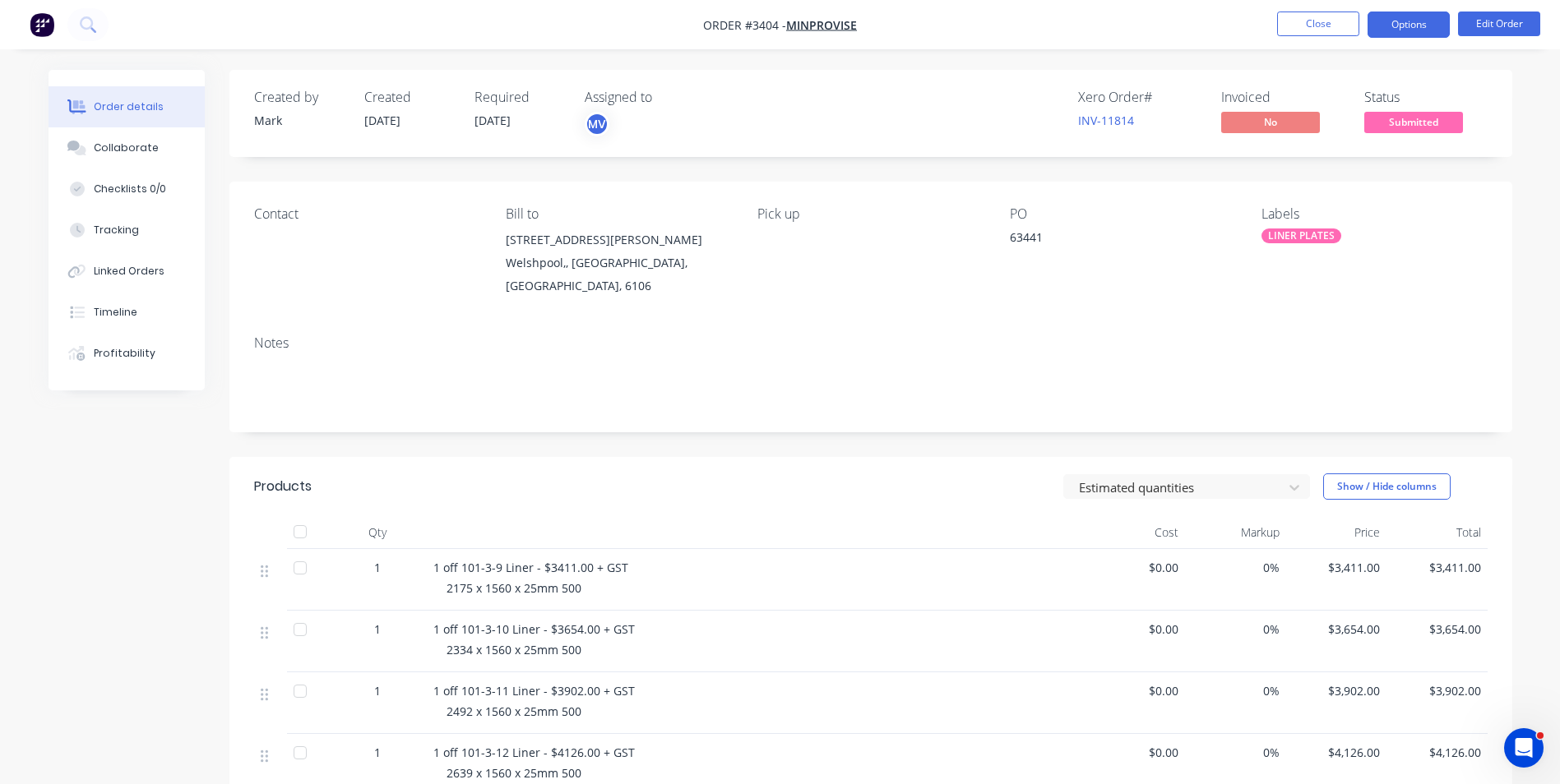
click at [1414, 19] on button "Options" at bounding box center [1408, 24] width 82 height 26
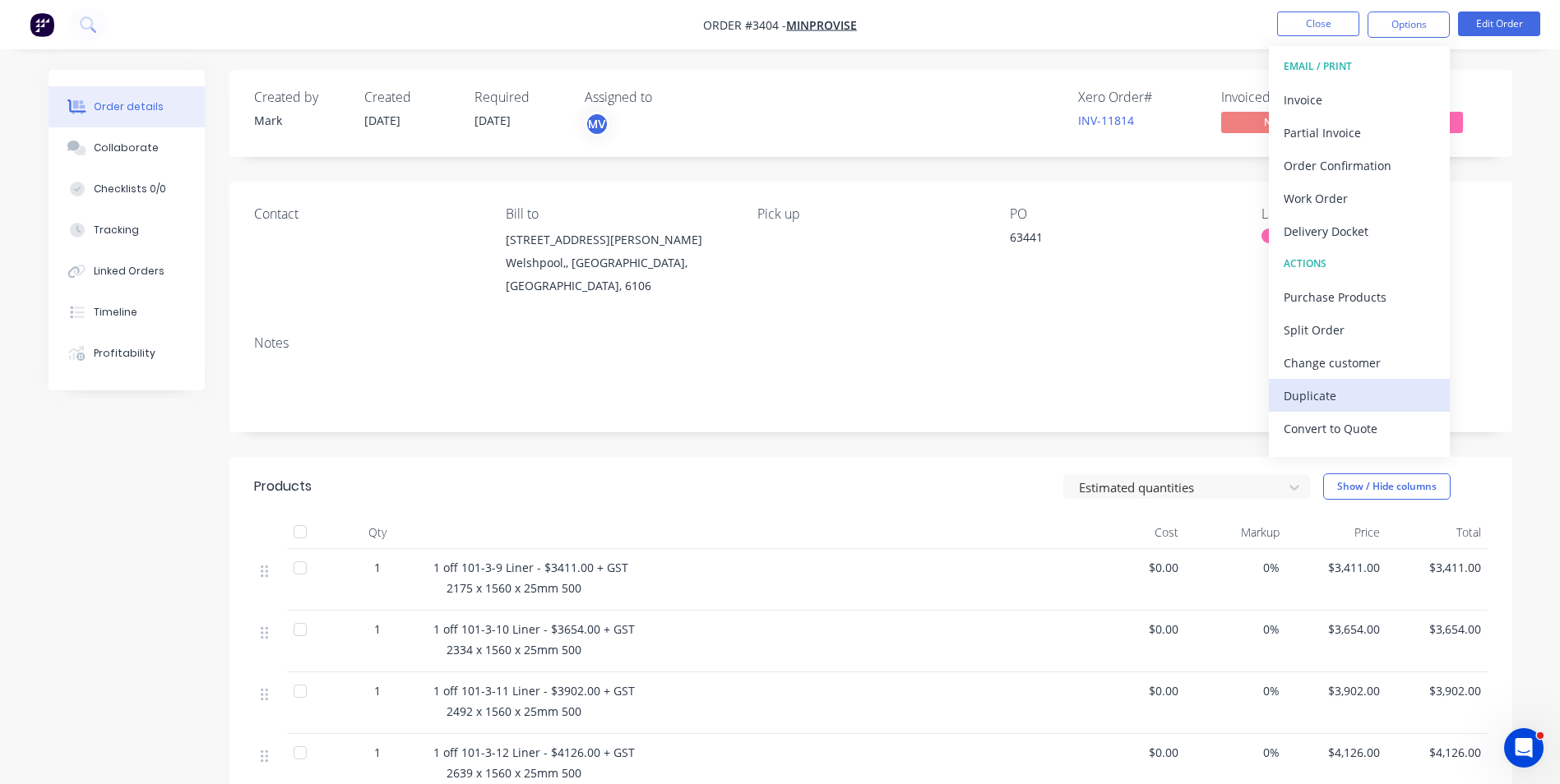
click at [1317, 393] on div "Duplicate" at bounding box center [1359, 396] width 151 height 24
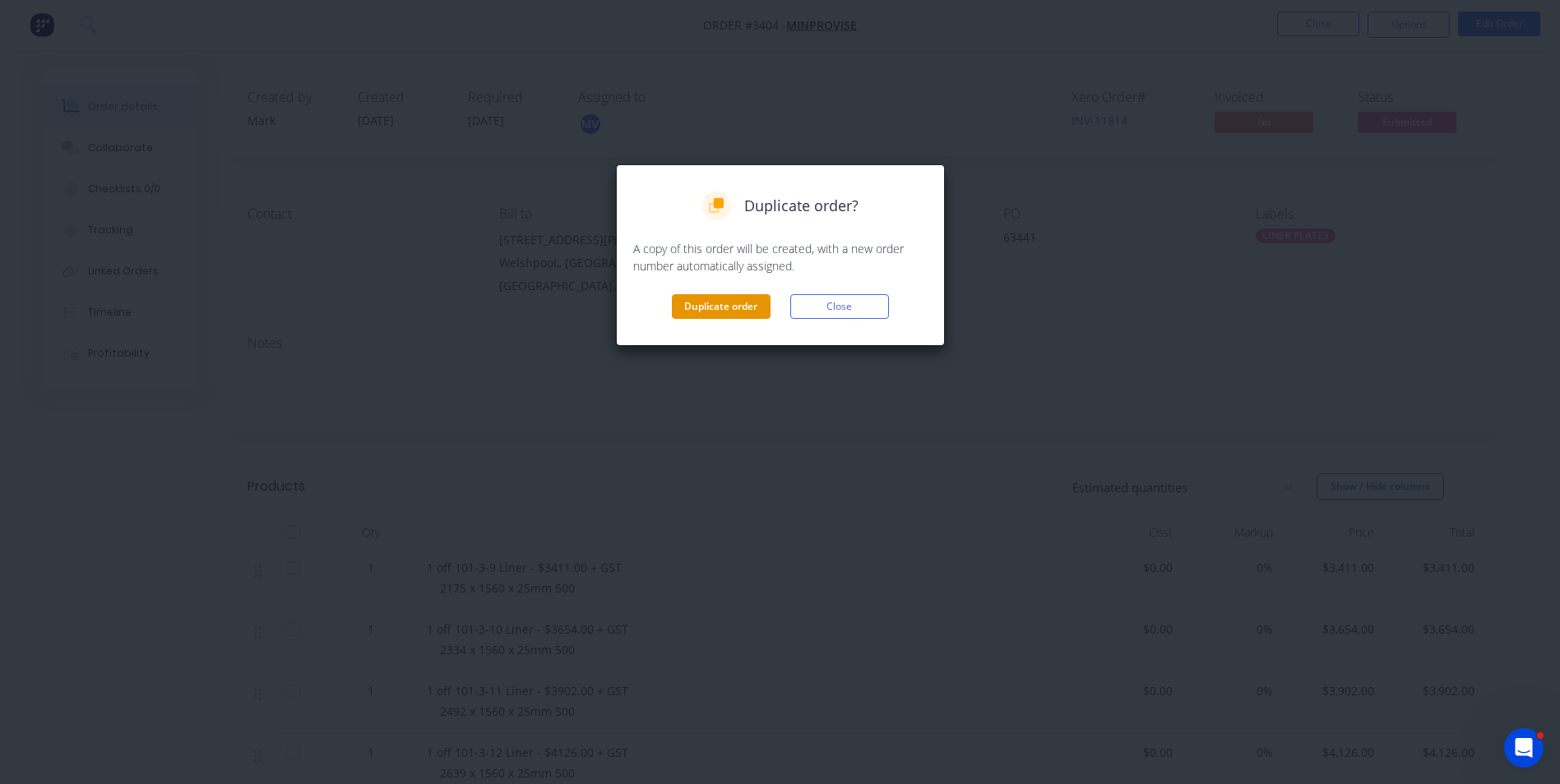
click at [718, 306] on button "Duplicate order" at bounding box center [721, 306] width 99 height 25
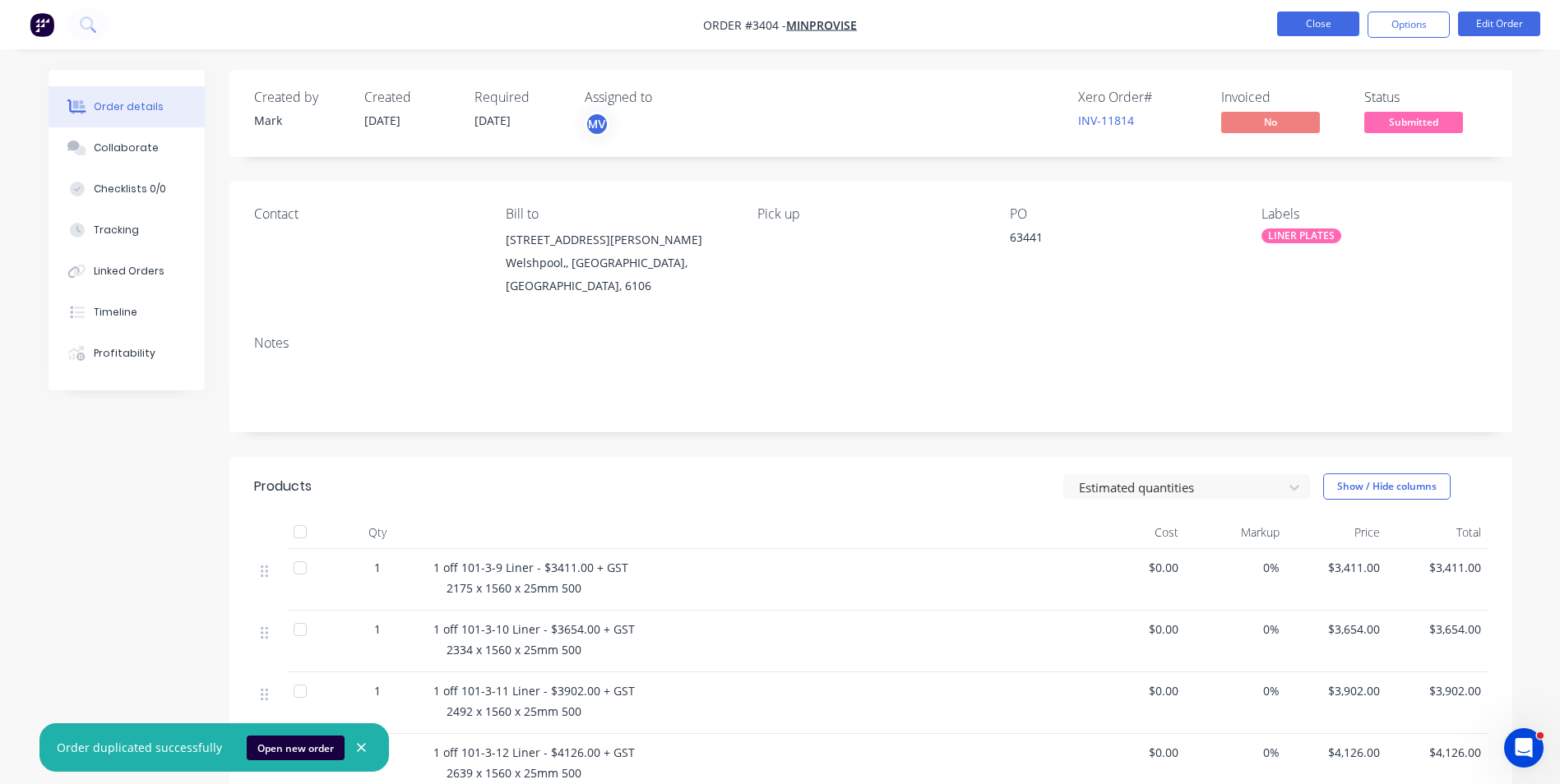
click at [1322, 19] on button "Close" at bounding box center [1318, 23] width 82 height 25
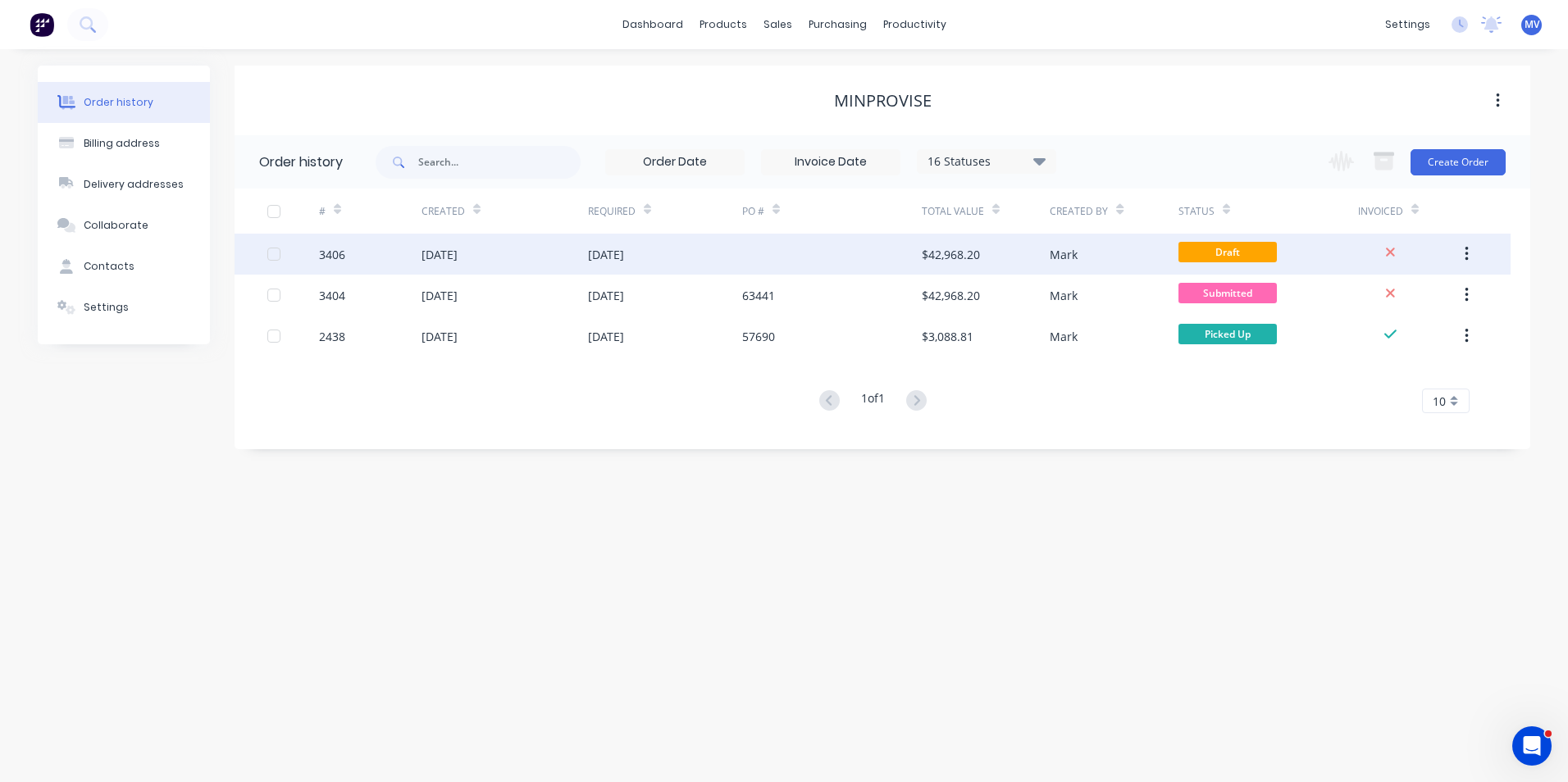
click at [620, 249] on div "[DATE]" at bounding box center [605, 255] width 36 height 18
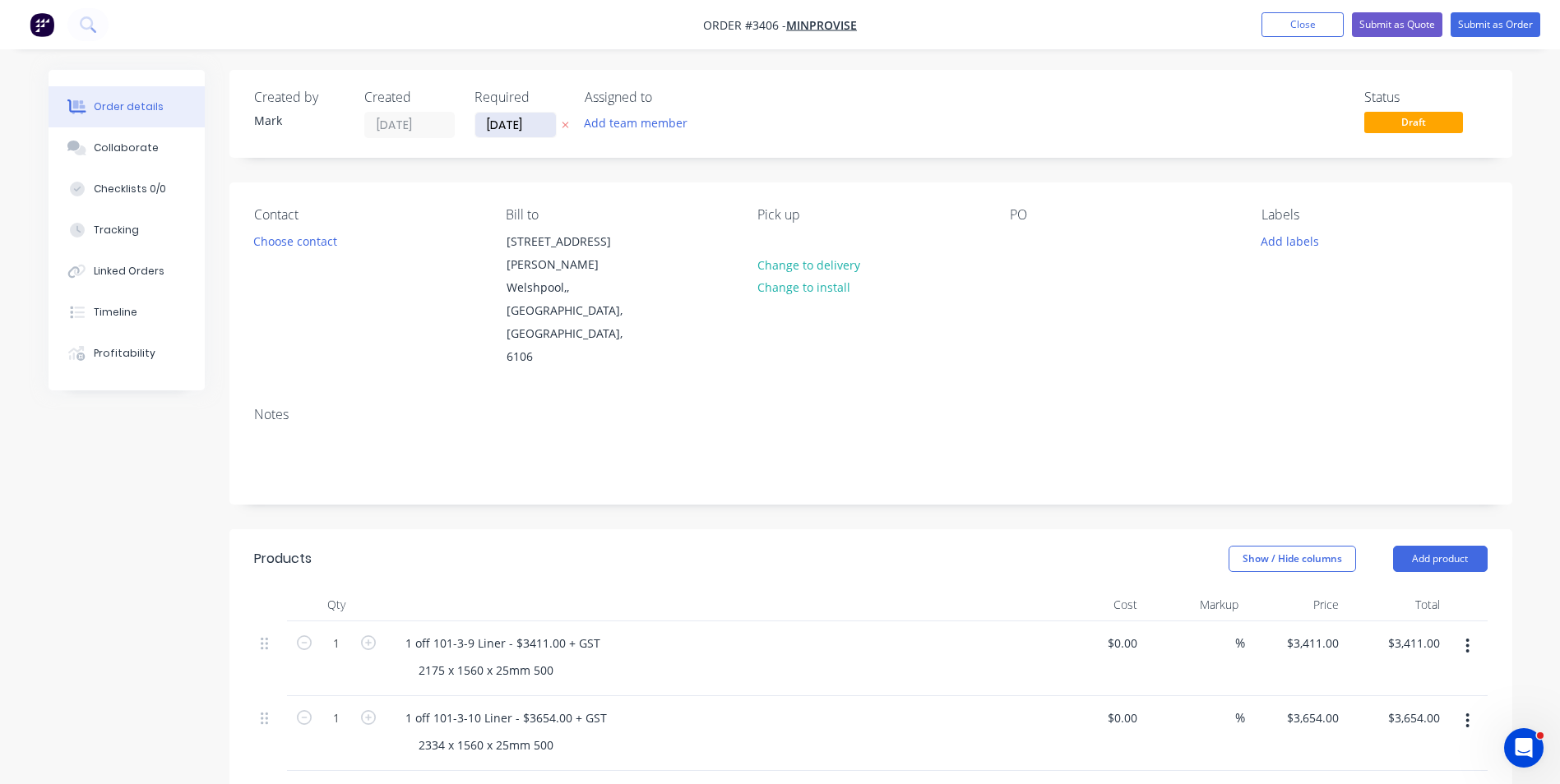
click at [511, 125] on input "[DATE]" at bounding box center [515, 125] width 81 height 25
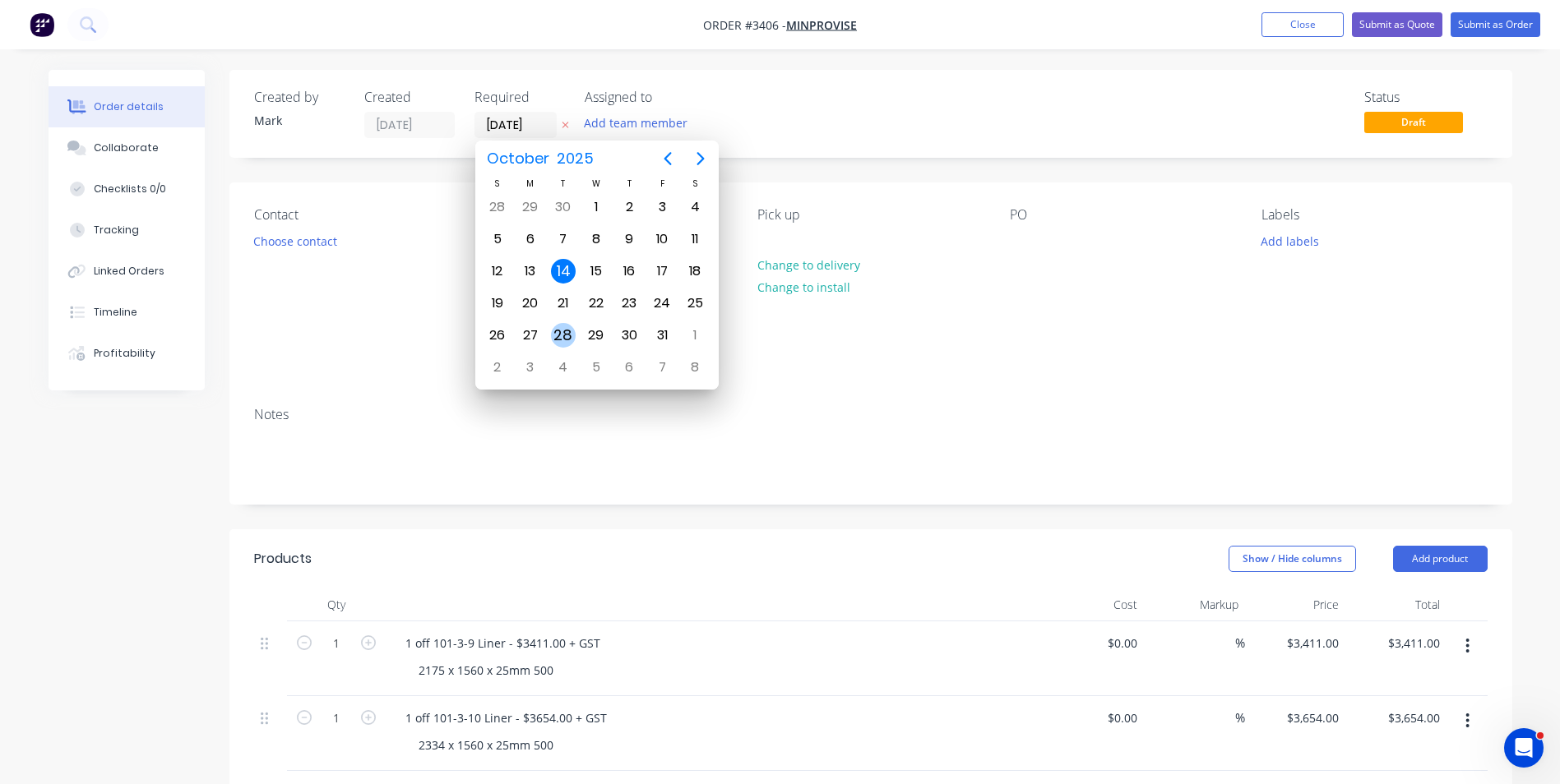
click at [563, 329] on div "28" at bounding box center [563, 335] width 25 height 25
type input "[DATE]"
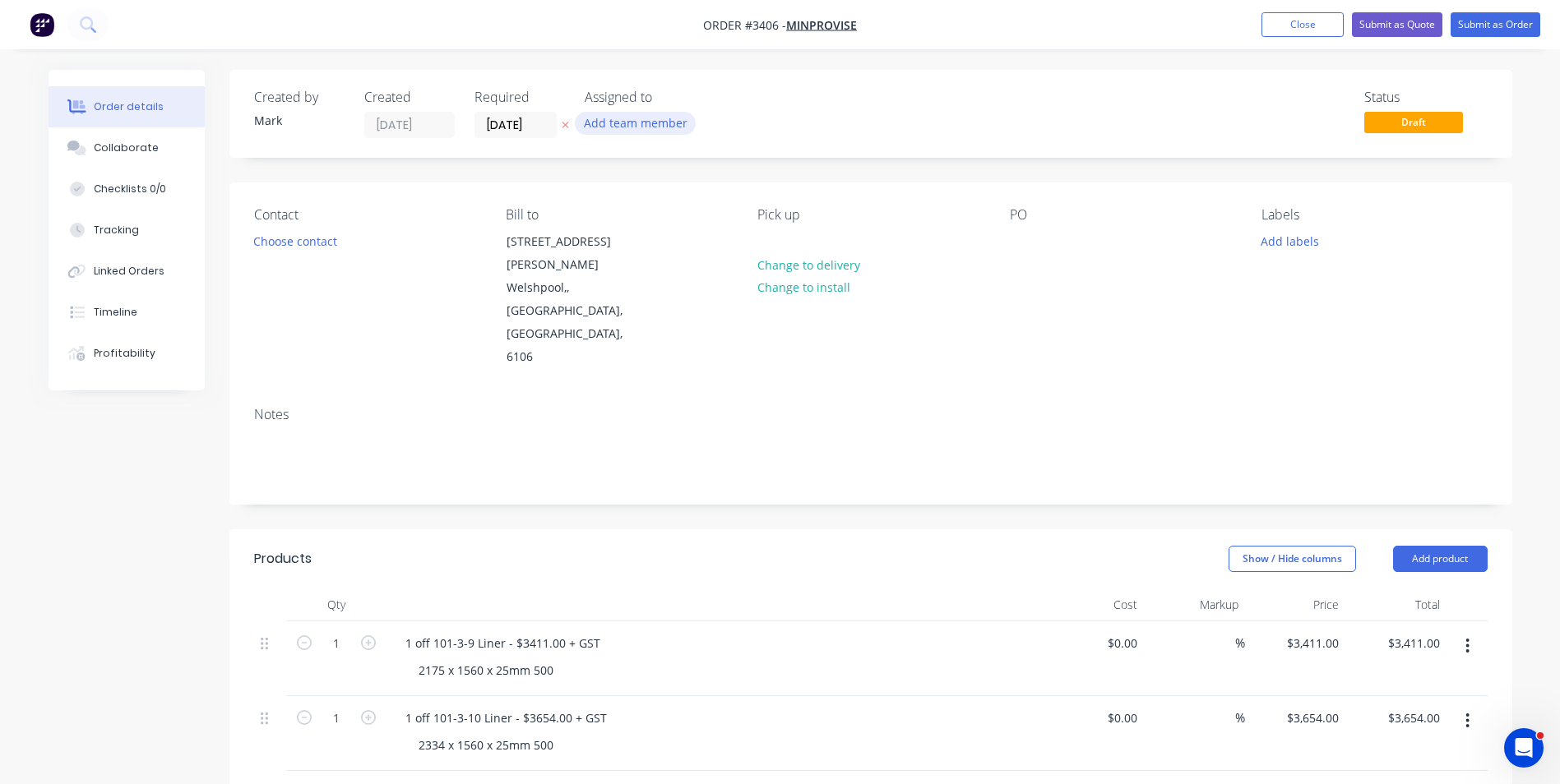
click at [622, 124] on button "Add team member" at bounding box center [635, 123] width 121 height 22
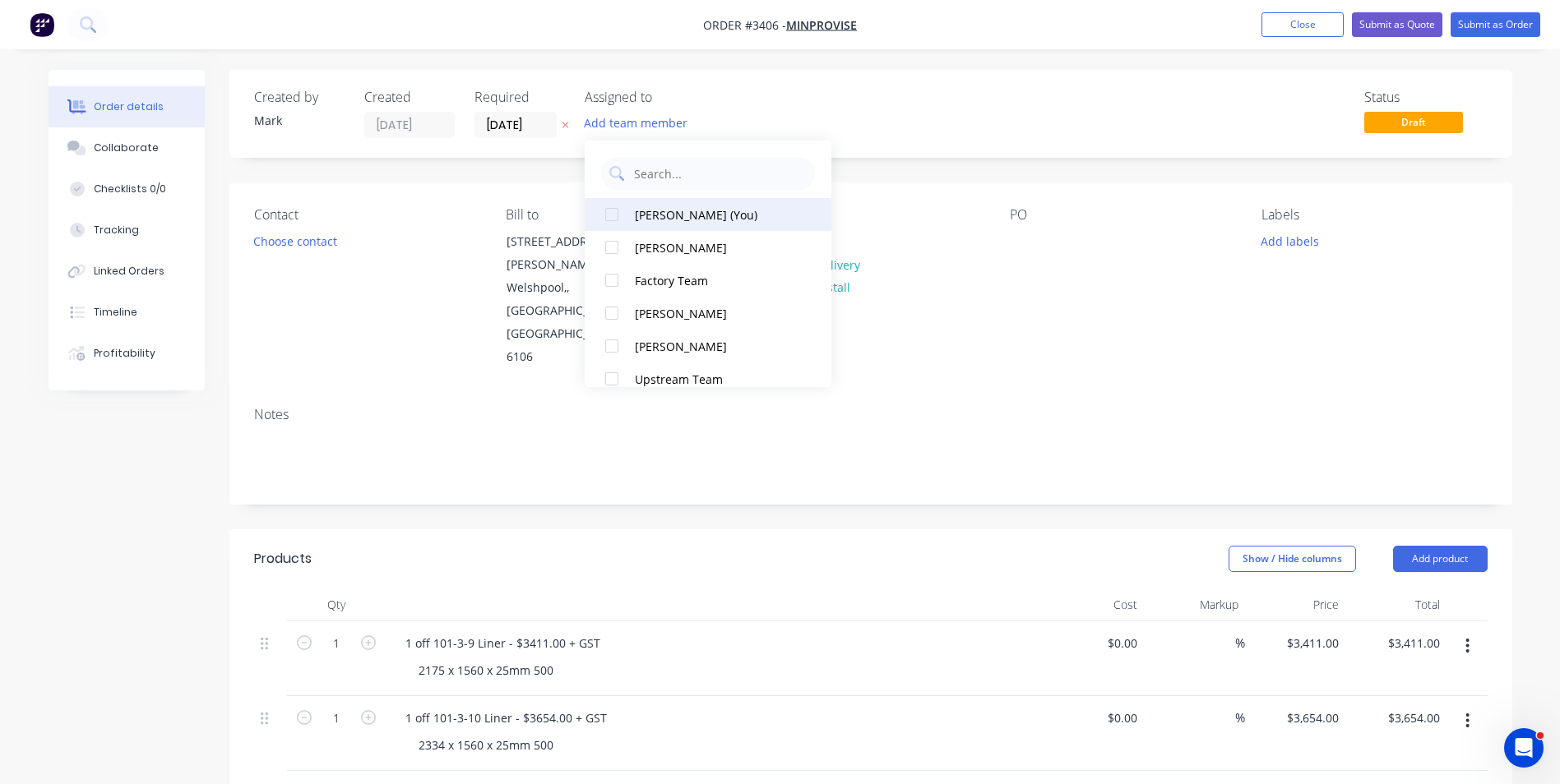
click at [669, 218] on div "[PERSON_NAME] (You)" at bounding box center [718, 215] width 165 height 18
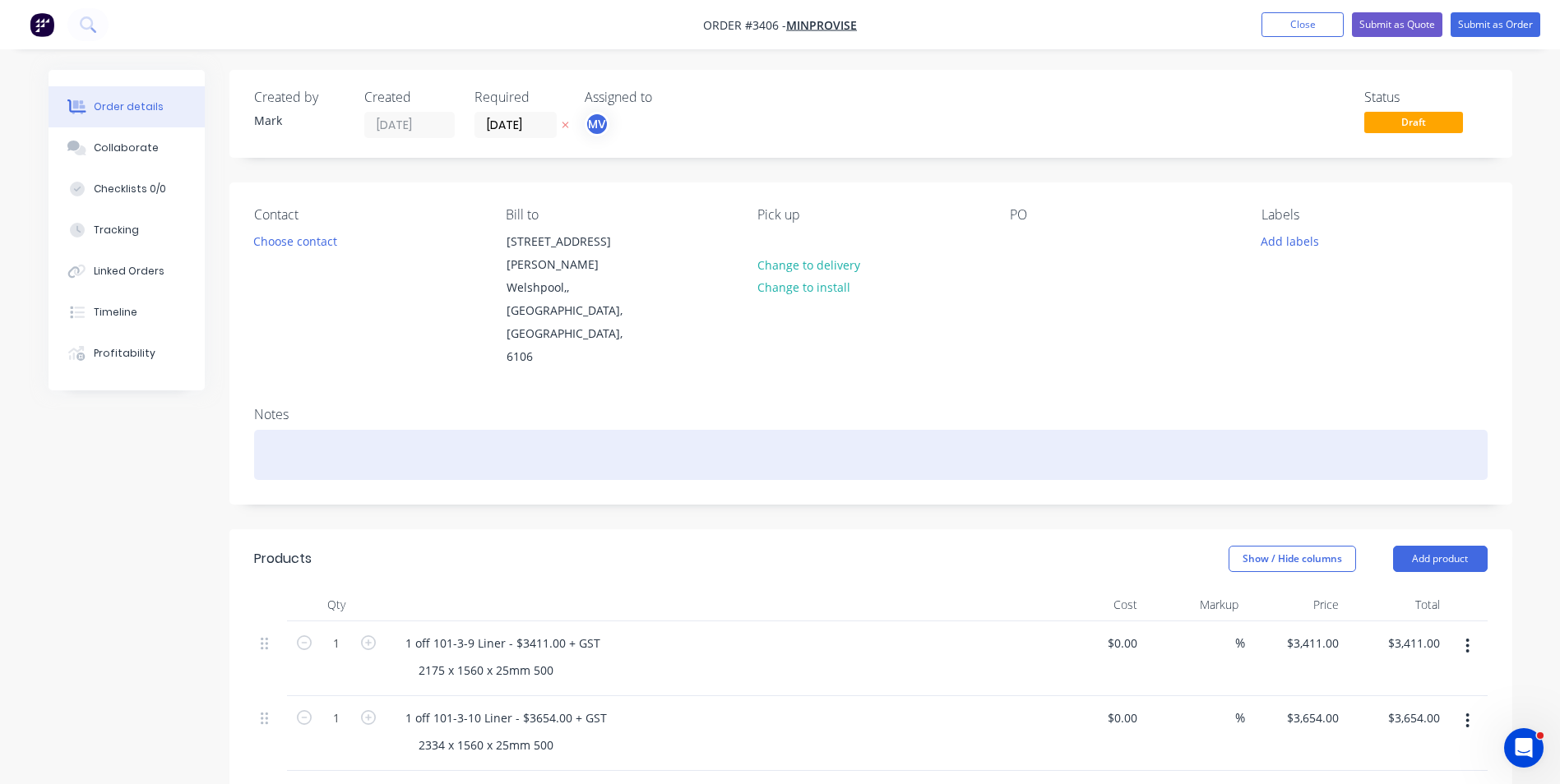
click at [972, 430] on div at bounding box center [871, 455] width 1234 height 50
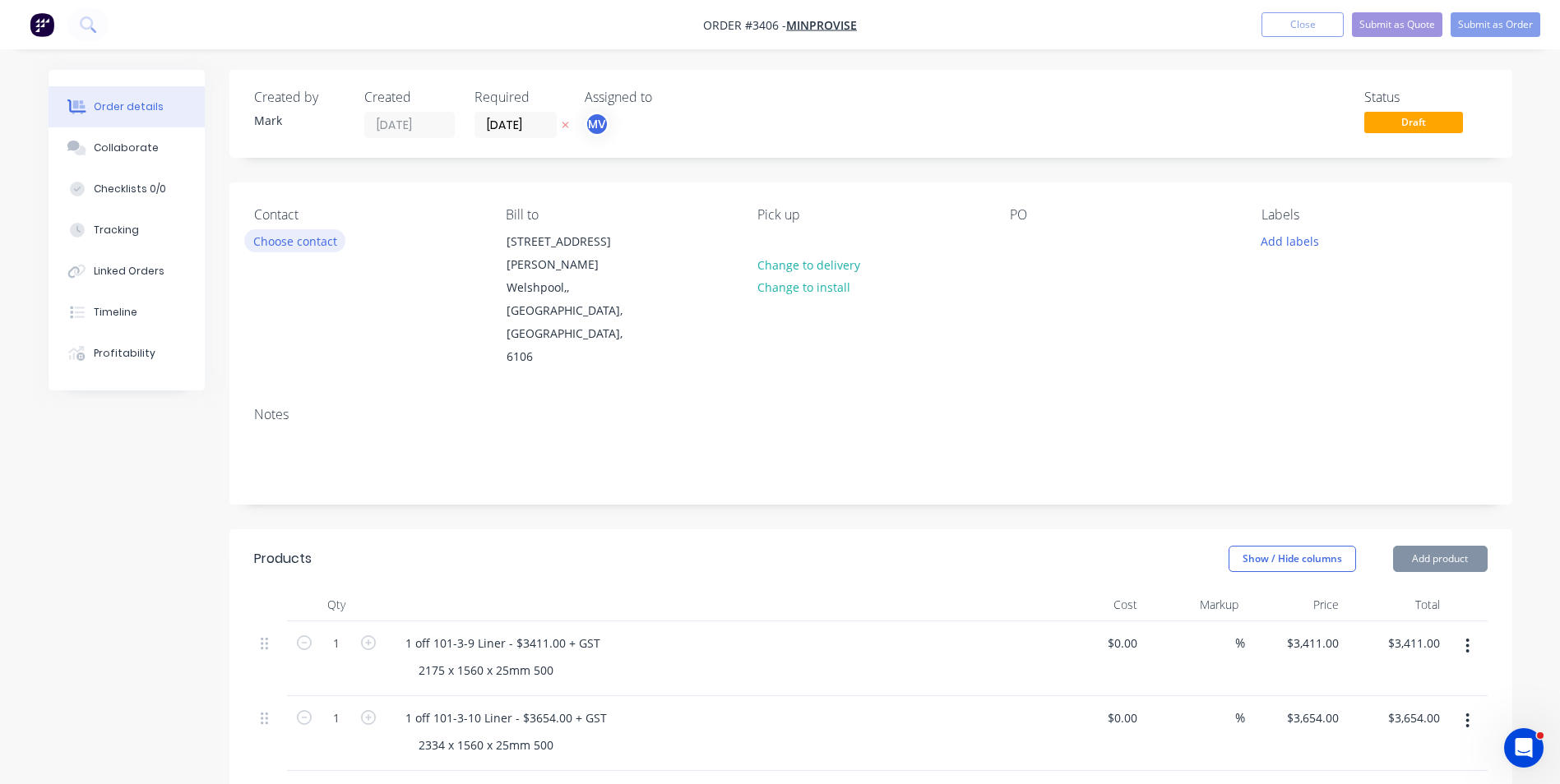
click at [287, 240] on button "Choose contact" at bounding box center [294, 241] width 101 height 22
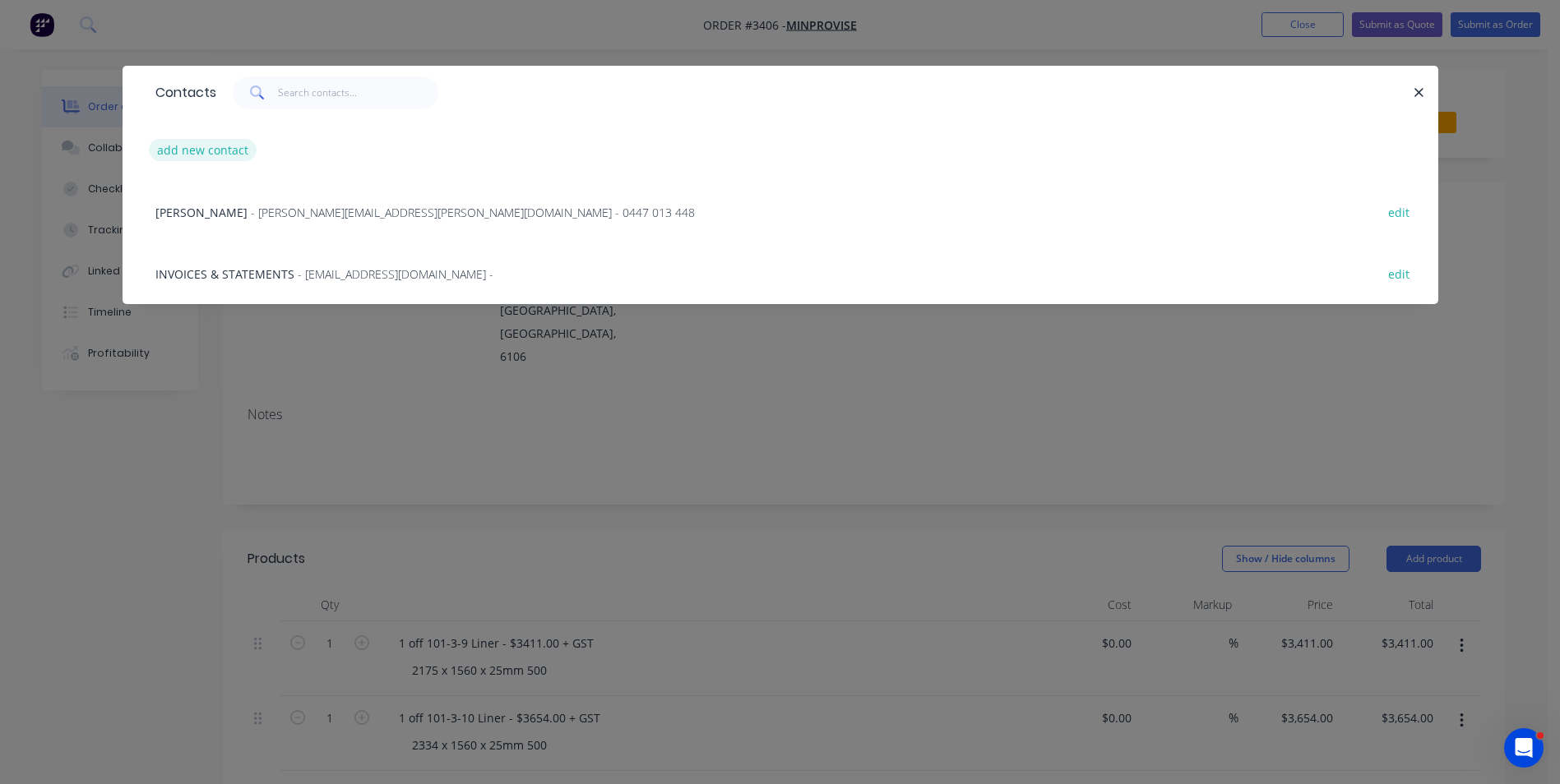
click at [181, 149] on button "add new contact" at bounding box center [203, 150] width 108 height 22
select select "AU"
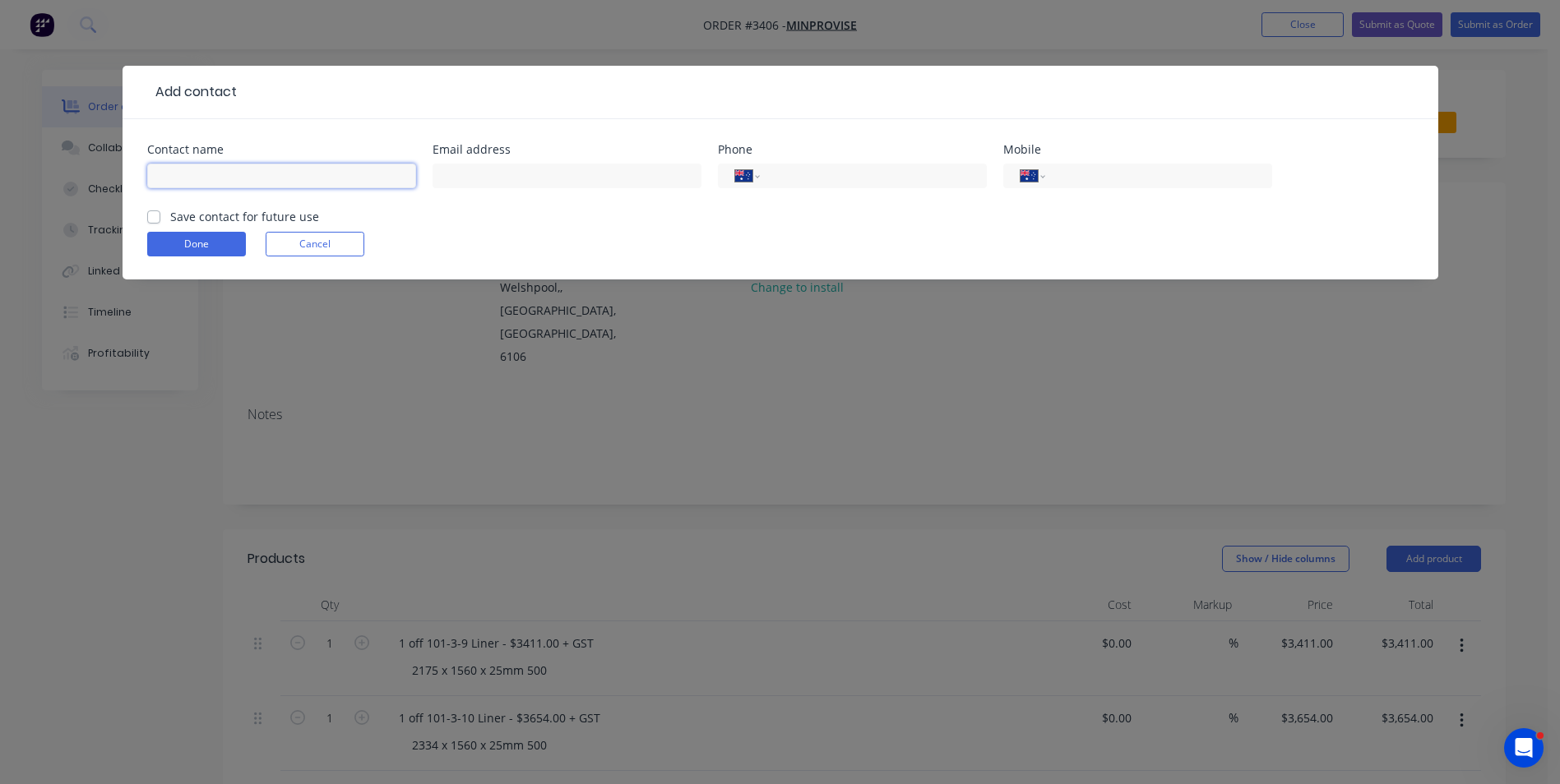
drag, startPoint x: 181, startPoint y: 149, endPoint x: 261, endPoint y: 180, distance: 85.8
click at [261, 180] on input "text" at bounding box center [281, 176] width 268 height 25
type input "[PERSON_NAME]"
type input "[PERSON_NAME][EMAIL_ADDRESS][DOMAIN_NAME]"
click at [170, 219] on label "Save contact for future use" at bounding box center [244, 217] width 149 height 18
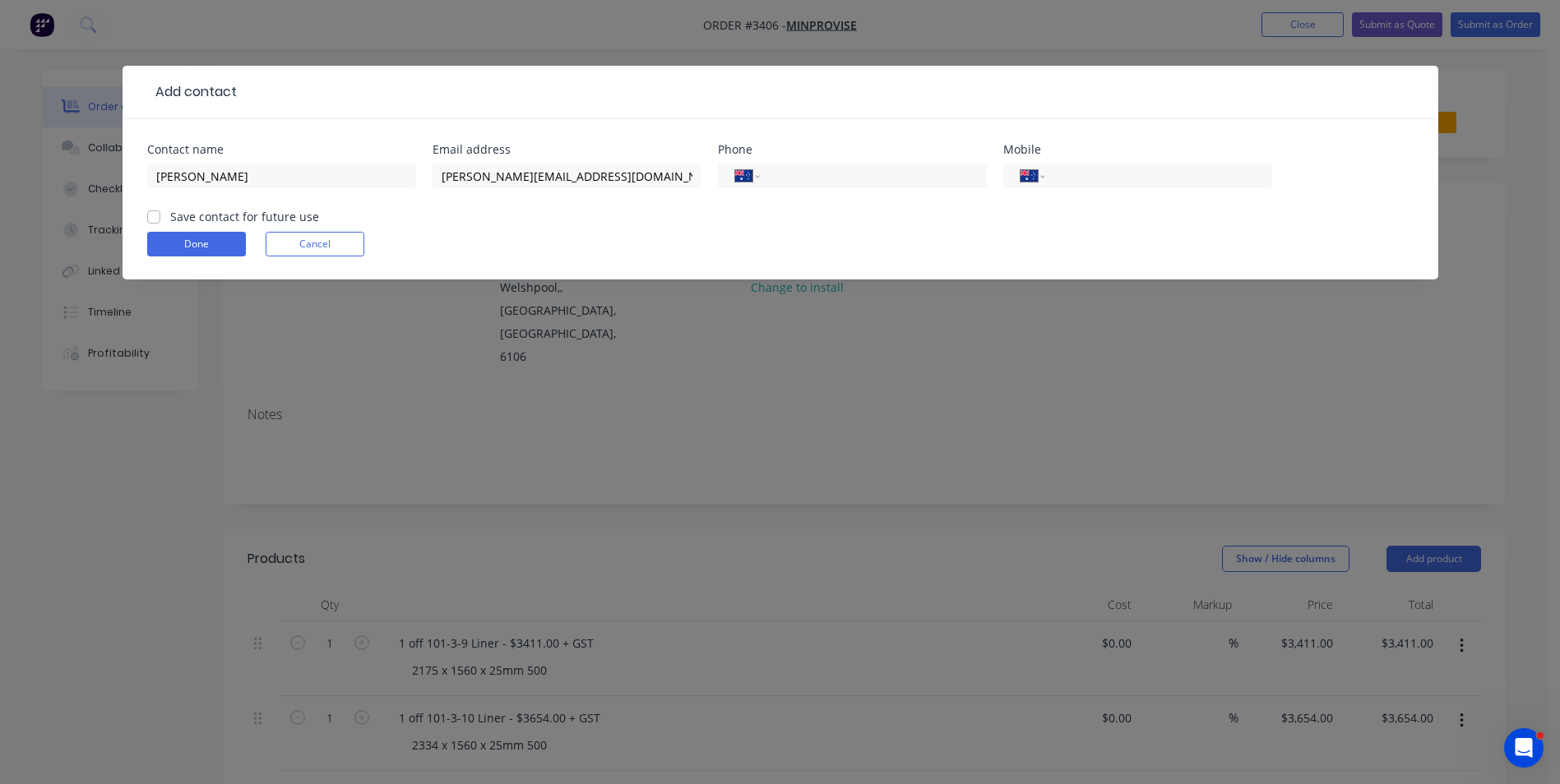
click at [156, 219] on input "Save contact for future use" at bounding box center [154, 216] width 13 height 16
checkbox input "true"
click at [195, 242] on button "Done" at bounding box center [196, 244] width 99 height 25
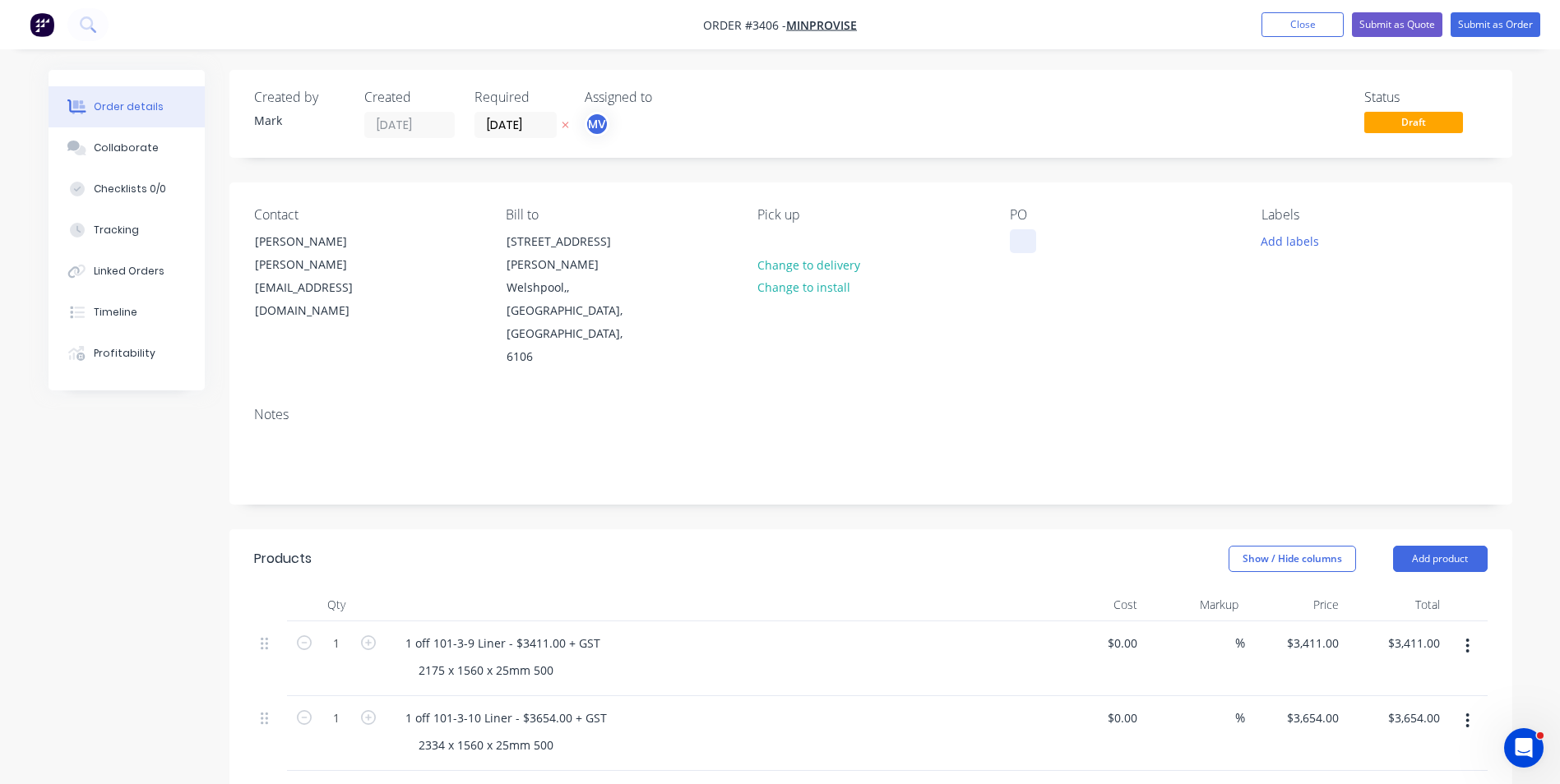
click at [1022, 237] on div at bounding box center [1023, 242] width 26 height 24
click at [987, 272] on div "Contact [PERSON_NAME] [PERSON_NAME][EMAIL_ADDRESS][DOMAIN_NAME] Bill to [STREET…" at bounding box center [871, 288] width 1283 height 211
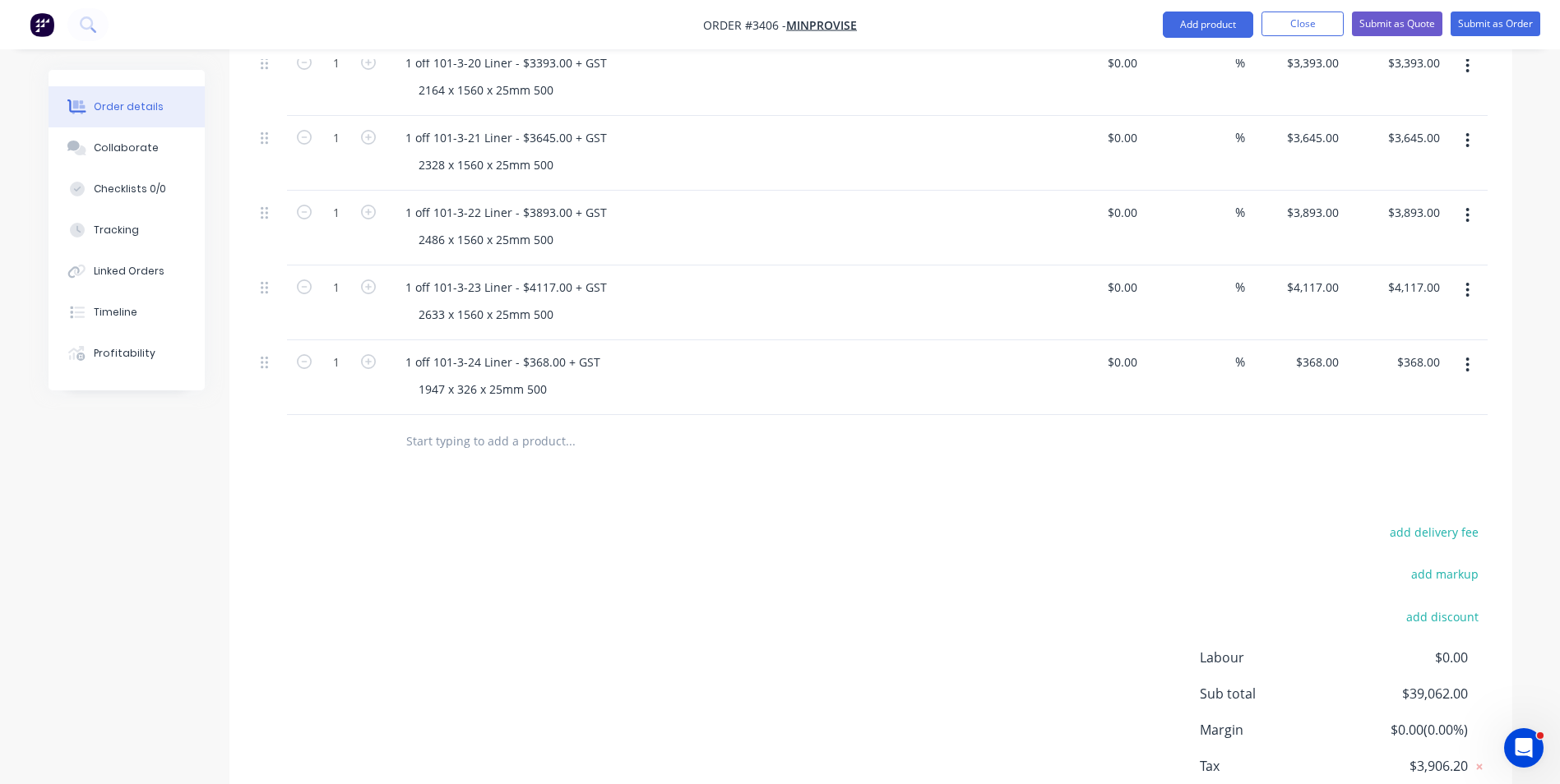
scroll to position [1438, 0]
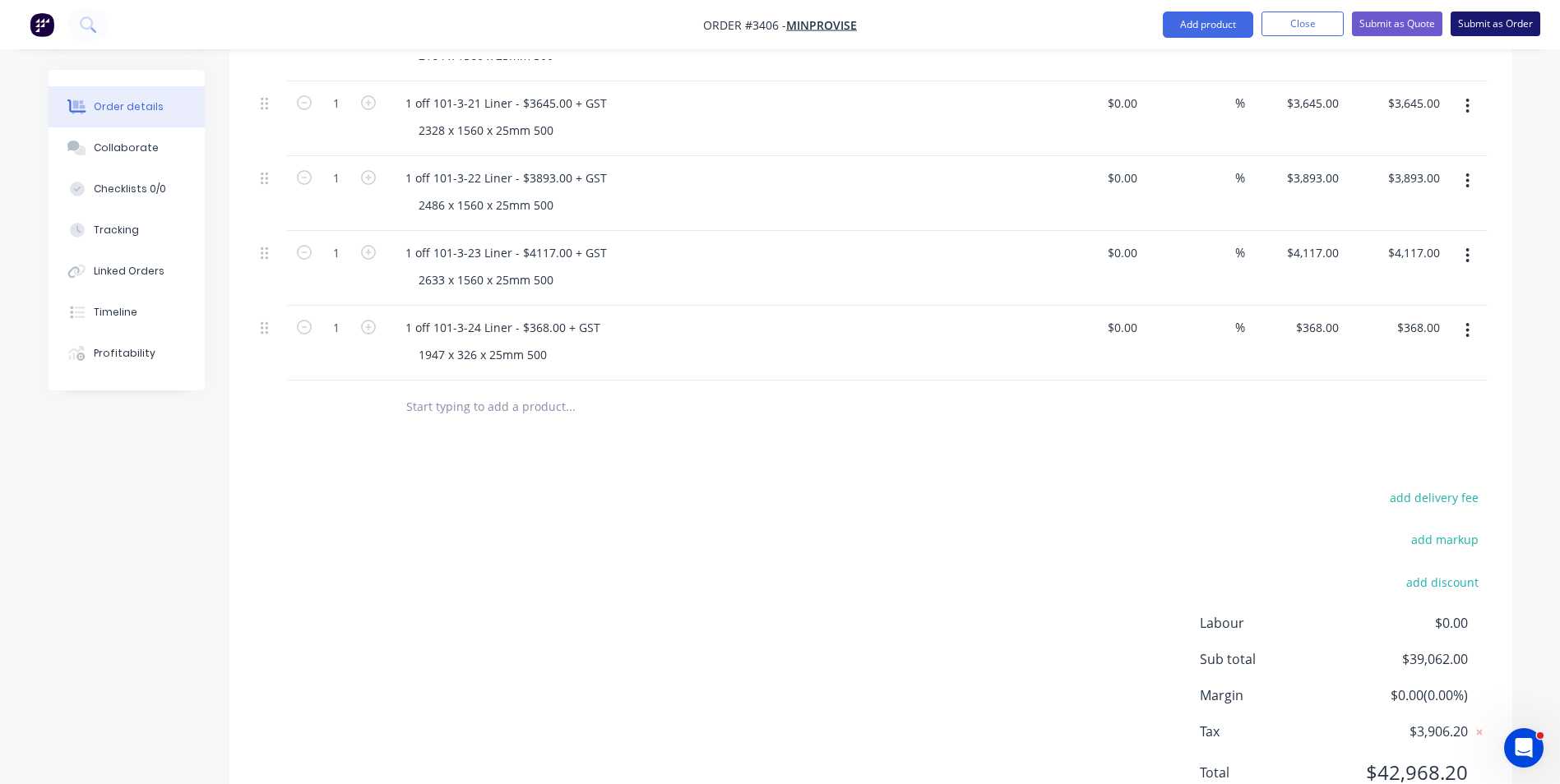
click at [1500, 19] on button "Submit as Order" at bounding box center [1495, 23] width 90 height 25
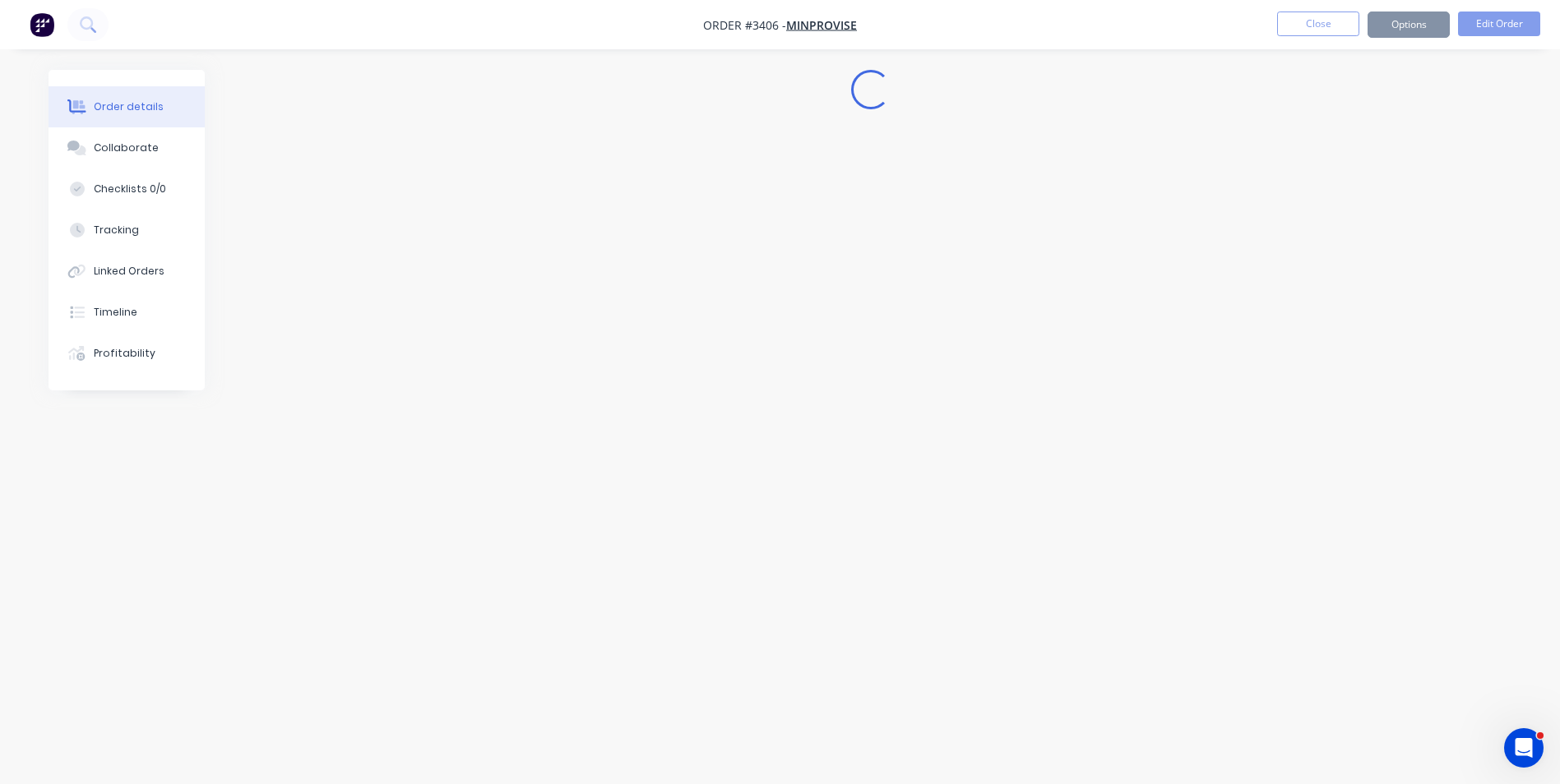
scroll to position [0, 0]
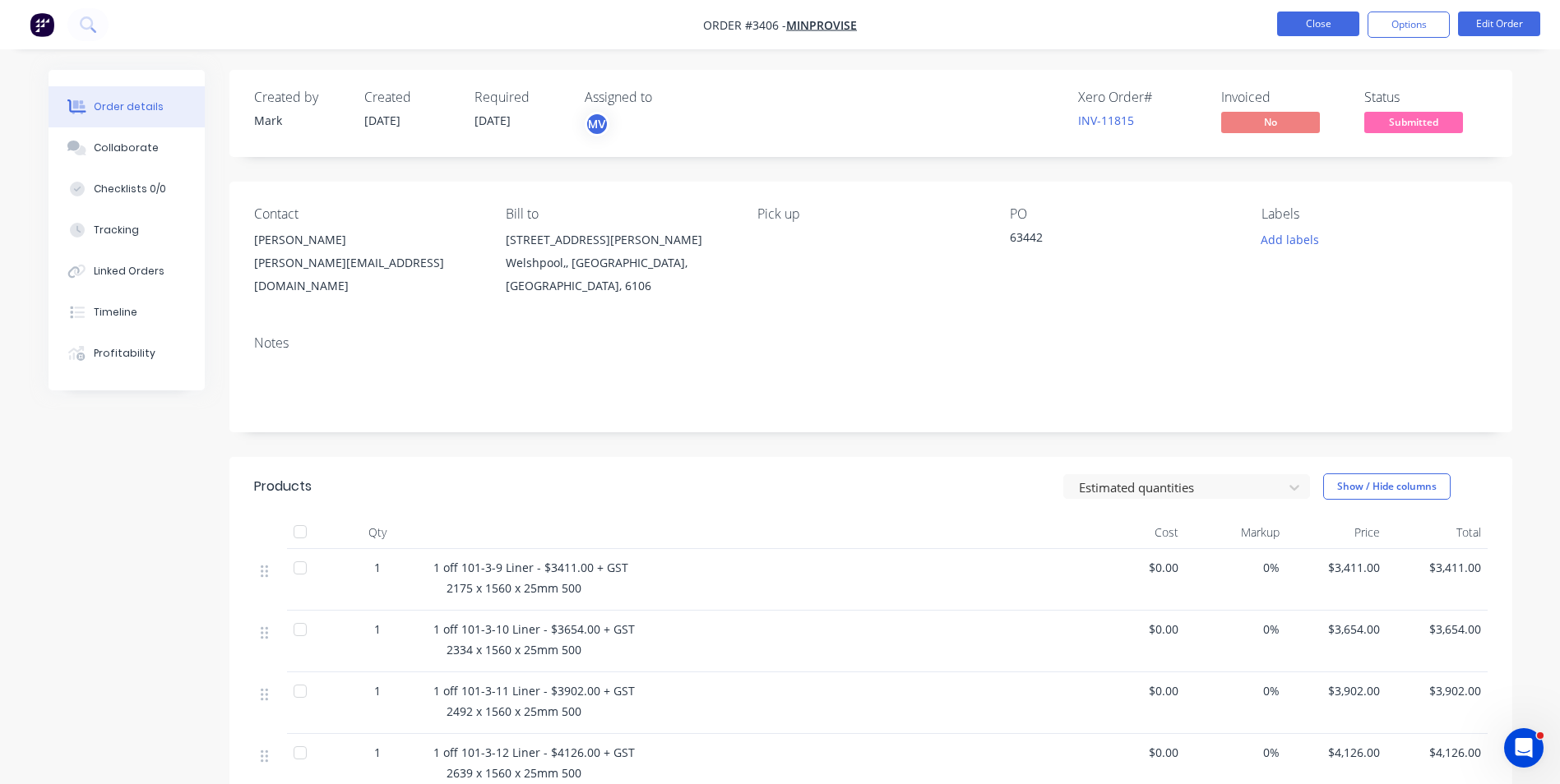
click at [1315, 19] on button "Close" at bounding box center [1318, 23] width 82 height 25
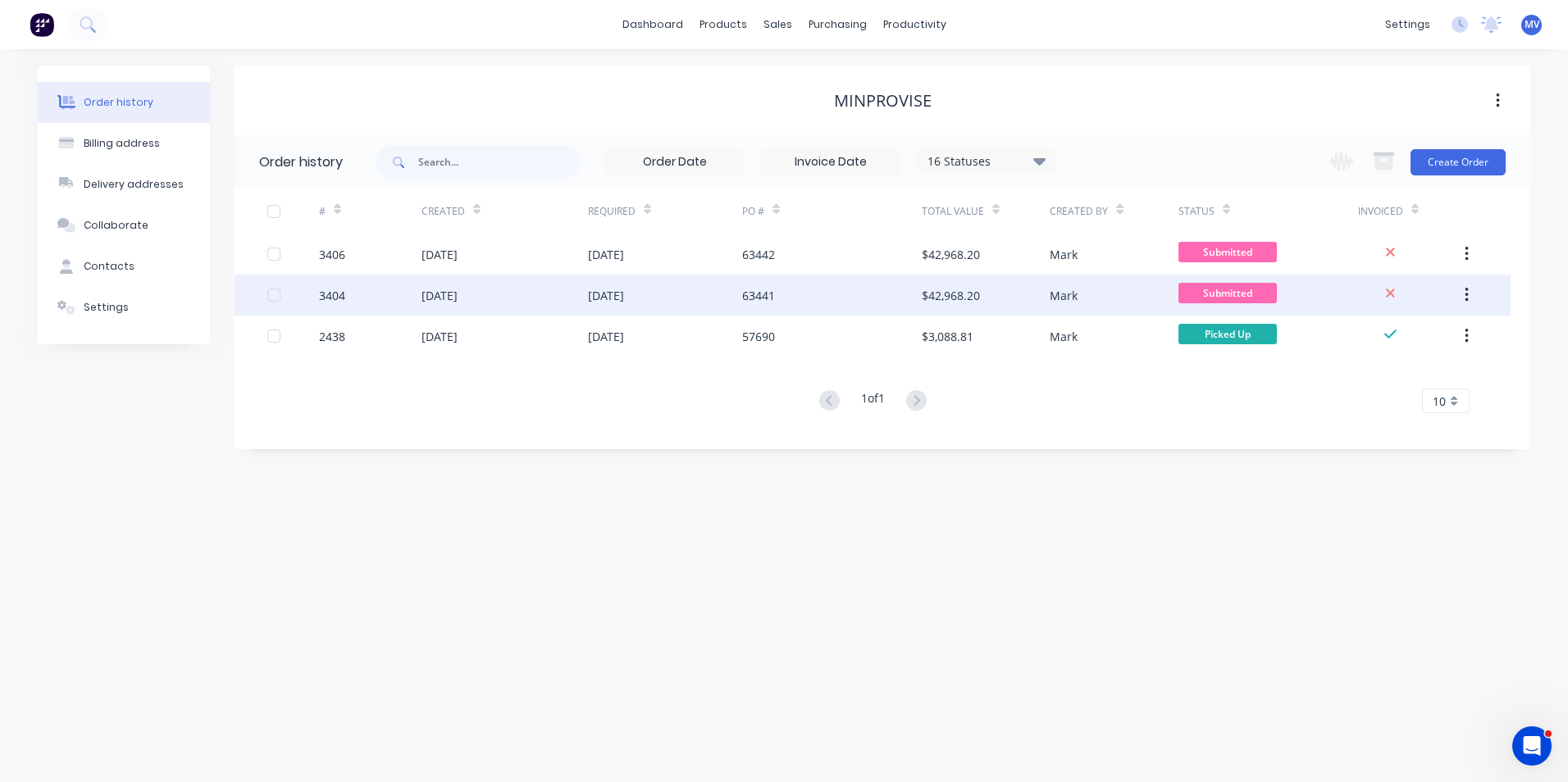
click at [949, 292] on div "$42,968.20" at bounding box center [951, 295] width 58 height 18
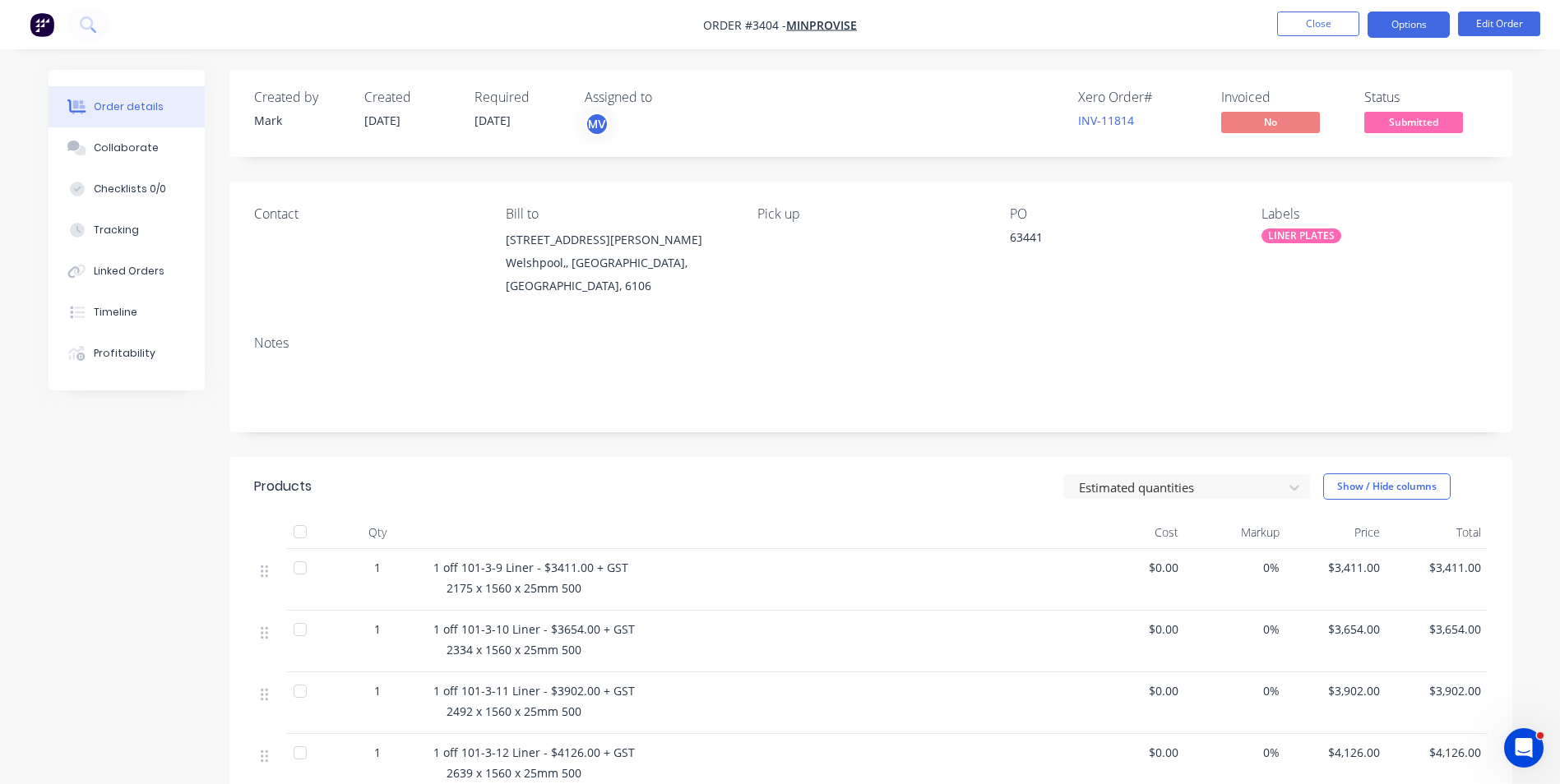
click at [1404, 19] on button "Options" at bounding box center [1408, 24] width 82 height 26
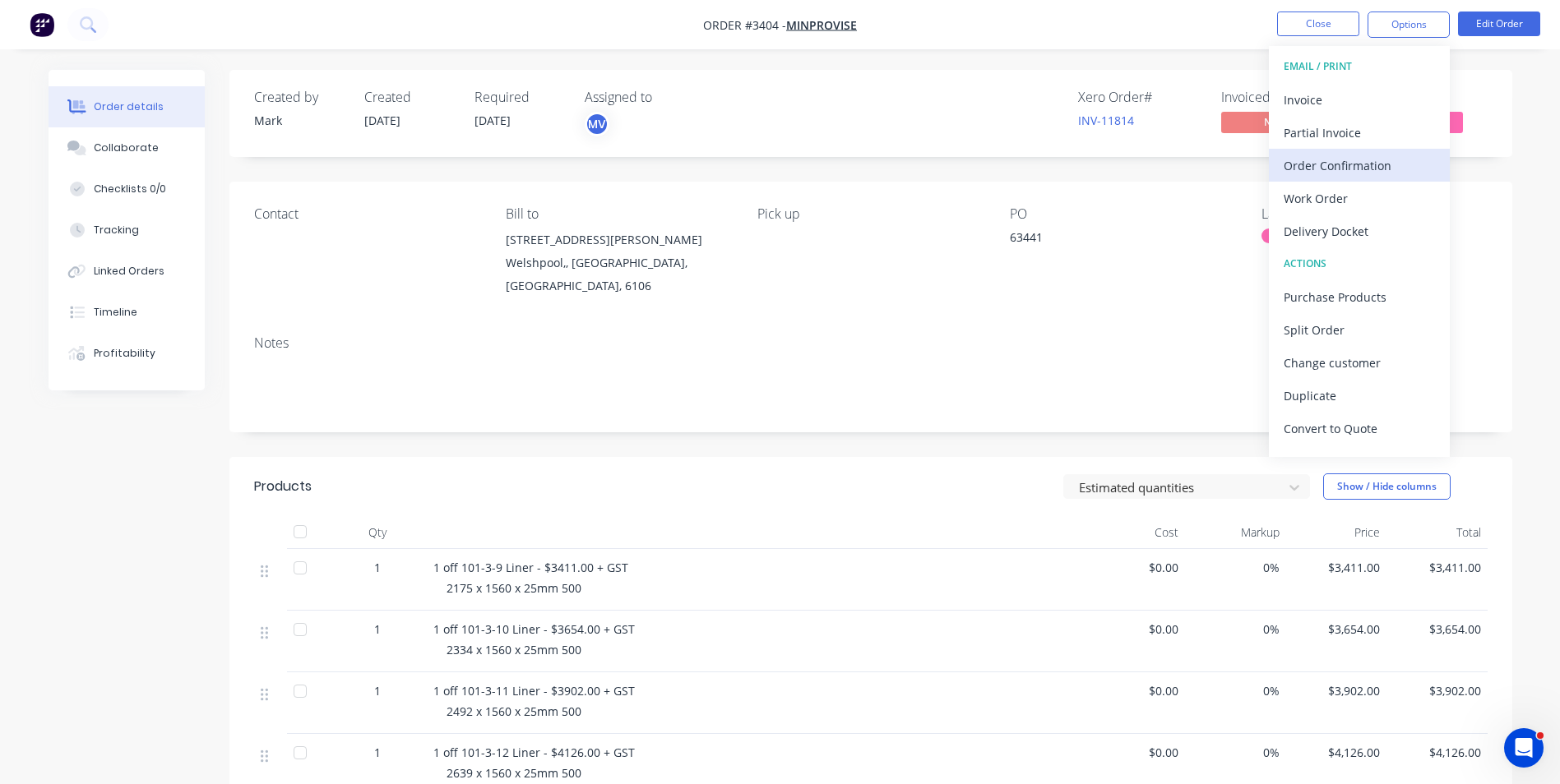
click at [1335, 165] on div "Order Confirmation" at bounding box center [1359, 166] width 151 height 24
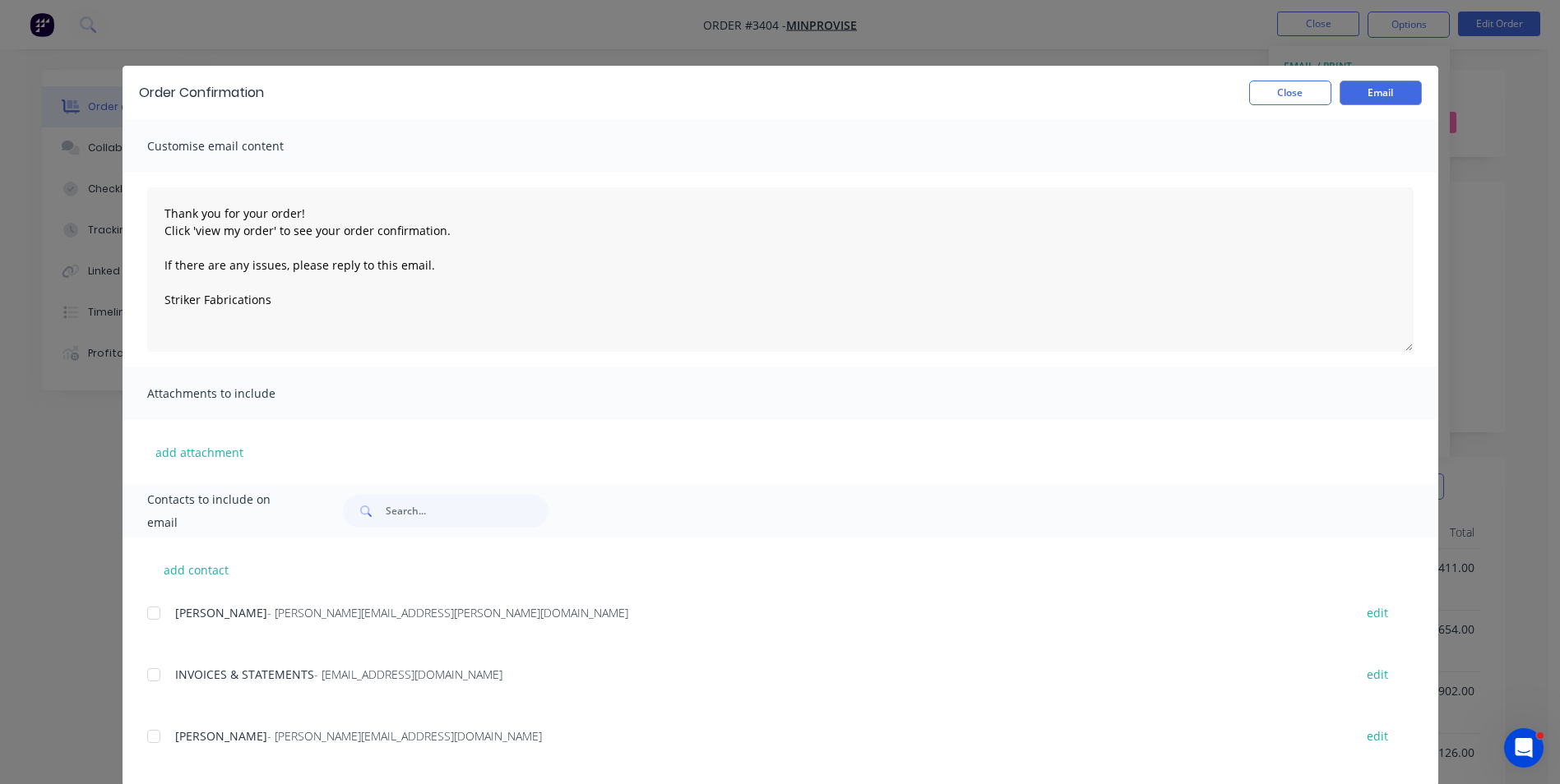
click at [145, 737] on div at bounding box center [154, 737] width 33 height 33
type textarea "Thank you for your order! Click 'view my order' to see your order confirmation.…"
click at [1372, 92] on button "Email" at bounding box center [1380, 93] width 82 height 25
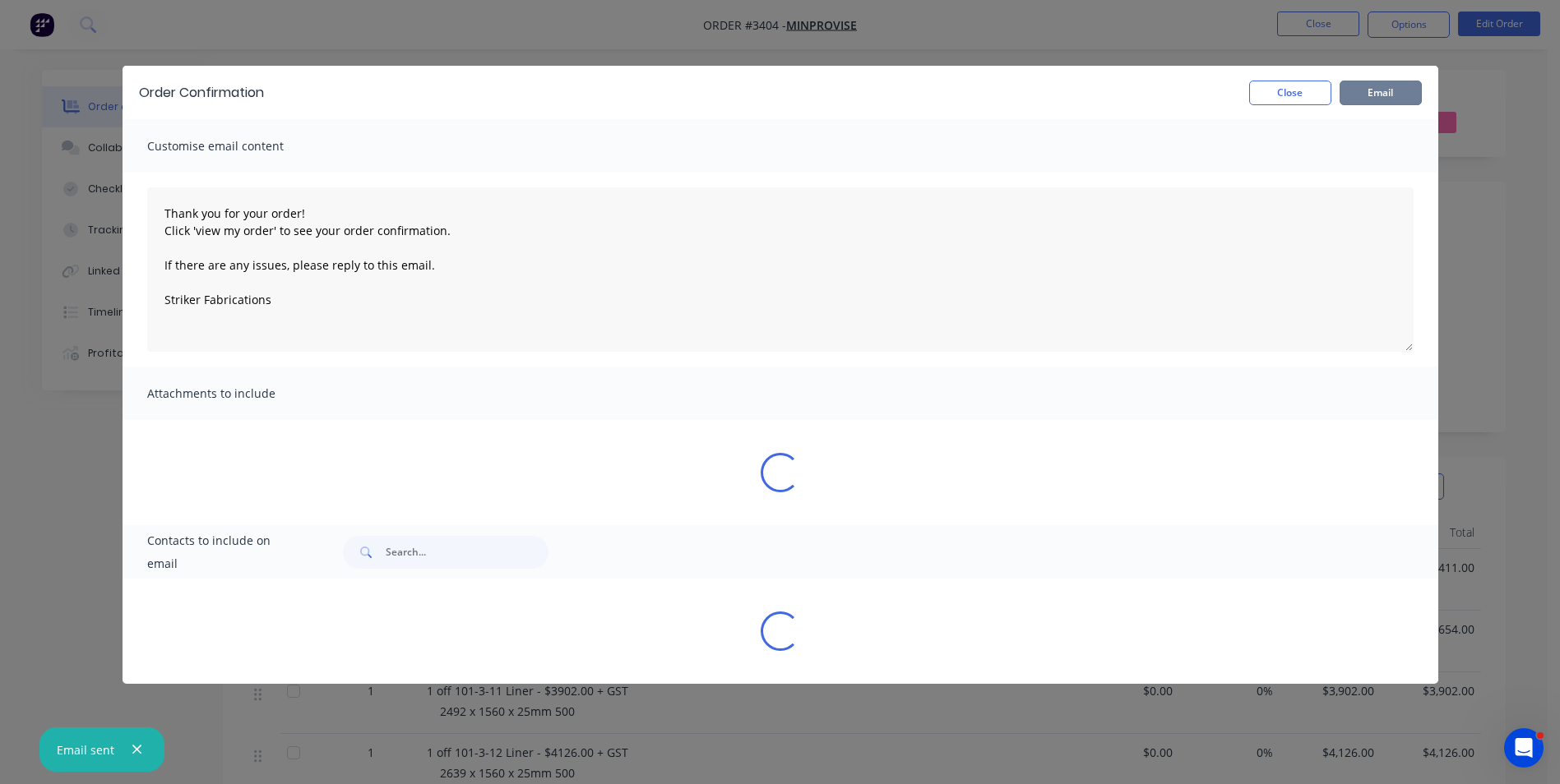
type textarea "Thank you for your order! Click 'view my order' to see your order confirmation.…"
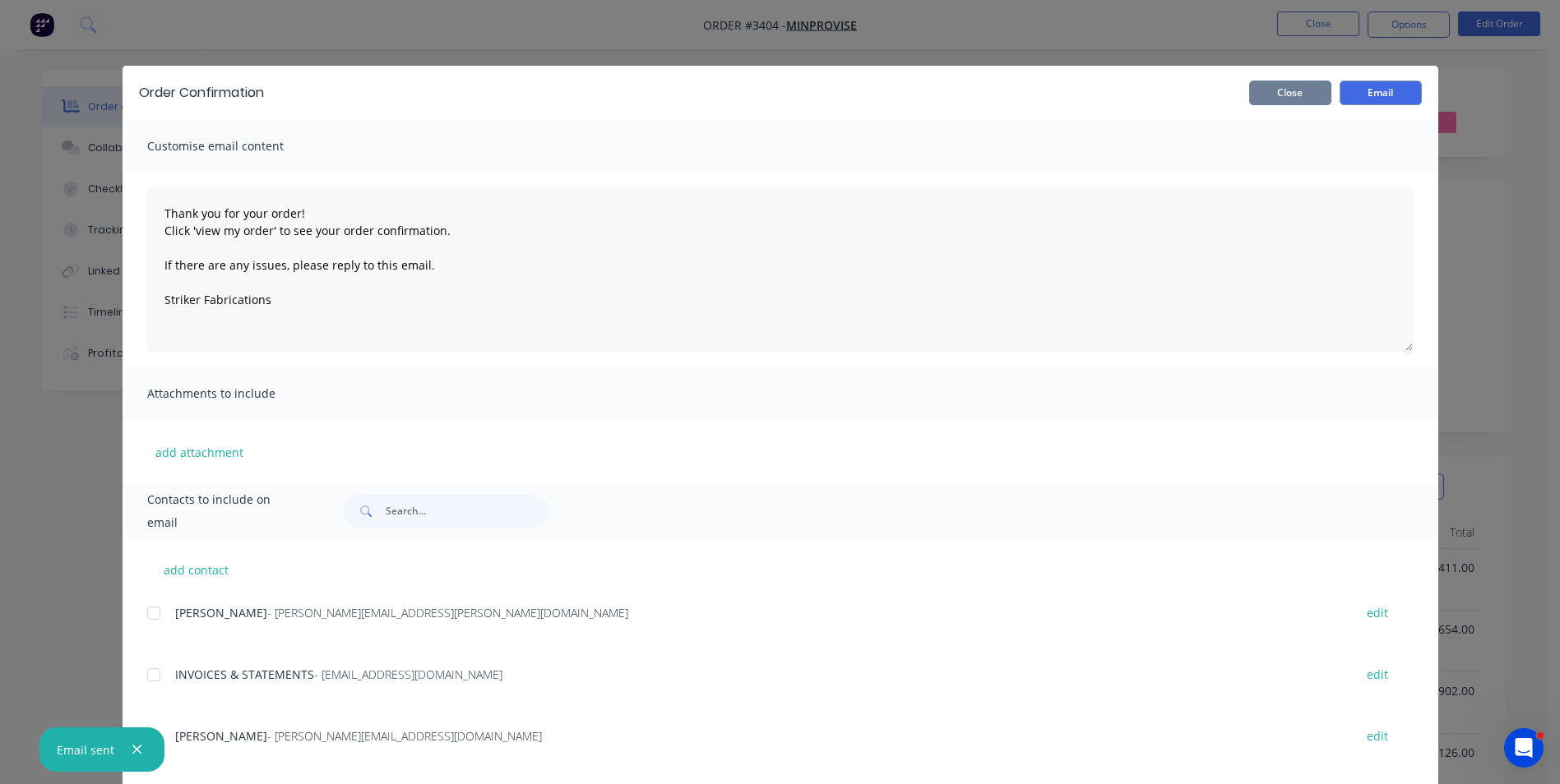
click at [1280, 87] on button "Close" at bounding box center [1290, 93] width 82 height 25
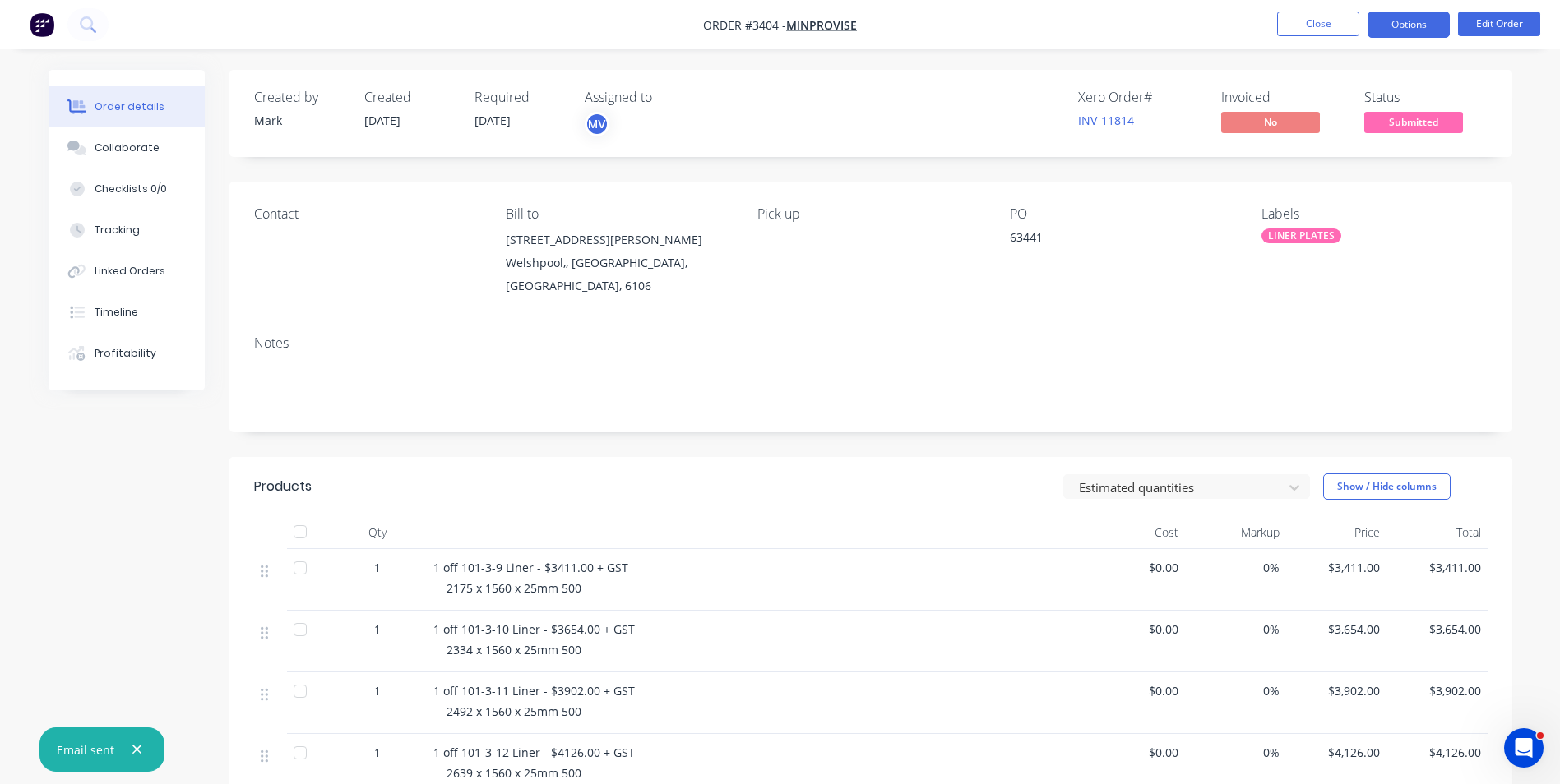
click at [1396, 19] on button "Options" at bounding box center [1408, 24] width 82 height 26
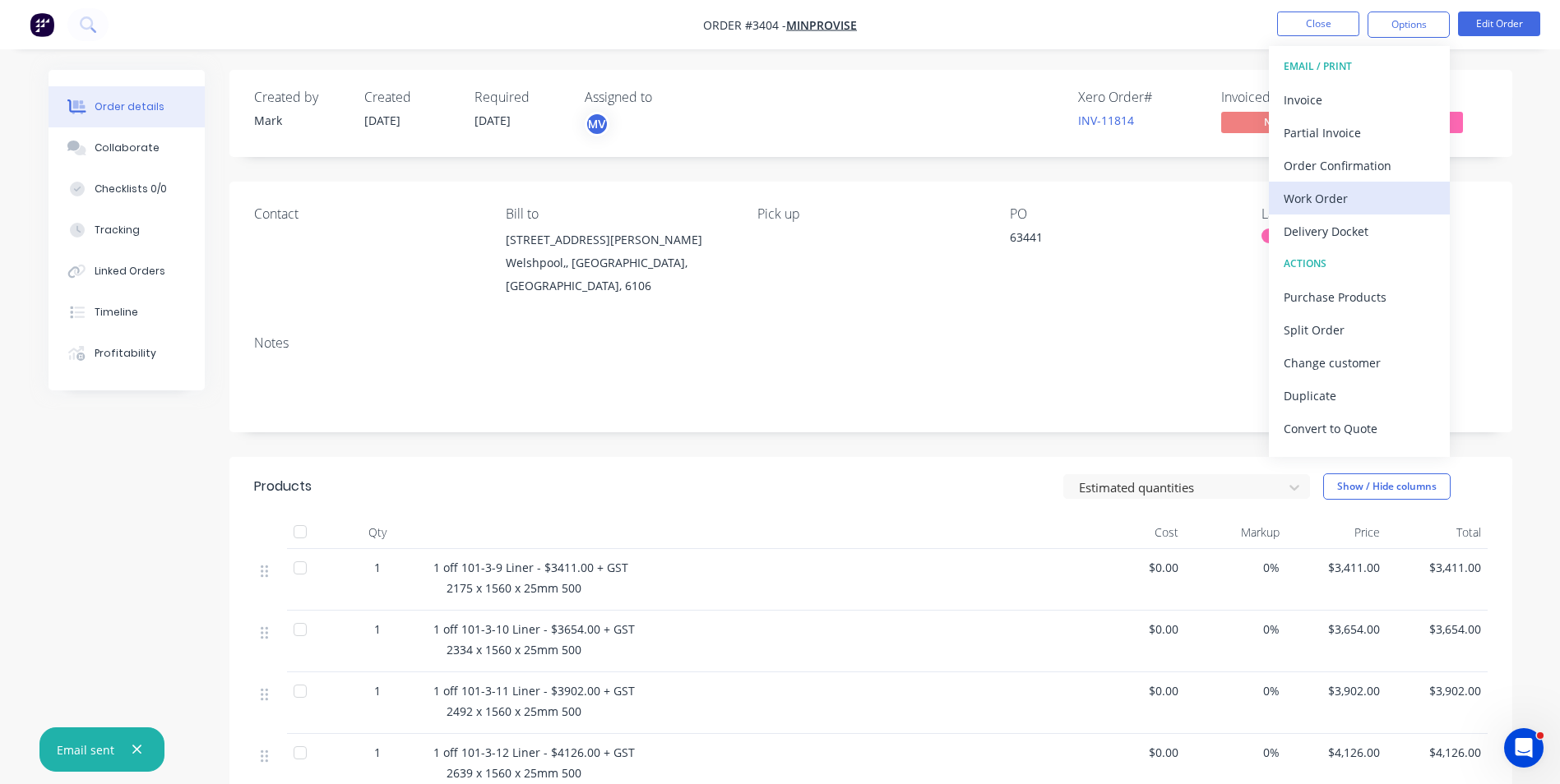
click at [1334, 199] on div "Work Order" at bounding box center [1359, 199] width 151 height 24
click at [1317, 198] on div "Custom" at bounding box center [1359, 199] width 151 height 24
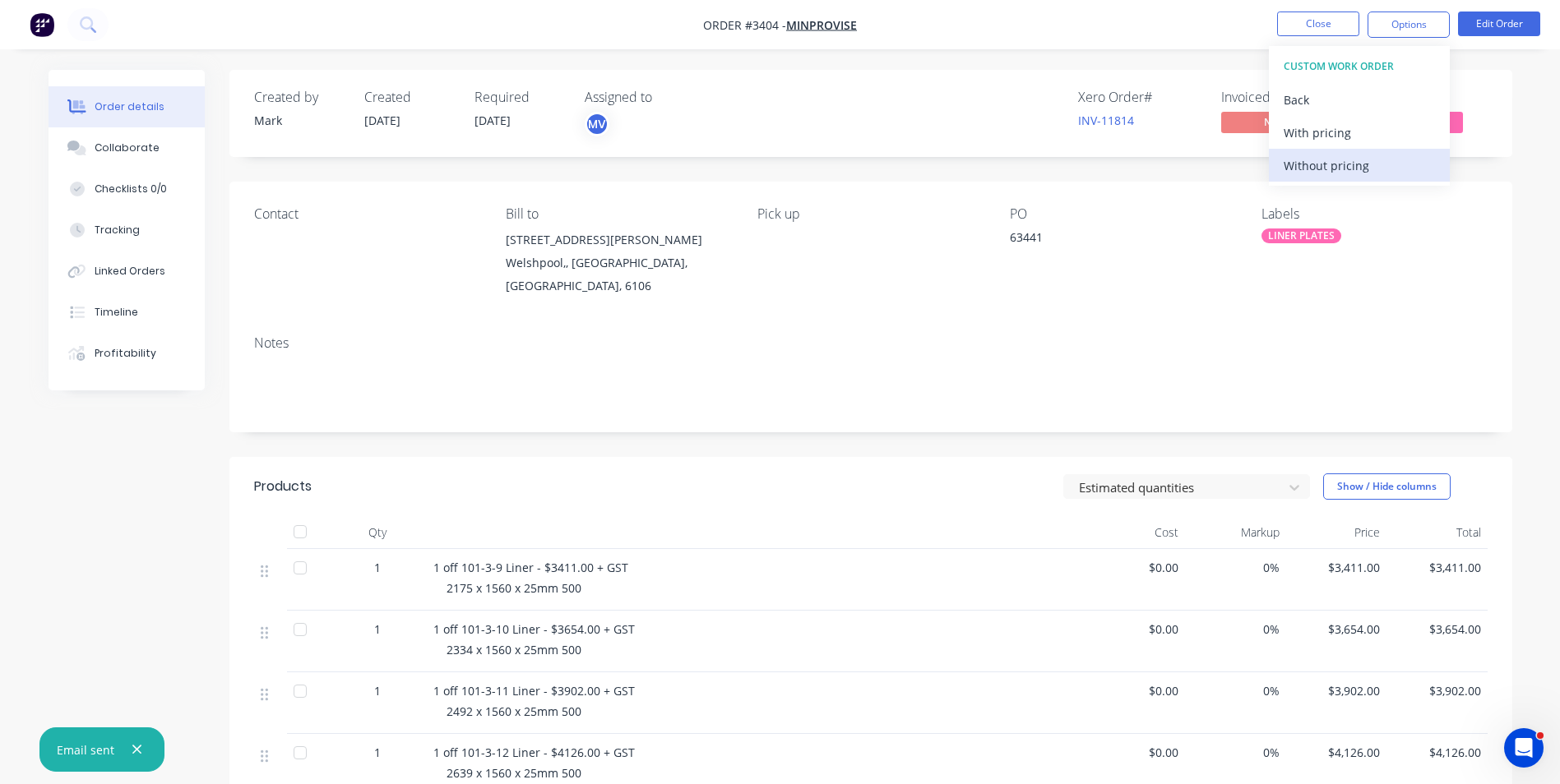
click at [1316, 165] on div "Without pricing" at bounding box center [1359, 166] width 151 height 24
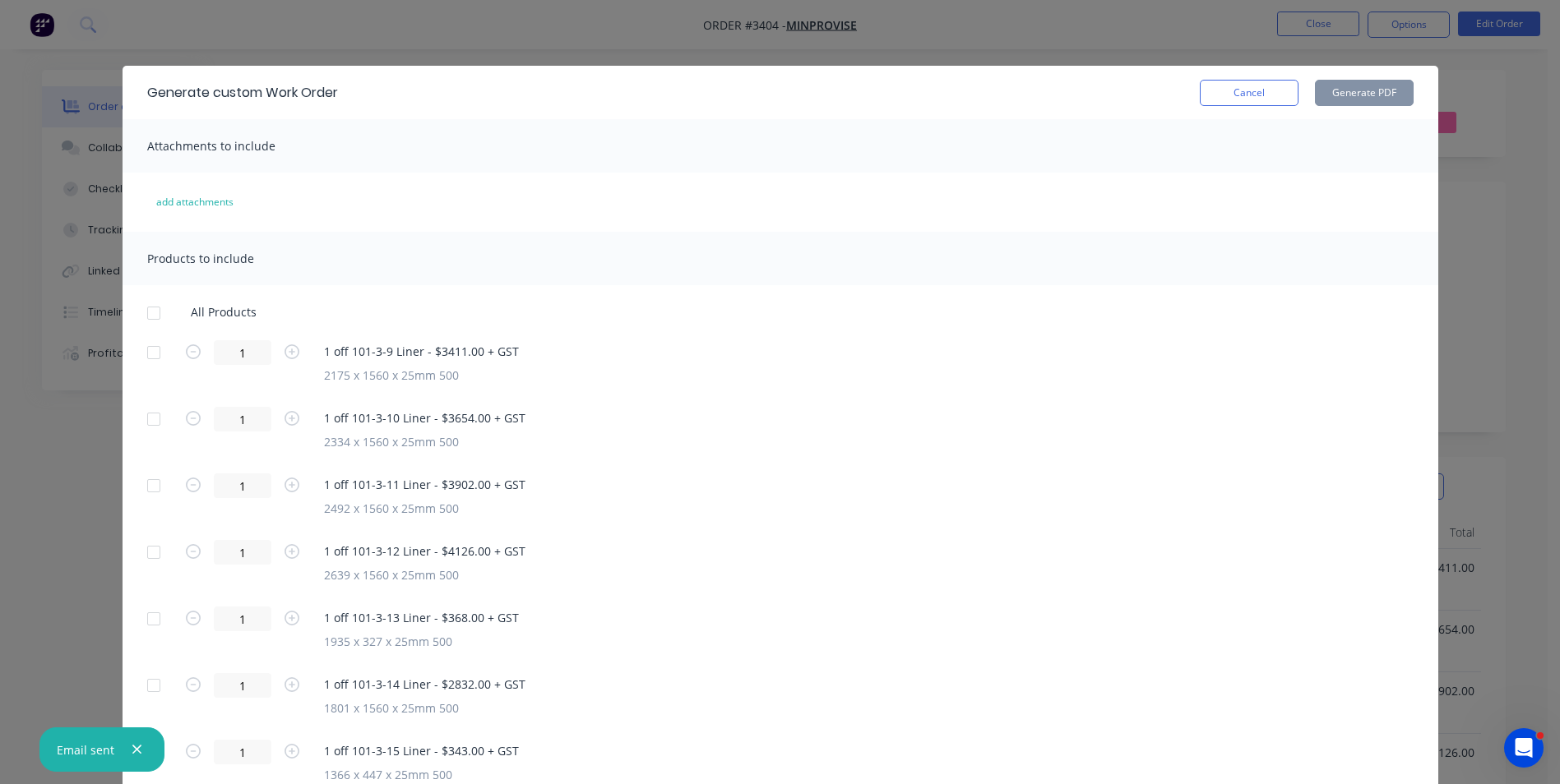
click at [146, 308] on div at bounding box center [154, 314] width 33 height 33
click at [1352, 88] on button "Generate PDF" at bounding box center [1364, 93] width 99 height 26
click at [1238, 93] on button "Cancel" at bounding box center [1249, 93] width 99 height 26
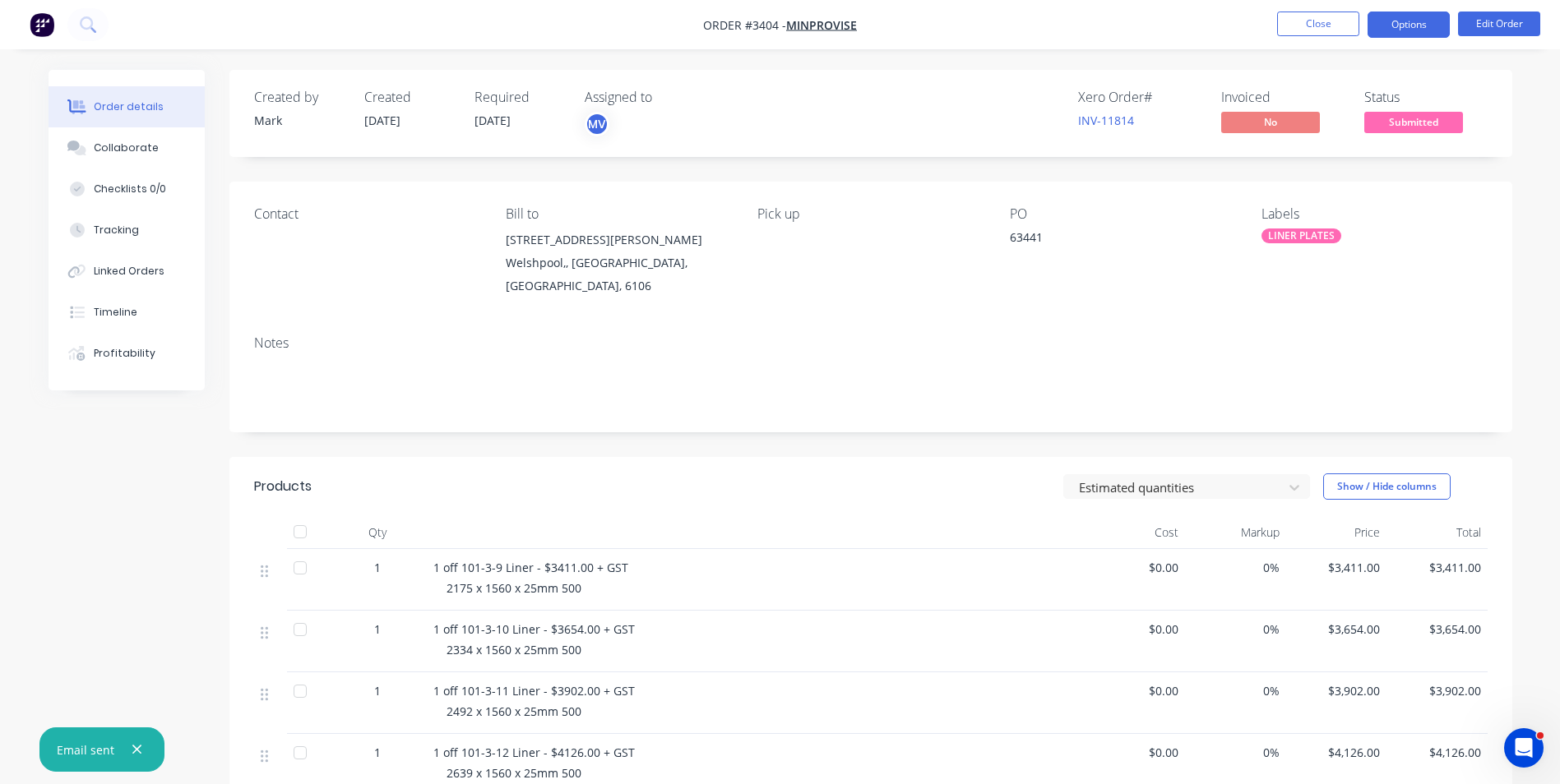
click at [1411, 26] on button "Options" at bounding box center [1408, 24] width 82 height 26
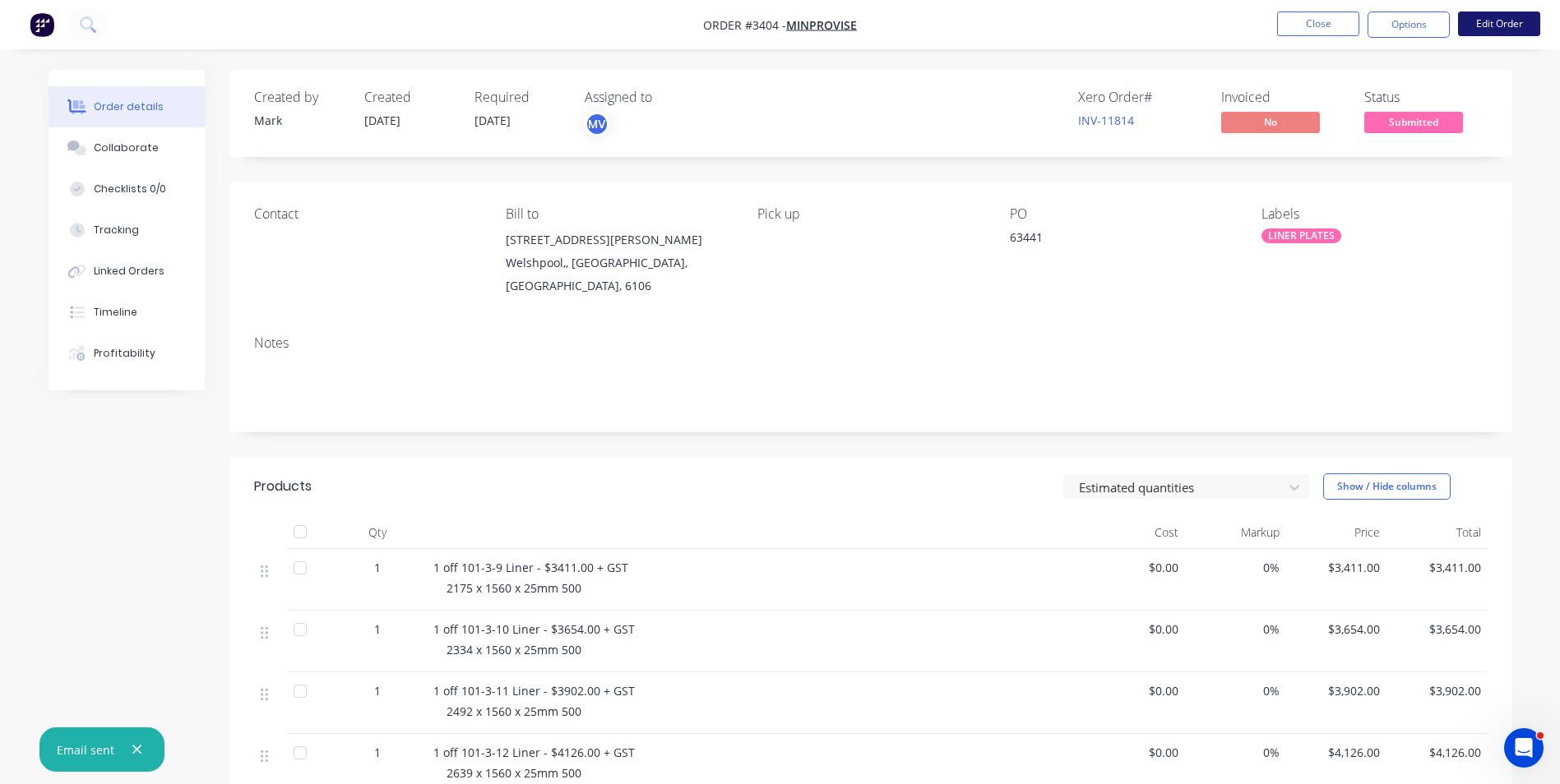
click at [1499, 21] on button "Edit Order" at bounding box center [1499, 23] width 82 height 25
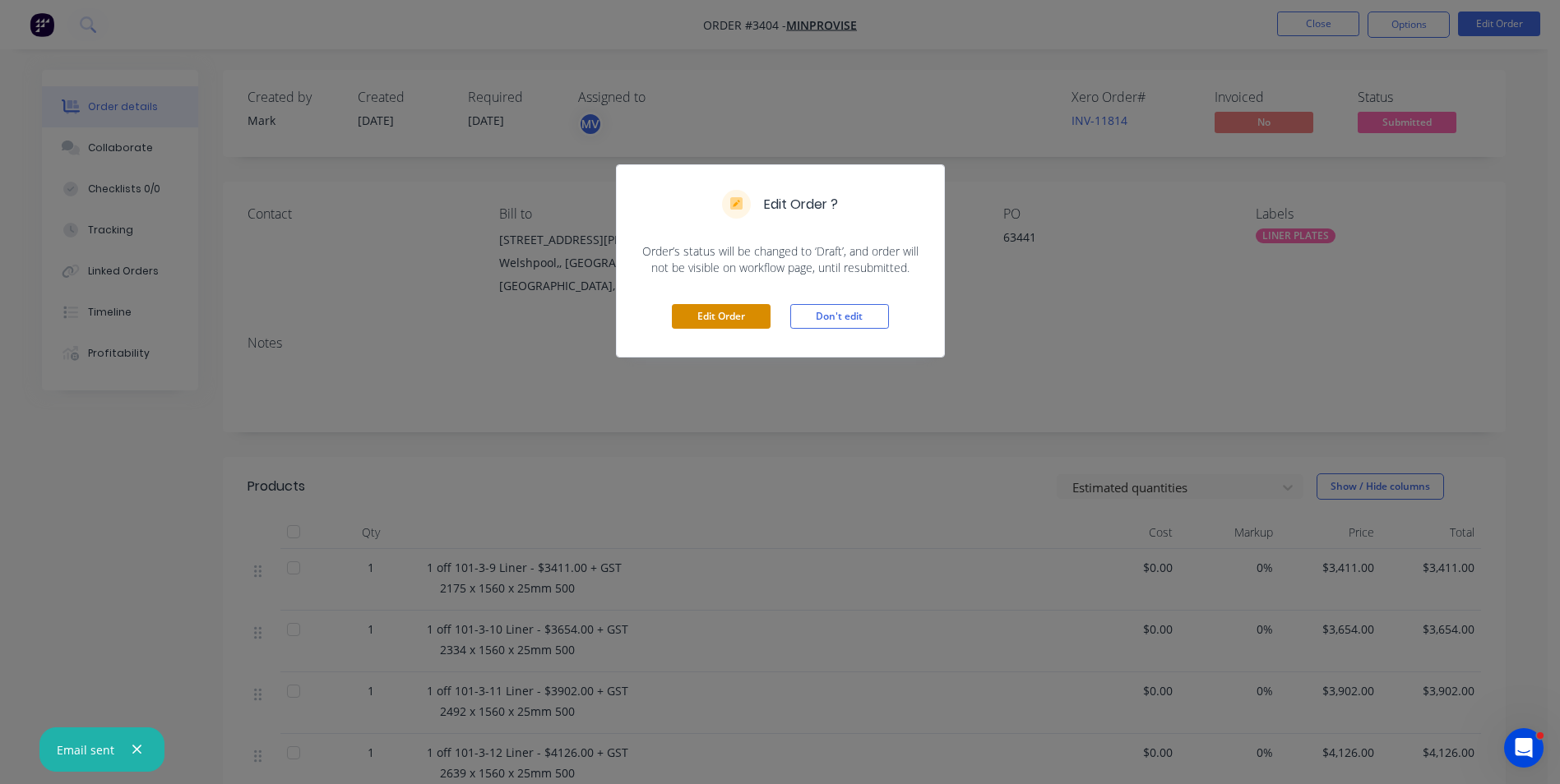
click at [718, 313] on button "Edit Order" at bounding box center [721, 317] width 99 height 25
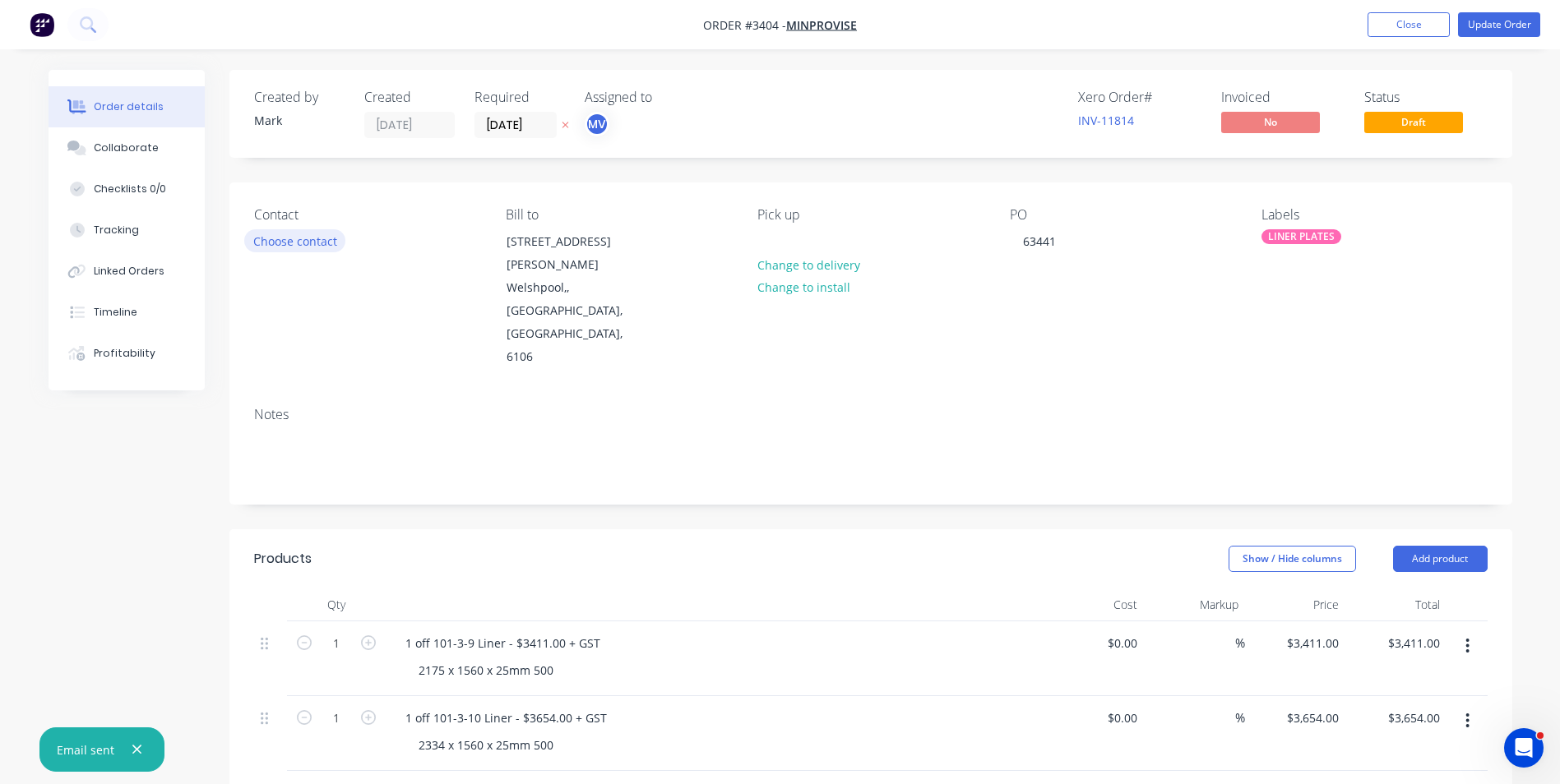
click at [272, 240] on button "Choose contact" at bounding box center [294, 241] width 101 height 22
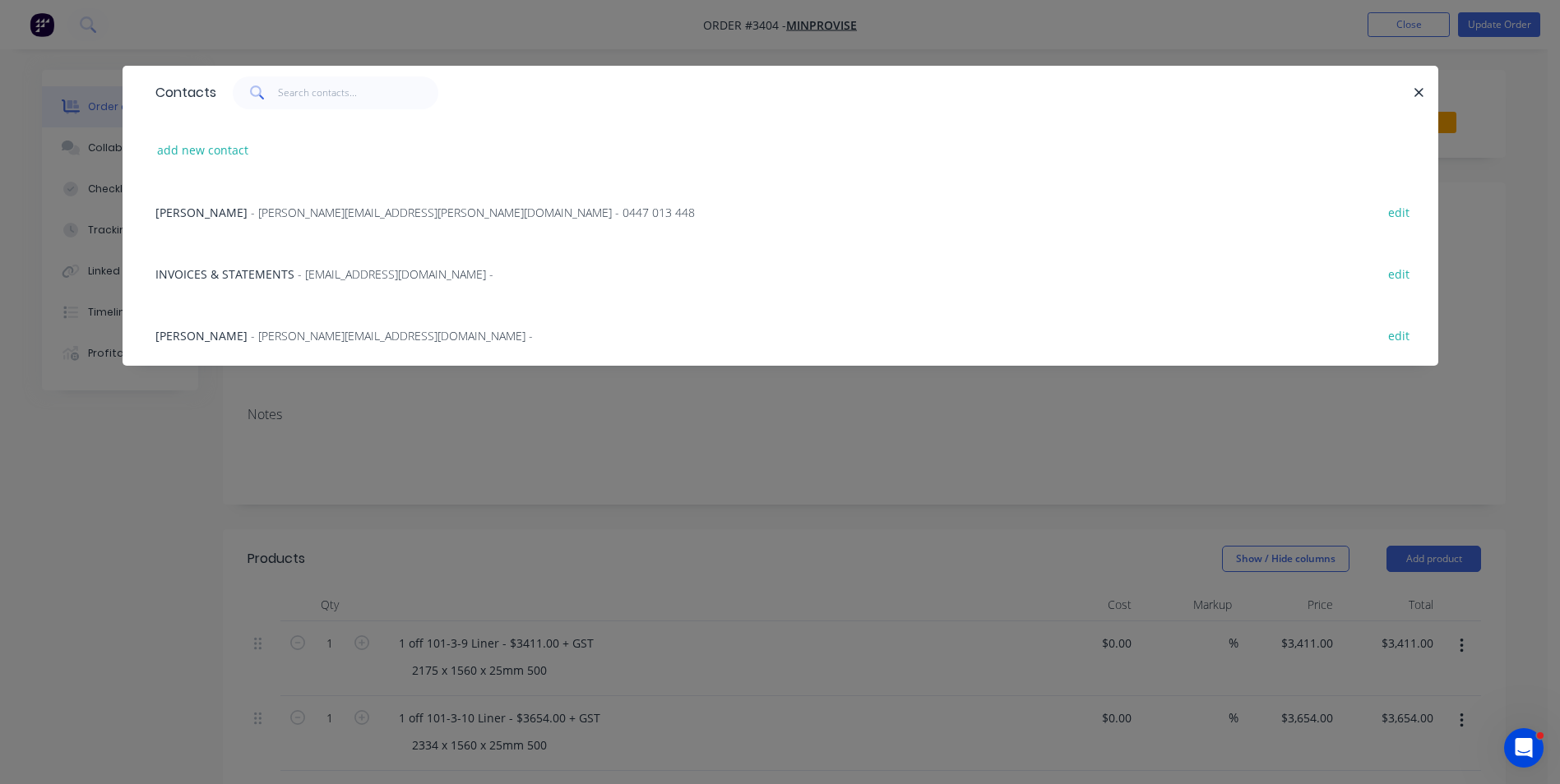
click at [175, 334] on span "[PERSON_NAME]" at bounding box center [201, 335] width 92 height 16
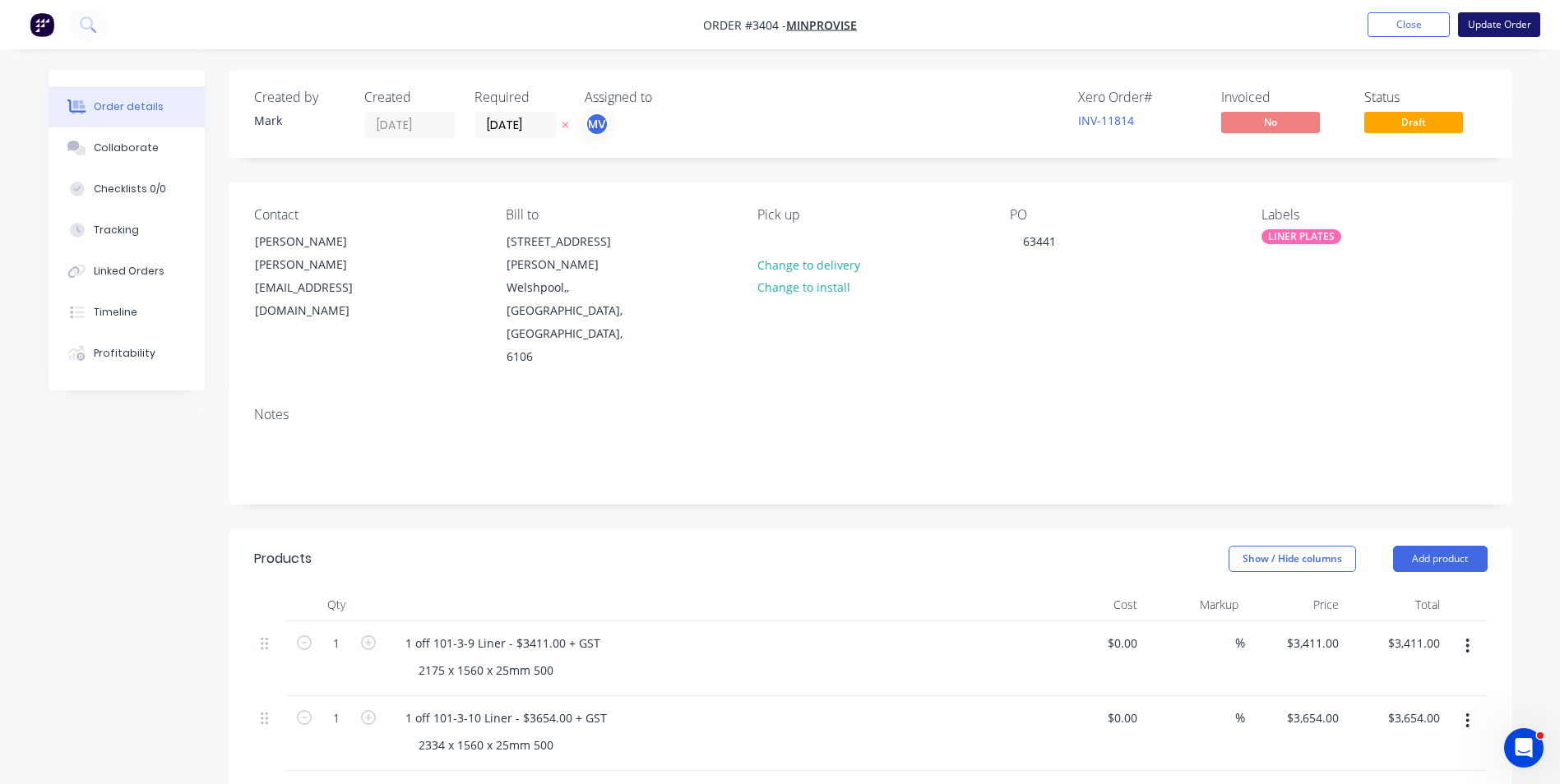
click at [1489, 19] on button "Update Order" at bounding box center [1499, 24] width 82 height 25
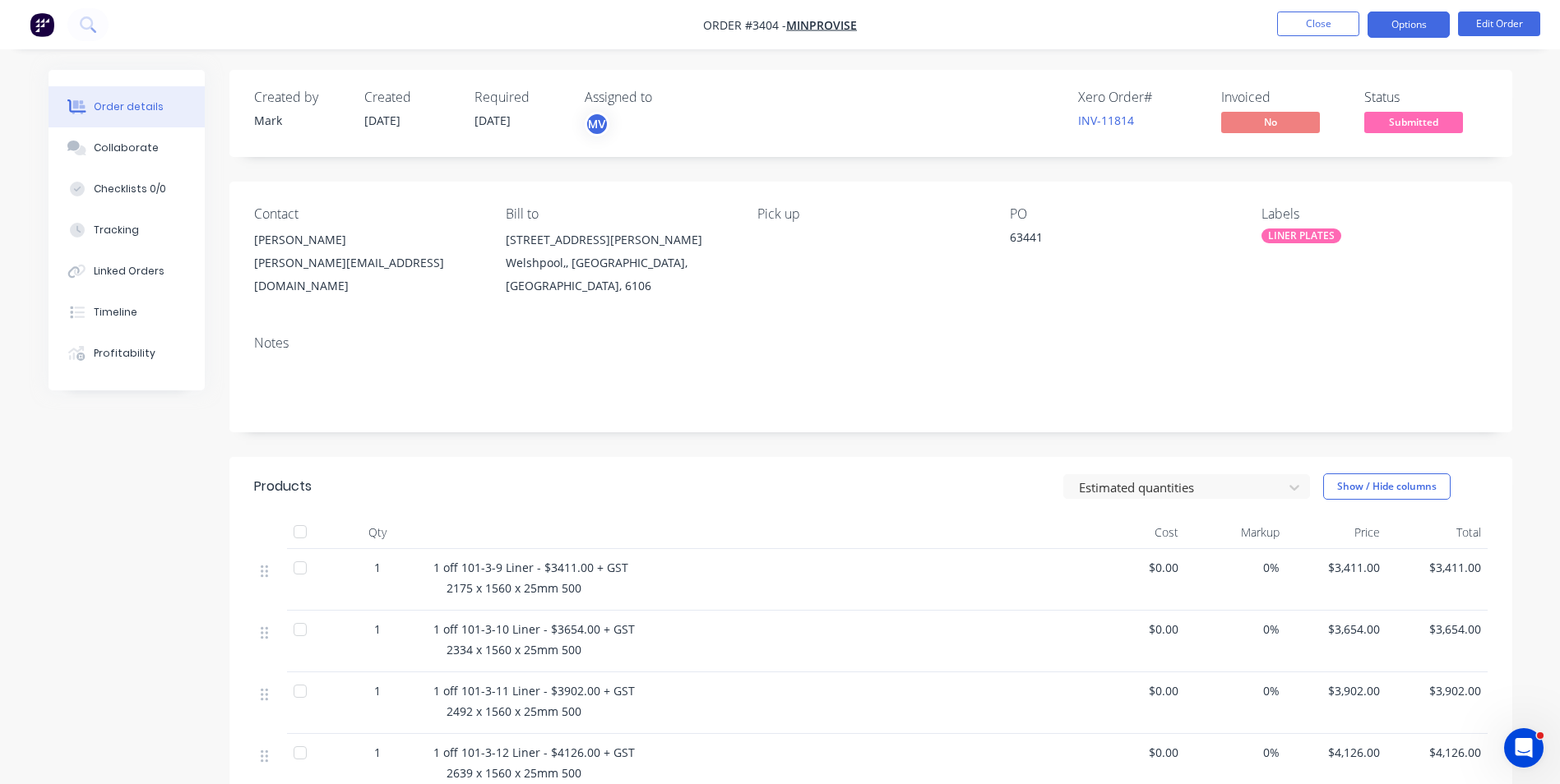
click at [1396, 19] on button "Options" at bounding box center [1408, 24] width 82 height 26
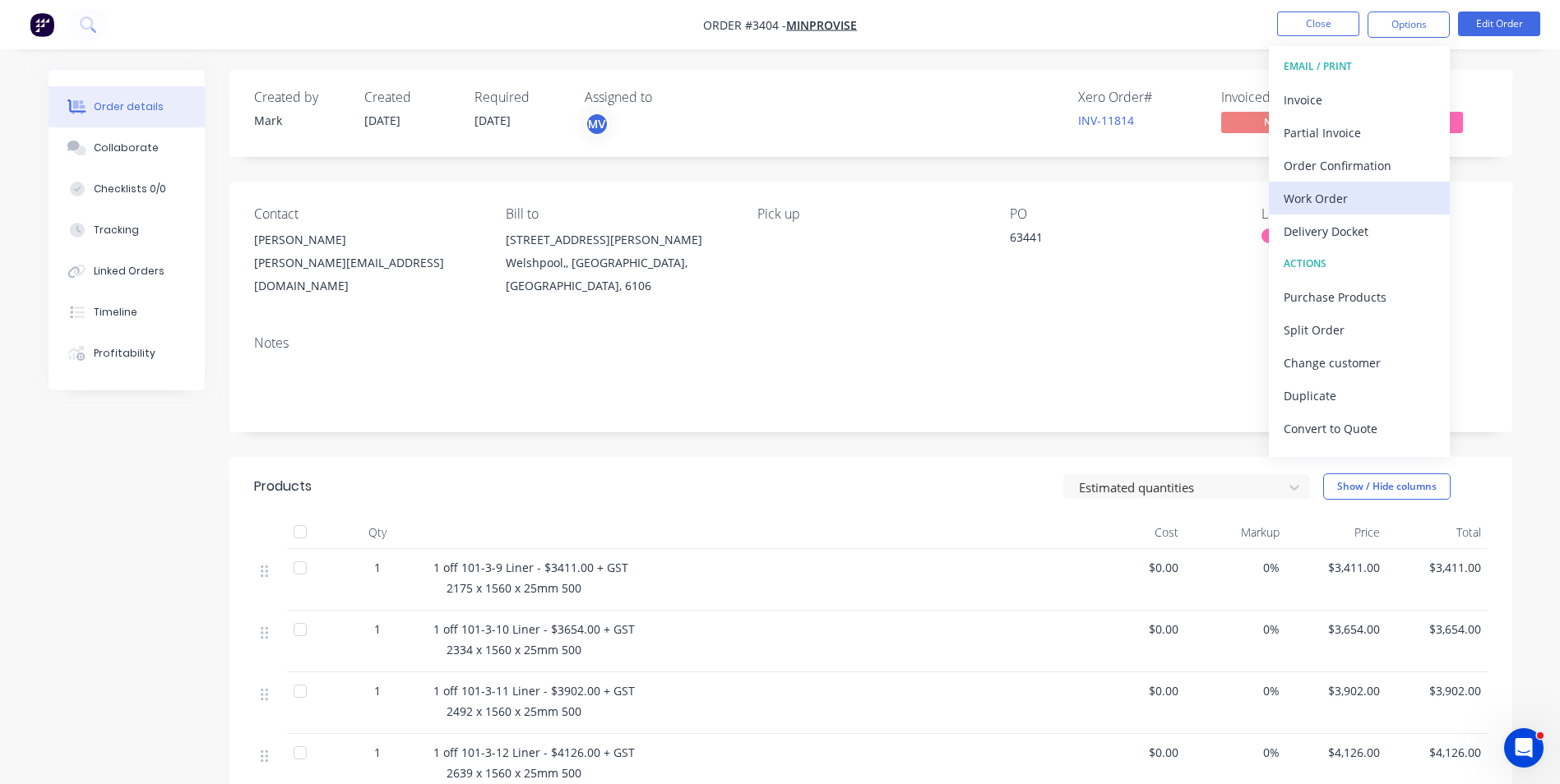
click at [1314, 198] on div "Work Order" at bounding box center [1359, 199] width 151 height 24
click at [1309, 197] on div "Custom" at bounding box center [1359, 199] width 151 height 24
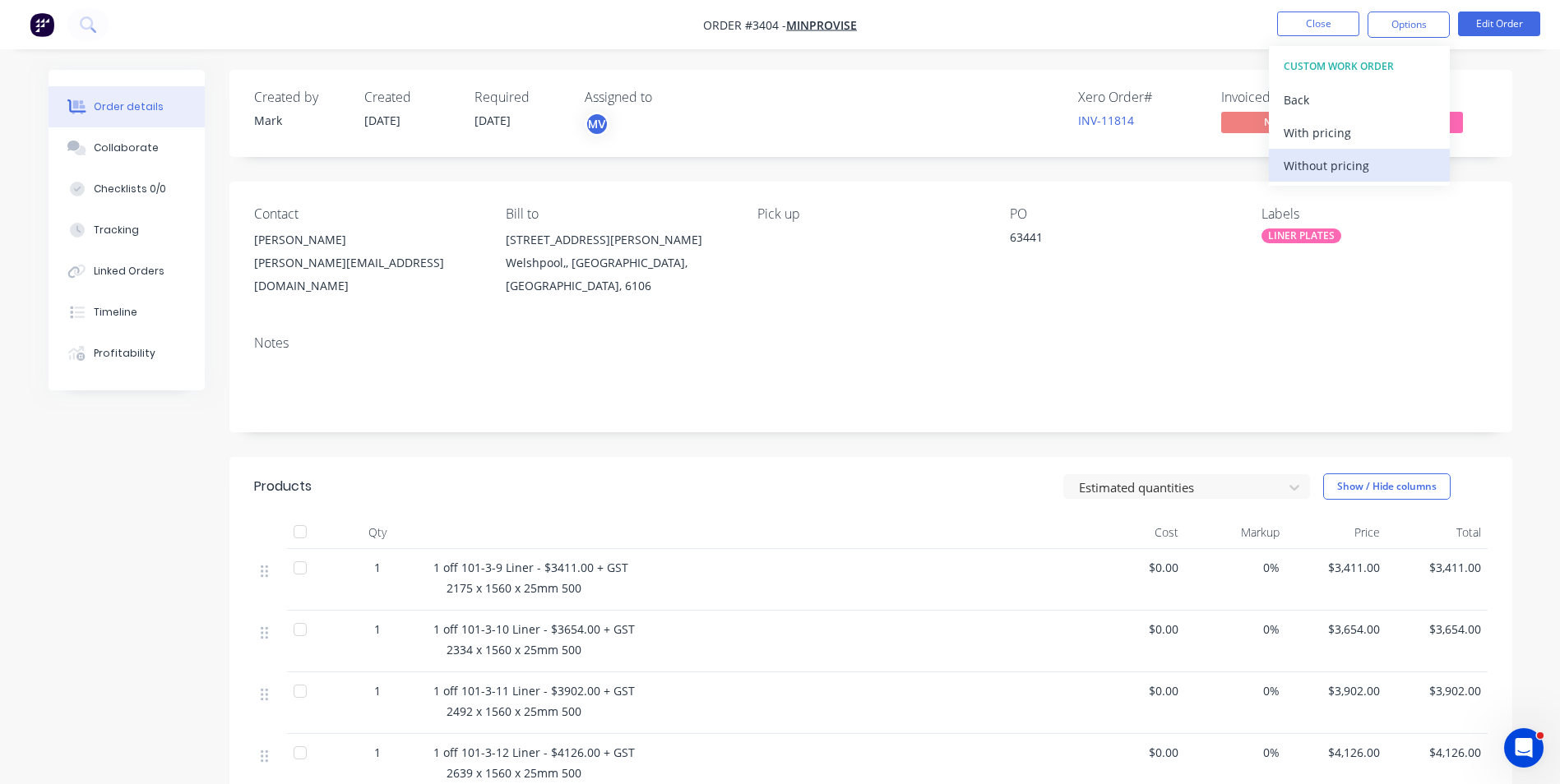
click at [1310, 162] on div "Without pricing" at bounding box center [1359, 166] width 151 height 24
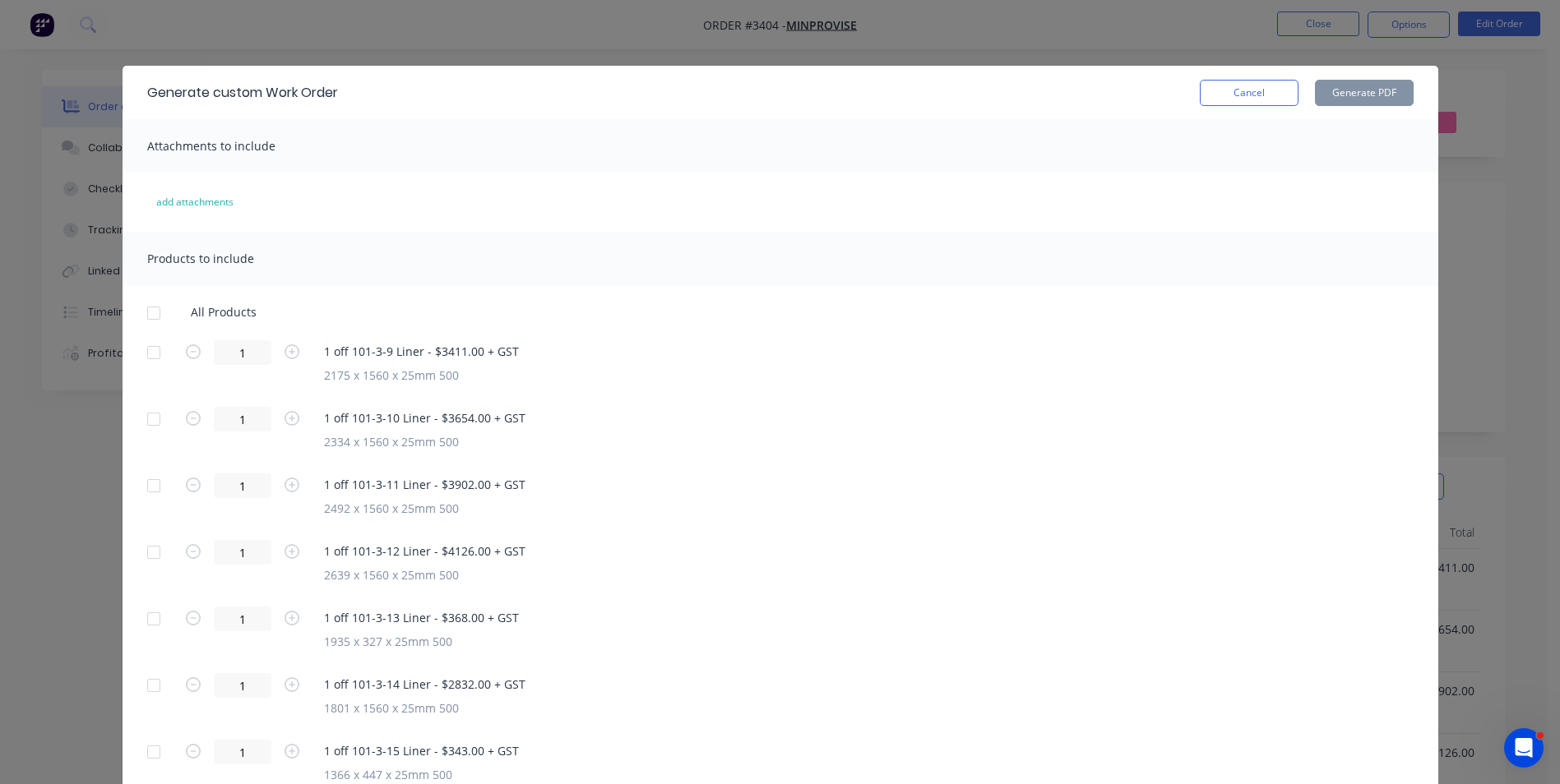
click at [149, 316] on div at bounding box center [154, 314] width 33 height 33
click at [1346, 87] on button "Generate PDF" at bounding box center [1364, 93] width 99 height 26
click at [1249, 87] on button "Cancel" at bounding box center [1249, 93] width 99 height 26
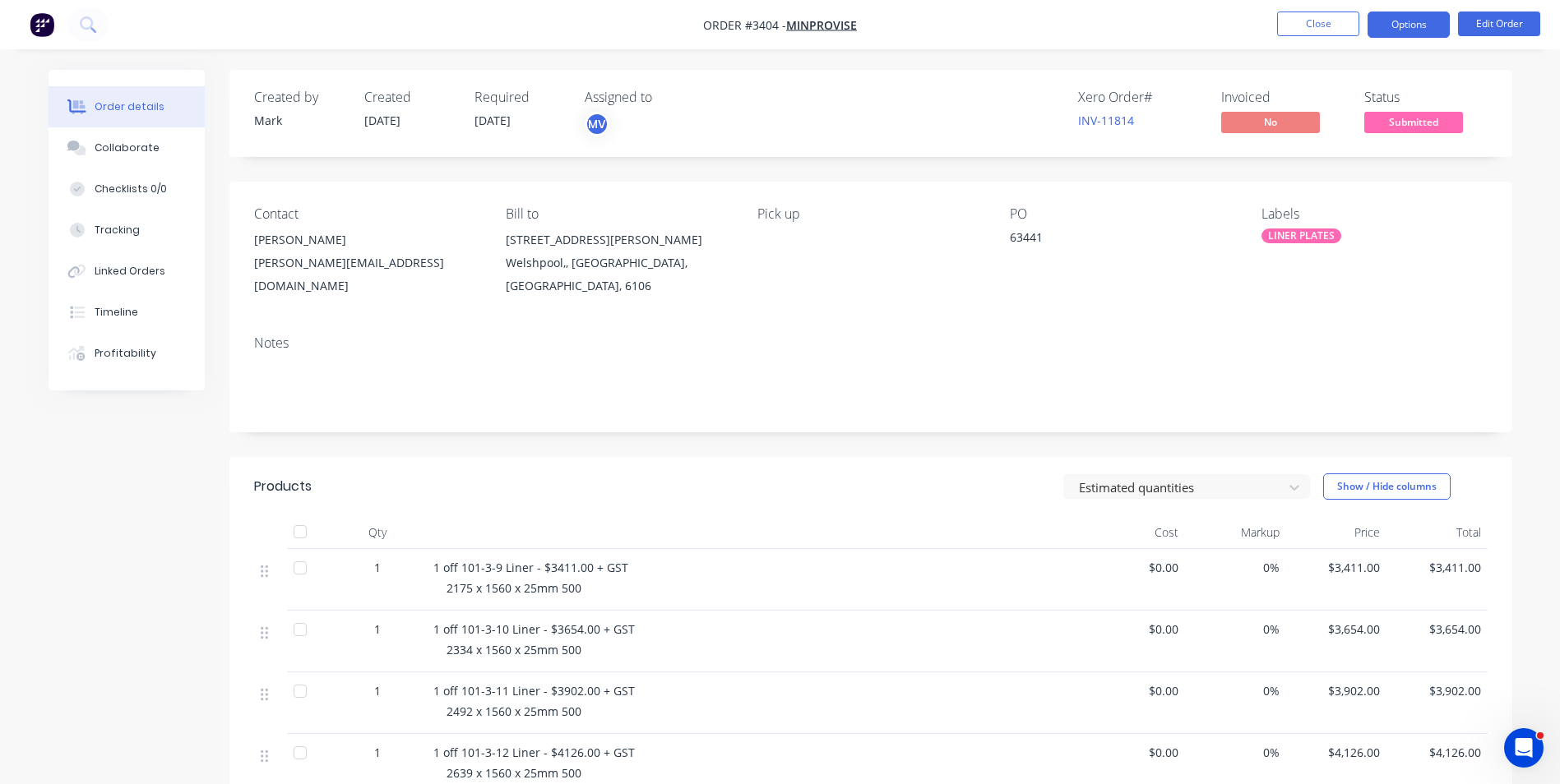
click at [1393, 19] on button "Options" at bounding box center [1408, 24] width 82 height 26
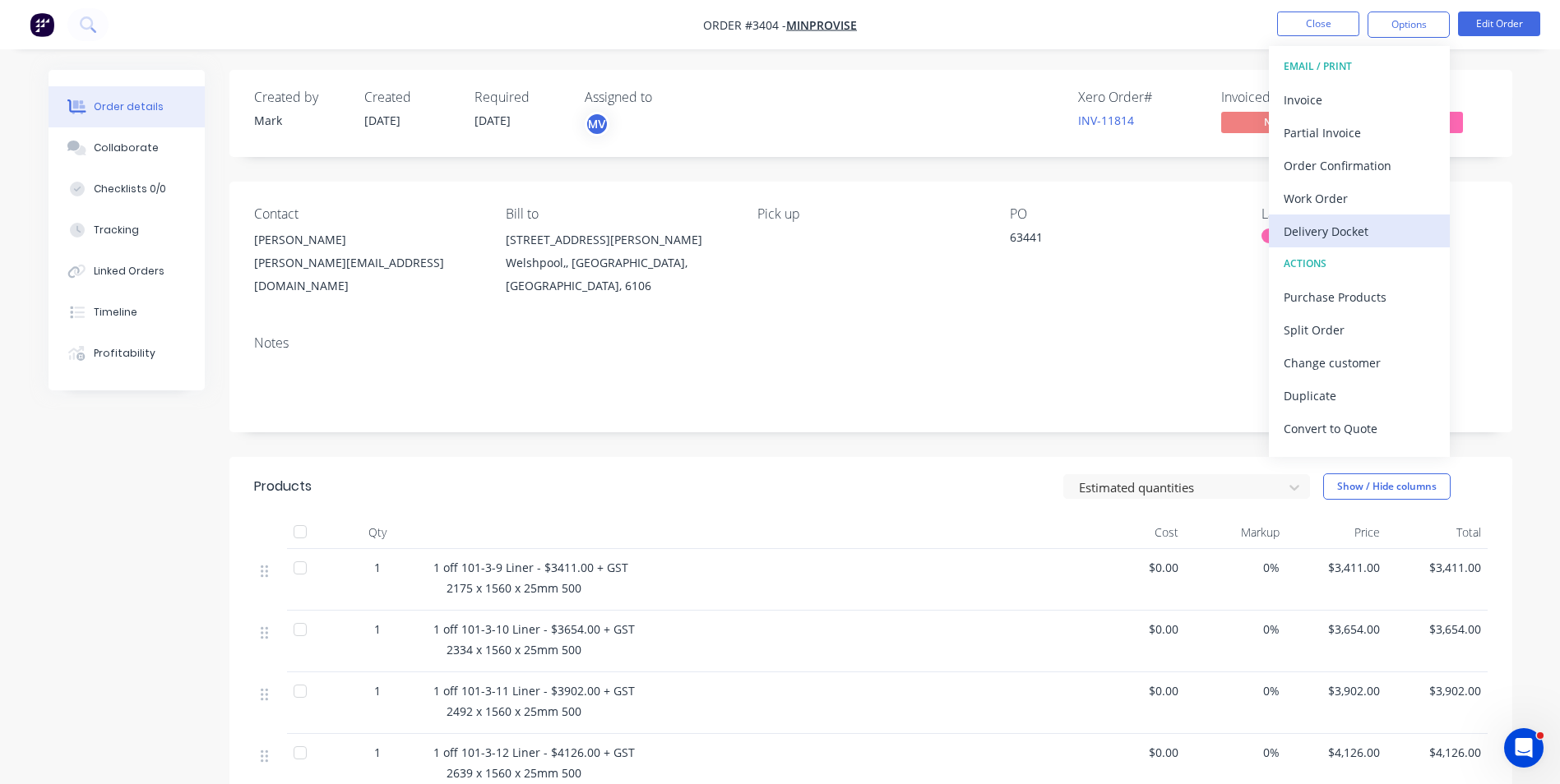
click at [1350, 232] on div "Delivery Docket" at bounding box center [1359, 231] width 151 height 24
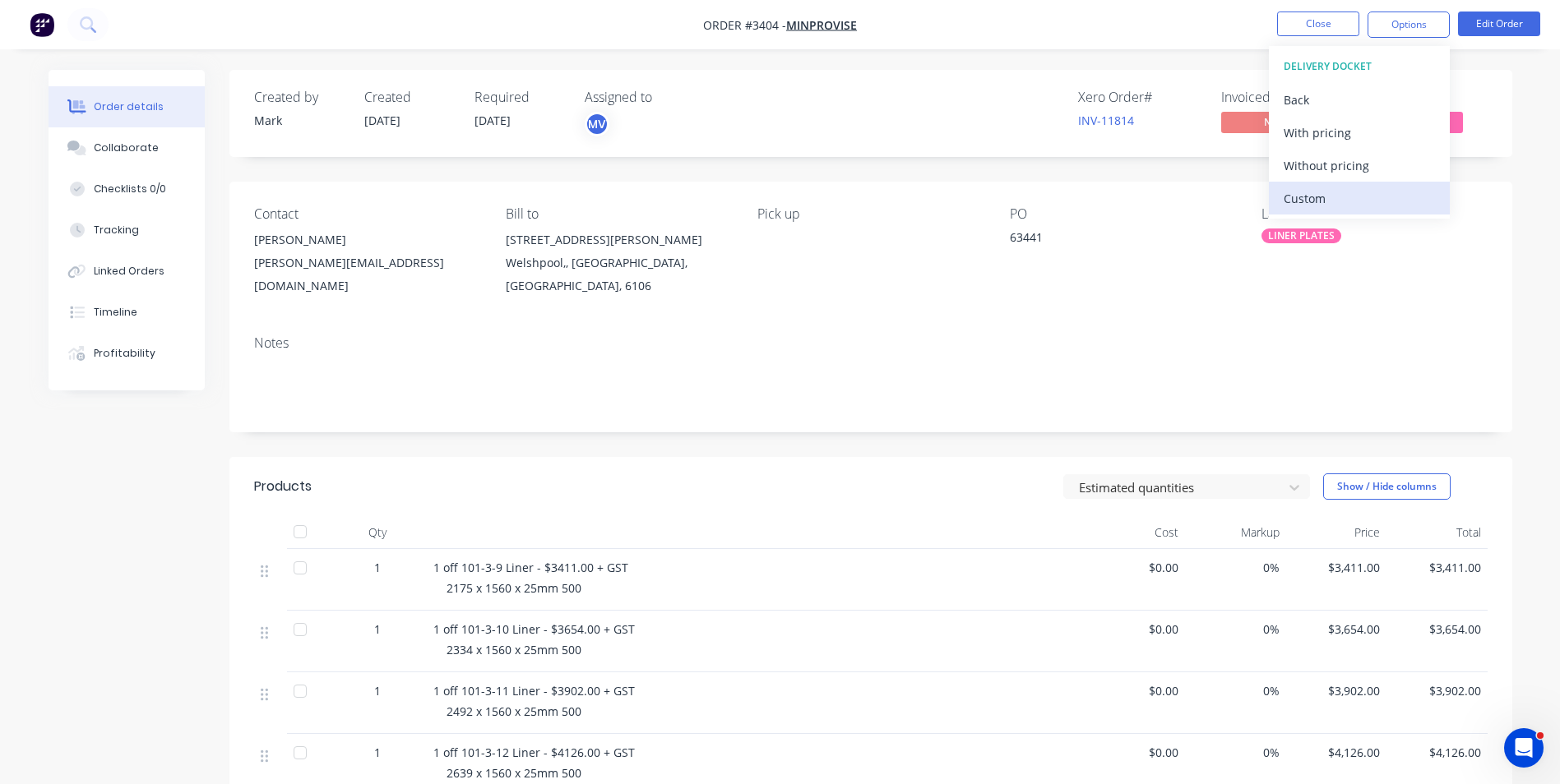
click at [1316, 195] on div "Custom" at bounding box center [1359, 199] width 151 height 24
click at [1322, 161] on div "Without pricing" at bounding box center [1359, 166] width 151 height 24
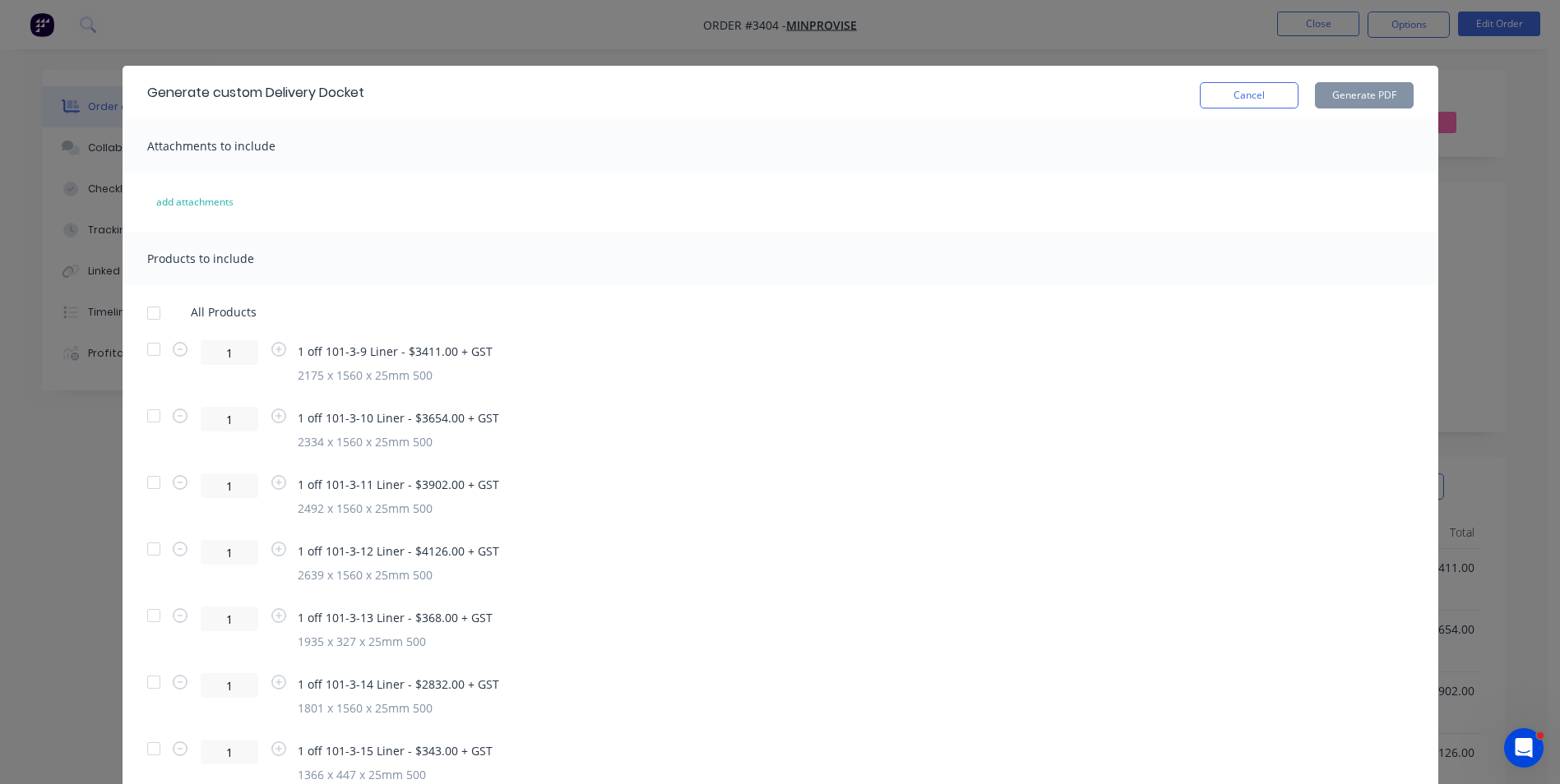
click at [147, 311] on div at bounding box center [154, 314] width 33 height 33
click at [1342, 92] on button "Generate PDF" at bounding box center [1364, 95] width 99 height 26
click at [1235, 93] on button "Cancel" at bounding box center [1249, 95] width 99 height 26
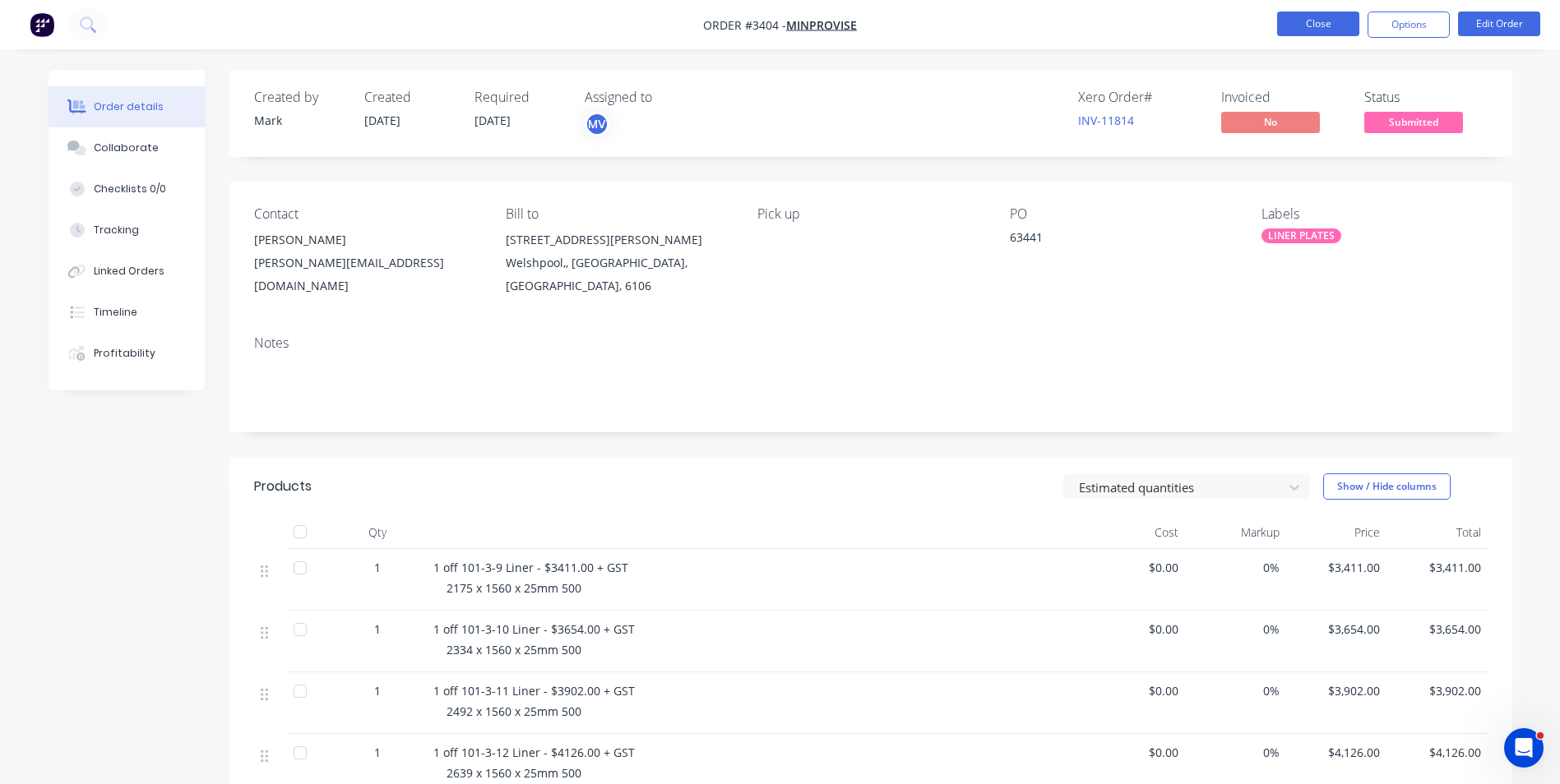
click at [1319, 21] on button "Close" at bounding box center [1318, 23] width 82 height 25
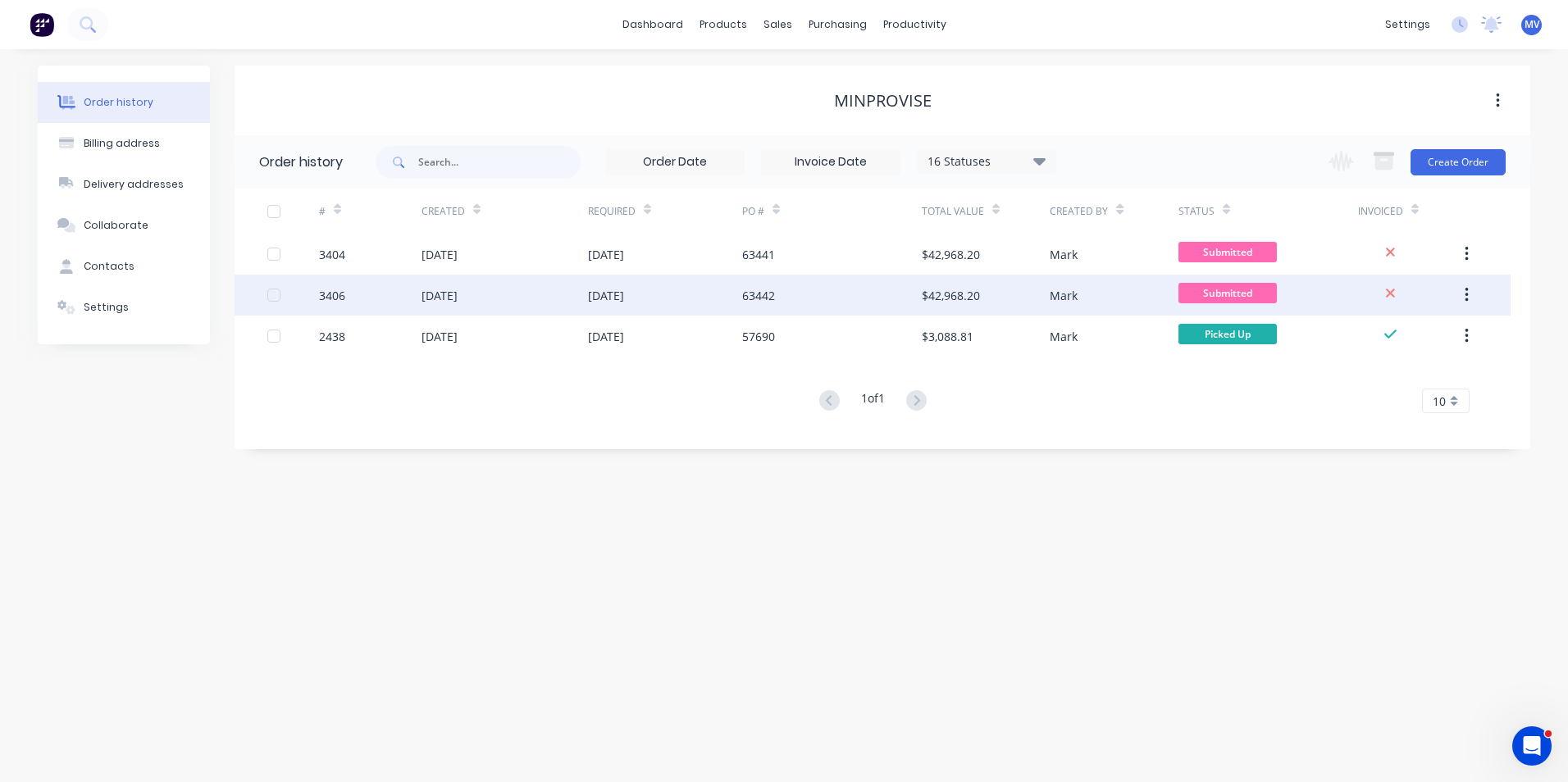
click at [755, 292] on div "63442" at bounding box center [759, 295] width 33 height 18
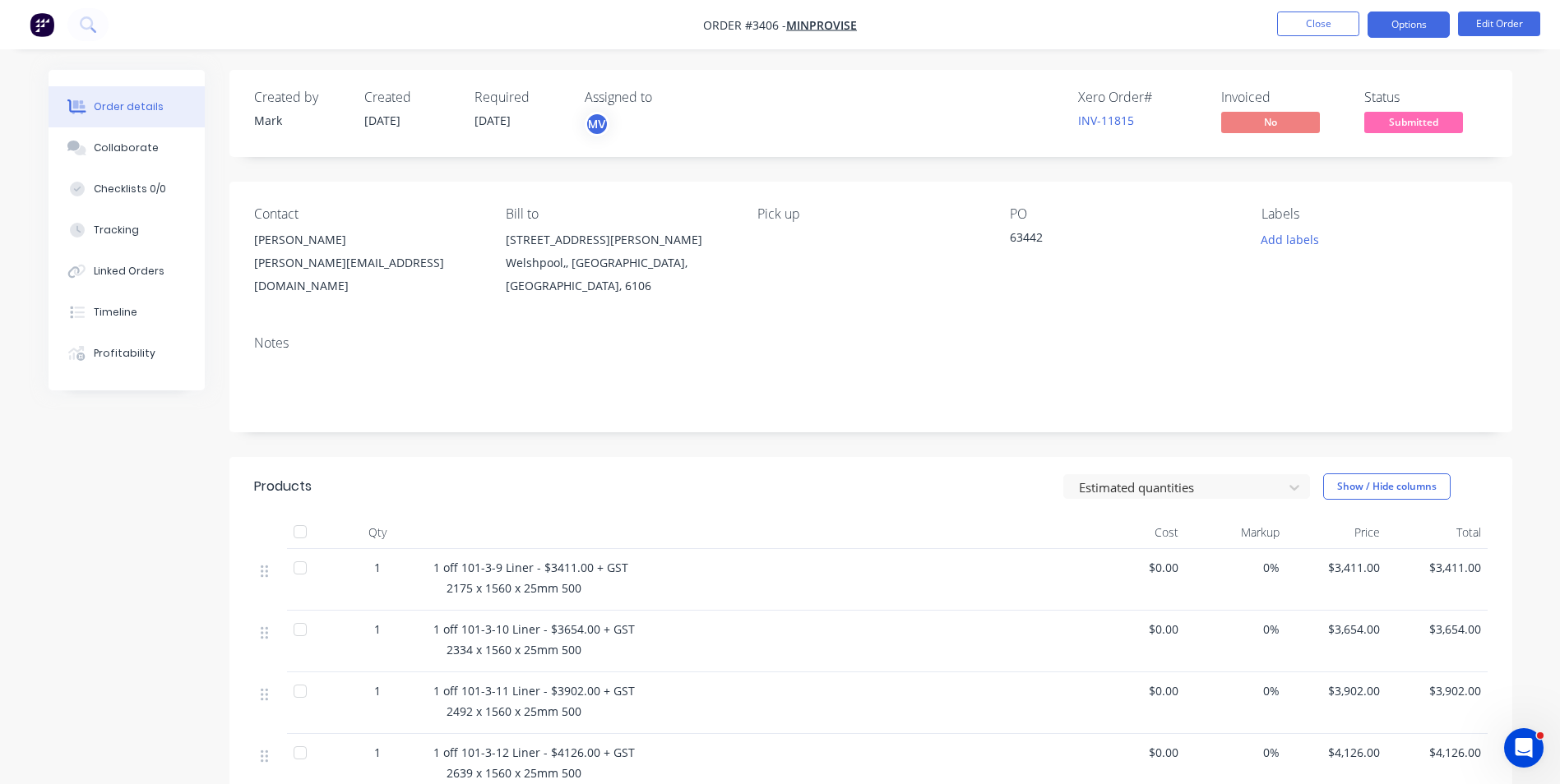
click at [1415, 19] on button "Options" at bounding box center [1408, 24] width 82 height 26
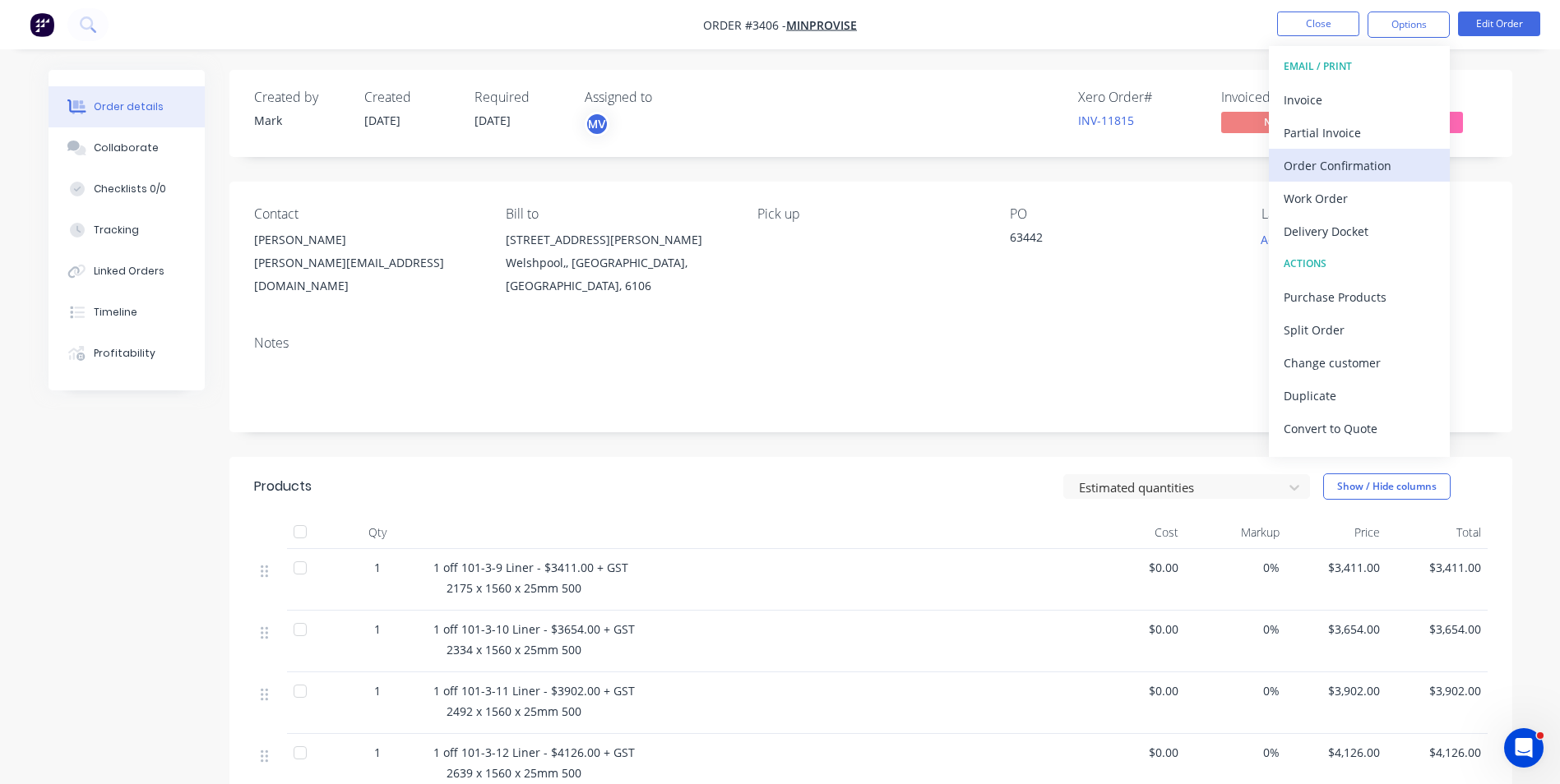
click at [1338, 159] on div "Order Confirmation" at bounding box center [1359, 166] width 151 height 24
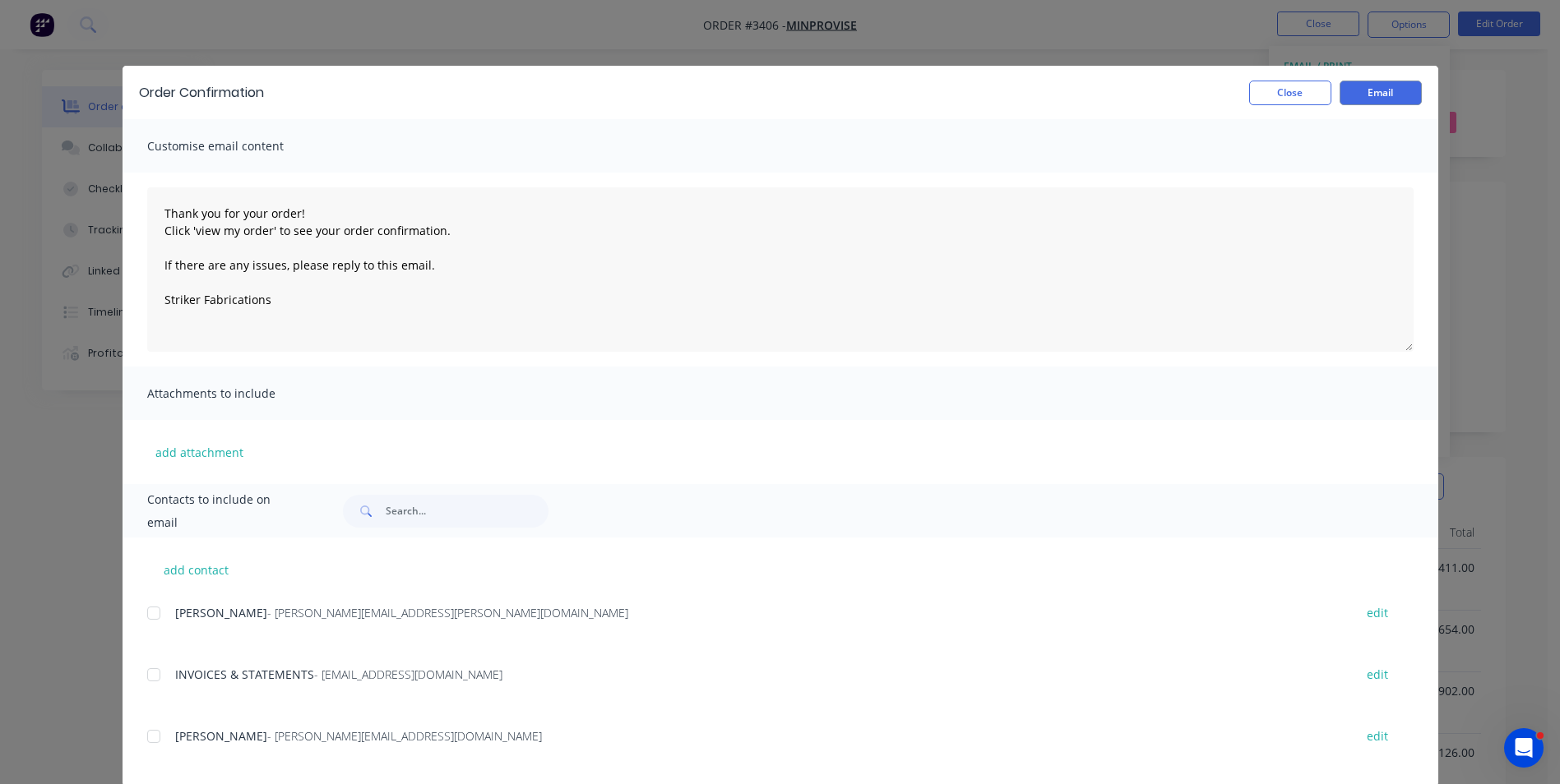
click at [152, 737] on div at bounding box center [154, 737] width 33 height 33
type textarea "Thank you for your order! Click 'view my order' to see your order confirmation.…"
click at [1371, 93] on button "Email" at bounding box center [1380, 93] width 82 height 25
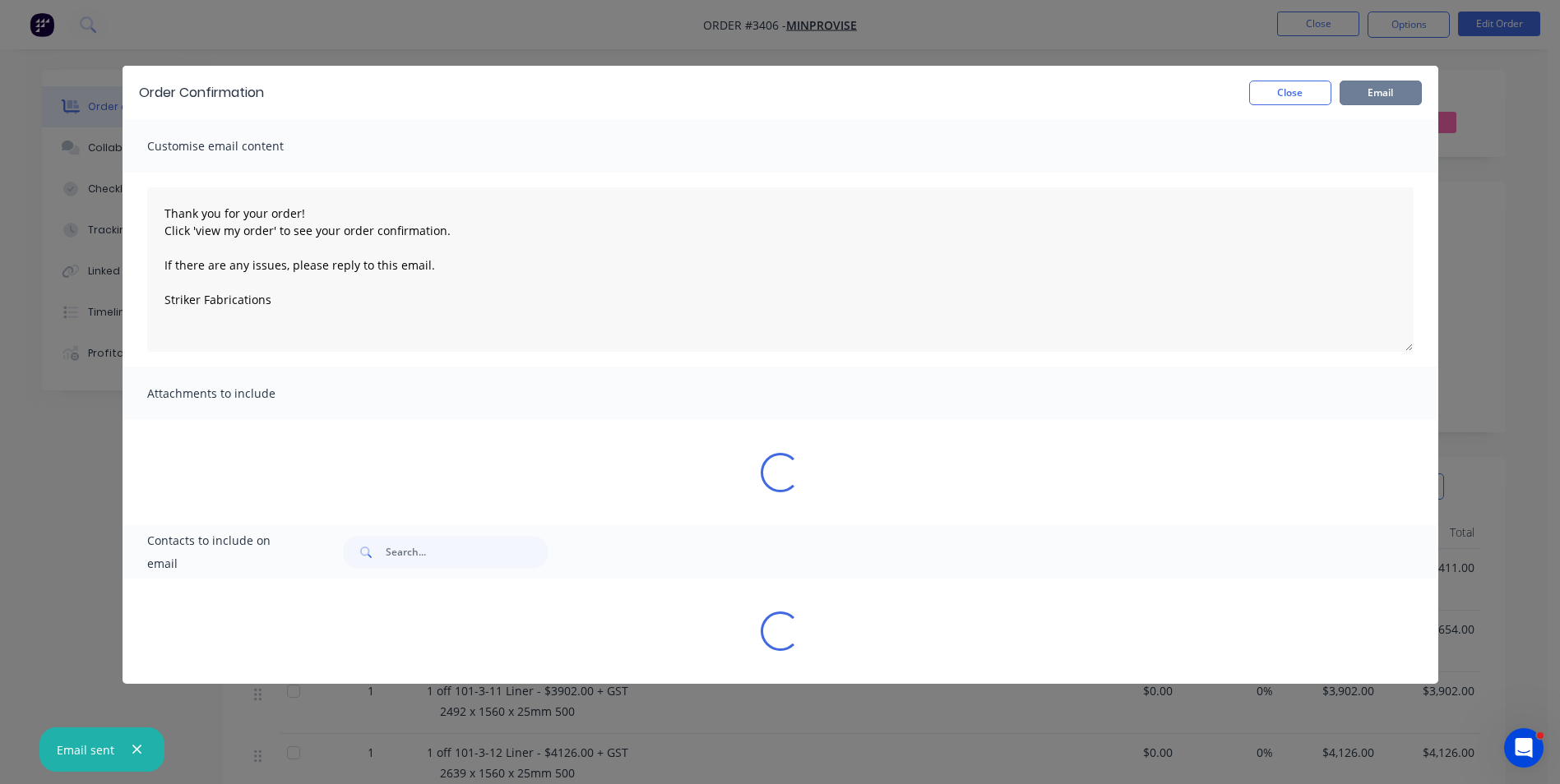
type textarea "Thank you for your order! Click 'view my order' to see your order confirmation.…"
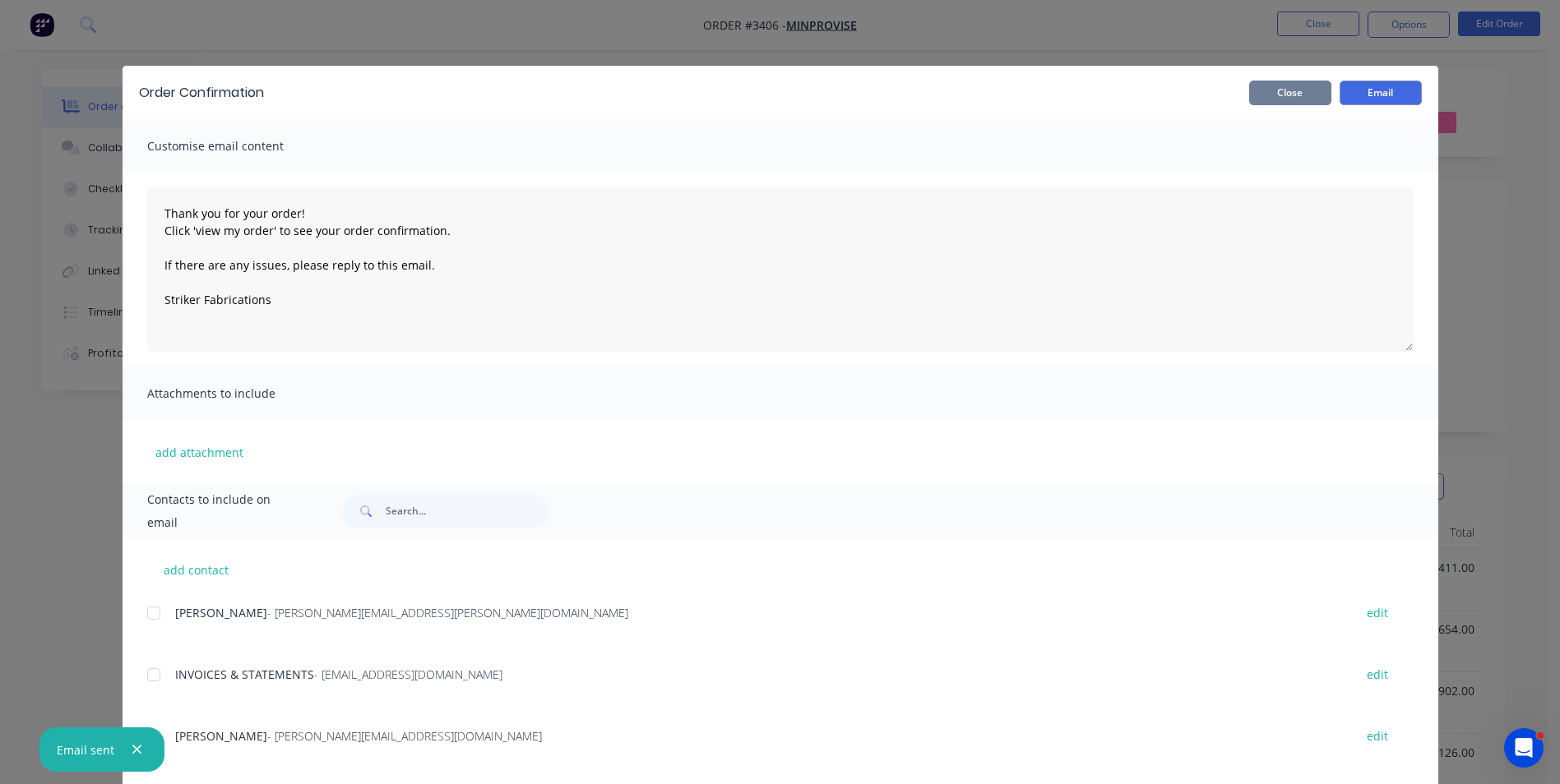
click at [1292, 86] on button "Close" at bounding box center [1290, 93] width 82 height 25
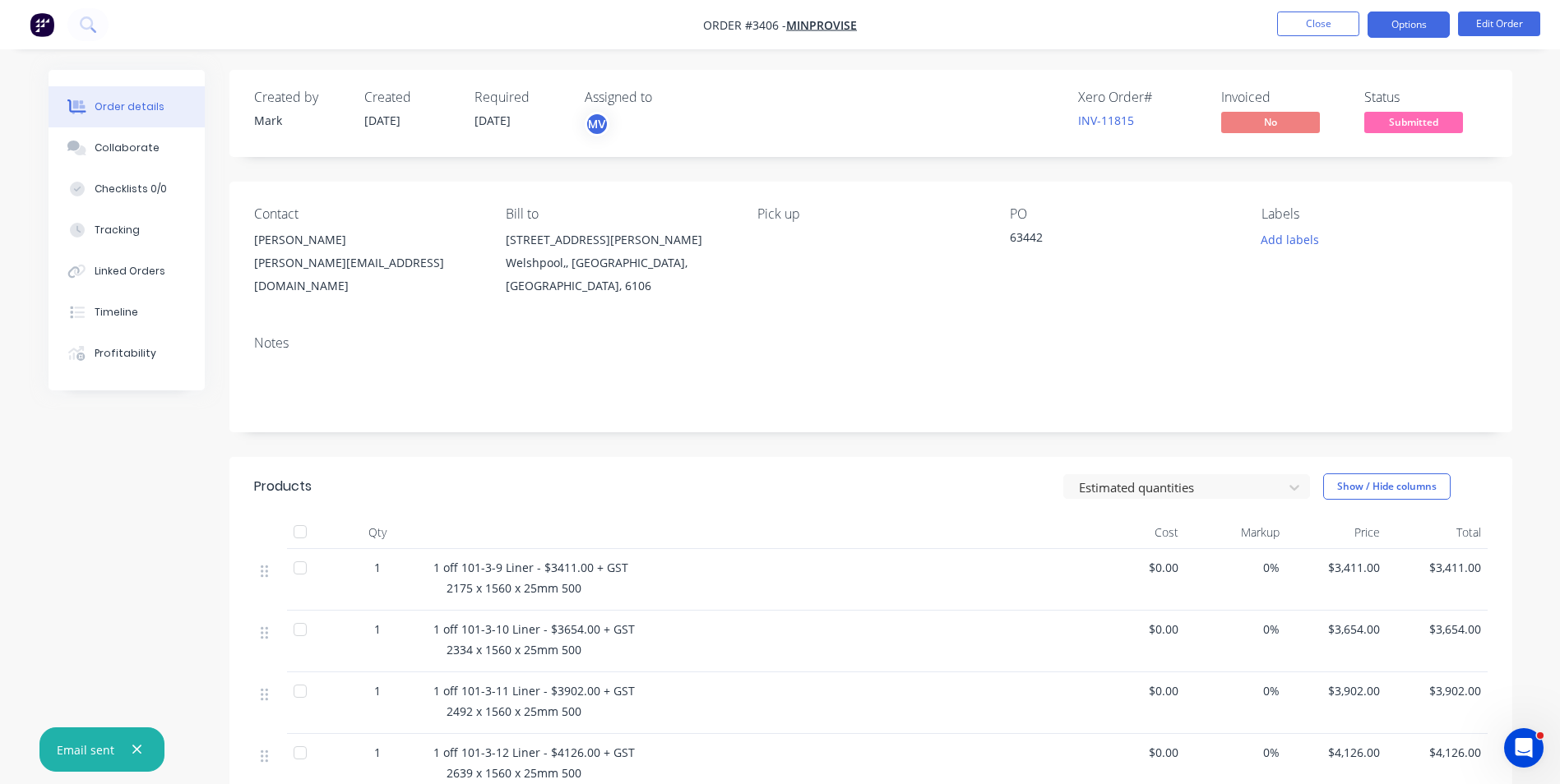
click at [1387, 24] on button "Options" at bounding box center [1408, 24] width 82 height 26
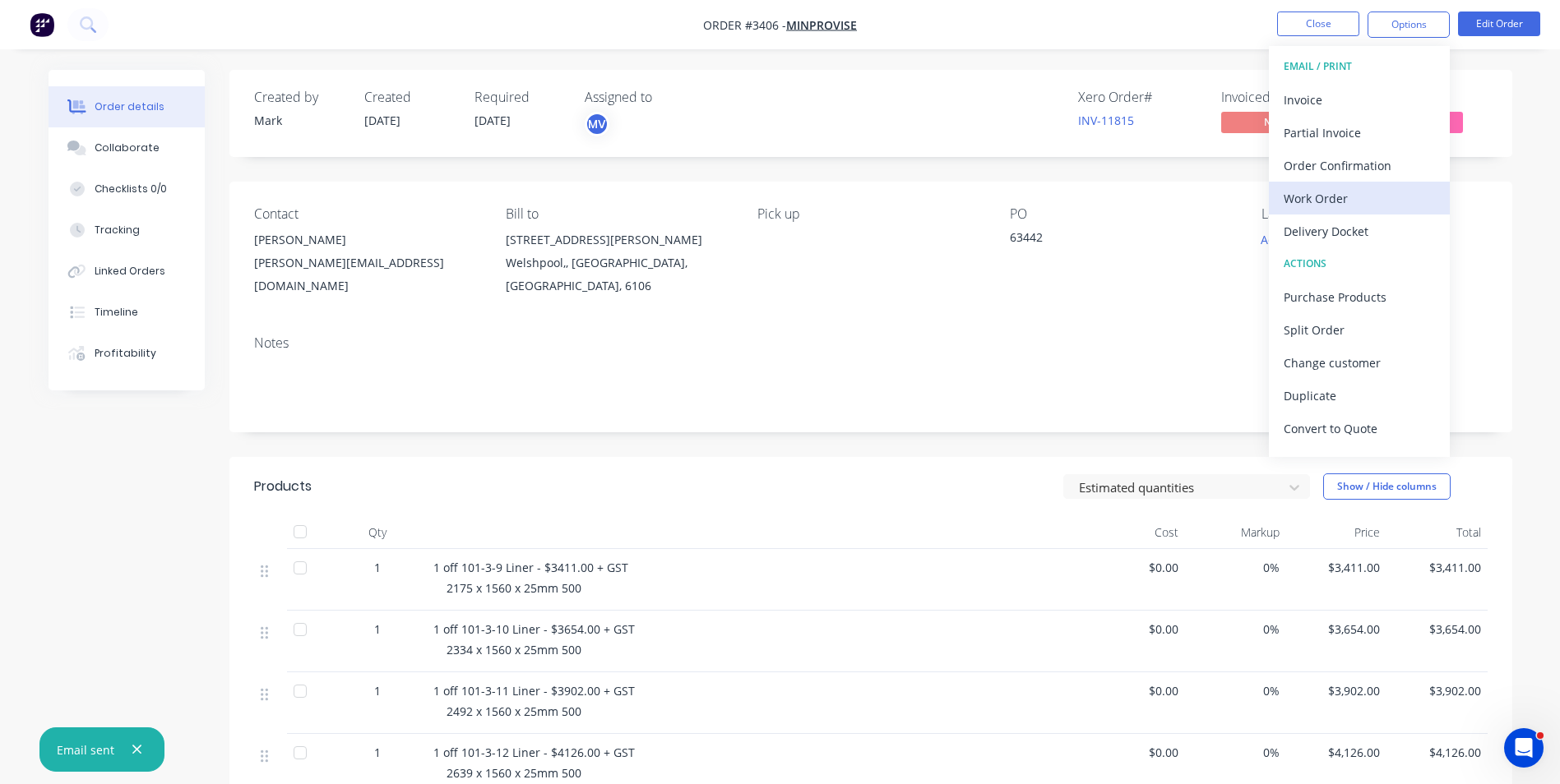
click at [1345, 195] on div "Work Order" at bounding box center [1359, 199] width 151 height 24
click at [1322, 188] on div "Custom" at bounding box center [1359, 199] width 151 height 24
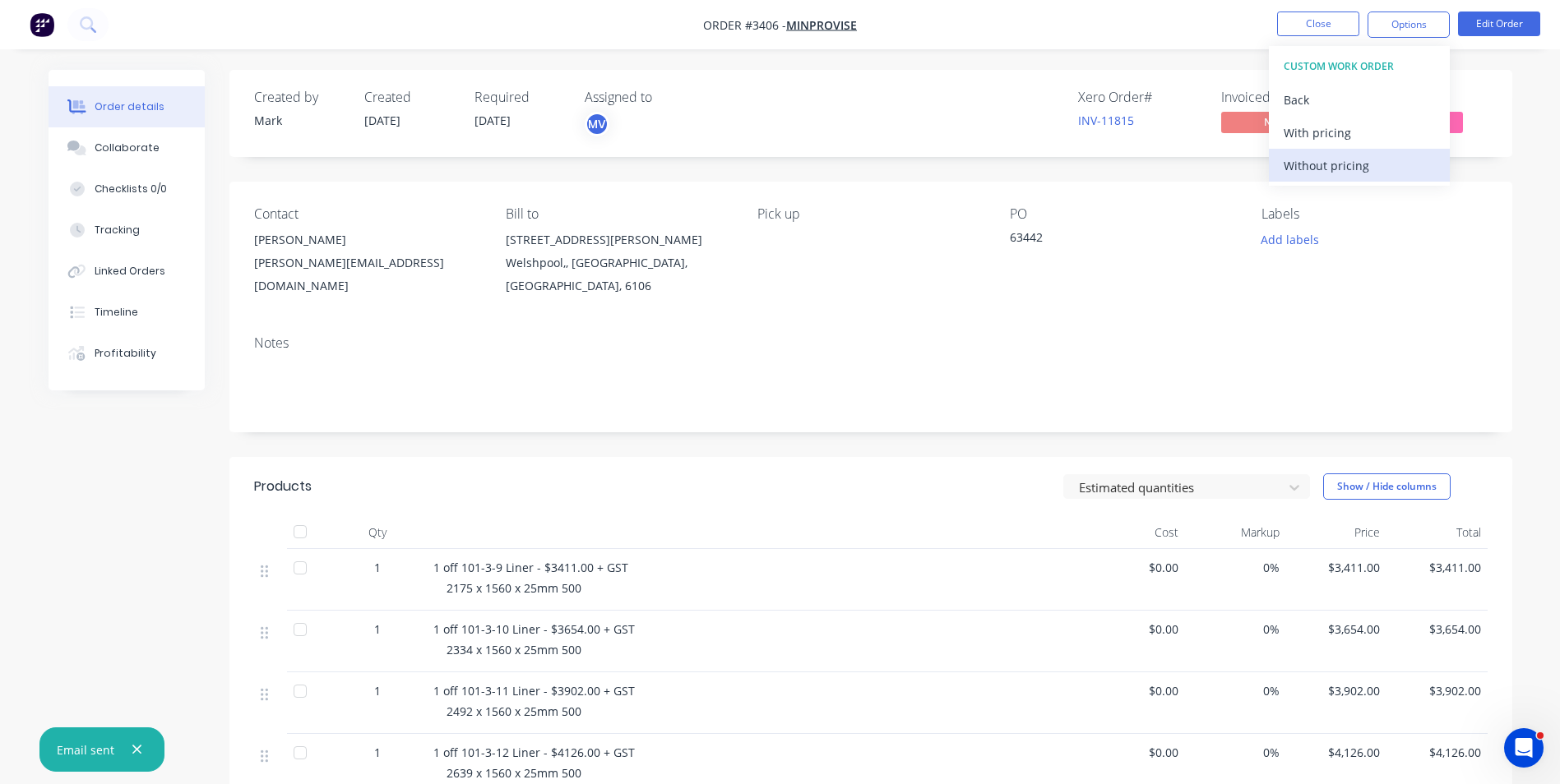
click at [1324, 163] on div "Without pricing" at bounding box center [1359, 166] width 151 height 24
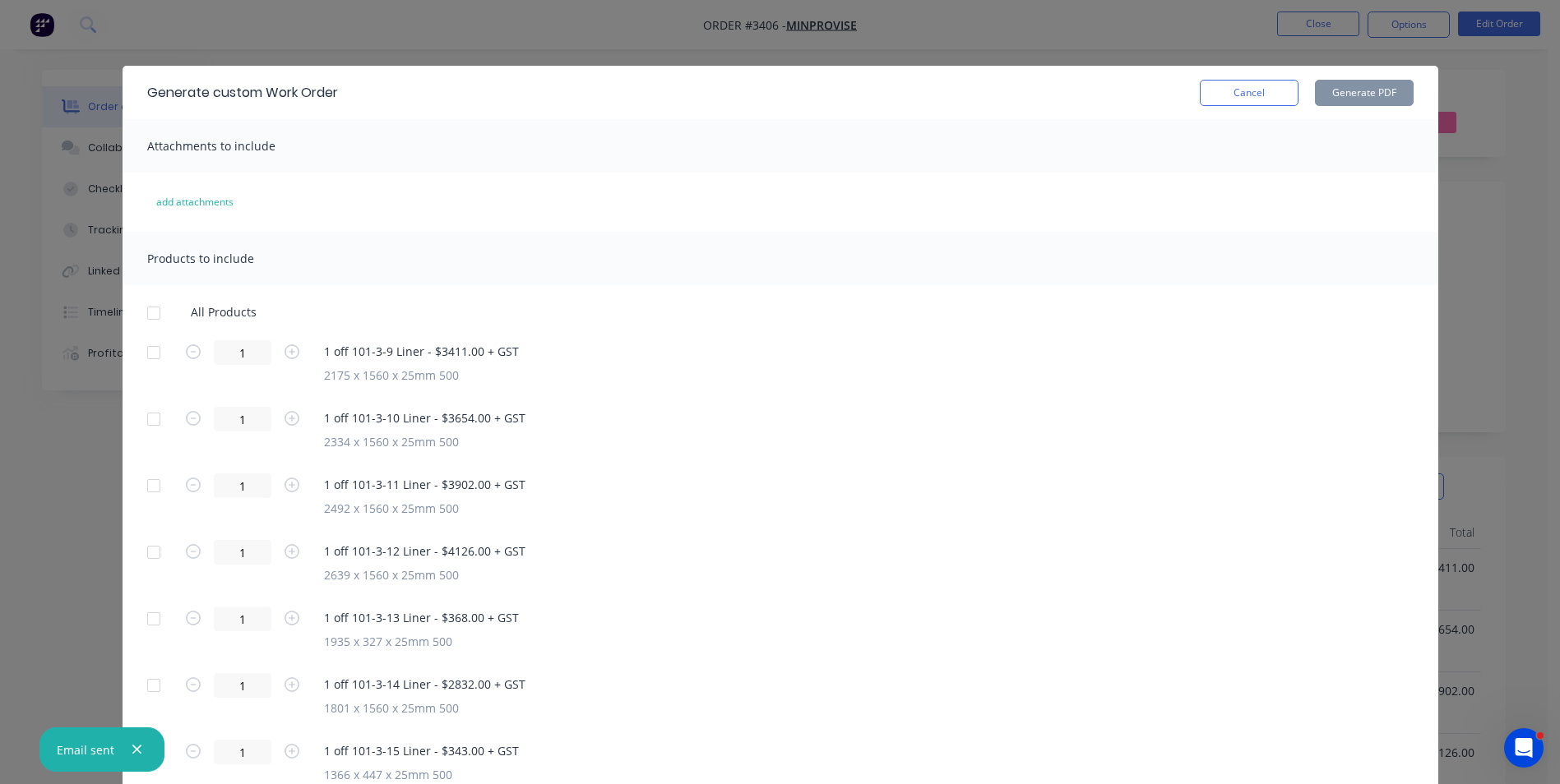
click at [144, 312] on div at bounding box center [154, 314] width 33 height 33
click at [1340, 89] on button "Generate PDF" at bounding box center [1364, 93] width 99 height 26
click at [1251, 92] on button "Cancel" at bounding box center [1249, 93] width 99 height 26
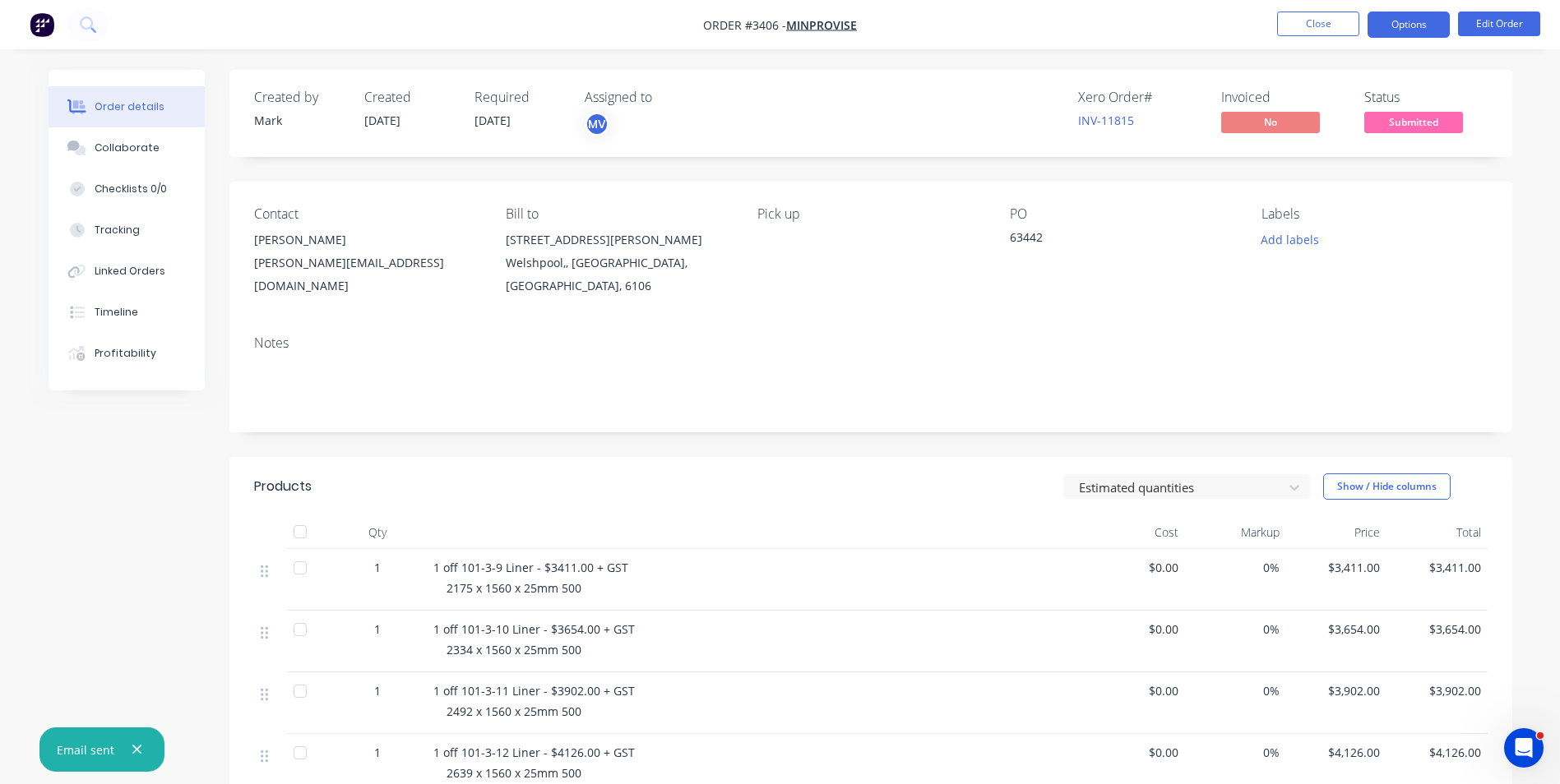
click at [1399, 24] on button "Options" at bounding box center [1408, 24] width 82 height 26
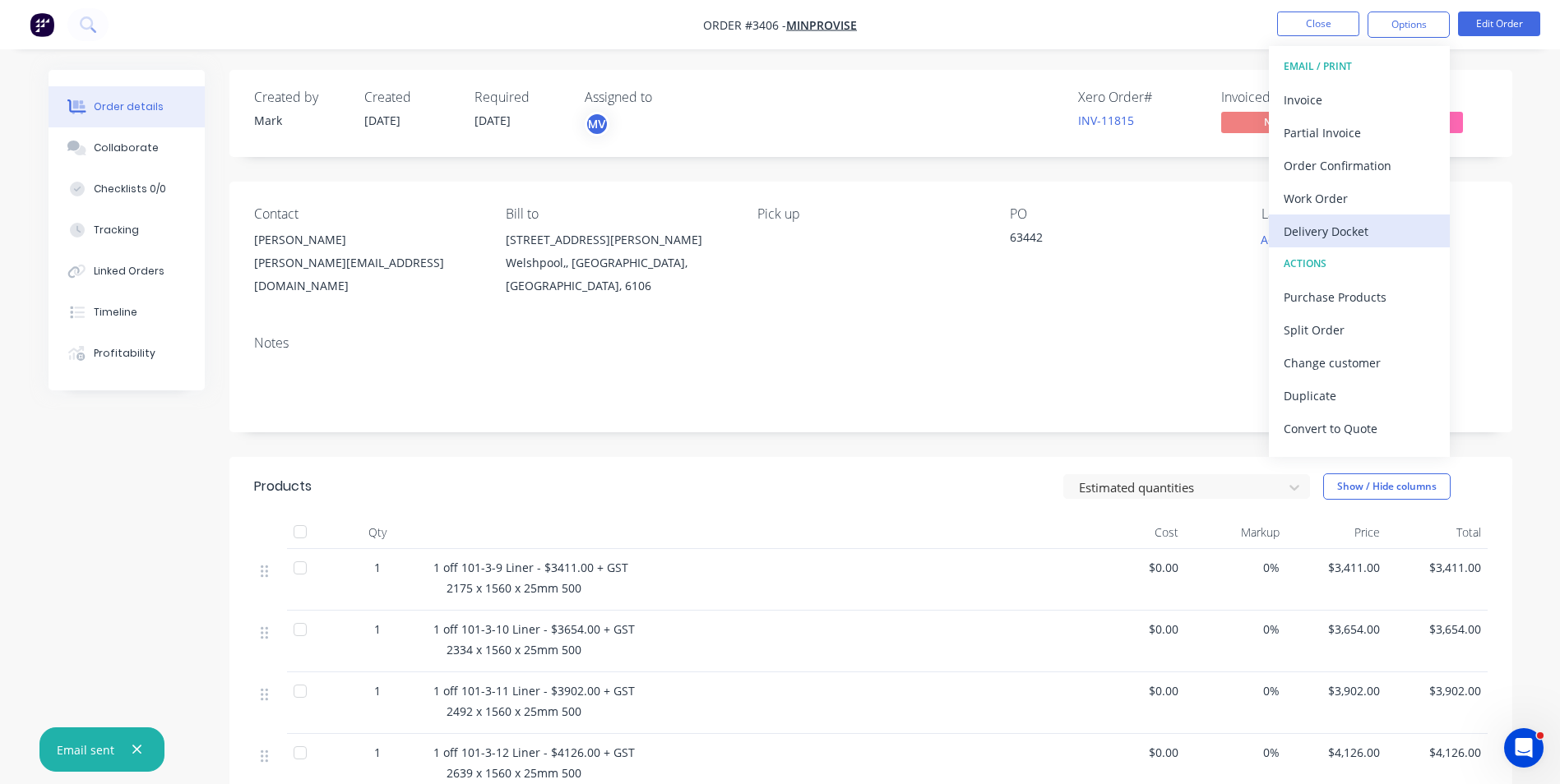
click at [1346, 228] on div "Delivery Docket" at bounding box center [1359, 231] width 151 height 24
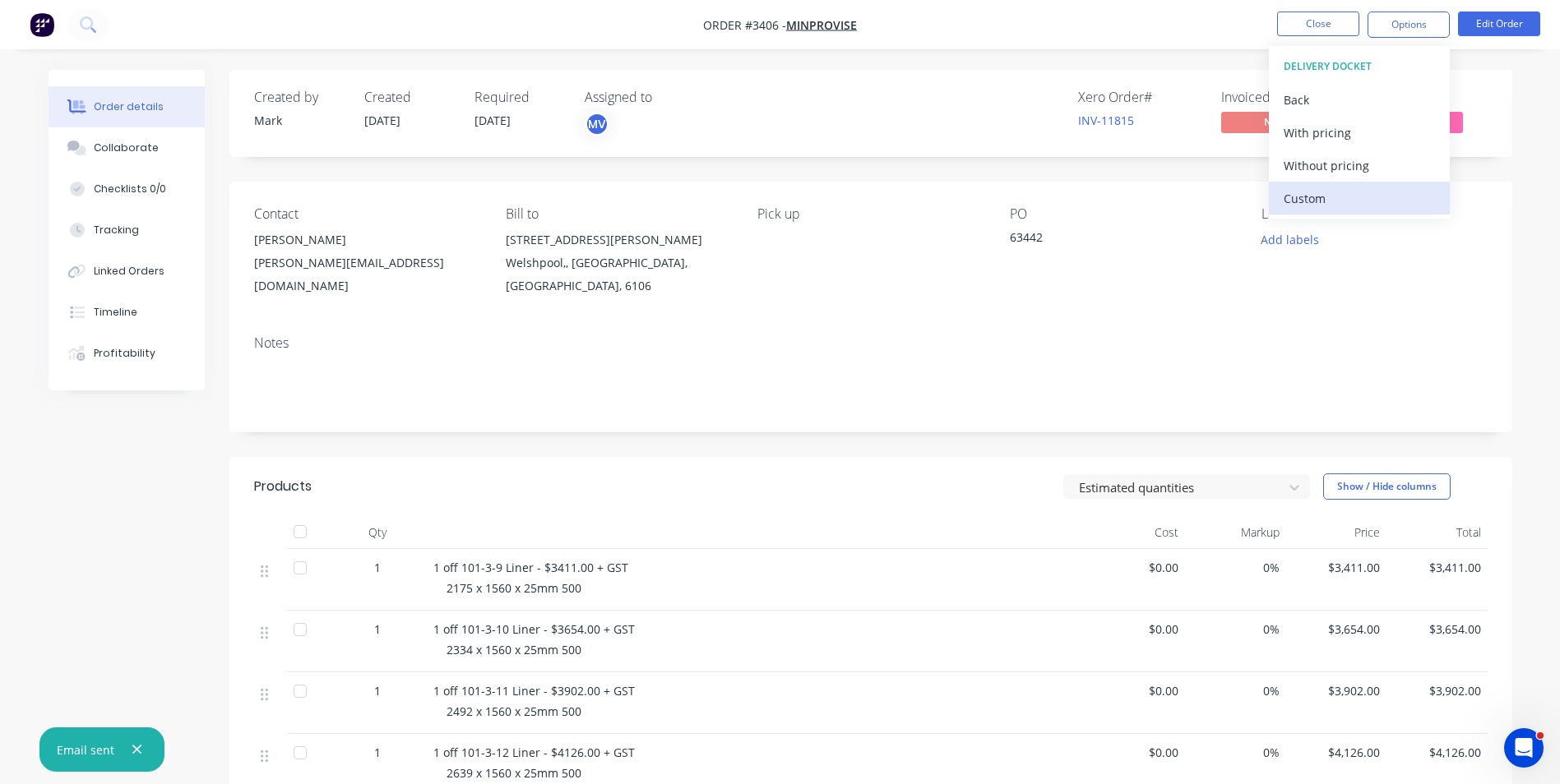
click at [1304, 196] on div "Custom" at bounding box center [1359, 199] width 151 height 24
click at [1306, 167] on div "Without pricing" at bounding box center [1359, 166] width 151 height 24
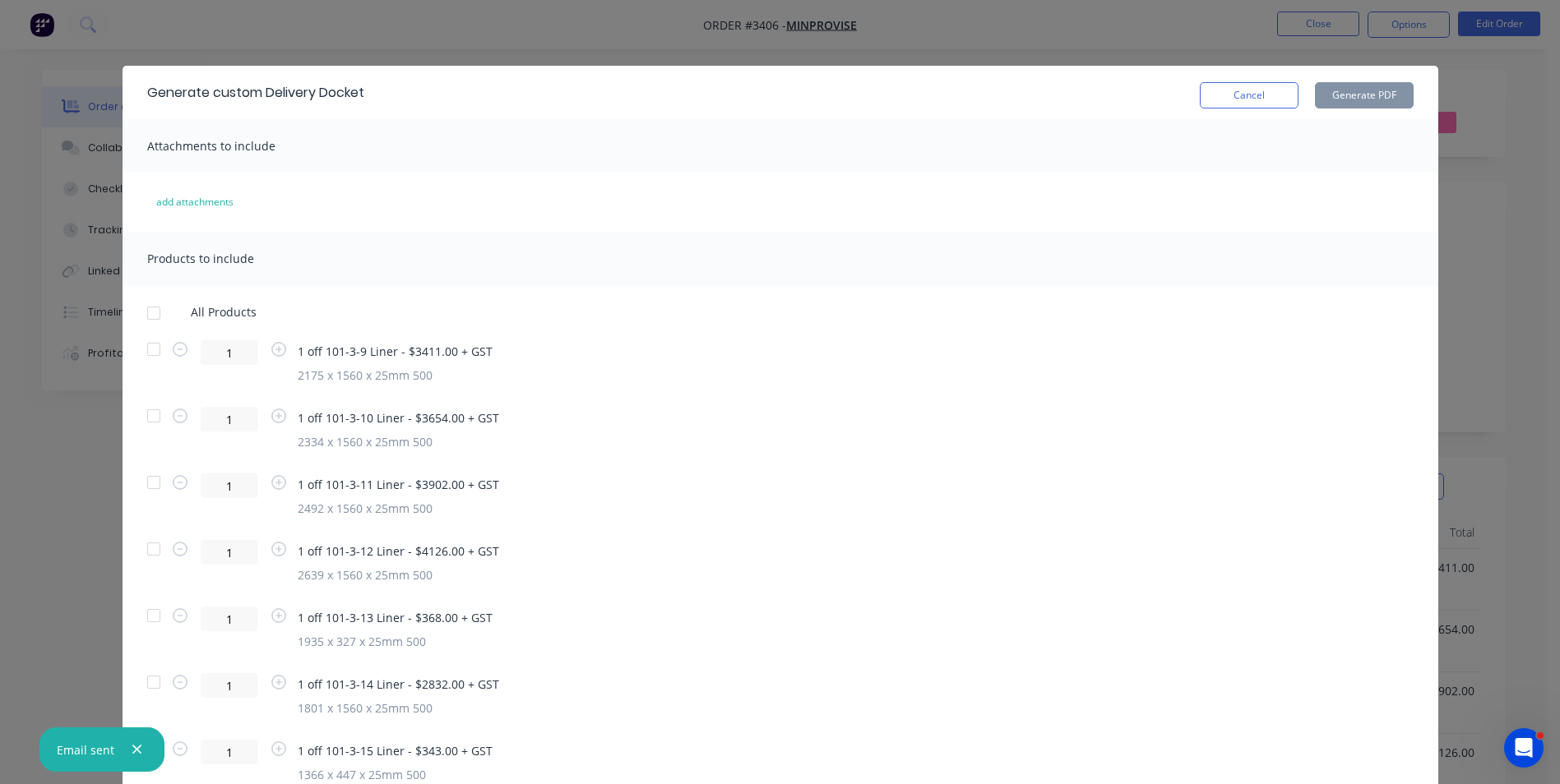
click at [146, 312] on div at bounding box center [154, 314] width 33 height 33
click at [1339, 91] on button "Generate PDF" at bounding box center [1364, 95] width 99 height 26
click at [1225, 92] on button "Cancel" at bounding box center [1249, 95] width 99 height 26
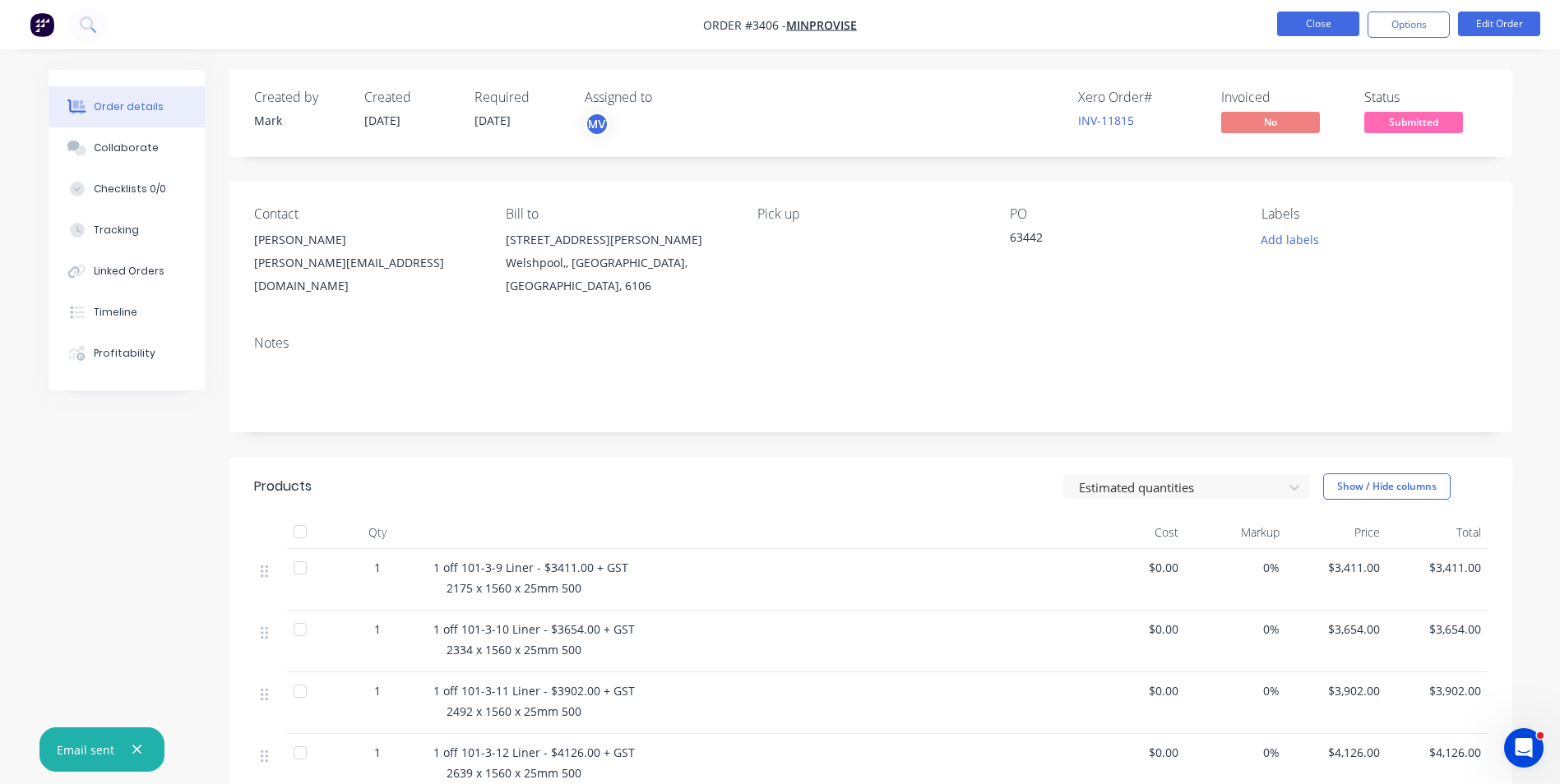
click at [1342, 22] on button "Close" at bounding box center [1318, 23] width 82 height 25
